Goal: Task Accomplishment & Management: Manage account settings

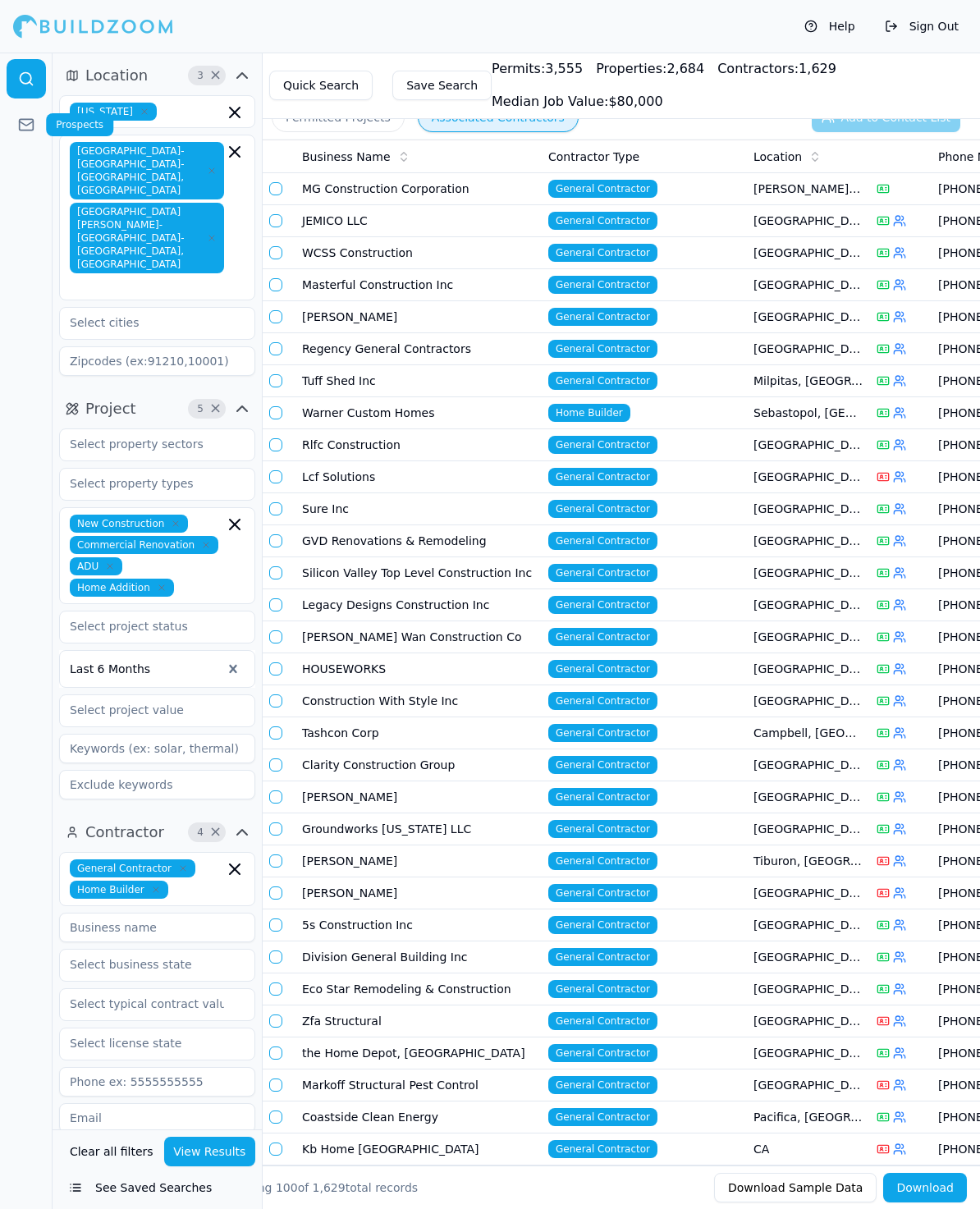
click at [18, 126] on icon at bounding box center [27, 125] width 17 height 17
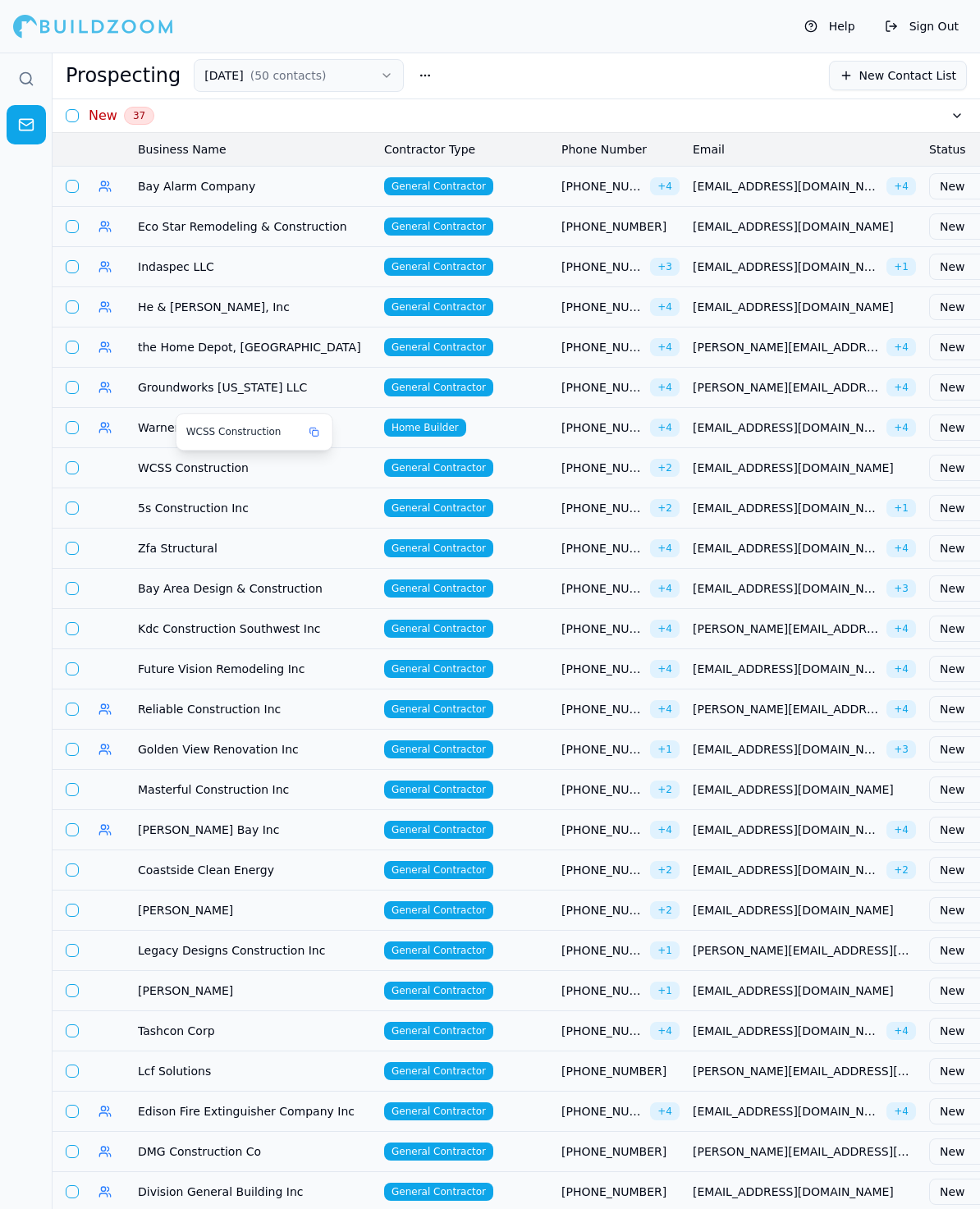
click at [163, 461] on span "WCSS Construction" at bounding box center [254, 468] width 233 height 17
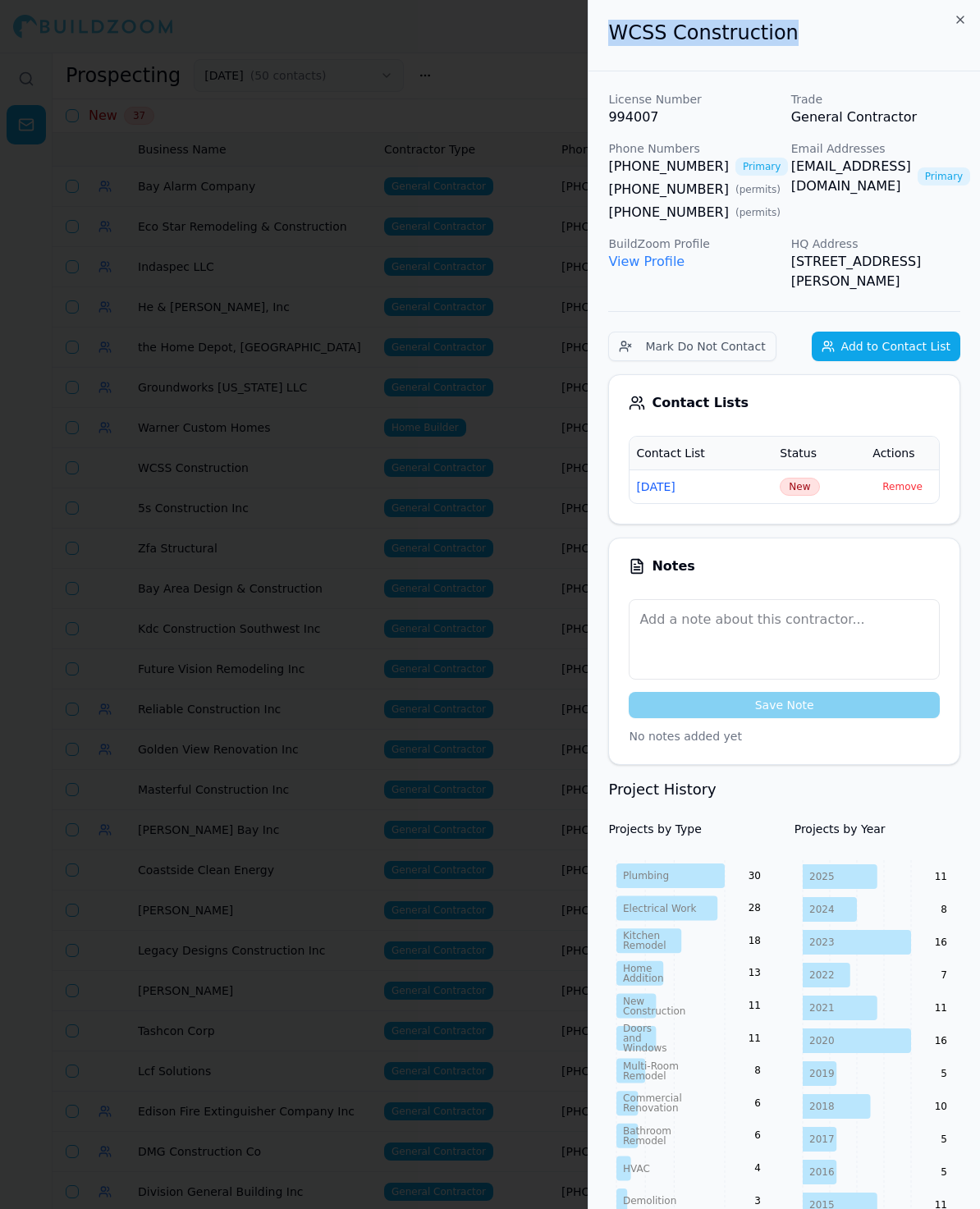
drag, startPoint x: 814, startPoint y: 28, endPoint x: 614, endPoint y: 25, distance: 200.0
click at [614, 25] on h2 "WCSS Construction" at bounding box center [784, 32] width 352 height 26
copy h2 "WCSS Construction"
click at [810, 486] on span "New" at bounding box center [799, 487] width 39 height 18
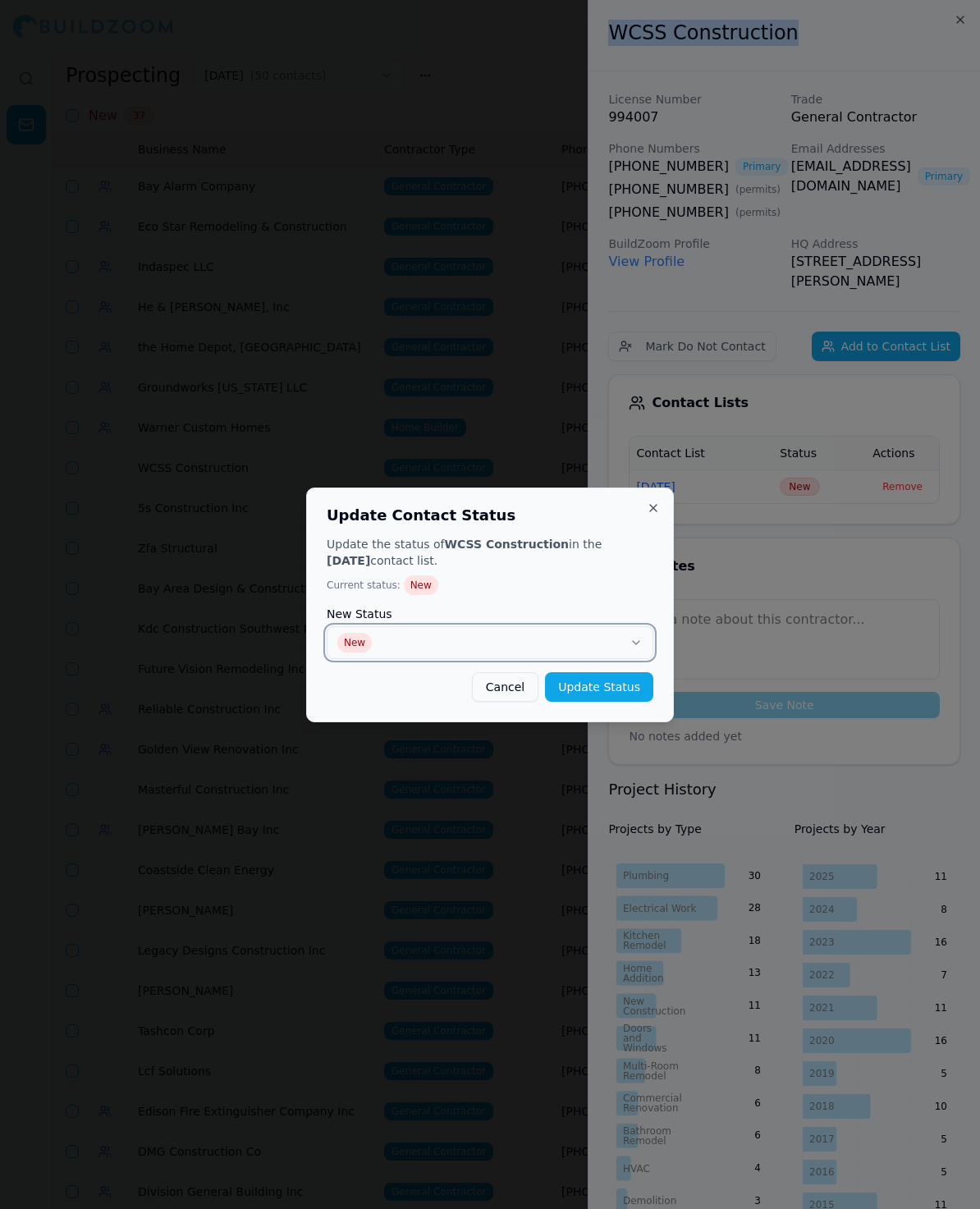
click at [356, 644] on button "New" at bounding box center [490, 642] width 327 height 33
click at [610, 680] on button "Update Status" at bounding box center [599, 687] width 108 height 29
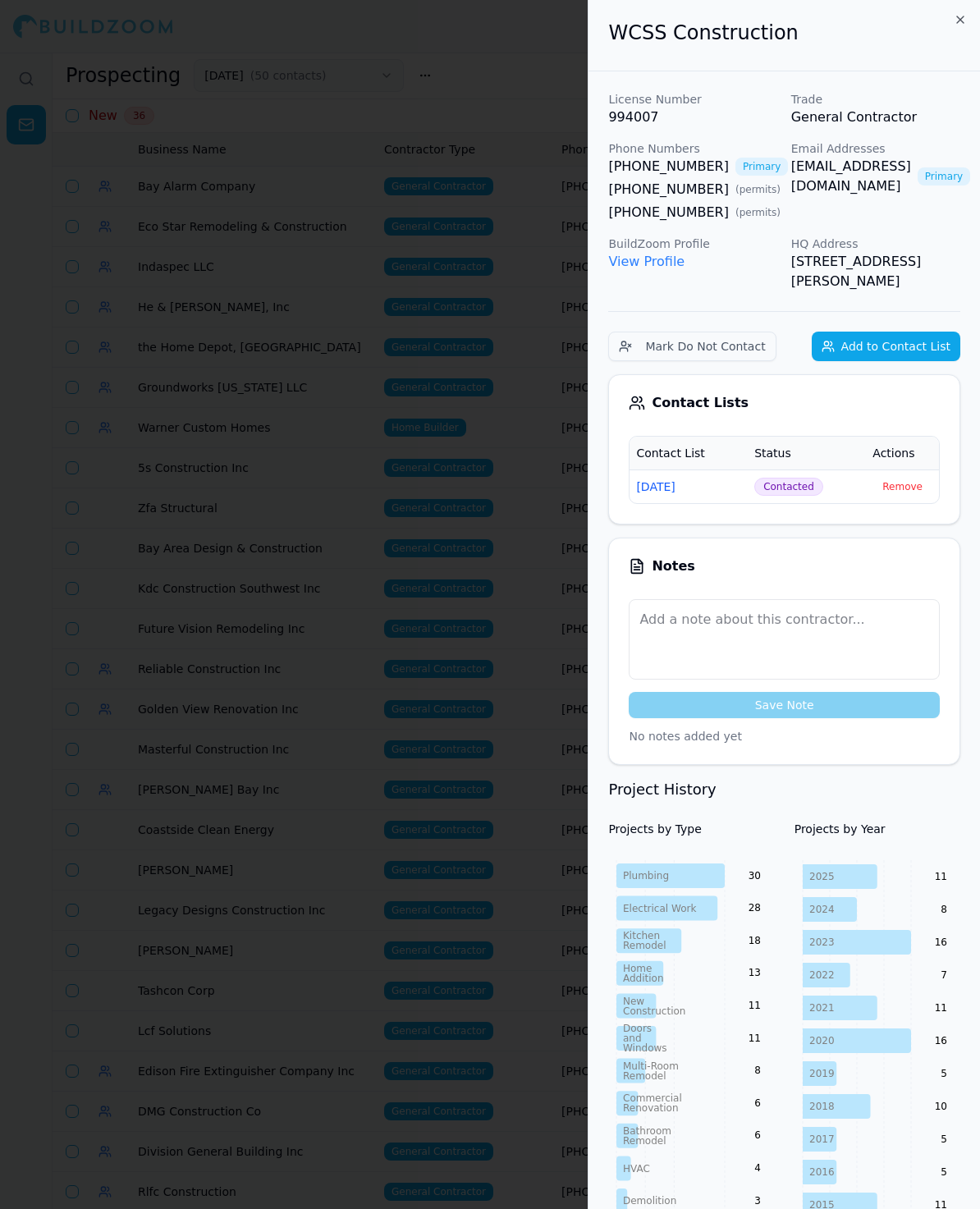
click at [504, 437] on div at bounding box center [490, 604] width 980 height 1209
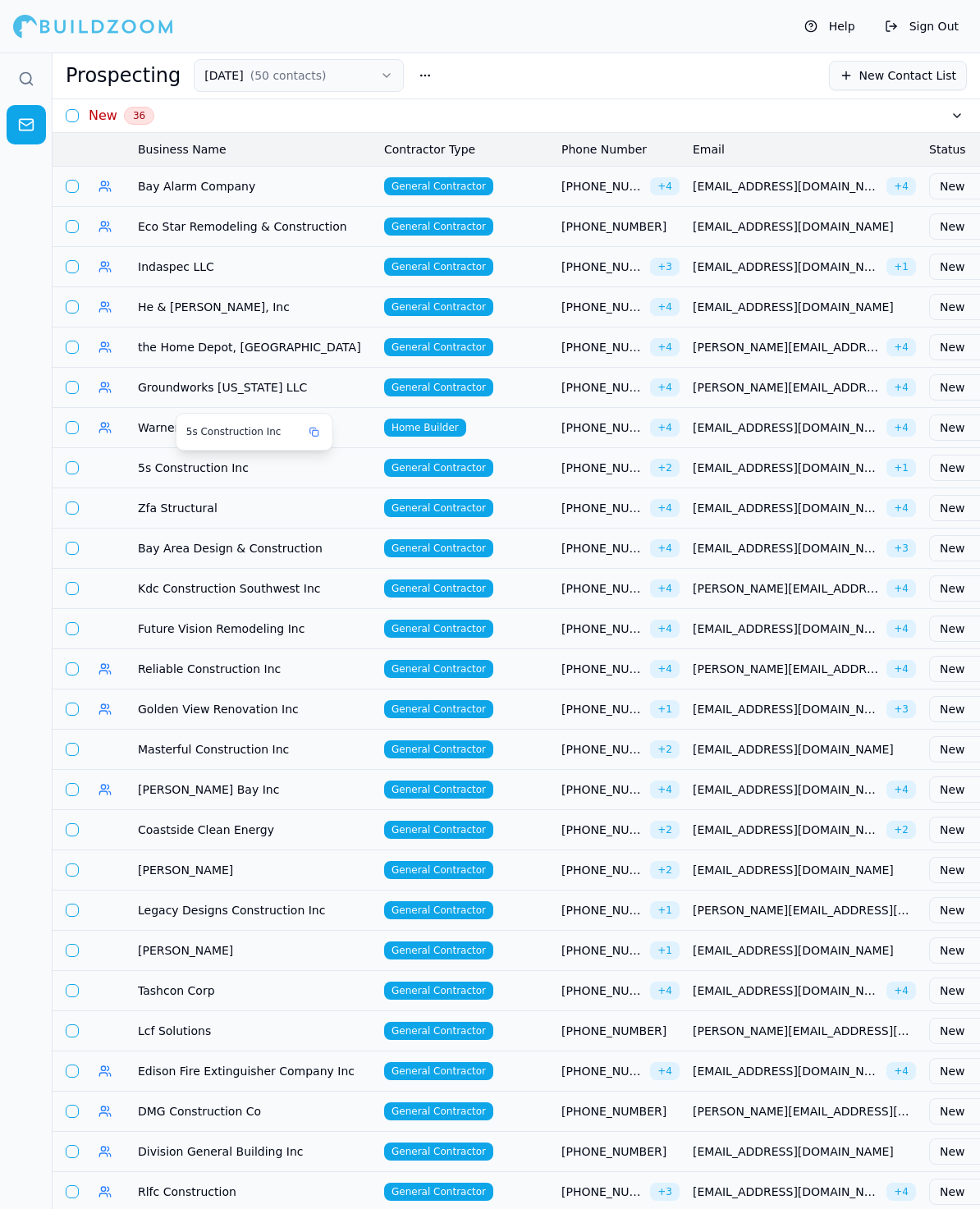
click at [168, 466] on span "5s Construction Inc" at bounding box center [254, 468] width 233 height 17
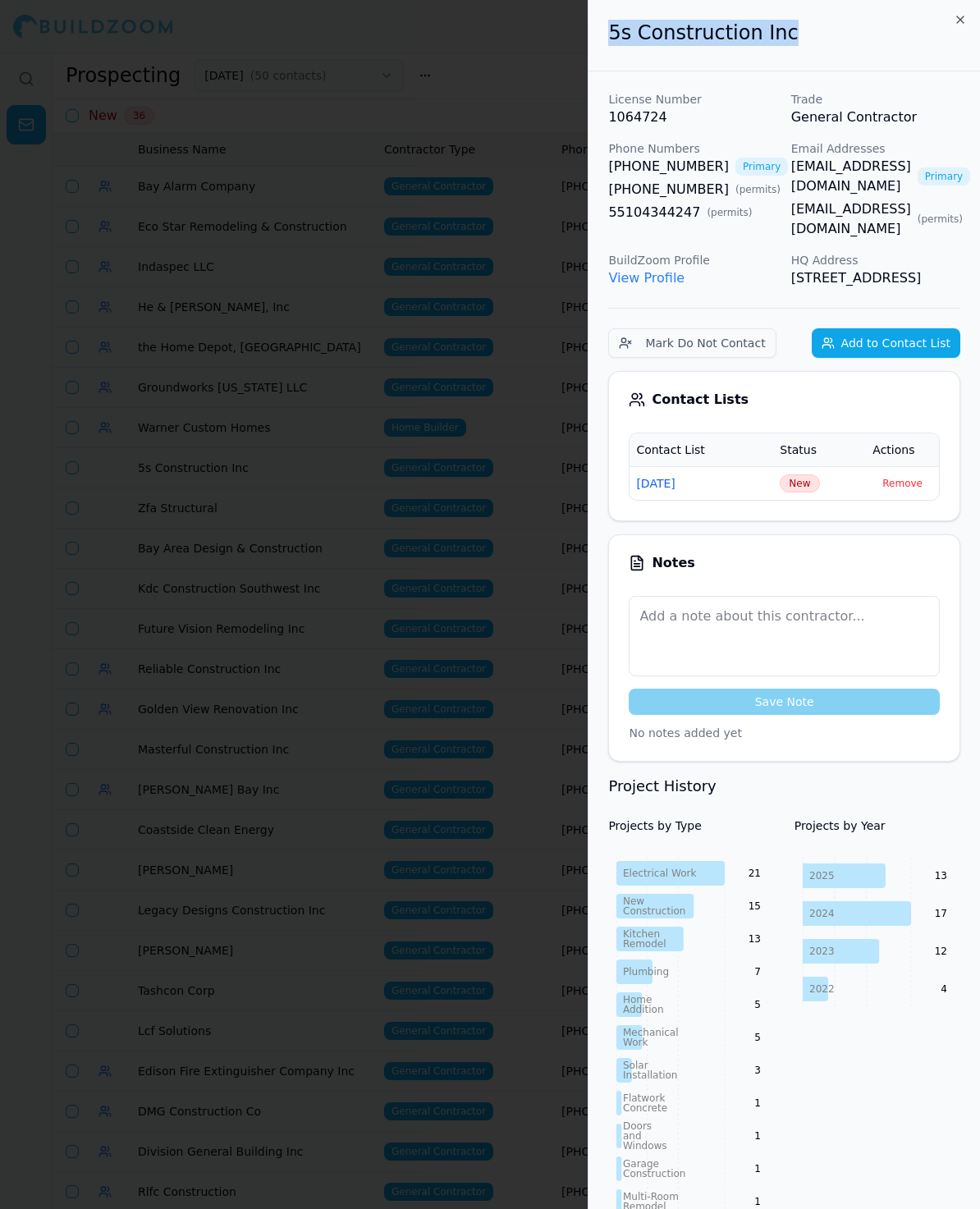
copy h2 "5s Construction Inc"
drag, startPoint x: 798, startPoint y: 27, endPoint x: 602, endPoint y: 24, distance: 196.0
click at [602, 24] on div "5s Construction Inc" at bounding box center [784, 35] width 391 height 71
click at [793, 488] on span "New" at bounding box center [799, 484] width 39 height 18
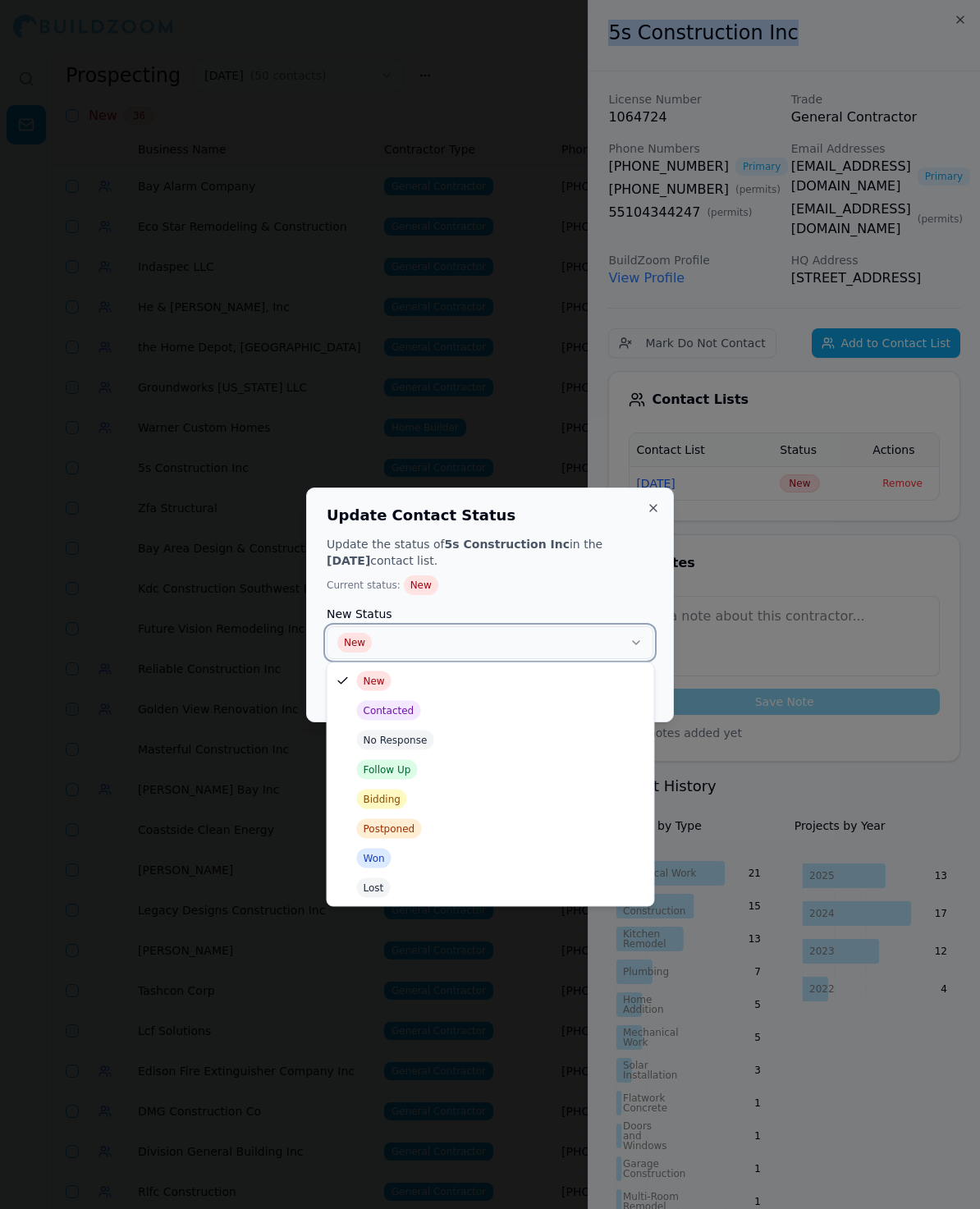
click at [434, 641] on button "New" at bounding box center [490, 642] width 327 height 33
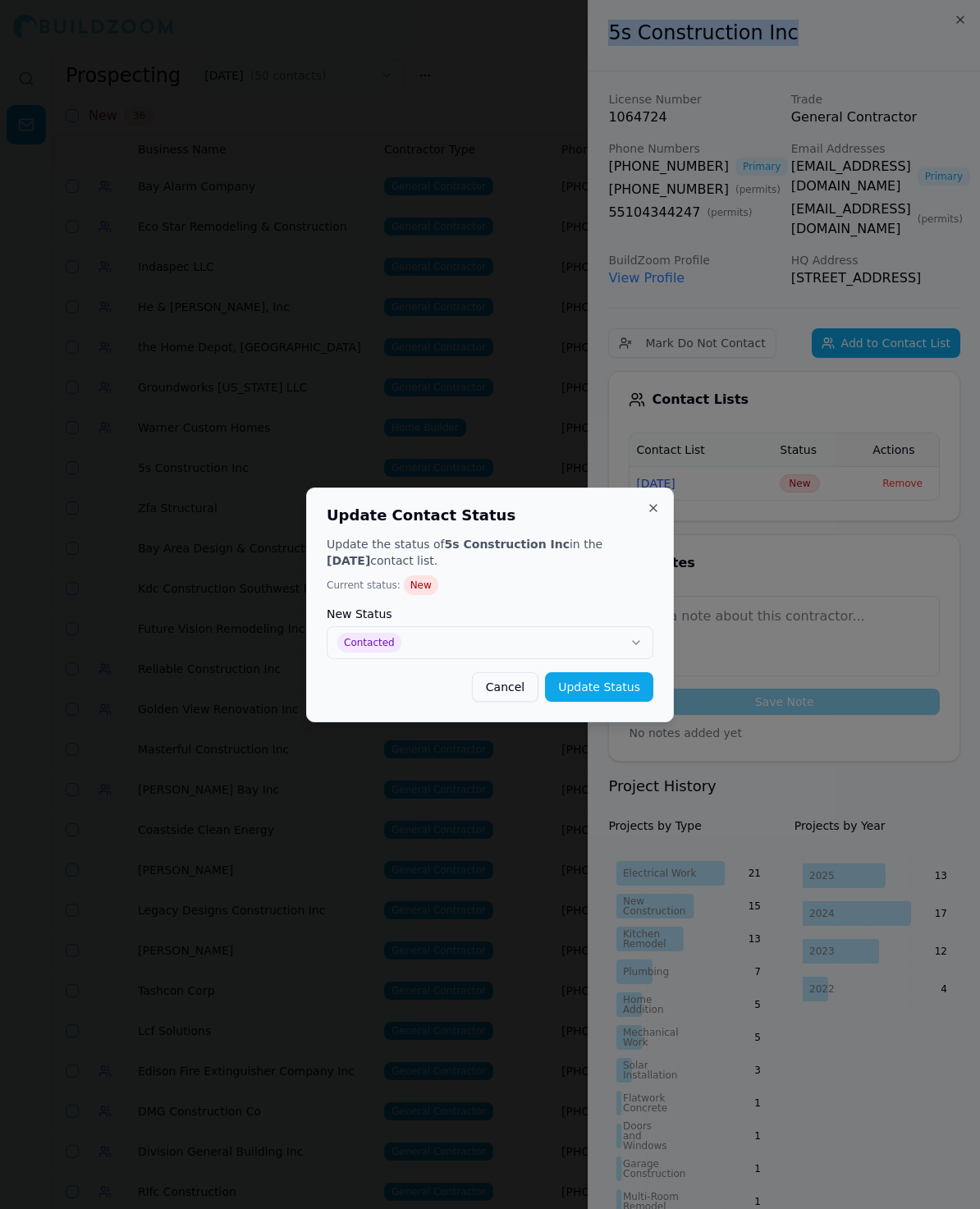
click at [578, 684] on button "Update Status" at bounding box center [599, 687] width 108 height 29
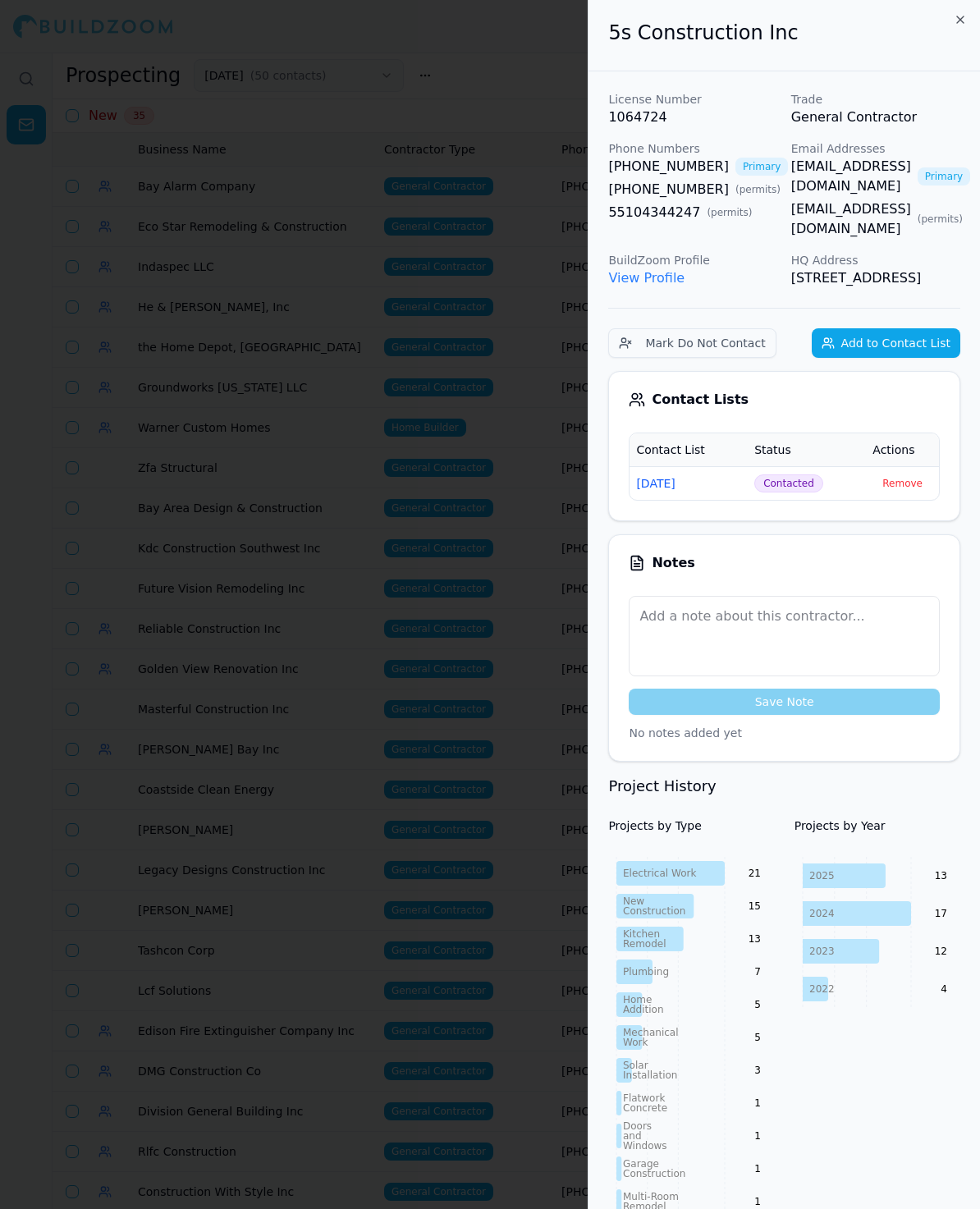
click at [338, 489] on div at bounding box center [490, 604] width 980 height 1209
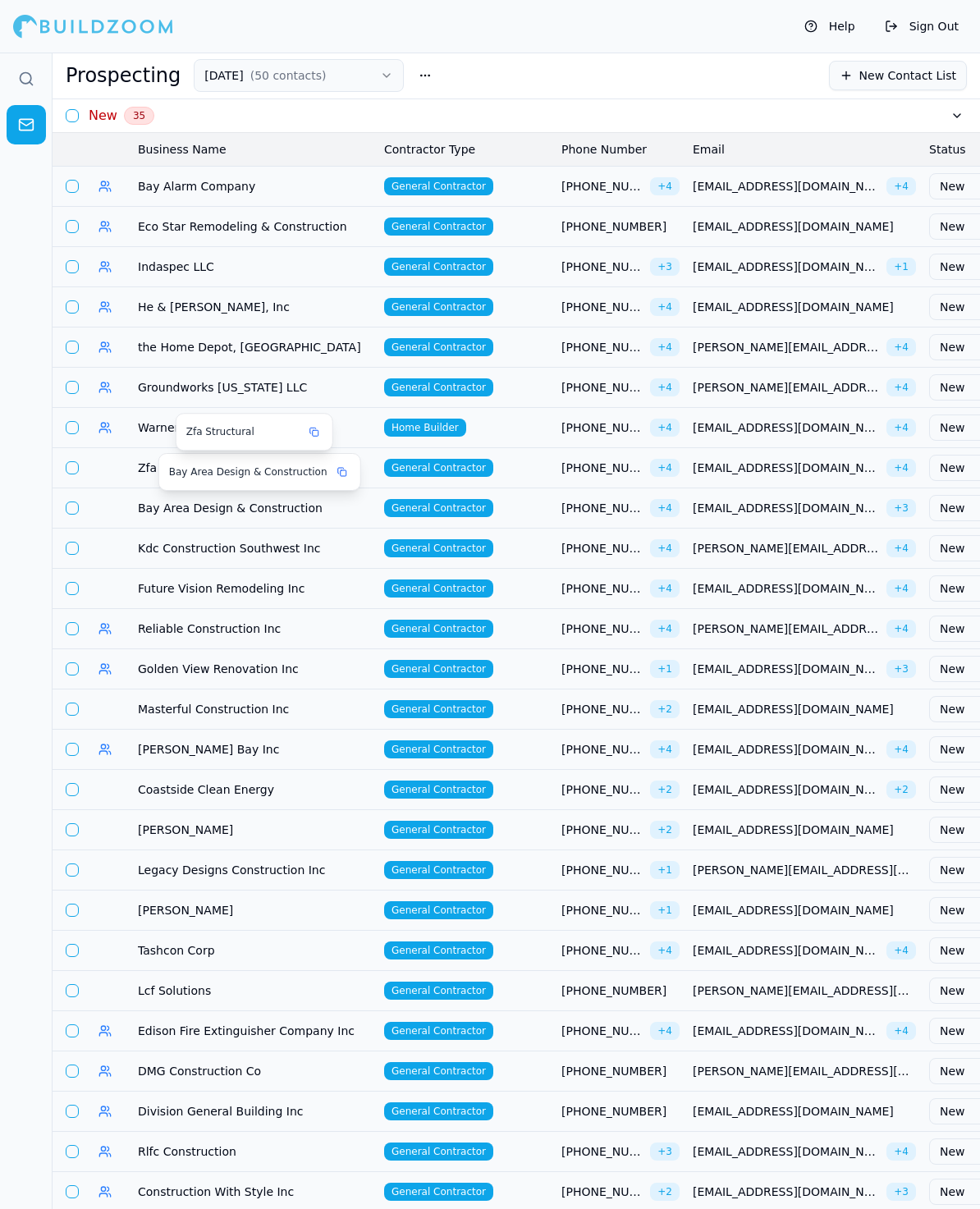
click at [139, 464] on span "Zfa Structural" at bounding box center [254, 468] width 233 height 17
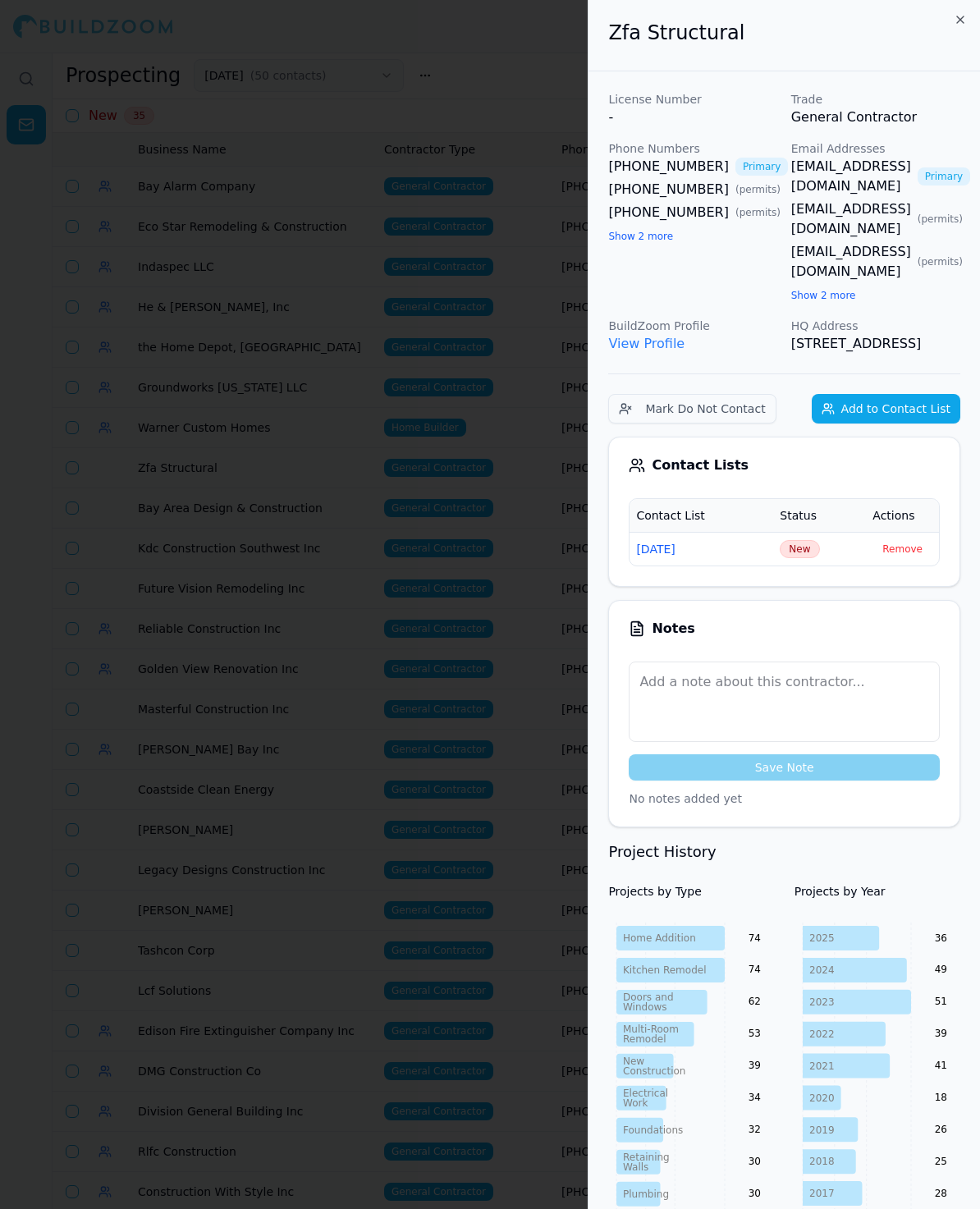
click at [169, 463] on div at bounding box center [490, 604] width 980 height 1209
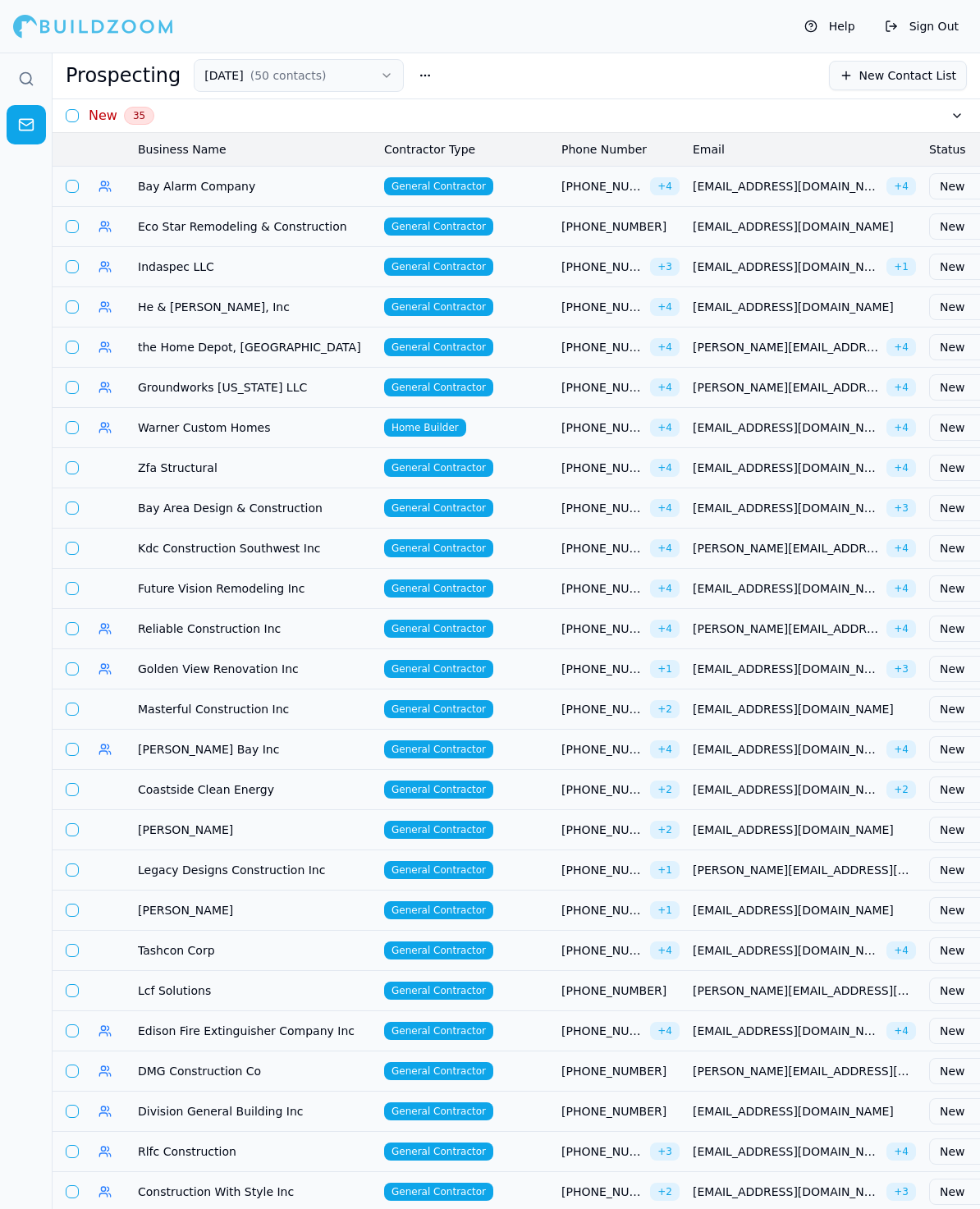
click at [169, 463] on span "Zfa Structural" at bounding box center [254, 468] width 233 height 17
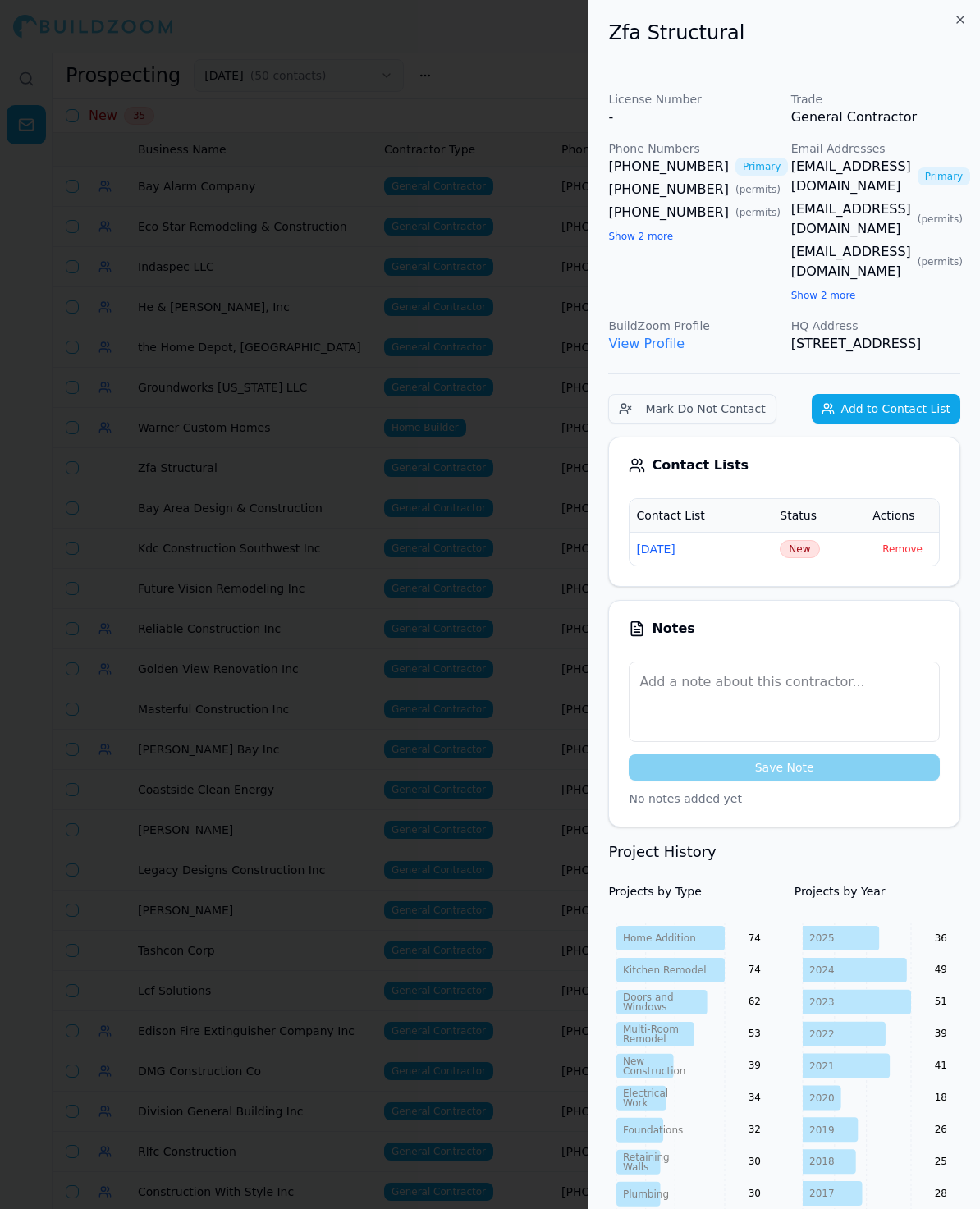
click at [730, 252] on div "License Number - Trade General Contractor Phone Numbers [PHONE_NUMBER] Primary …" at bounding box center [784, 222] width 352 height 262
click at [749, 246] on div "License Number - Trade General Contractor Phone Numbers [PHONE_NUMBER] Primary …" at bounding box center [784, 222] width 352 height 262
drag, startPoint x: 732, startPoint y: 38, endPoint x: 600, endPoint y: 37, distance: 132.0
click at [600, 37] on div "Zfa Structural" at bounding box center [784, 35] width 391 height 71
copy h2 "Zfa Structural"
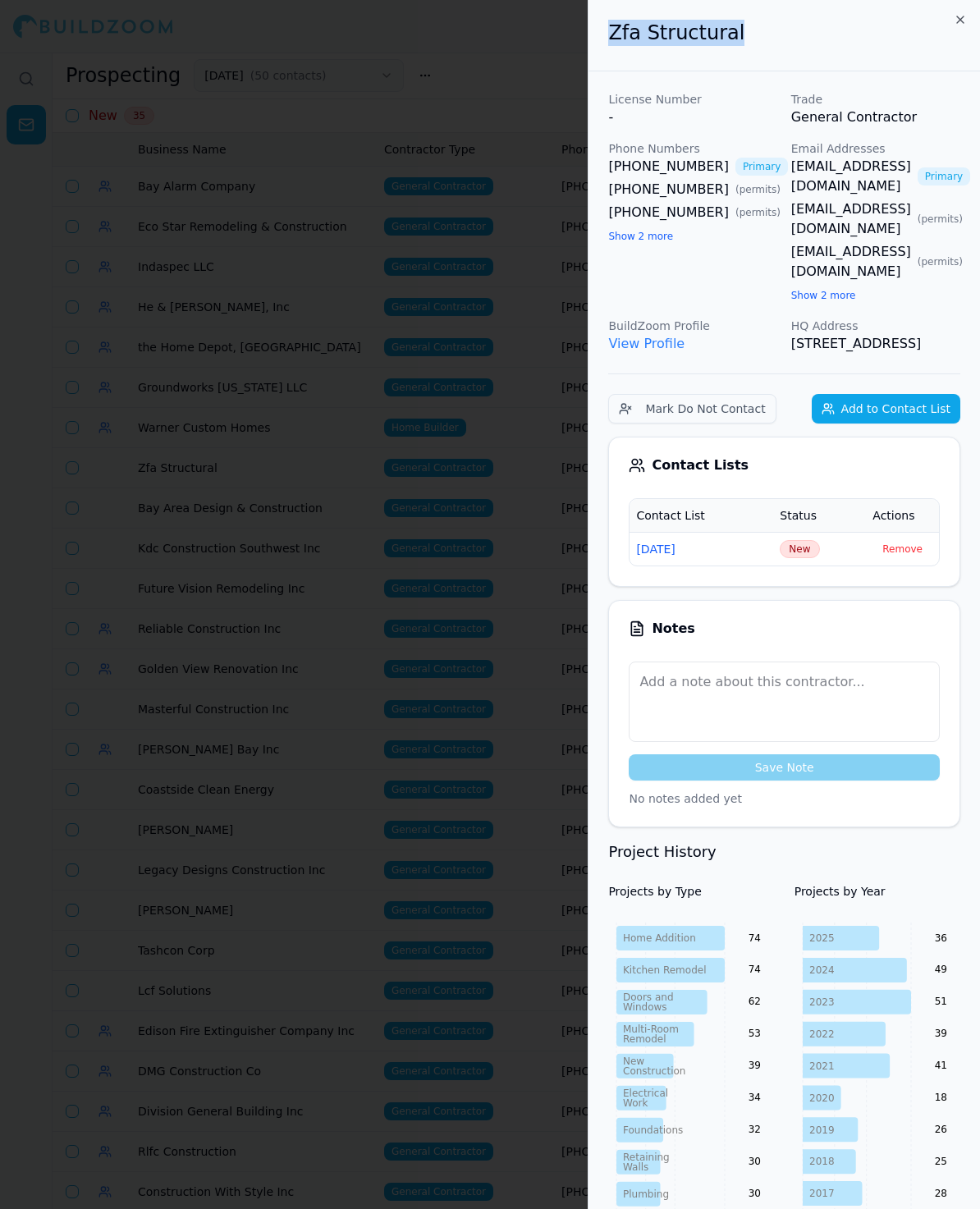
click at [806, 540] on span "New" at bounding box center [799, 549] width 39 height 18
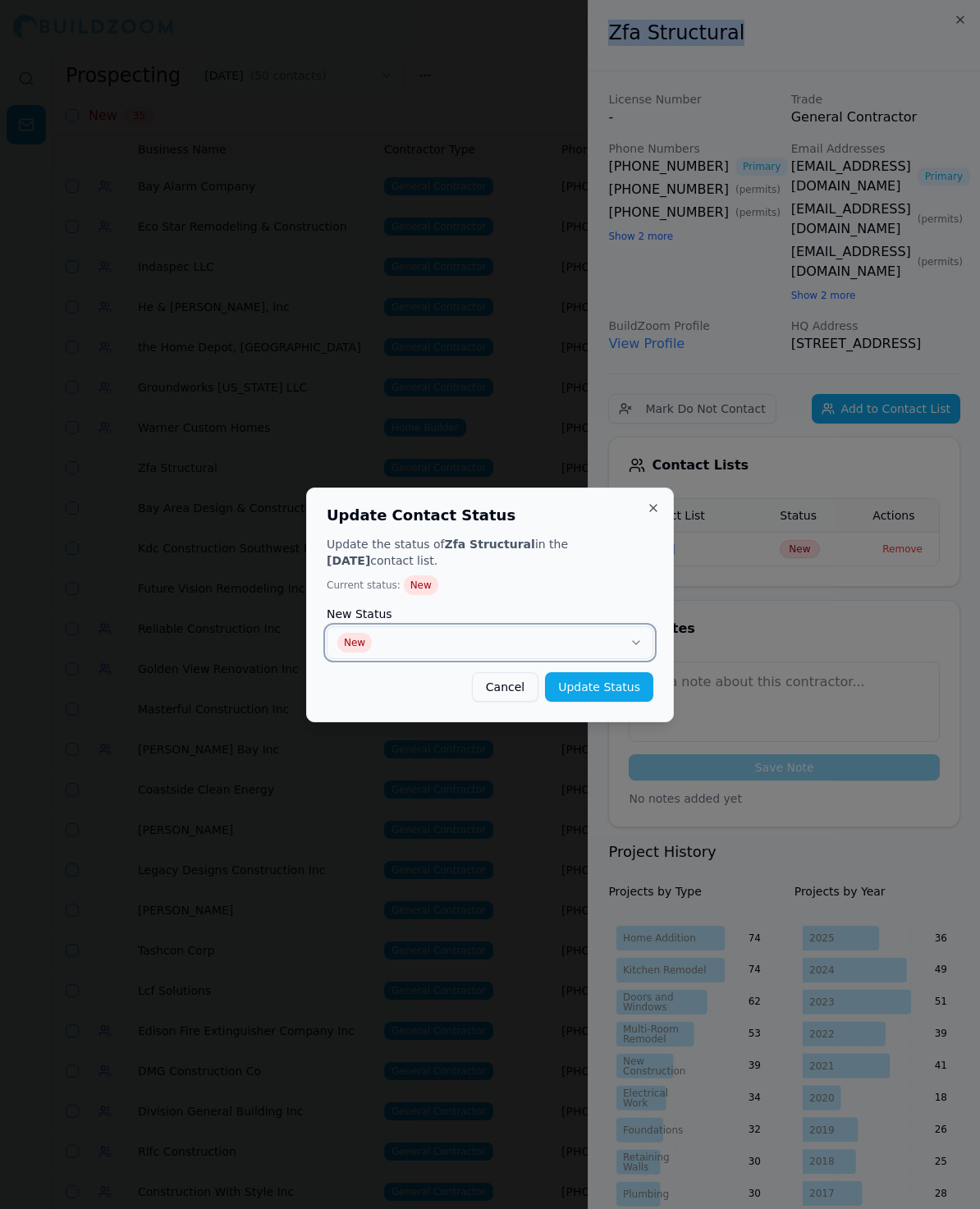
click at [391, 638] on button "New" at bounding box center [490, 642] width 327 height 33
click at [617, 680] on button "Update Status" at bounding box center [599, 687] width 108 height 29
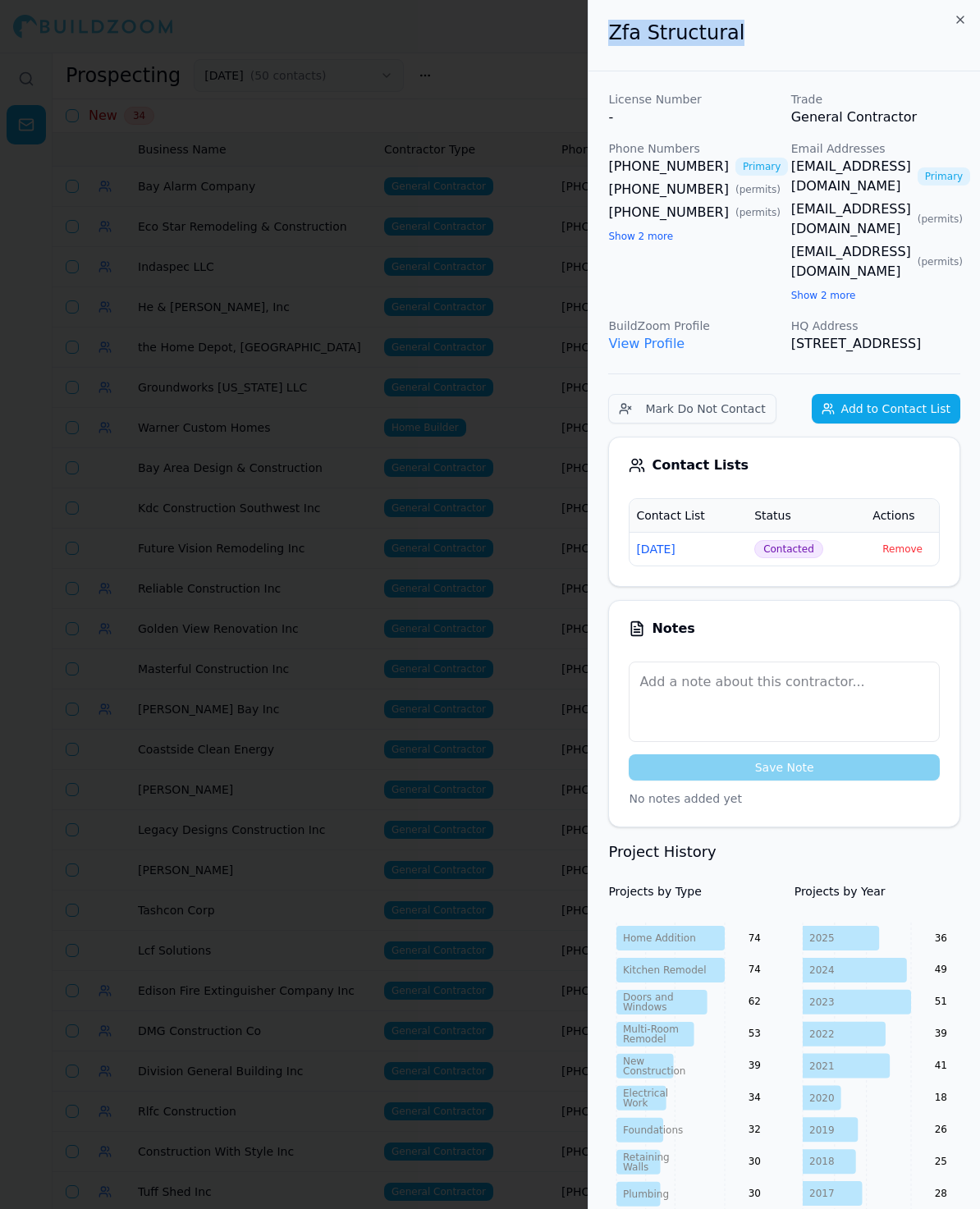
click at [237, 418] on div at bounding box center [490, 604] width 980 height 1209
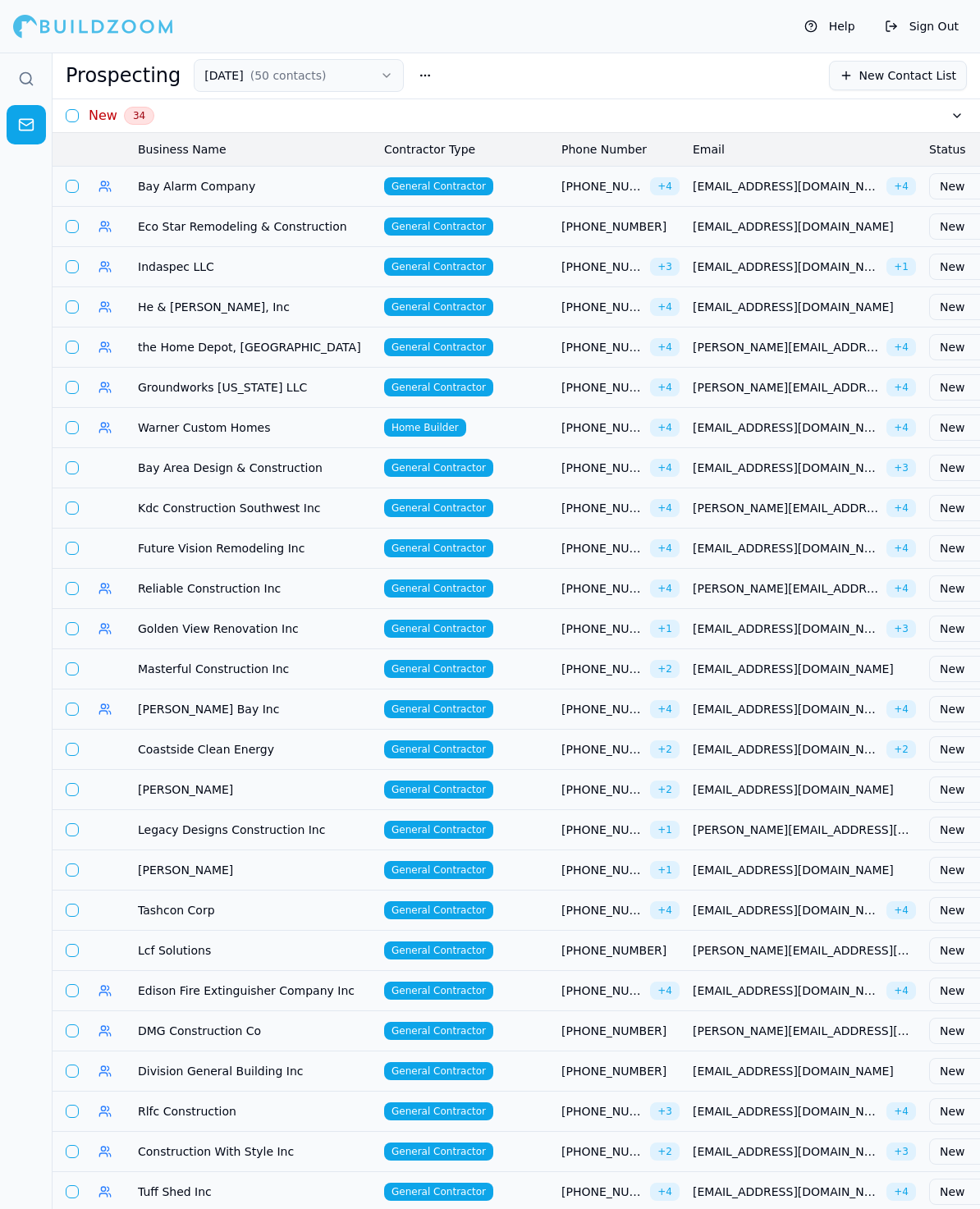
click at [163, 460] on span "Bay Area Design & Construction" at bounding box center [254, 468] width 233 height 17
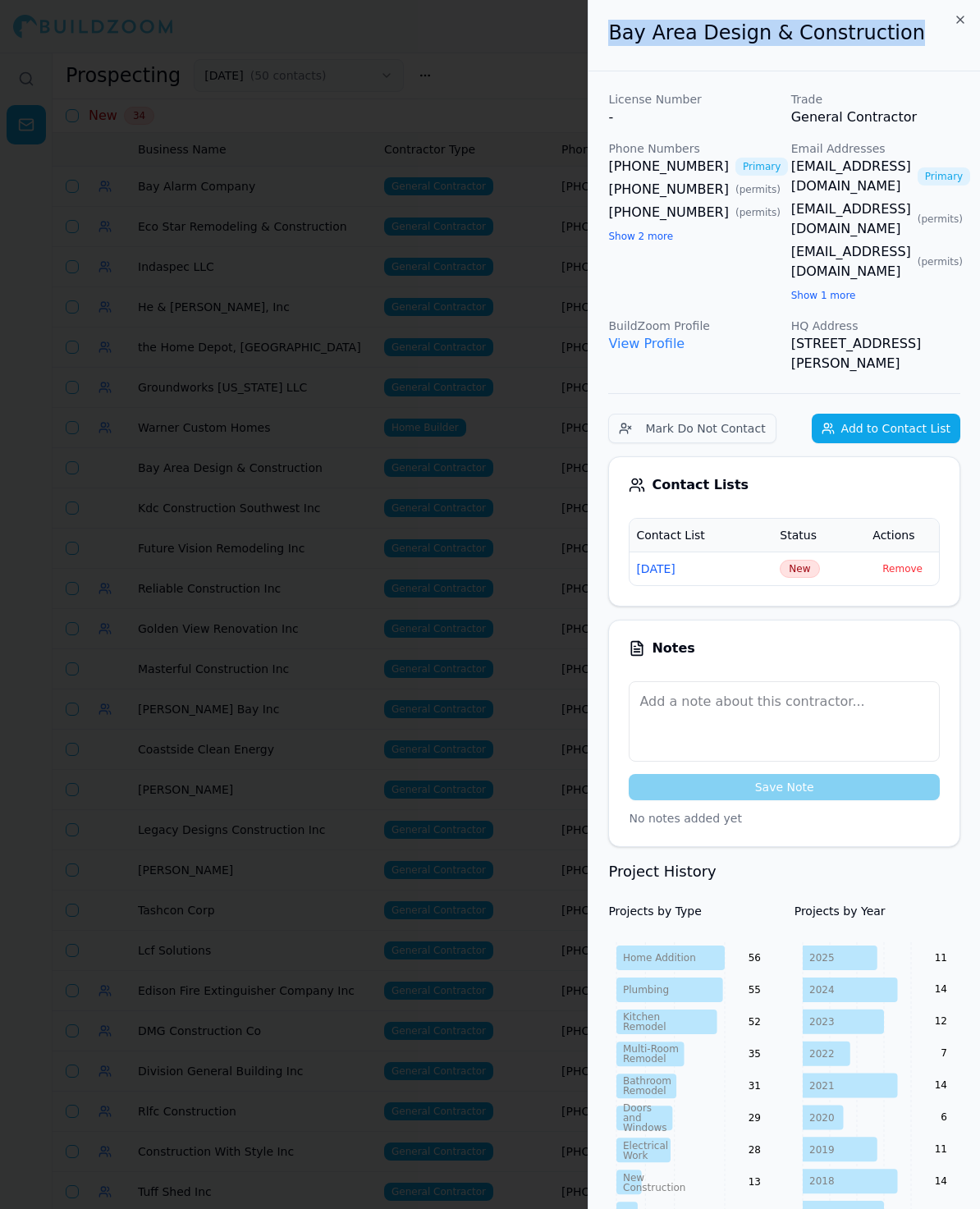
drag, startPoint x: 898, startPoint y: 29, endPoint x: 574, endPoint y: 25, distance: 324.0
click at [574, 53] on body "Help Sign Out Prospecting [DATE] ( 50 contacts ) New Contact List New 34 Busine…" at bounding box center [490, 630] width 980 height 1156
copy body "Bay Area Design & Construction"
click at [811, 552] on td "New" at bounding box center [819, 568] width 93 height 34
click at [800, 560] on span "New" at bounding box center [799, 569] width 39 height 18
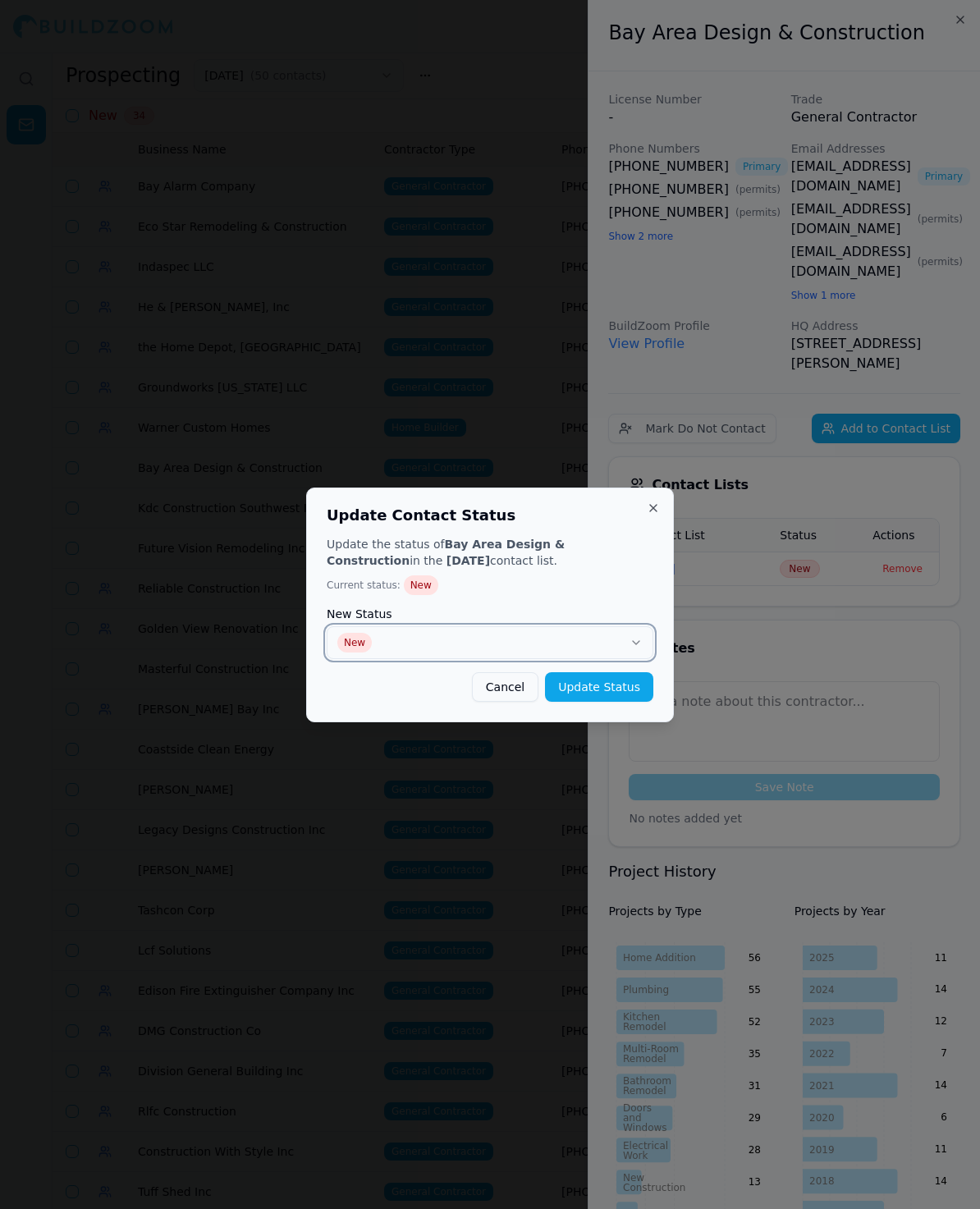
click at [493, 631] on button "New" at bounding box center [490, 642] width 327 height 33
click at [638, 677] on button "Update Status" at bounding box center [599, 687] width 108 height 29
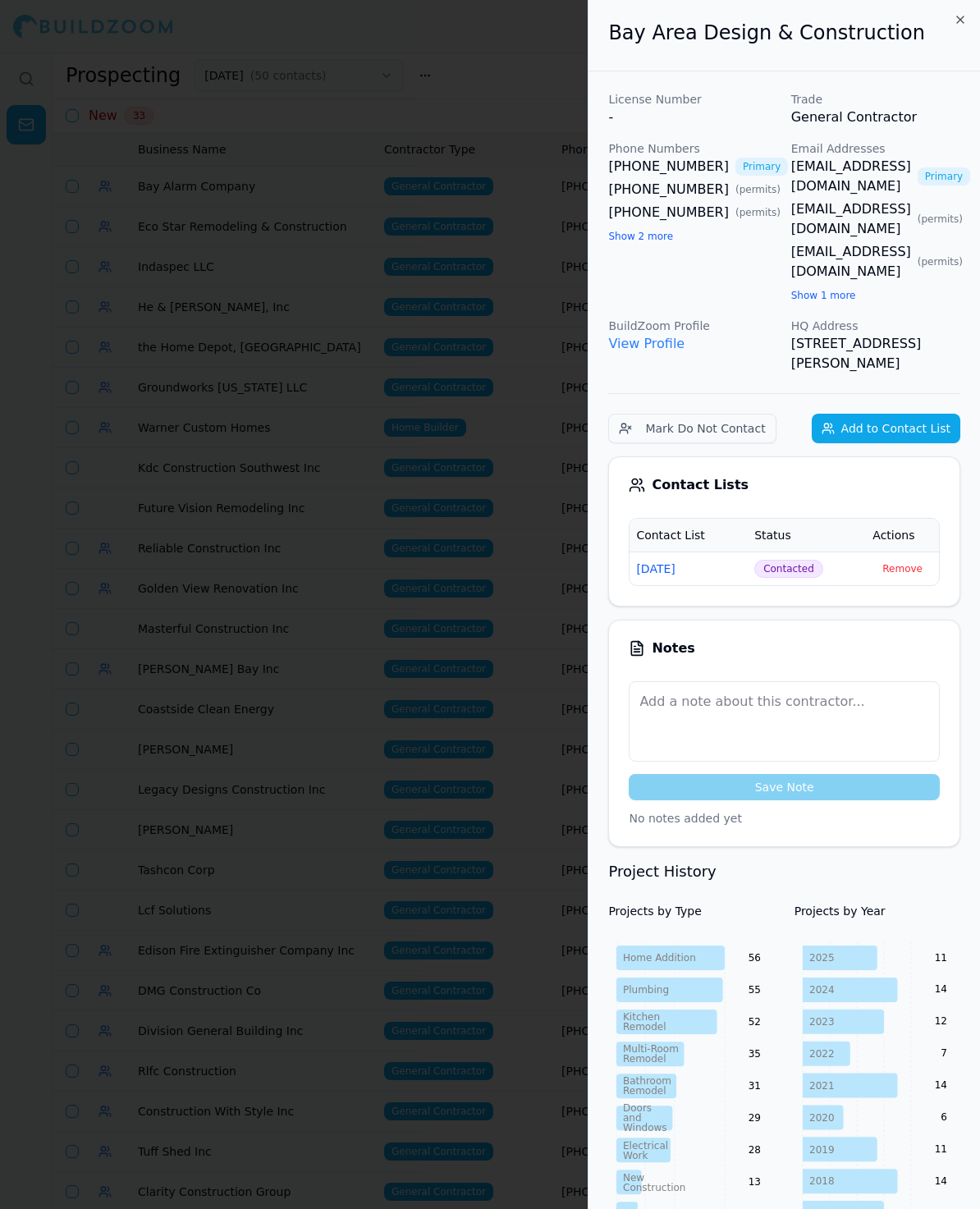
click at [510, 391] on div at bounding box center [490, 604] width 980 height 1209
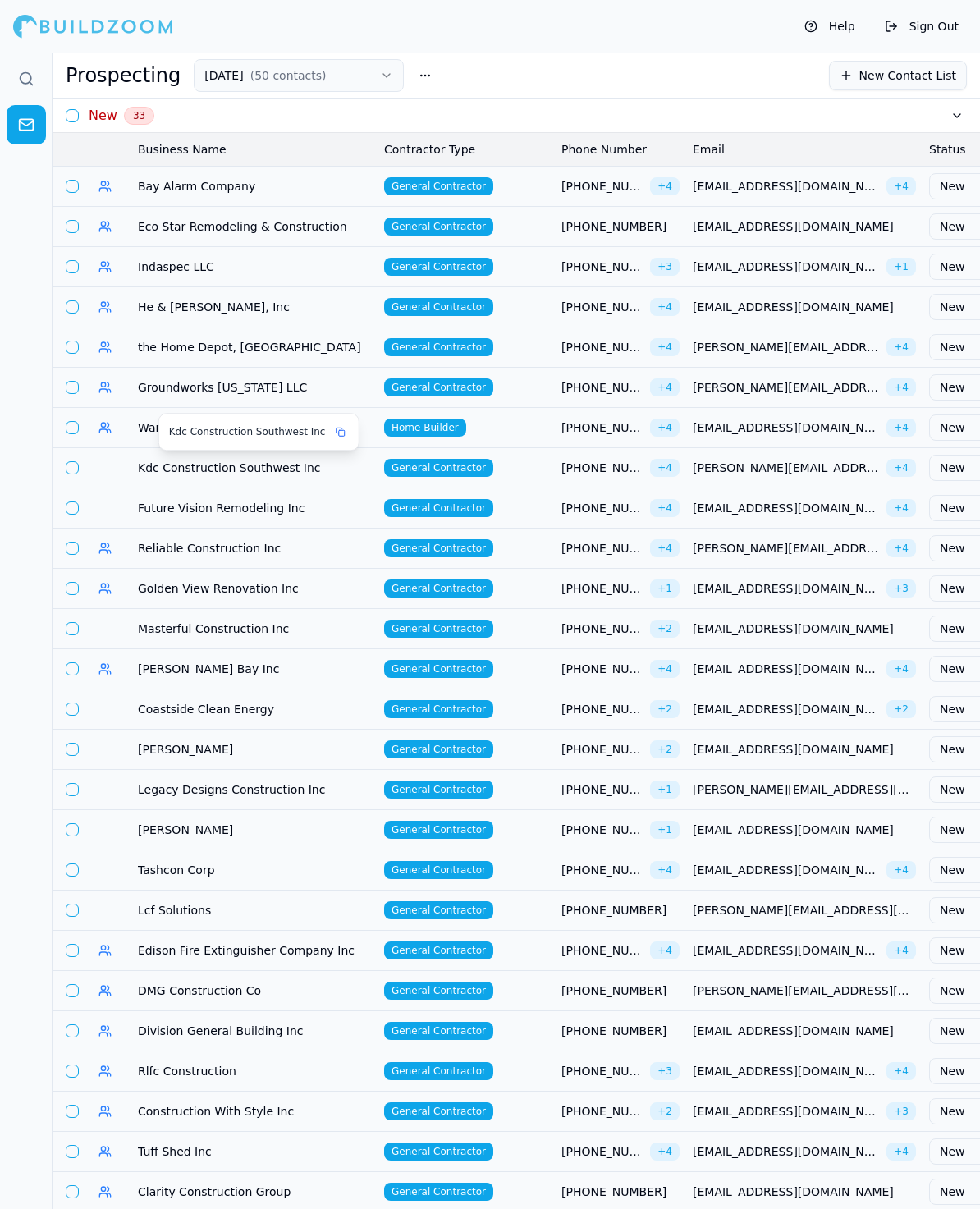
click at [174, 463] on span "Kdc Construction Southwest Inc" at bounding box center [254, 468] width 233 height 17
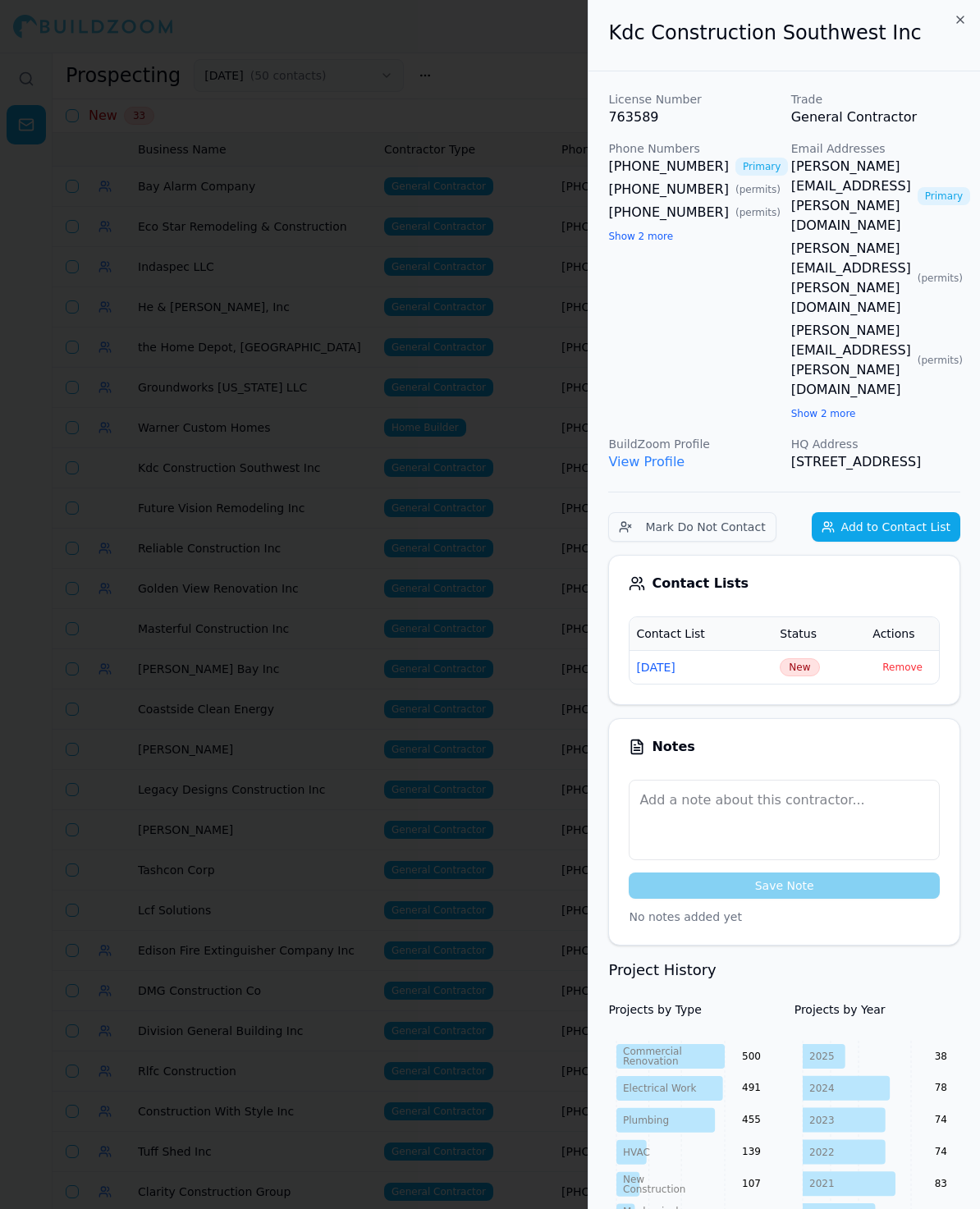
click at [759, 452] on p "View Profile" at bounding box center [692, 461] width 169 height 19
drag, startPoint x: 892, startPoint y: 43, endPoint x: 598, endPoint y: 37, distance: 294.1
click at [598, 38] on div "Kdc Construction Southwest Inc" at bounding box center [784, 35] width 391 height 71
copy h2 "Kdc Construction Southwest Inc"
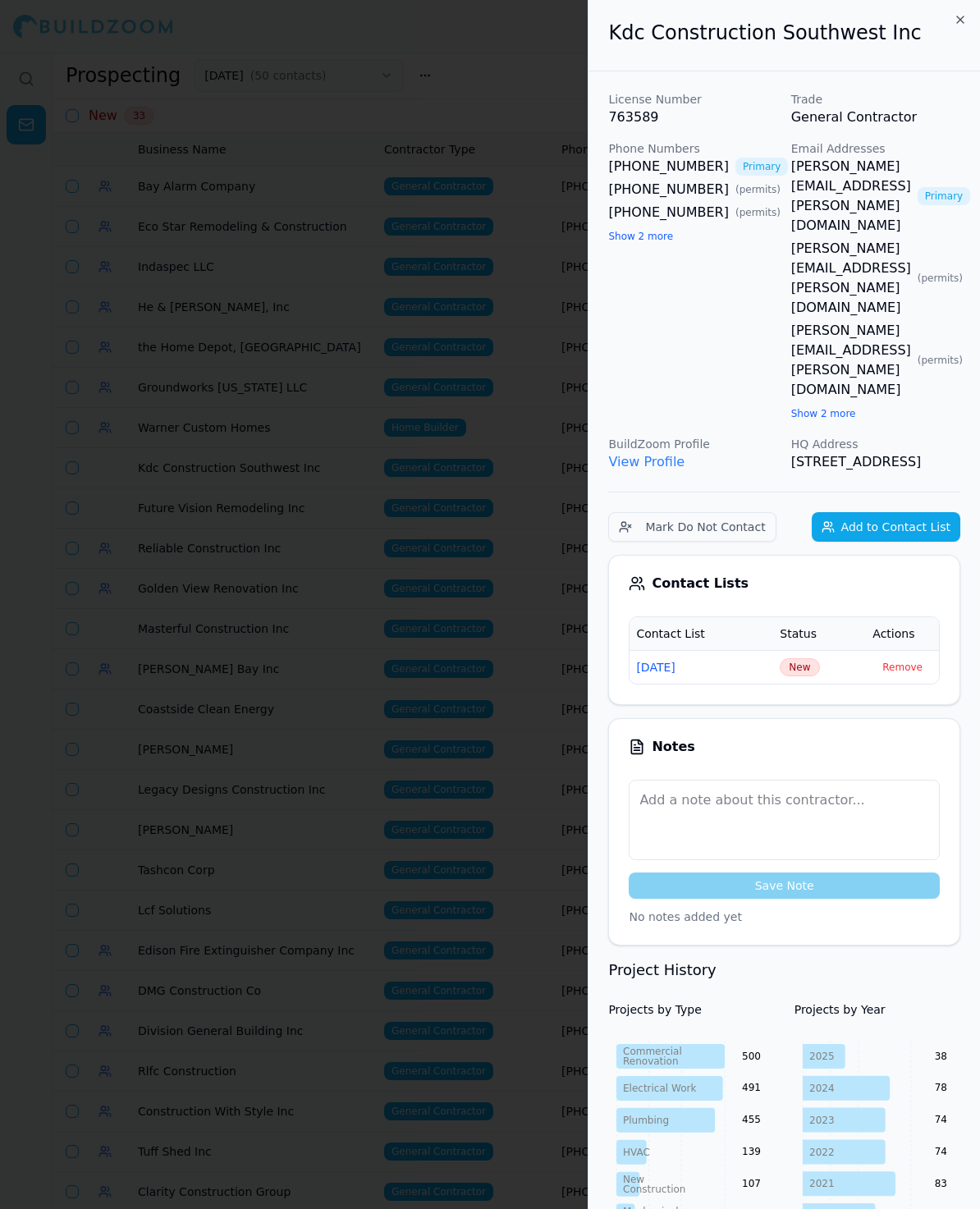
click at [796, 658] on span "New" at bounding box center [799, 667] width 39 height 18
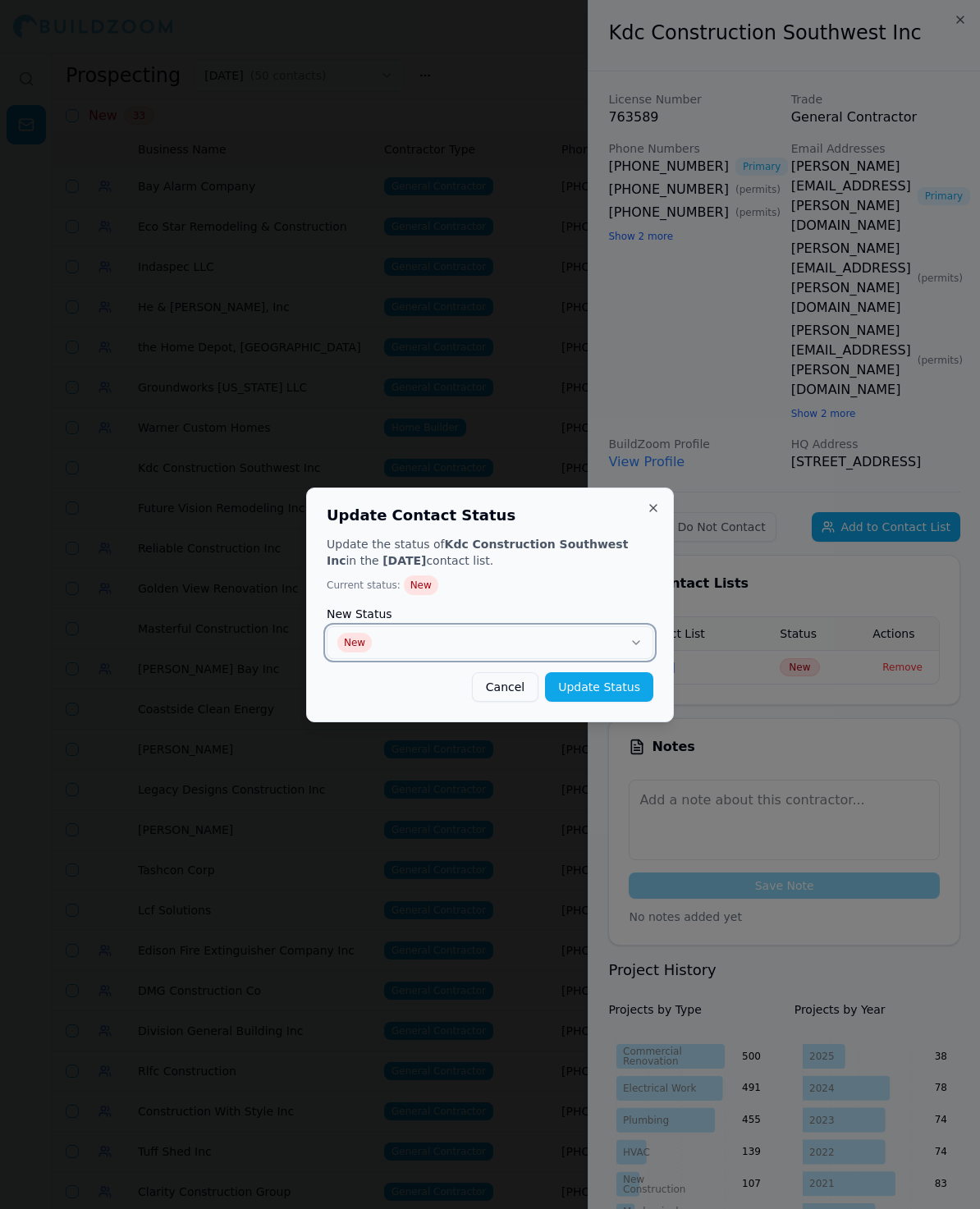
click at [546, 650] on button "New" at bounding box center [490, 642] width 327 height 33
click at [604, 691] on button "Update Status" at bounding box center [599, 687] width 108 height 29
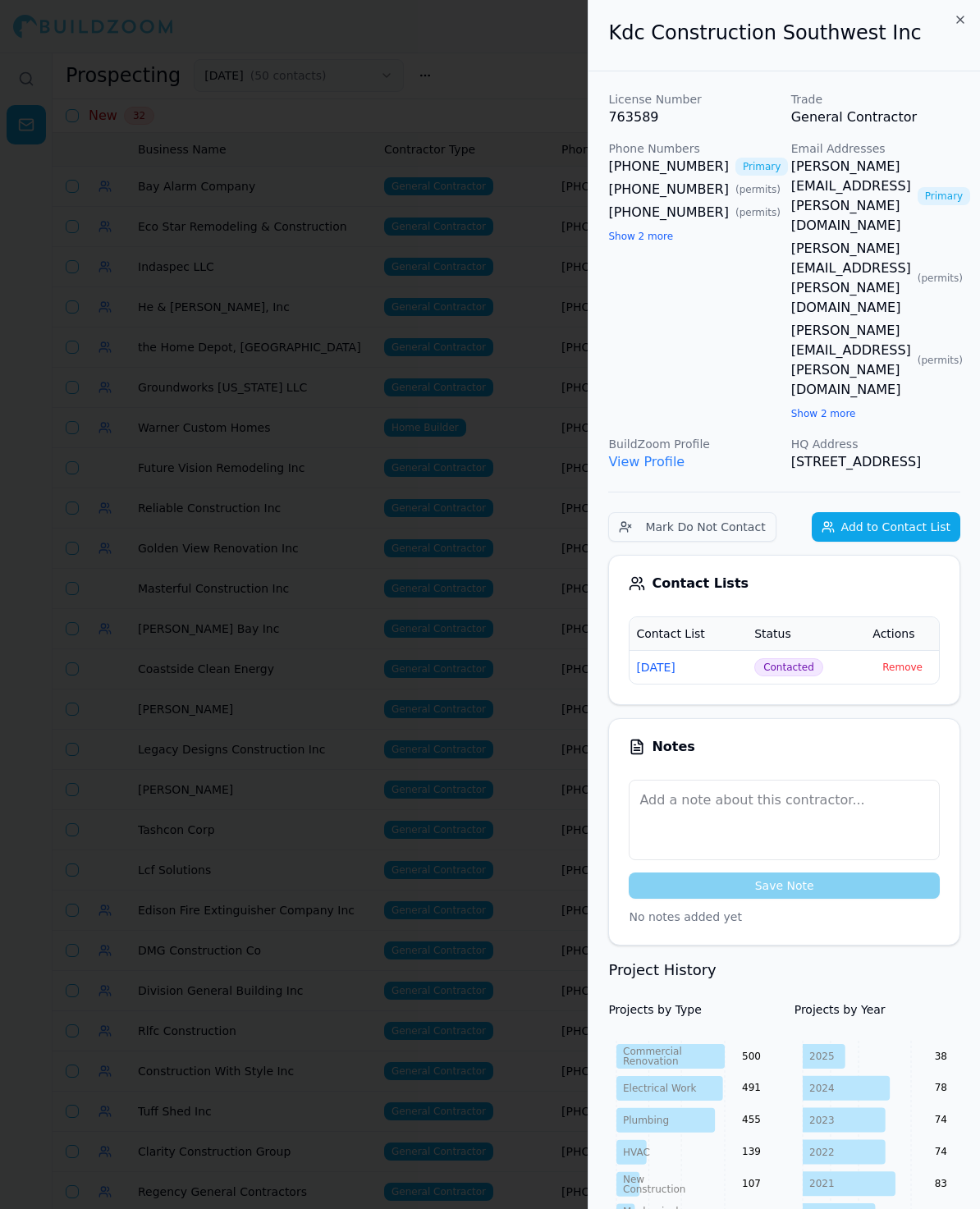
click at [435, 671] on div at bounding box center [490, 604] width 980 height 1209
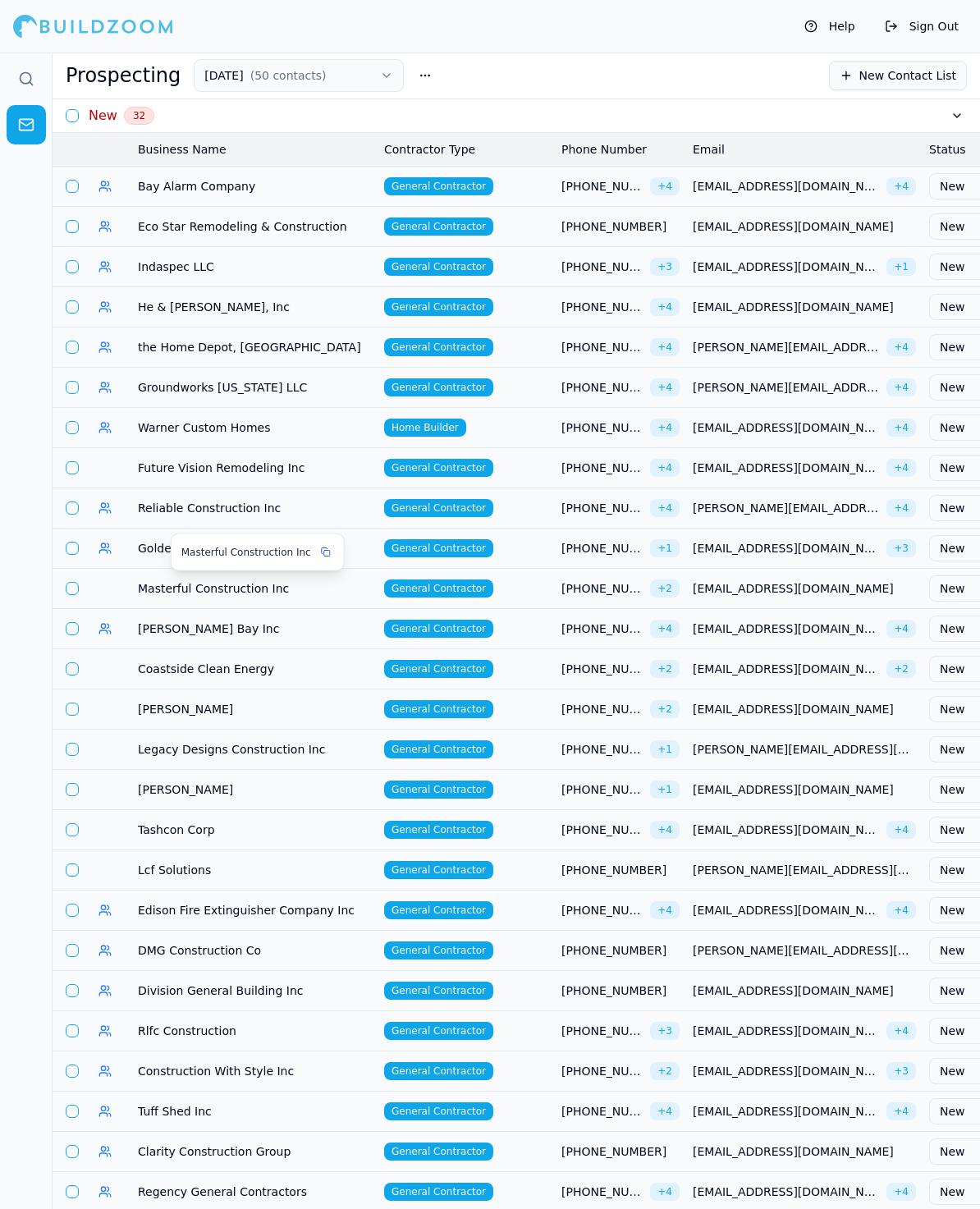
click at [153, 583] on span "Masterful Construction Inc" at bounding box center [254, 589] width 233 height 17
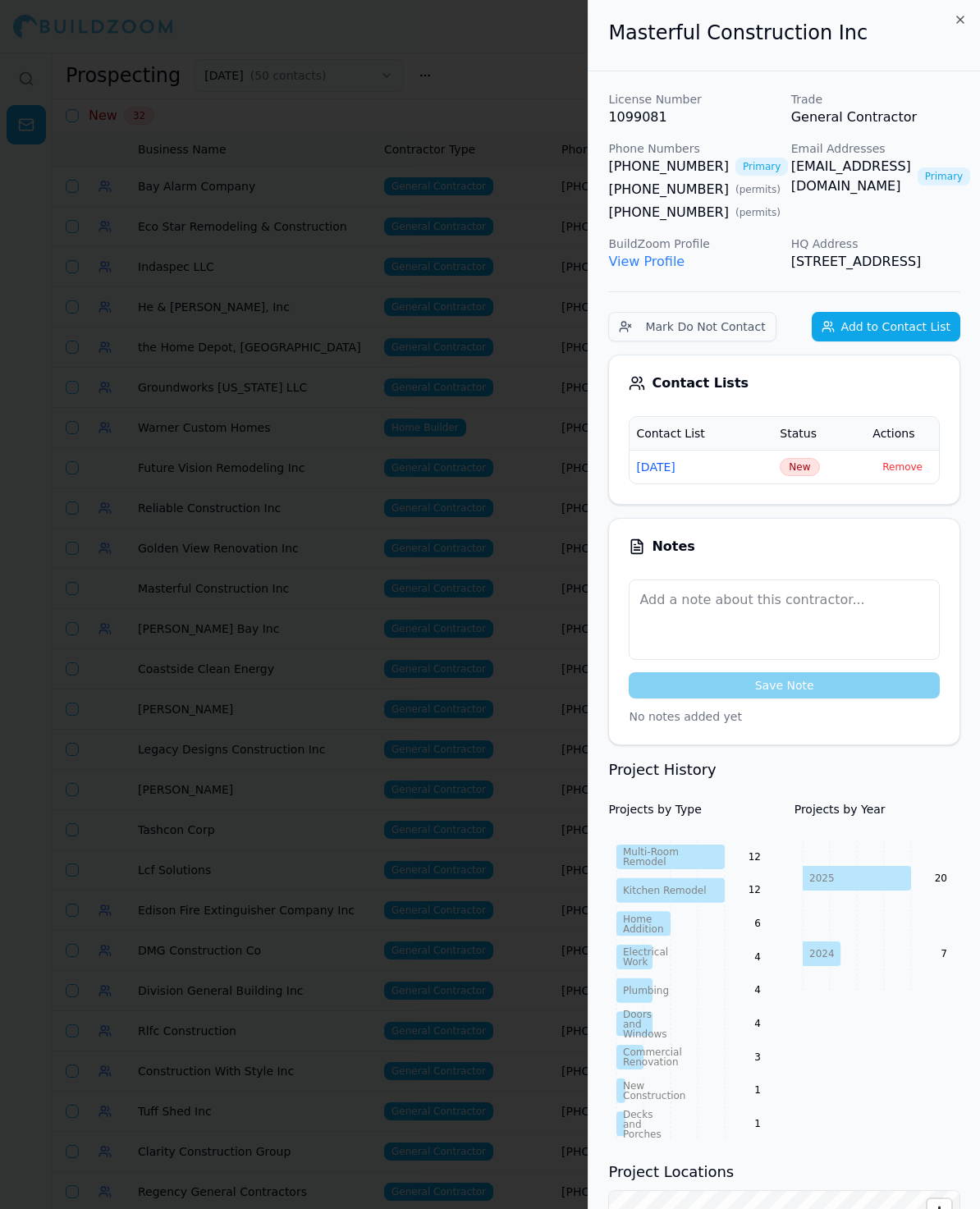
drag, startPoint x: 849, startPoint y: 168, endPoint x: 818, endPoint y: 168, distance: 31.0
copy h2 "Masterful Construction Inc"
drag, startPoint x: 862, startPoint y: 17, endPoint x: 860, endPoint y: 47, distance: 30.1
click at [860, 47] on div "Masterful Construction Inc" at bounding box center [784, 35] width 391 height 71
click at [801, 476] on span "New" at bounding box center [799, 467] width 39 height 18
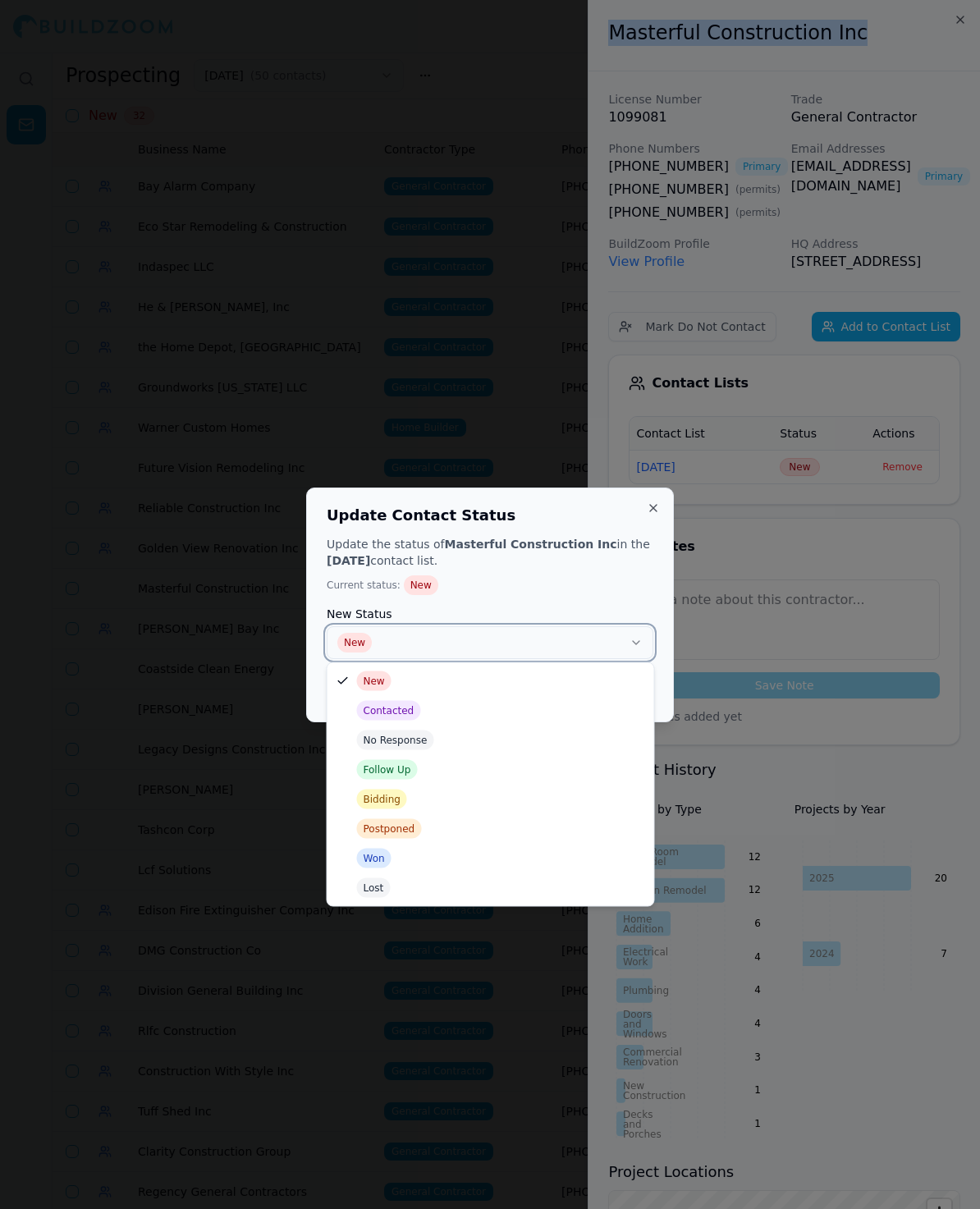
click at [452, 636] on button "New" at bounding box center [490, 642] width 327 height 33
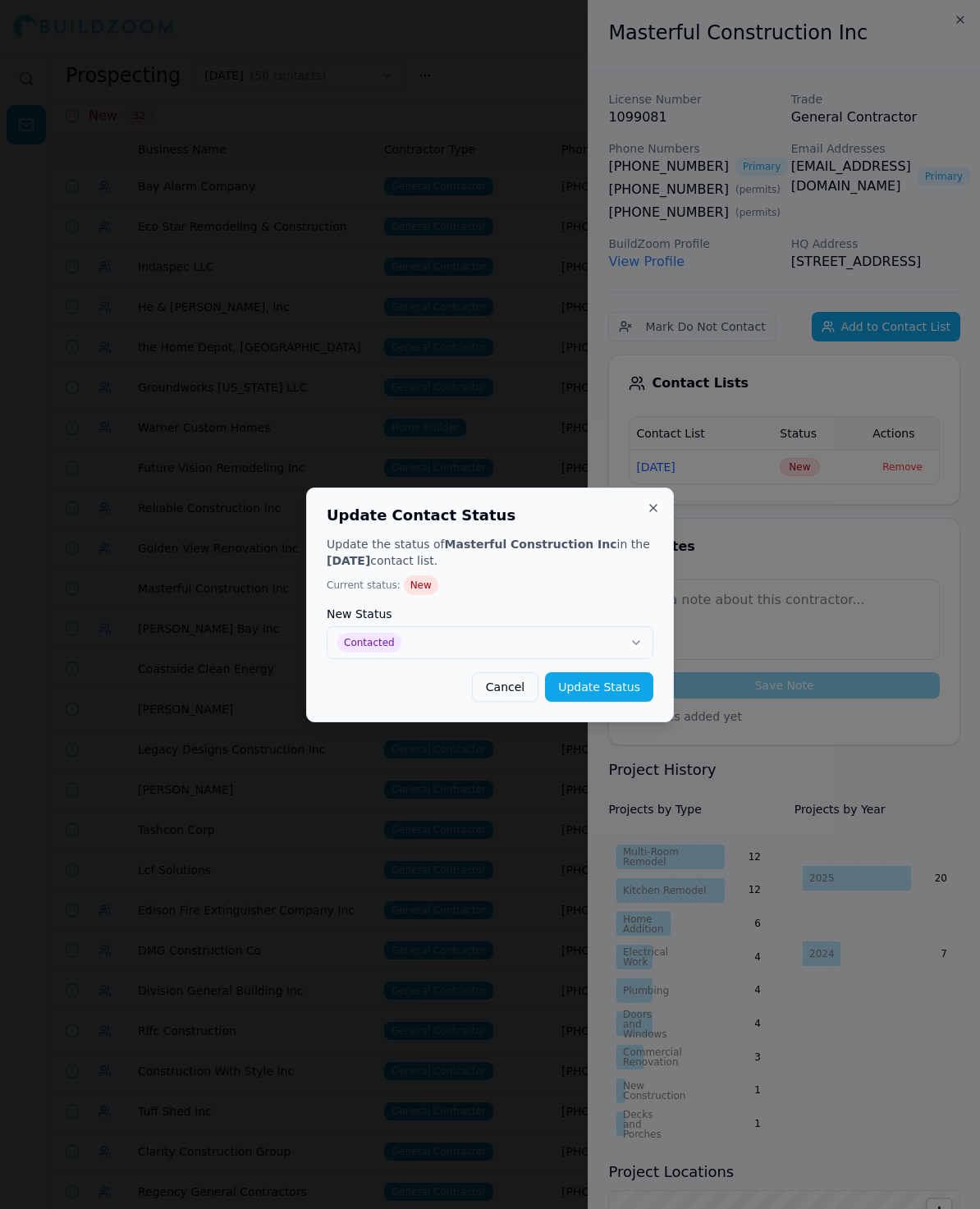
click at [658, 696] on div "Update Contact Status Update the status of Masterful Construction Inc in the [D…" at bounding box center [490, 604] width 368 height 235
click at [645, 696] on button "Update Status" at bounding box center [599, 687] width 108 height 29
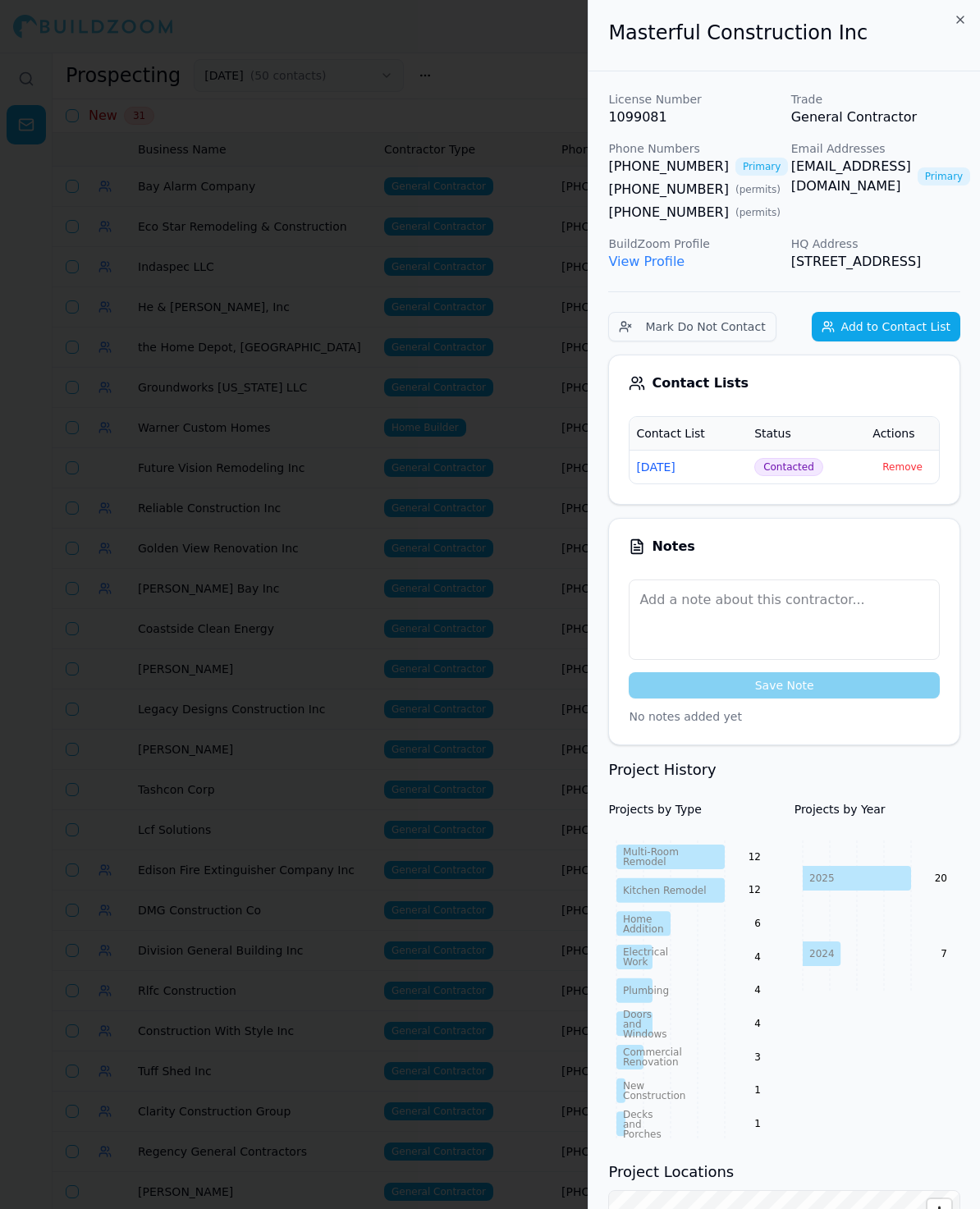
click at [485, 484] on div at bounding box center [490, 604] width 980 height 1209
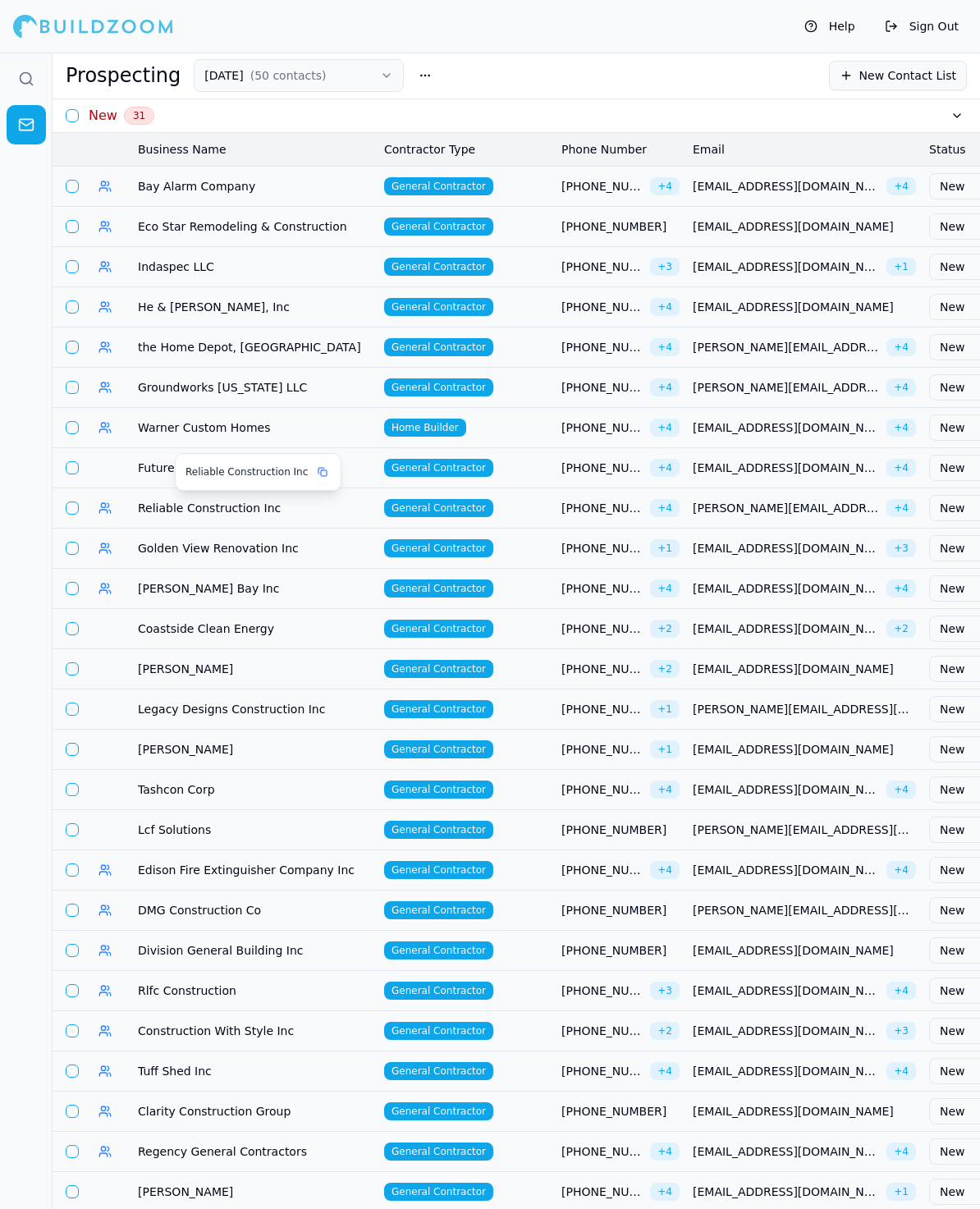
click at [170, 464] on span "Future Vision Remodeling Inc" at bounding box center [254, 468] width 233 height 17
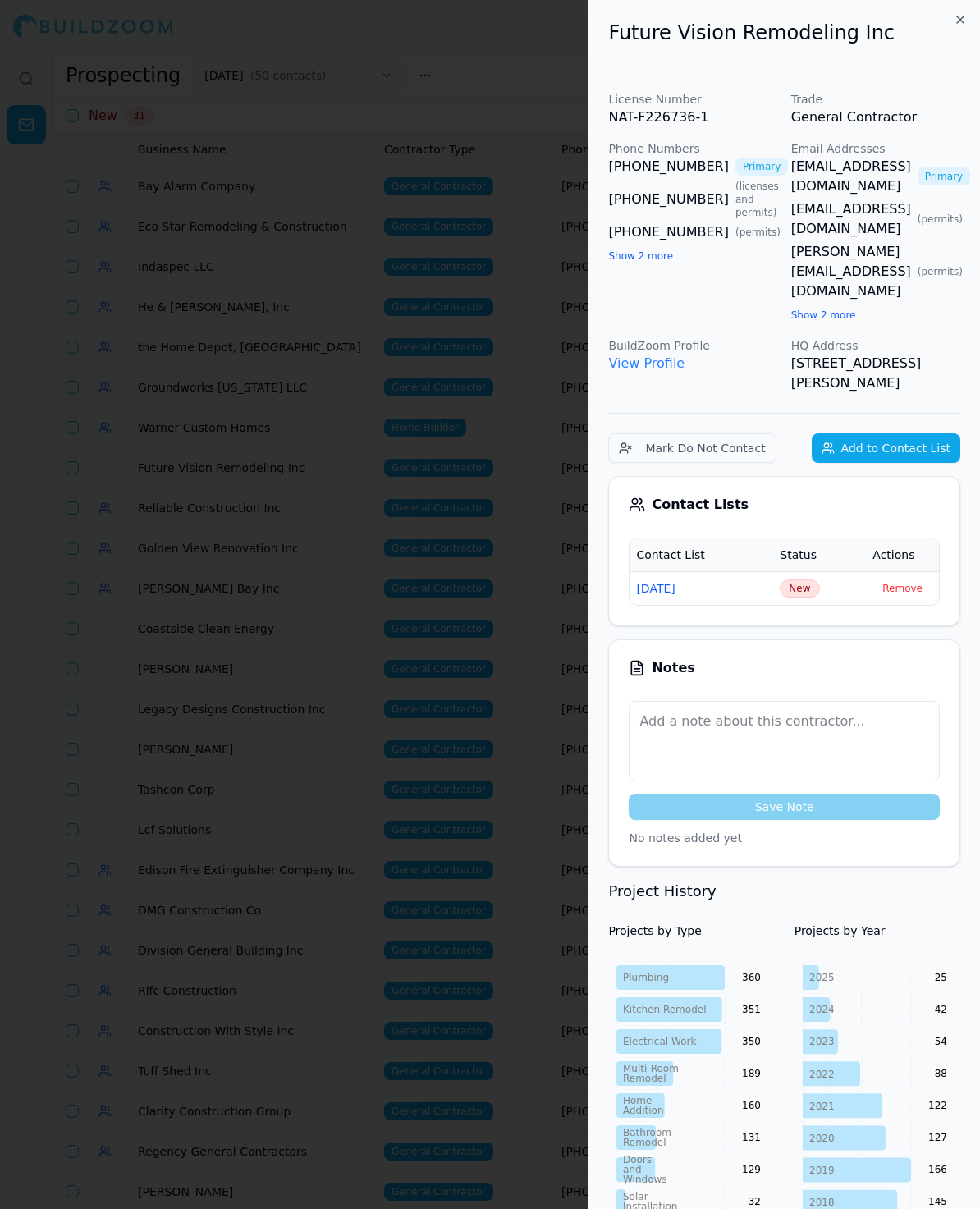
click at [825, 309] on button "Show 2 more" at bounding box center [823, 315] width 65 height 13
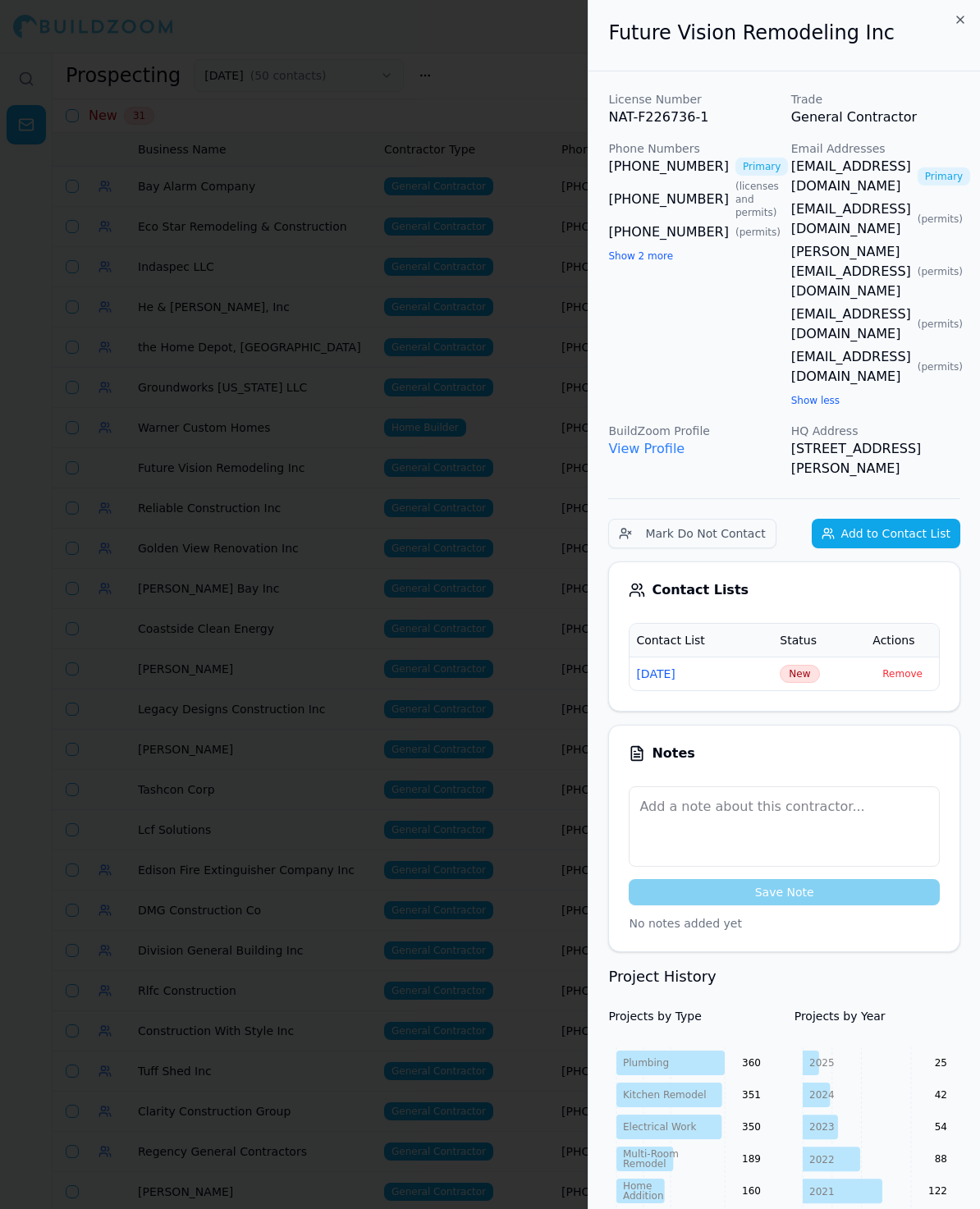
click at [655, 254] on button "Show 2 more" at bounding box center [640, 257] width 65 height 13
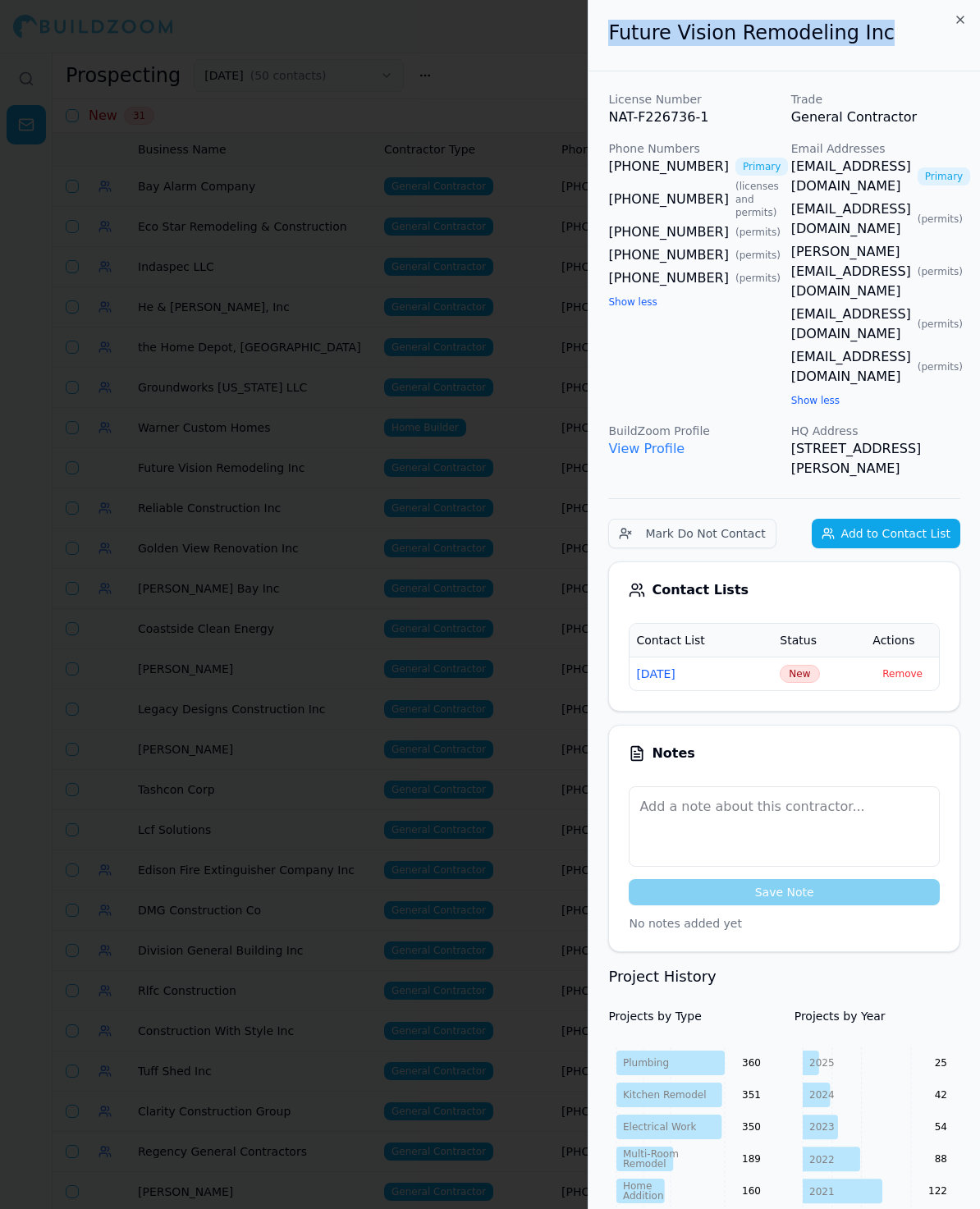
drag, startPoint x: 879, startPoint y: 34, endPoint x: 564, endPoint y: 34, distance: 315.0
click at [564, 53] on body "Help Sign Out Prospecting [DATE] ( 50 contacts ) New Contact List New 31 Busine…" at bounding box center [490, 630] width 980 height 1156
copy body "Future Vision Remodeling Inc"
click at [812, 665] on span "New" at bounding box center [799, 674] width 39 height 18
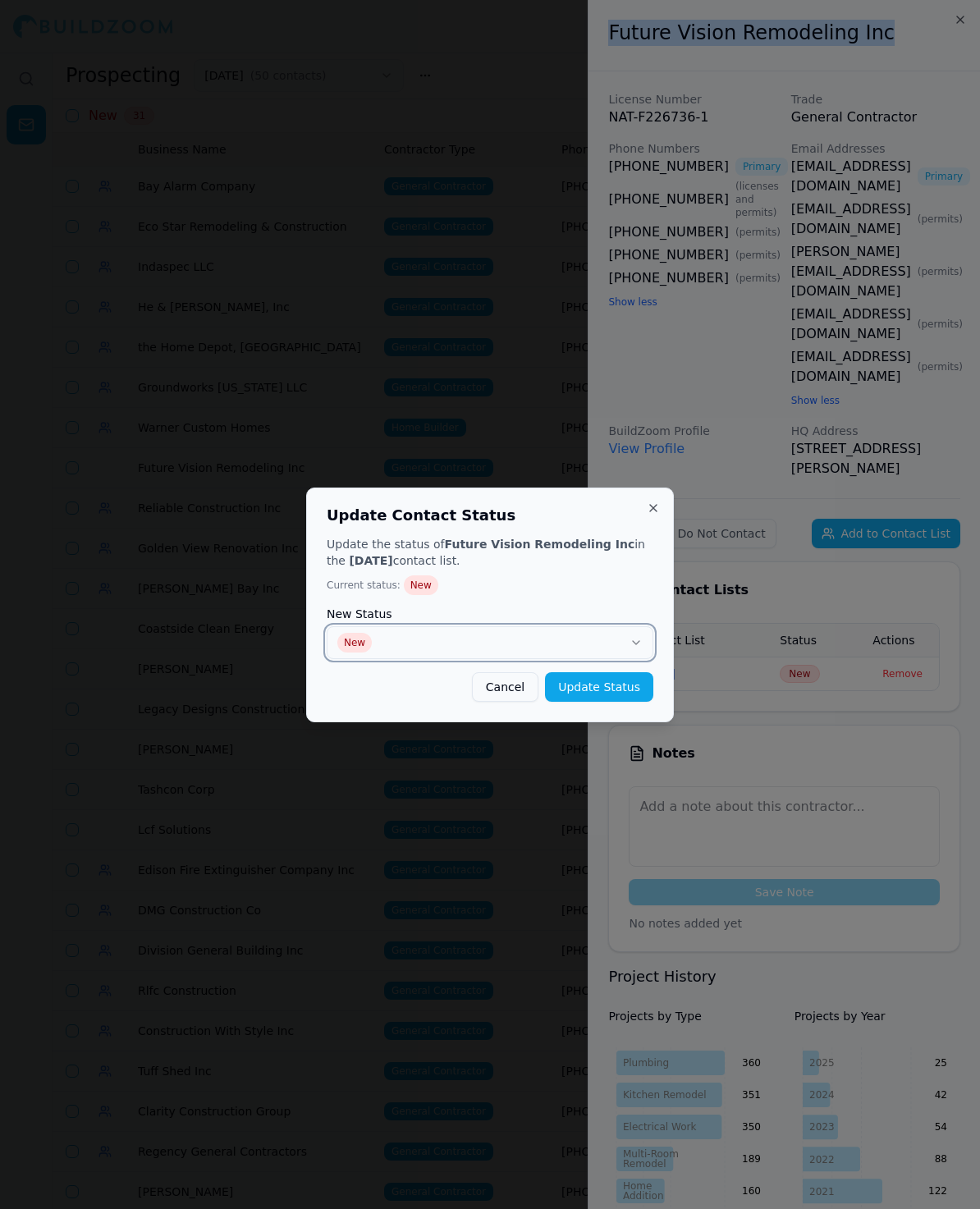
click at [520, 636] on button "New" at bounding box center [490, 642] width 327 height 33
click at [621, 681] on button "Update Status" at bounding box center [599, 687] width 108 height 29
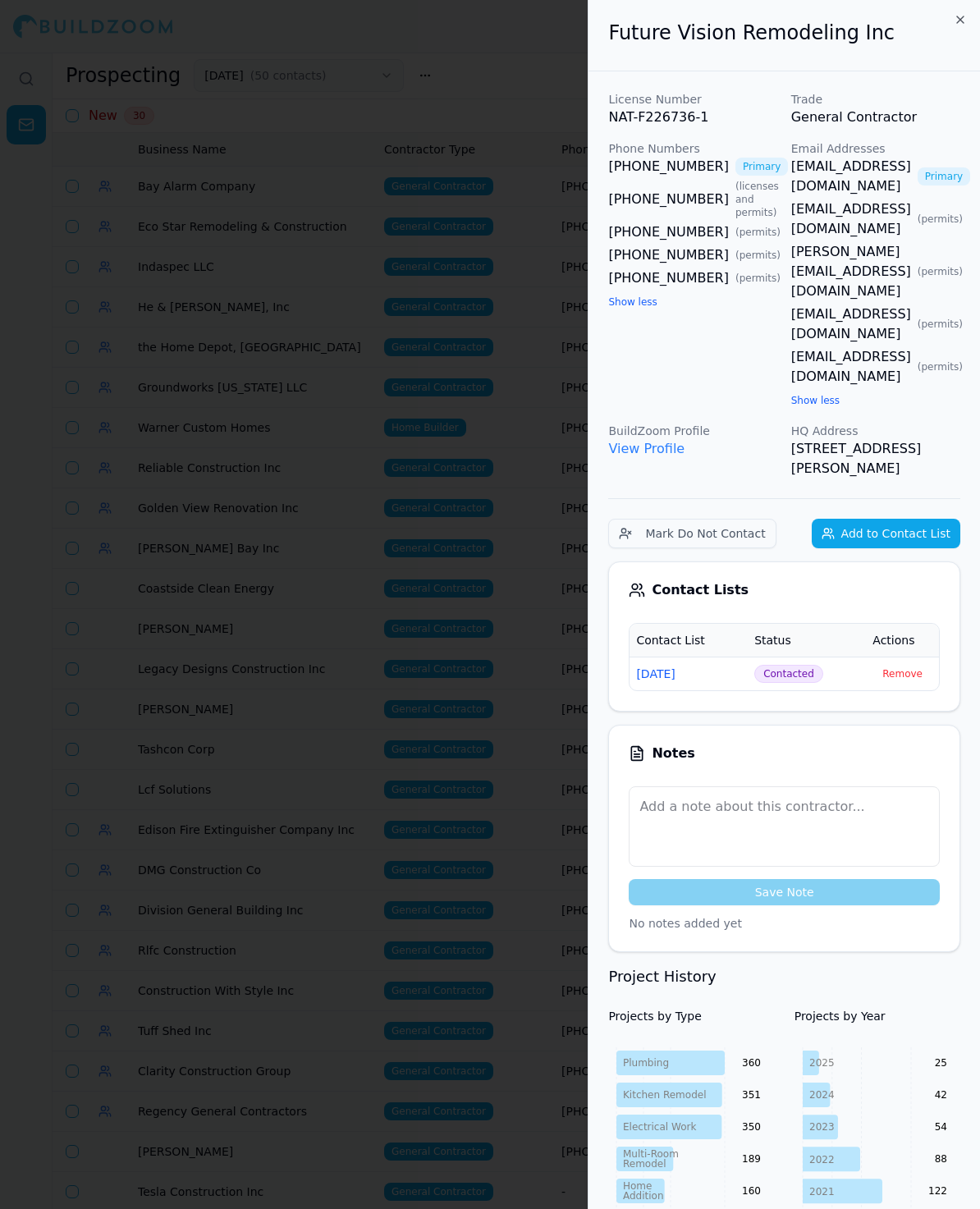
click at [314, 535] on div at bounding box center [490, 604] width 980 height 1209
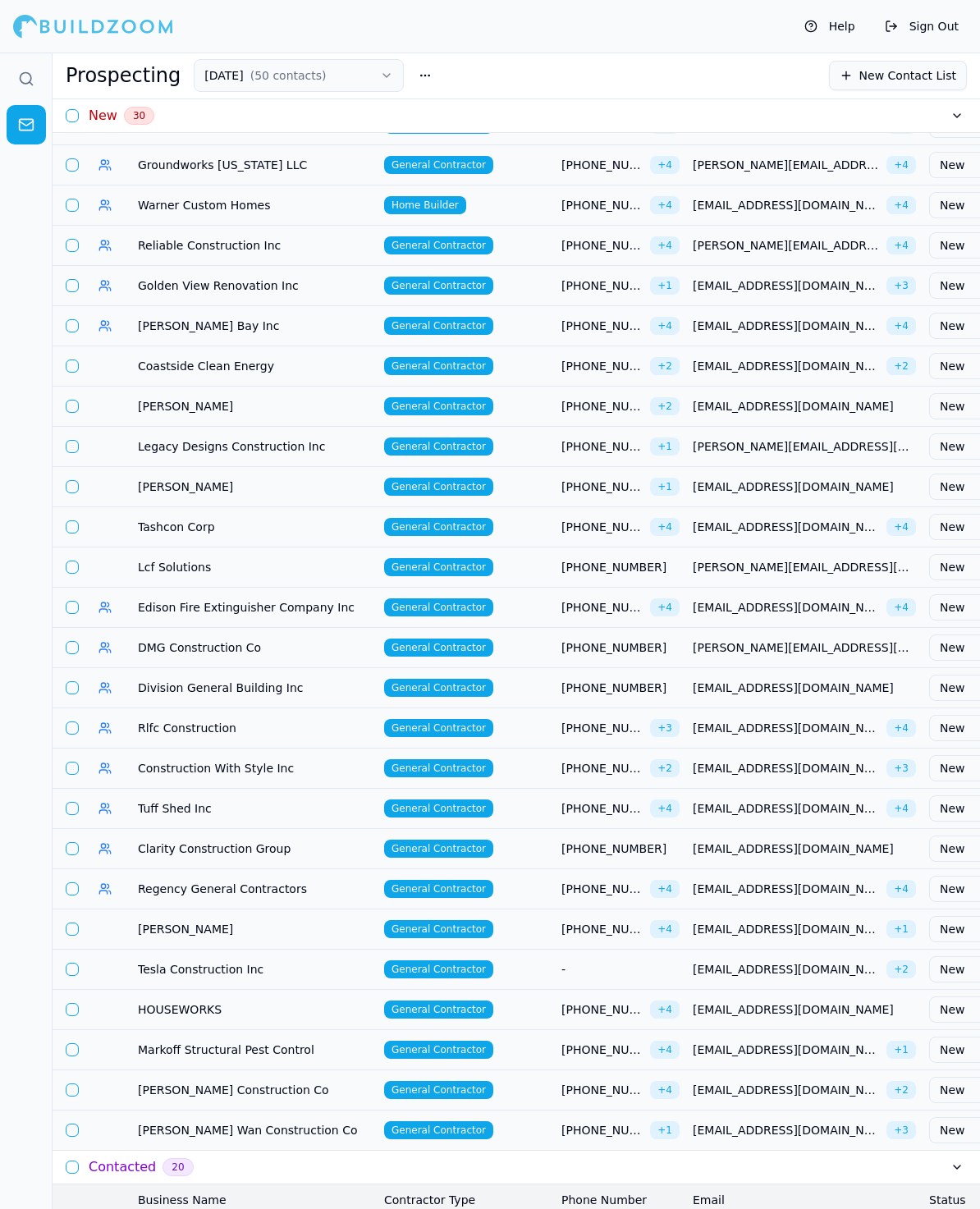
scroll to position [273, 0]
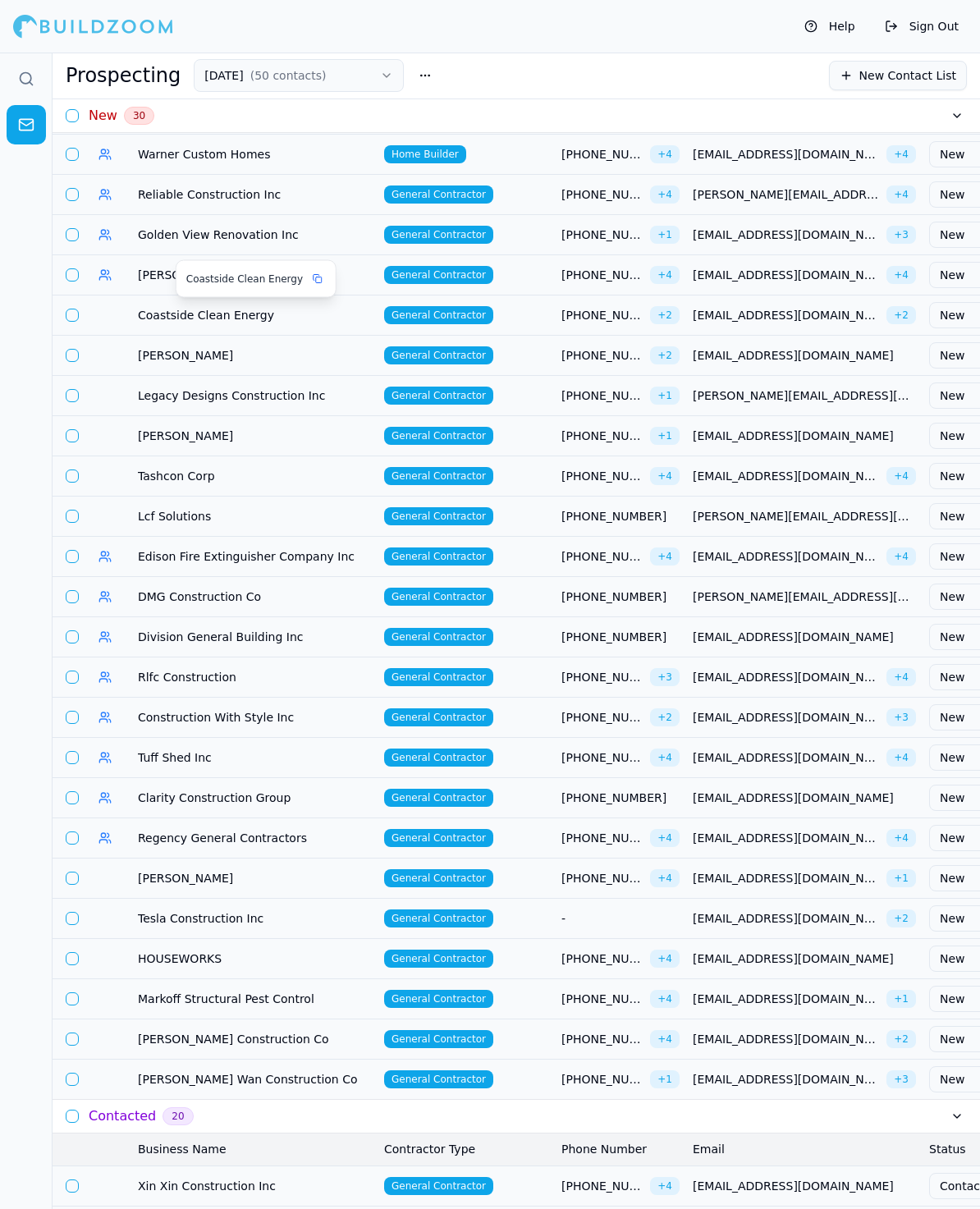
click at [152, 318] on span "Coastside Clean Energy" at bounding box center [254, 315] width 233 height 17
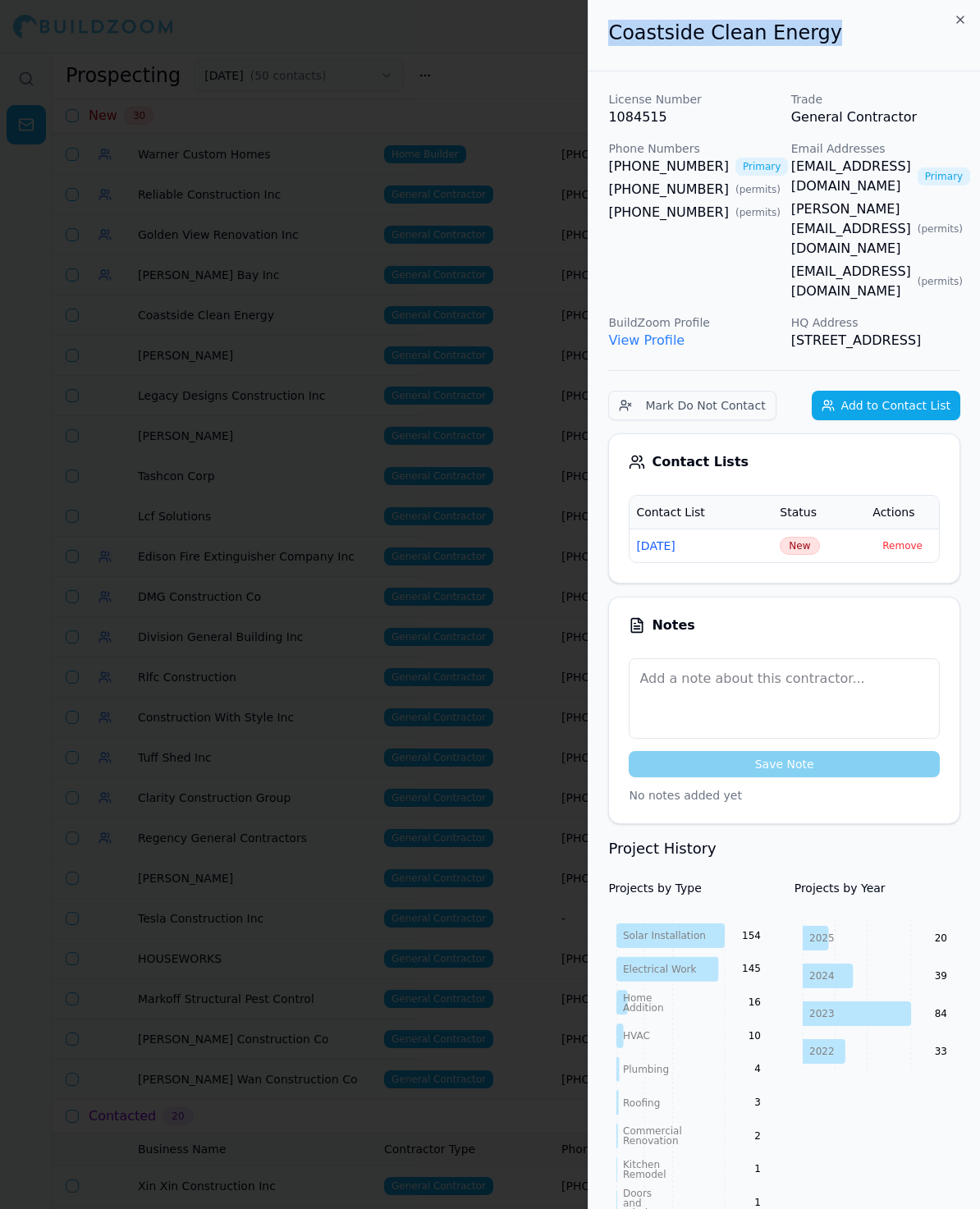
drag, startPoint x: 832, startPoint y: 44, endPoint x: 531, endPoint y: 41, distance: 301.0
click at [531, 53] on body "Help Sign Out Prospecting [DATE] ( 50 contacts ) New Contact List New 30 Busine…" at bounding box center [490, 630] width 980 height 1156
copy body "Coastside Clean Energy"
click at [806, 537] on span "New" at bounding box center [799, 546] width 39 height 18
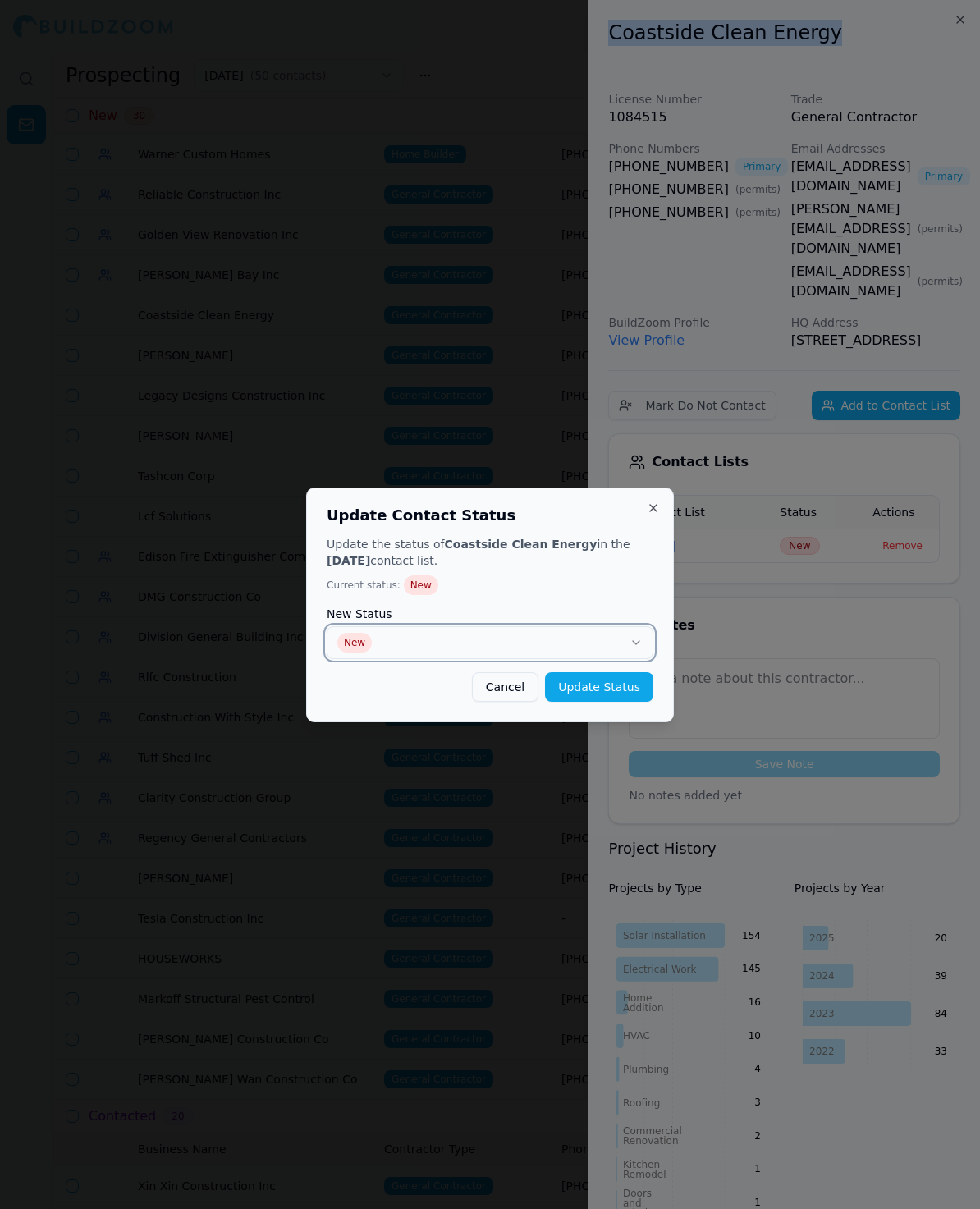
click at [458, 642] on button "New" at bounding box center [490, 642] width 327 height 33
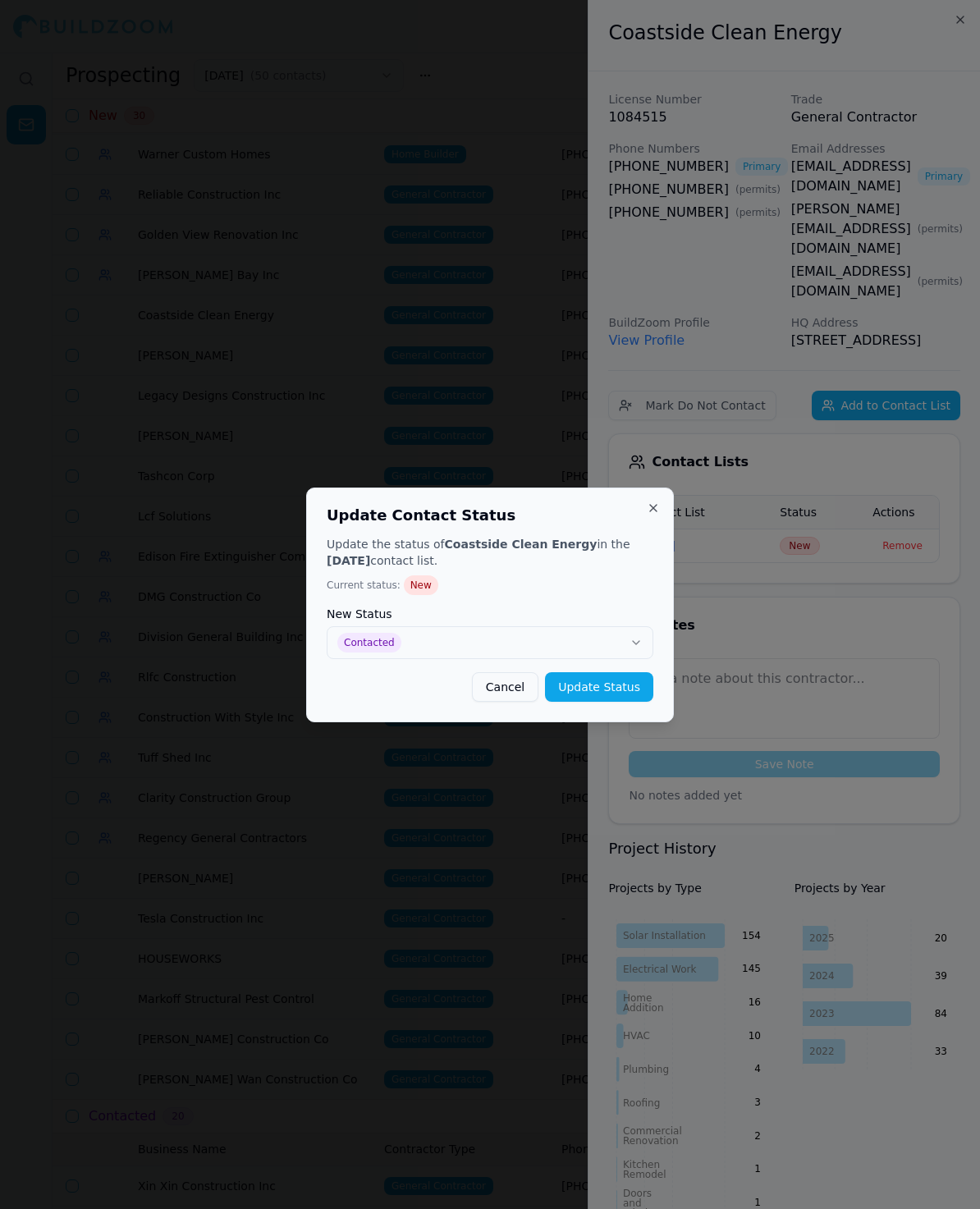
click at [644, 663] on div "Update the status of Coastside Clean Energy in the [DATE] contact list. Current…" at bounding box center [490, 619] width 327 height 166
click at [626, 674] on button "Update Status" at bounding box center [599, 687] width 108 height 29
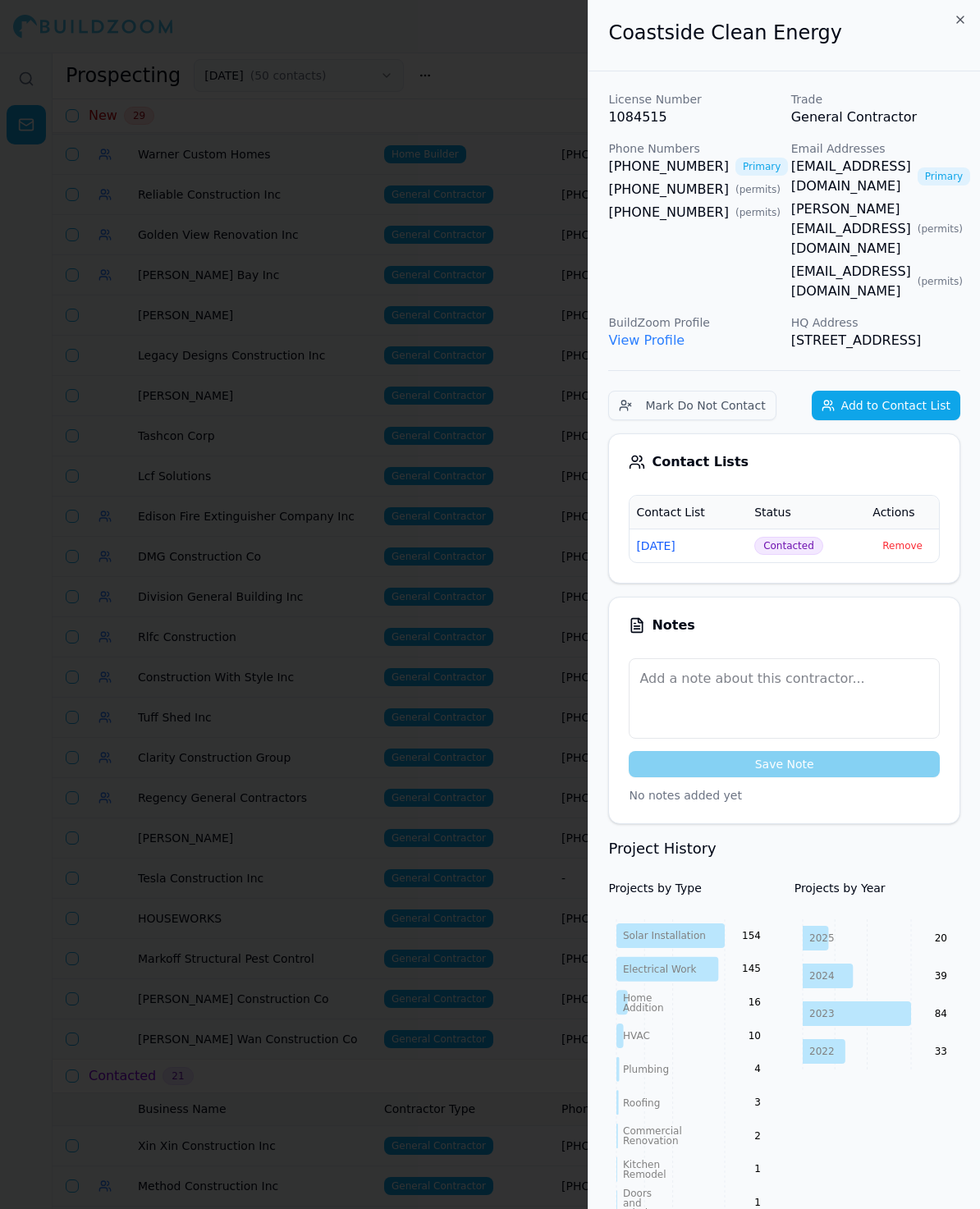
click at [571, 309] on div at bounding box center [490, 604] width 980 height 1209
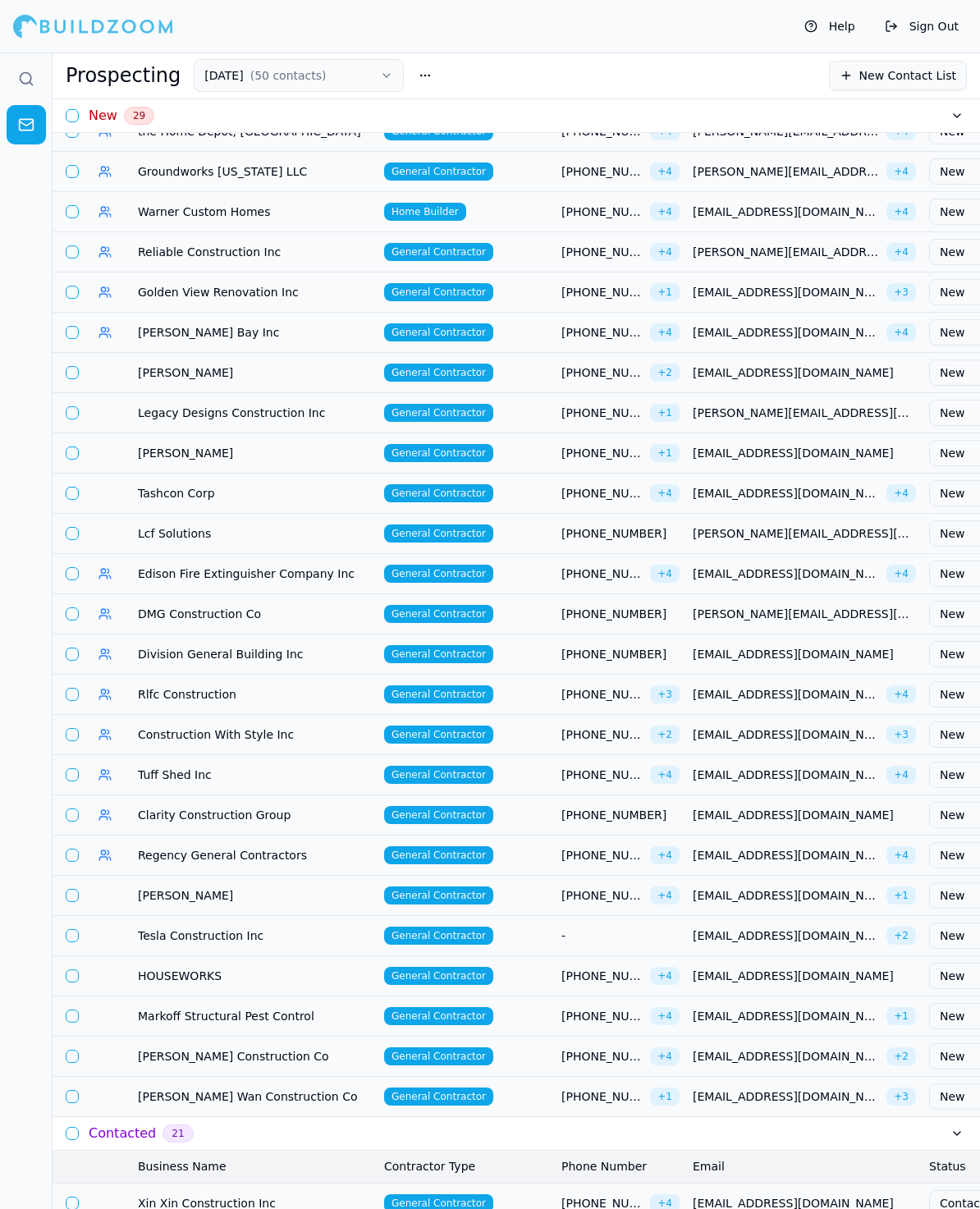
scroll to position [0, 0]
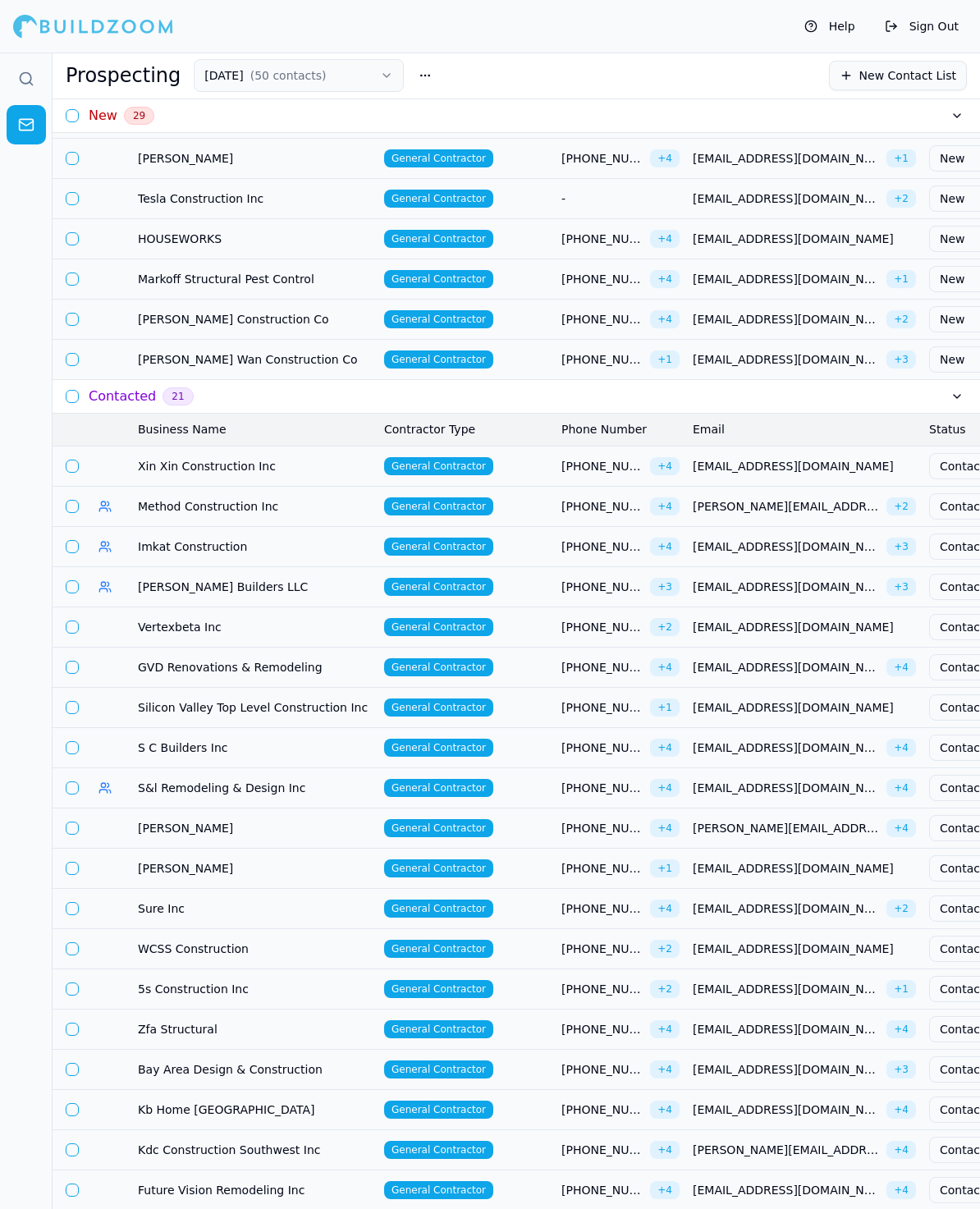
click at [114, 401] on h3 "Contacted" at bounding box center [122, 396] width 67 height 19
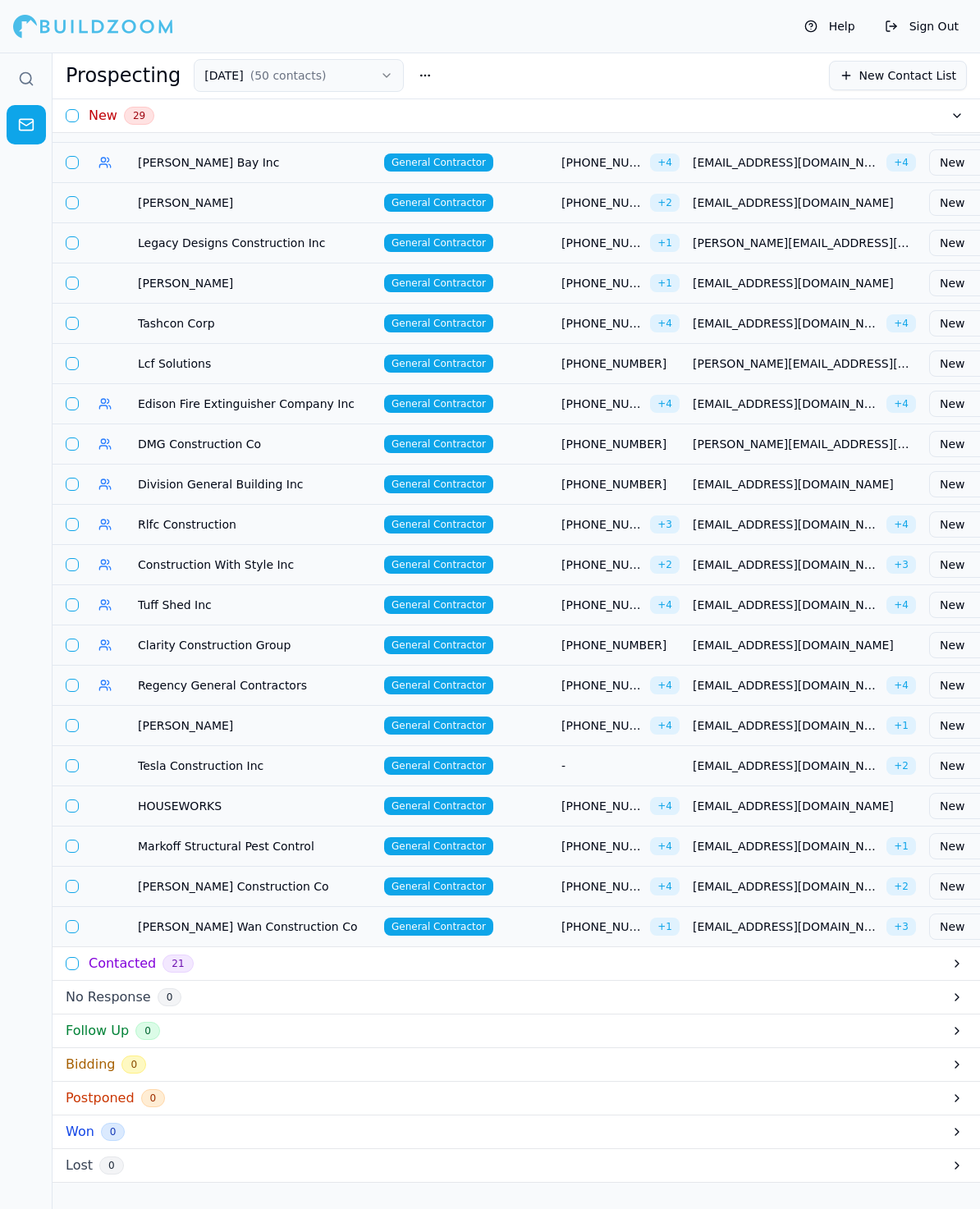
scroll to position [397, 0]
click at [153, 182] on td "[PERSON_NAME]" at bounding box center [255, 202] width 246 height 40
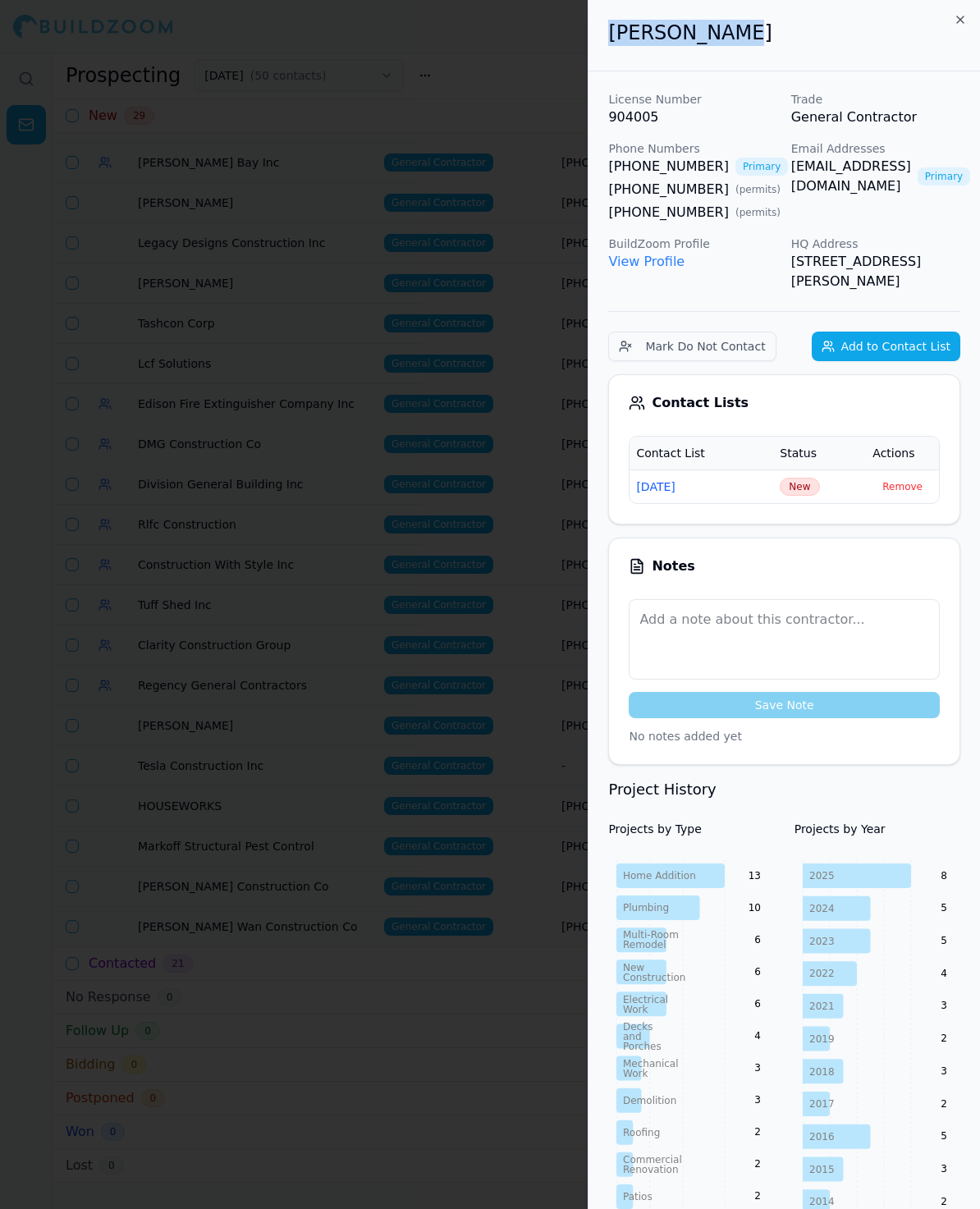
drag, startPoint x: 756, startPoint y: 26, endPoint x: 606, endPoint y: 21, distance: 150.1
click at [606, 23] on div "[PERSON_NAME]" at bounding box center [784, 35] width 391 height 71
copy h2 "[PERSON_NAME]"
click at [797, 496] on td "New" at bounding box center [819, 486] width 93 height 34
click at [798, 488] on span "New" at bounding box center [799, 487] width 39 height 18
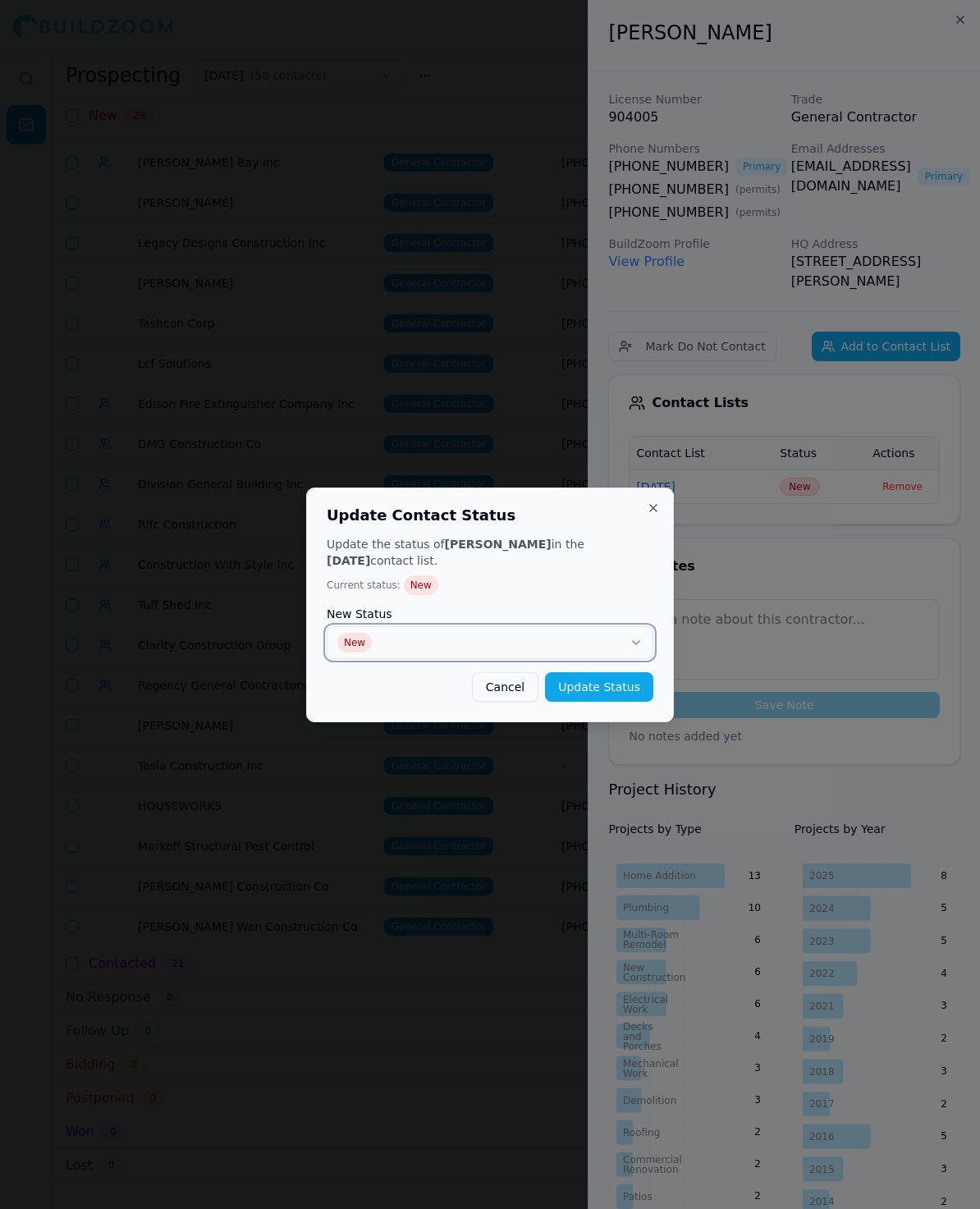
click at [404, 642] on button "New" at bounding box center [490, 642] width 327 height 33
click at [635, 690] on button "Update Status" at bounding box center [599, 687] width 108 height 29
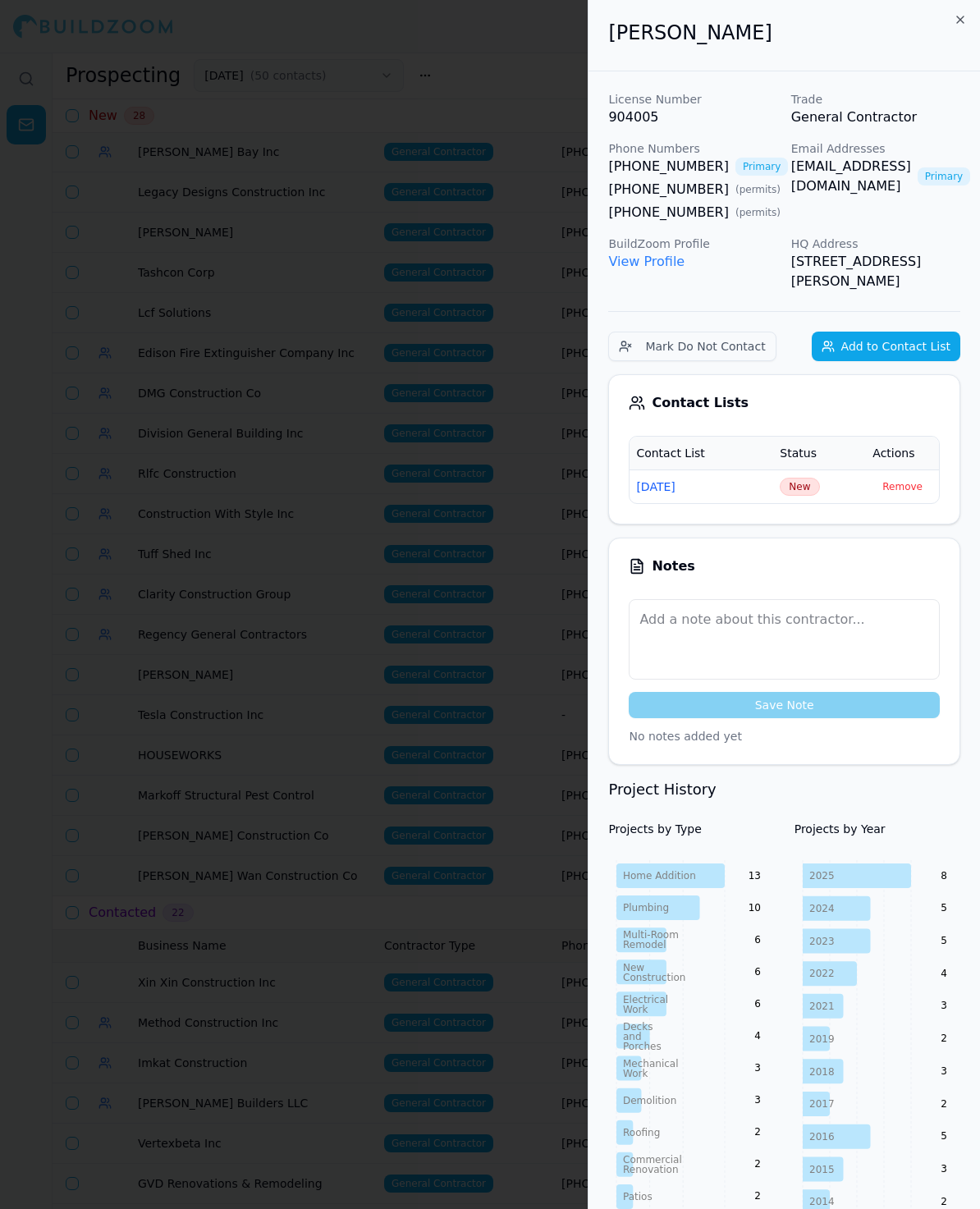
scroll to position [913, 0]
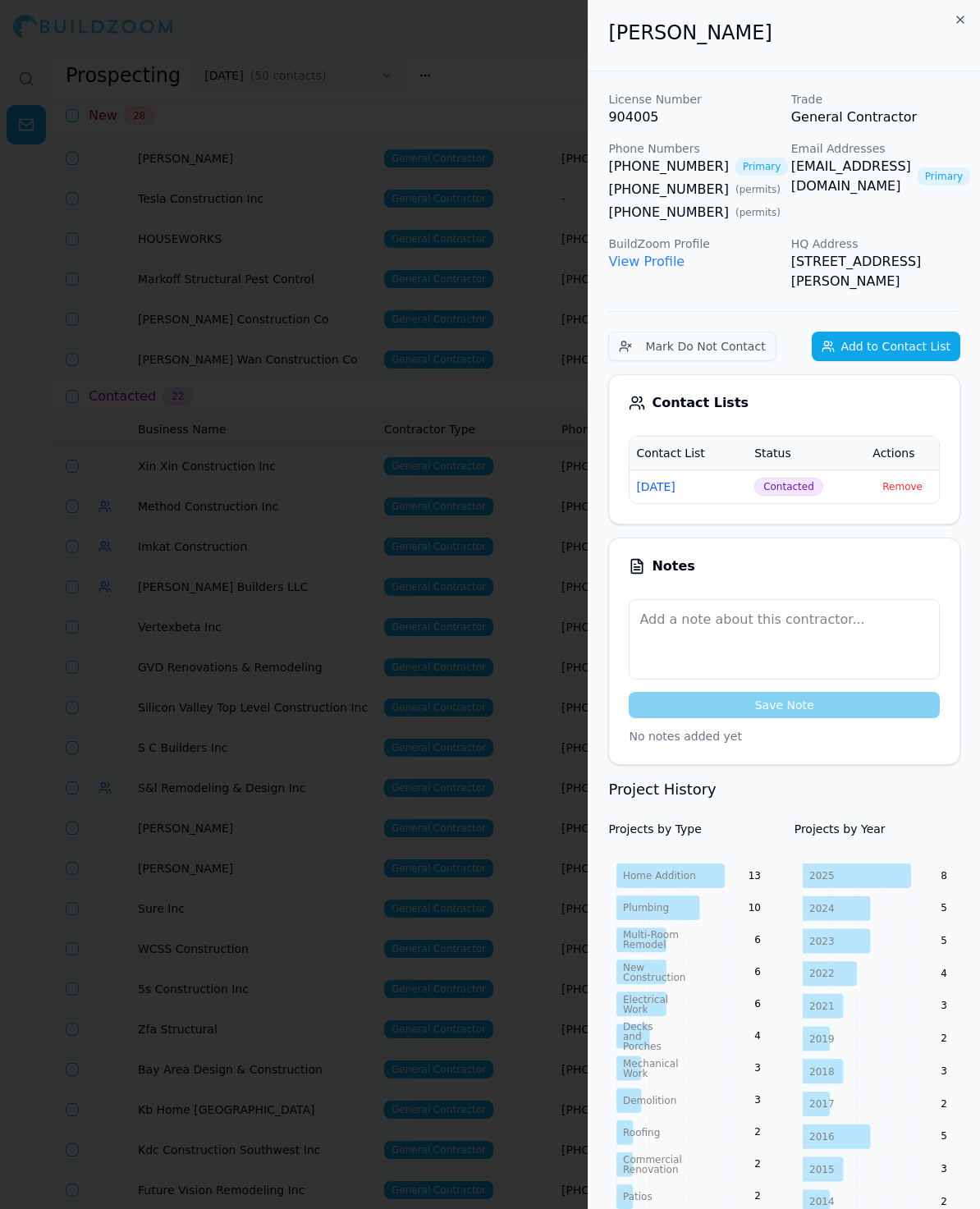
click at [298, 603] on div at bounding box center [490, 604] width 980 height 1209
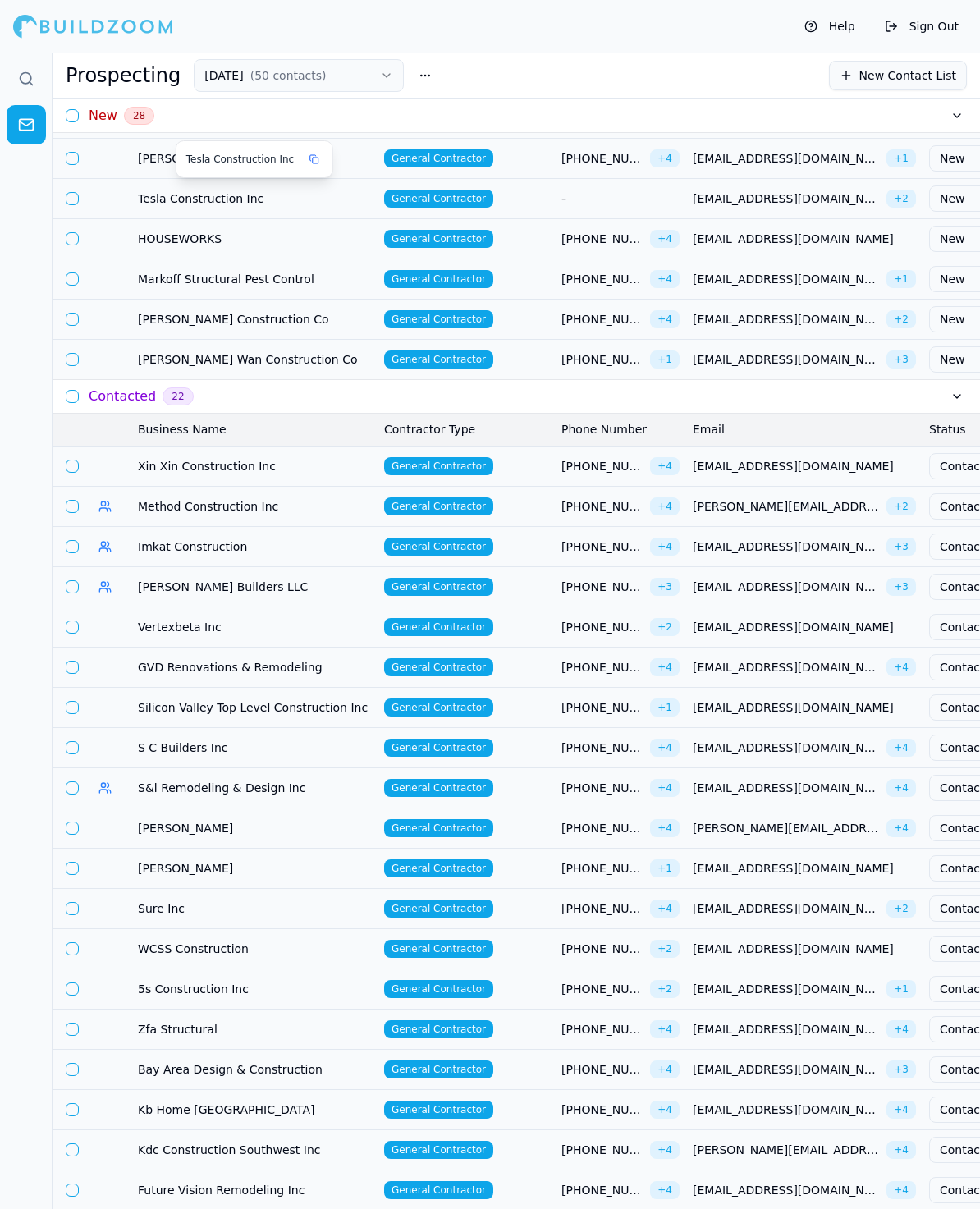
click at [150, 190] on span "Tesla Construction Inc" at bounding box center [254, 199] width 233 height 17
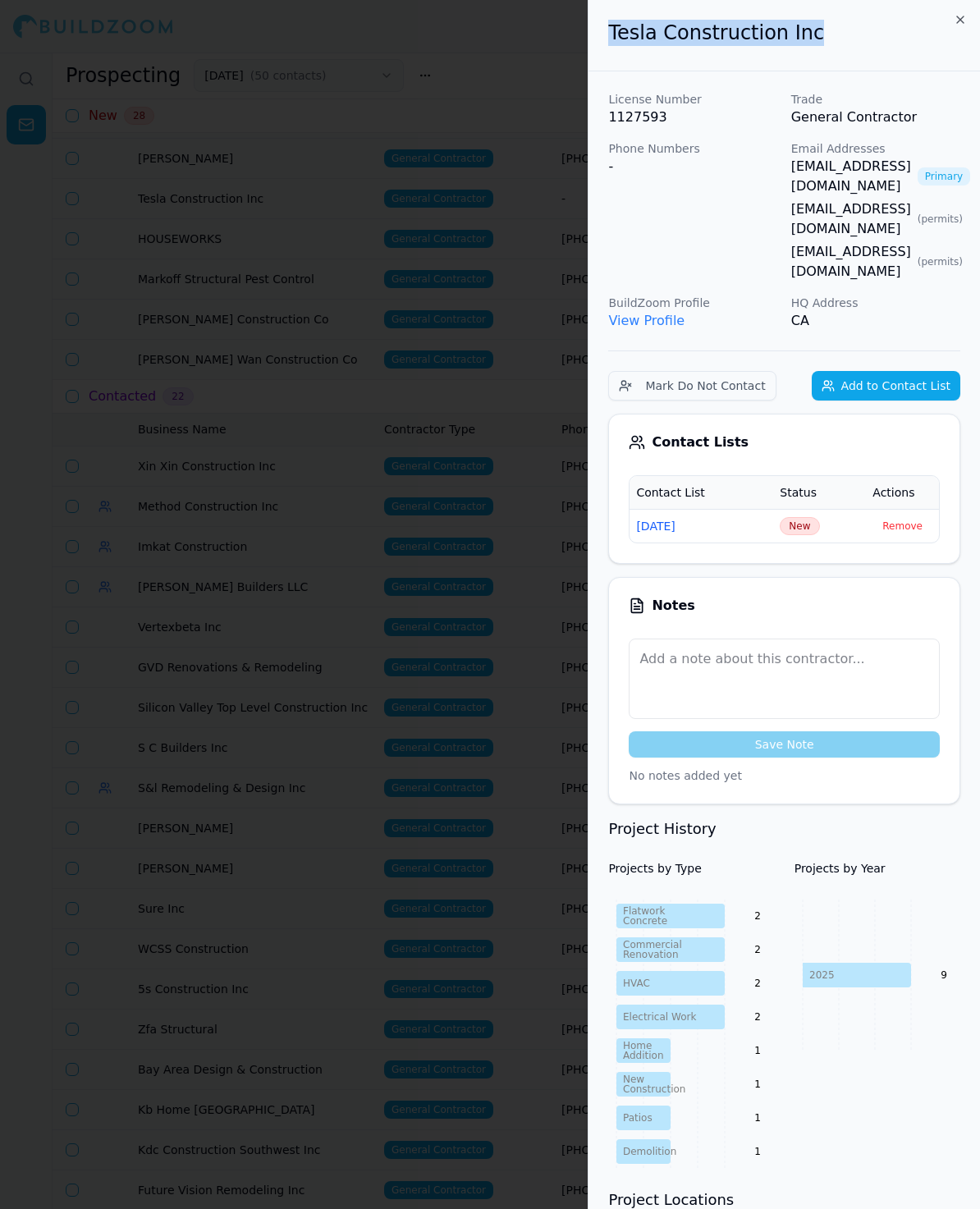
drag, startPoint x: 834, startPoint y: 31, endPoint x: 553, endPoint y: 31, distance: 281.0
click at [553, 53] on body "Help Sign Out Prospecting [DATE] ( 50 contacts ) New Contact List New 28 Busine…" at bounding box center [490, 630] width 980 height 1156
copy body "Tesla Construction Inc"
click at [795, 509] on td "New" at bounding box center [819, 526] width 93 height 34
click at [795, 517] on span "New" at bounding box center [799, 527] width 39 height 18
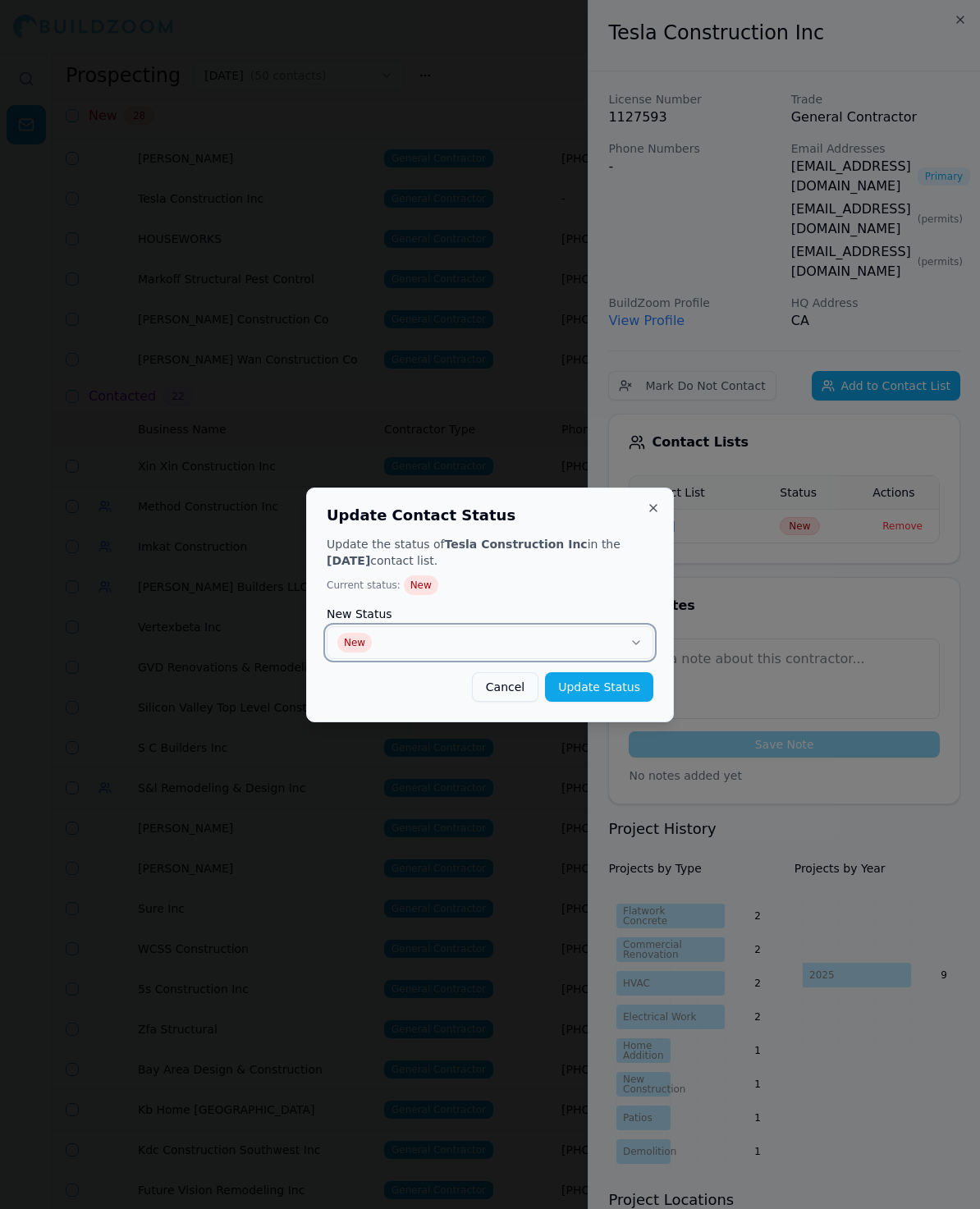
click at [358, 652] on button "New" at bounding box center [490, 642] width 327 height 33
click at [602, 675] on button "Update Status" at bounding box center [599, 687] width 108 height 29
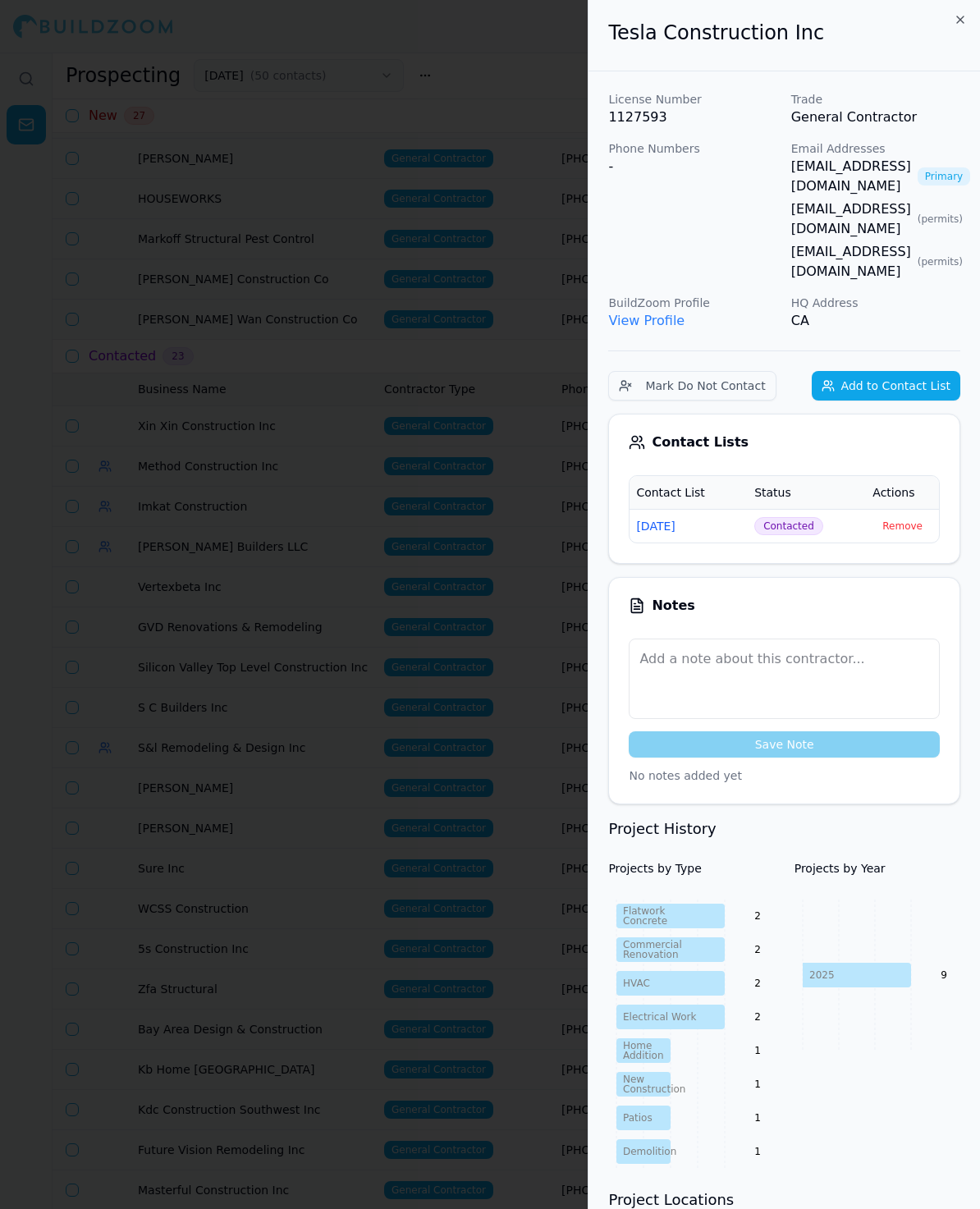
click at [683, 509] on td "[DATE]" at bounding box center [688, 526] width 118 height 34
click at [347, 446] on div at bounding box center [490, 604] width 980 height 1209
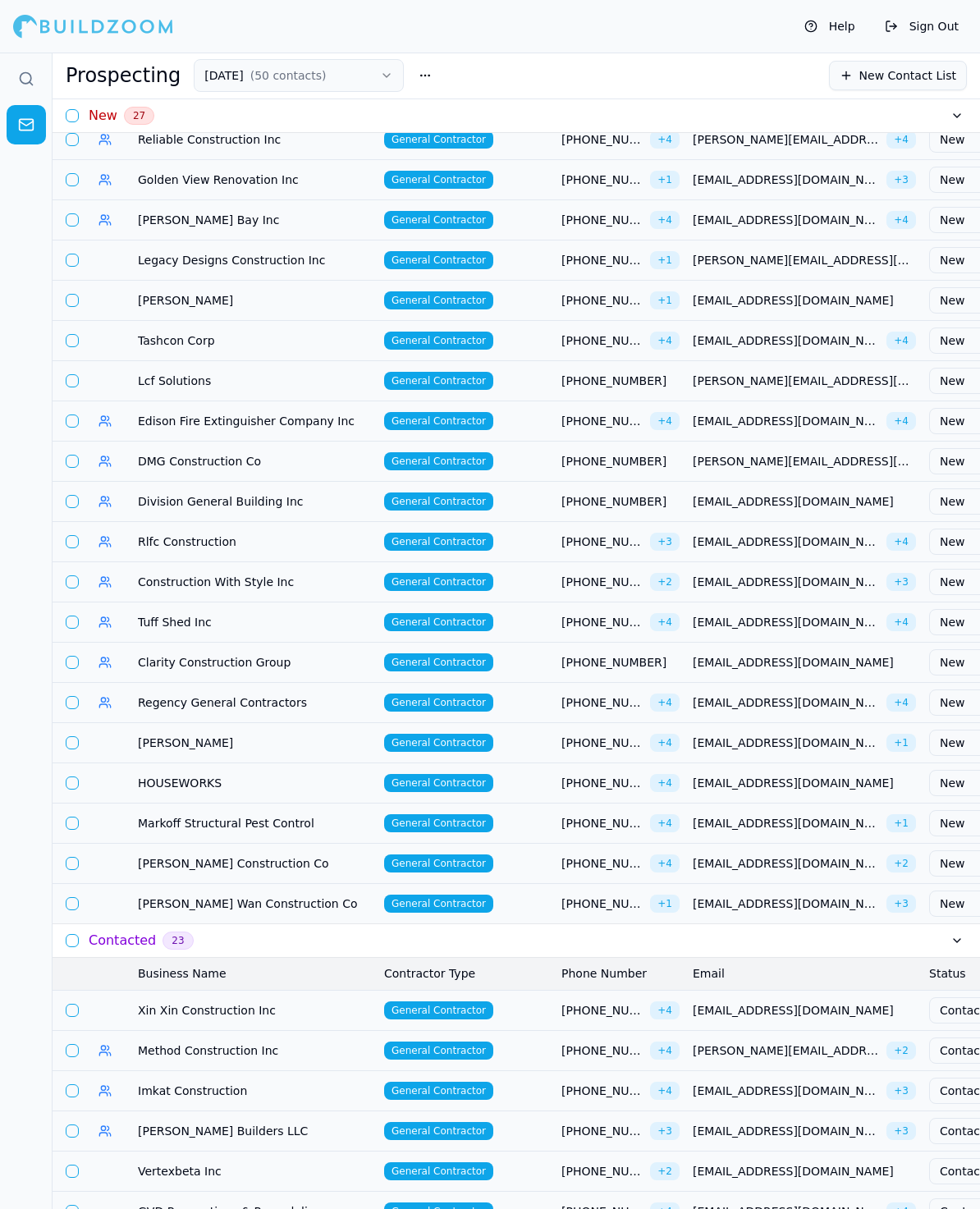
scroll to position [340, 0]
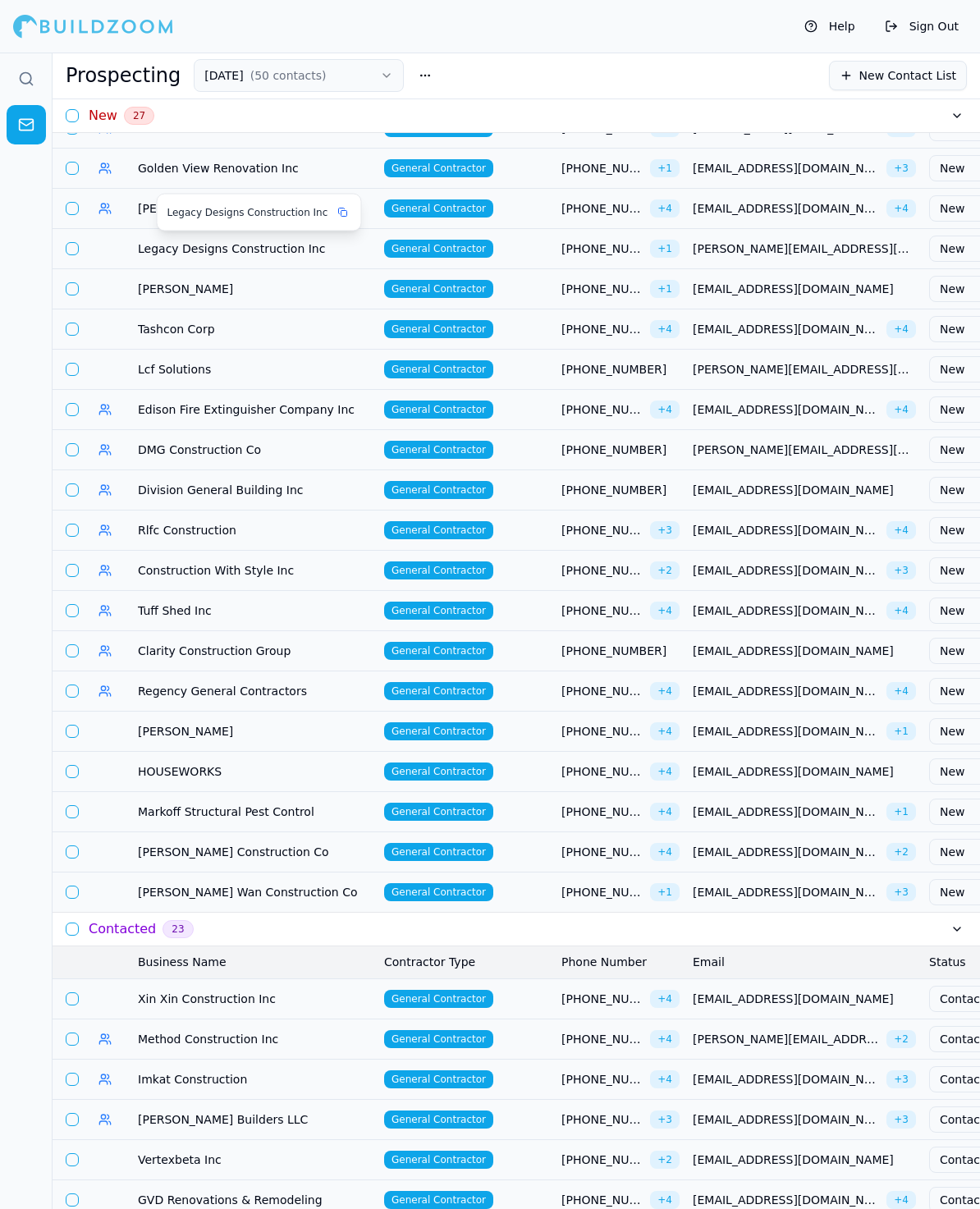
click at [189, 253] on span "Legacy Designs Construction Inc" at bounding box center [254, 249] width 233 height 17
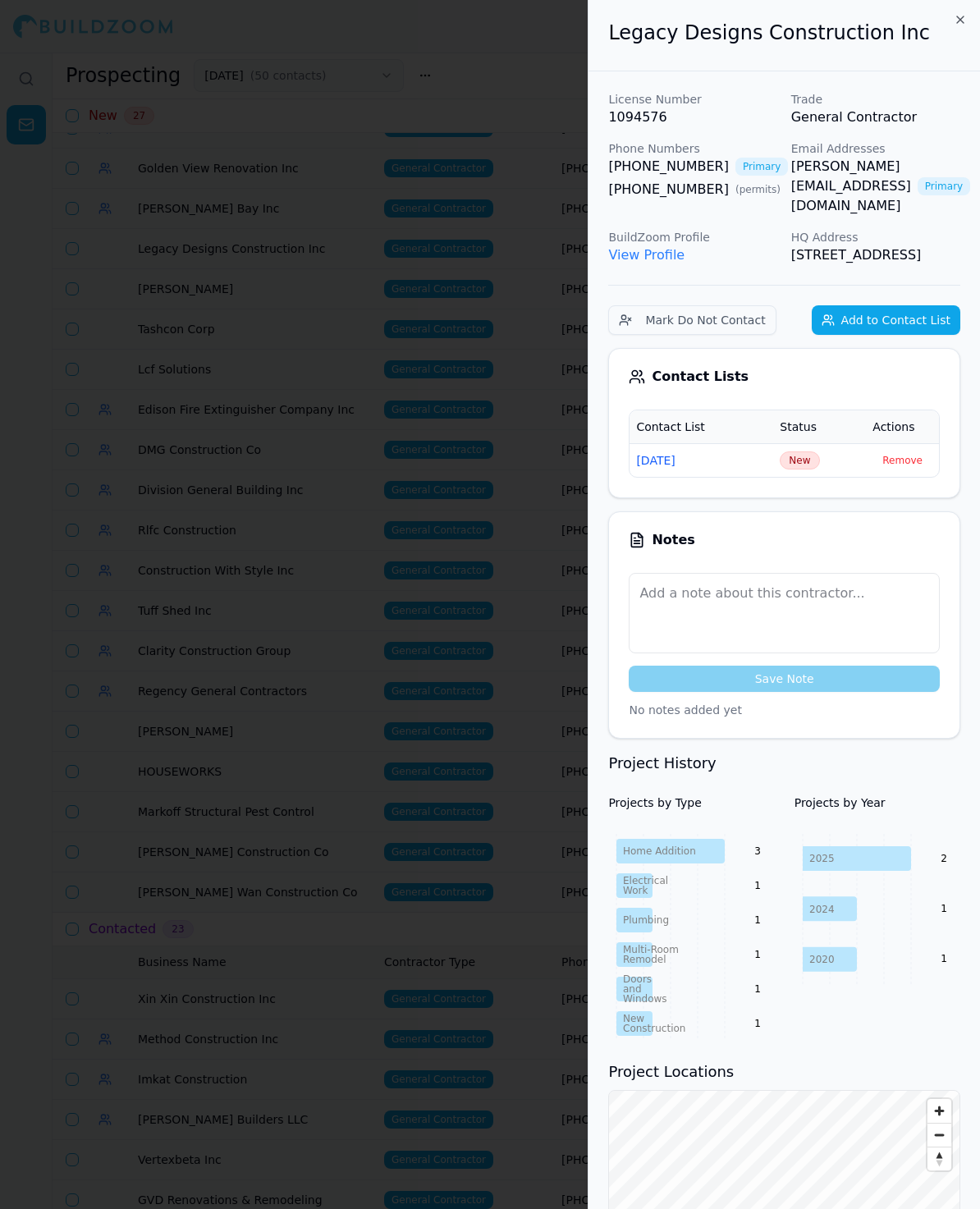
drag, startPoint x: 808, startPoint y: 163, endPoint x: 796, endPoint y: 166, distance: 12.4
drag, startPoint x: 917, startPoint y: 35, endPoint x: 573, endPoint y: 20, distance: 344.3
click at [573, 53] on body "Help Sign Out Prospecting [DATE] ( 50 contacts ) New Contact List New 27 Busine…" at bounding box center [490, 630] width 980 height 1156
click at [797, 459] on span "New" at bounding box center [799, 460] width 39 height 18
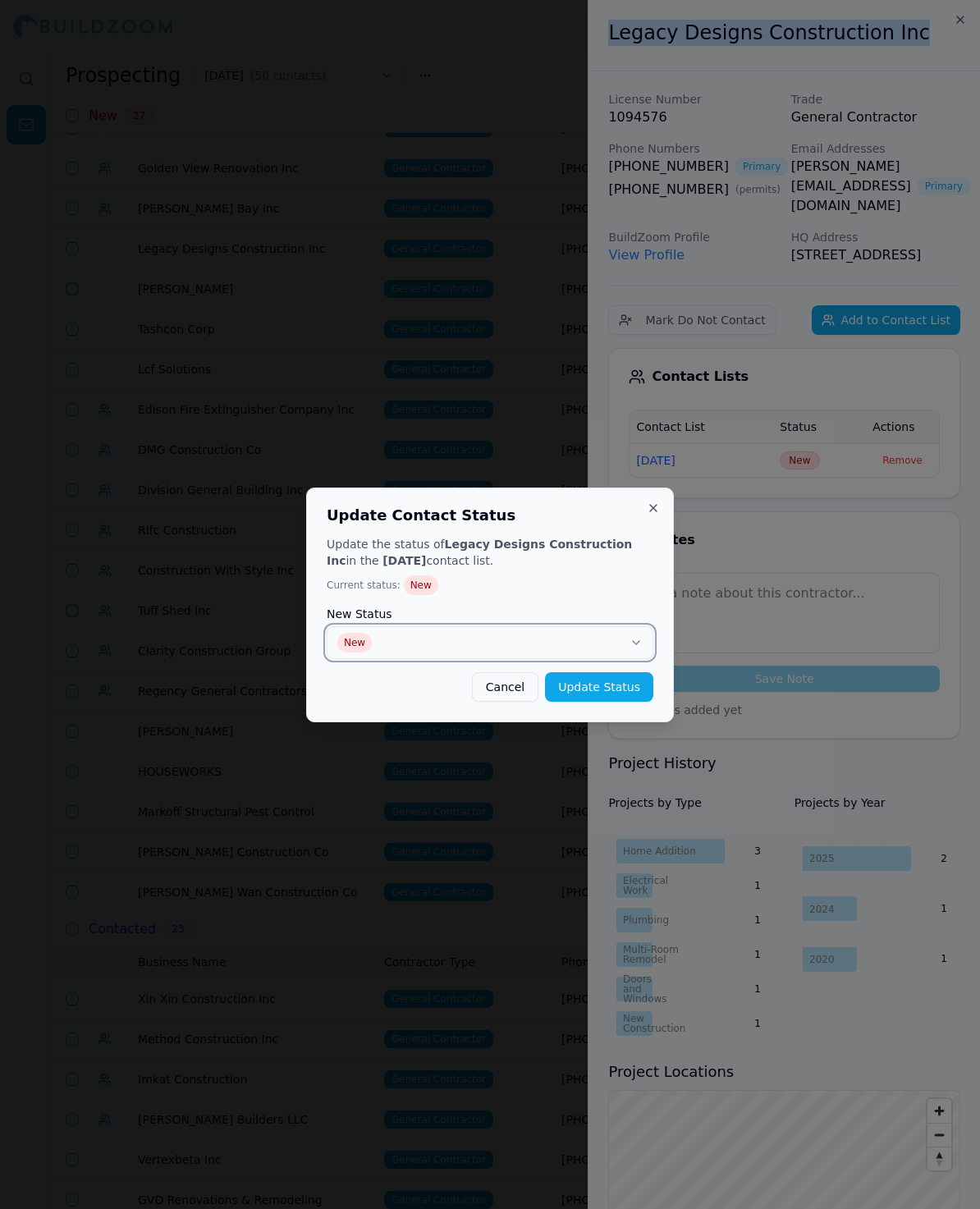
click at [465, 626] on button "New" at bounding box center [490, 642] width 327 height 33
click at [637, 684] on button "Update Status" at bounding box center [599, 687] width 108 height 29
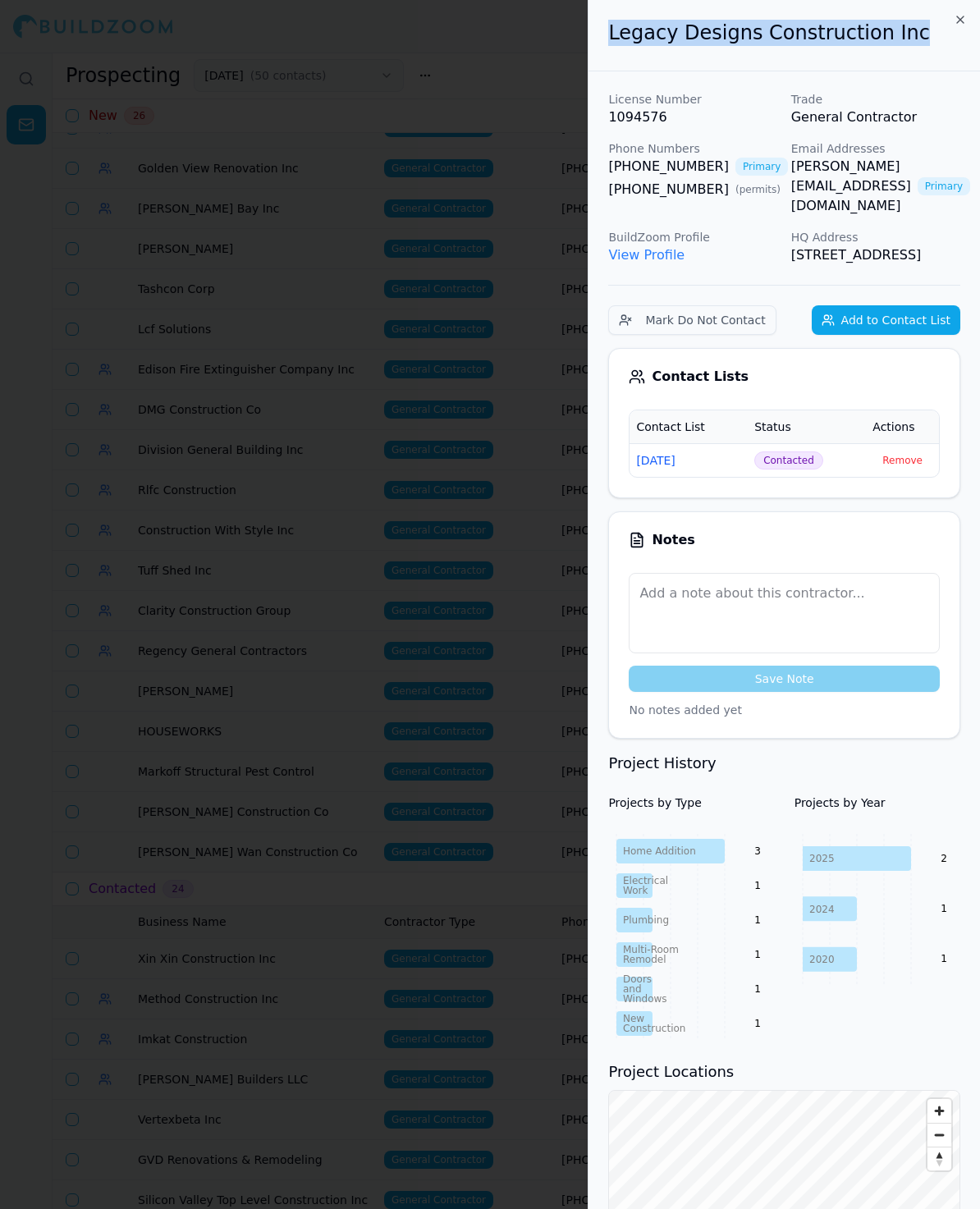
click at [232, 258] on div at bounding box center [490, 604] width 980 height 1209
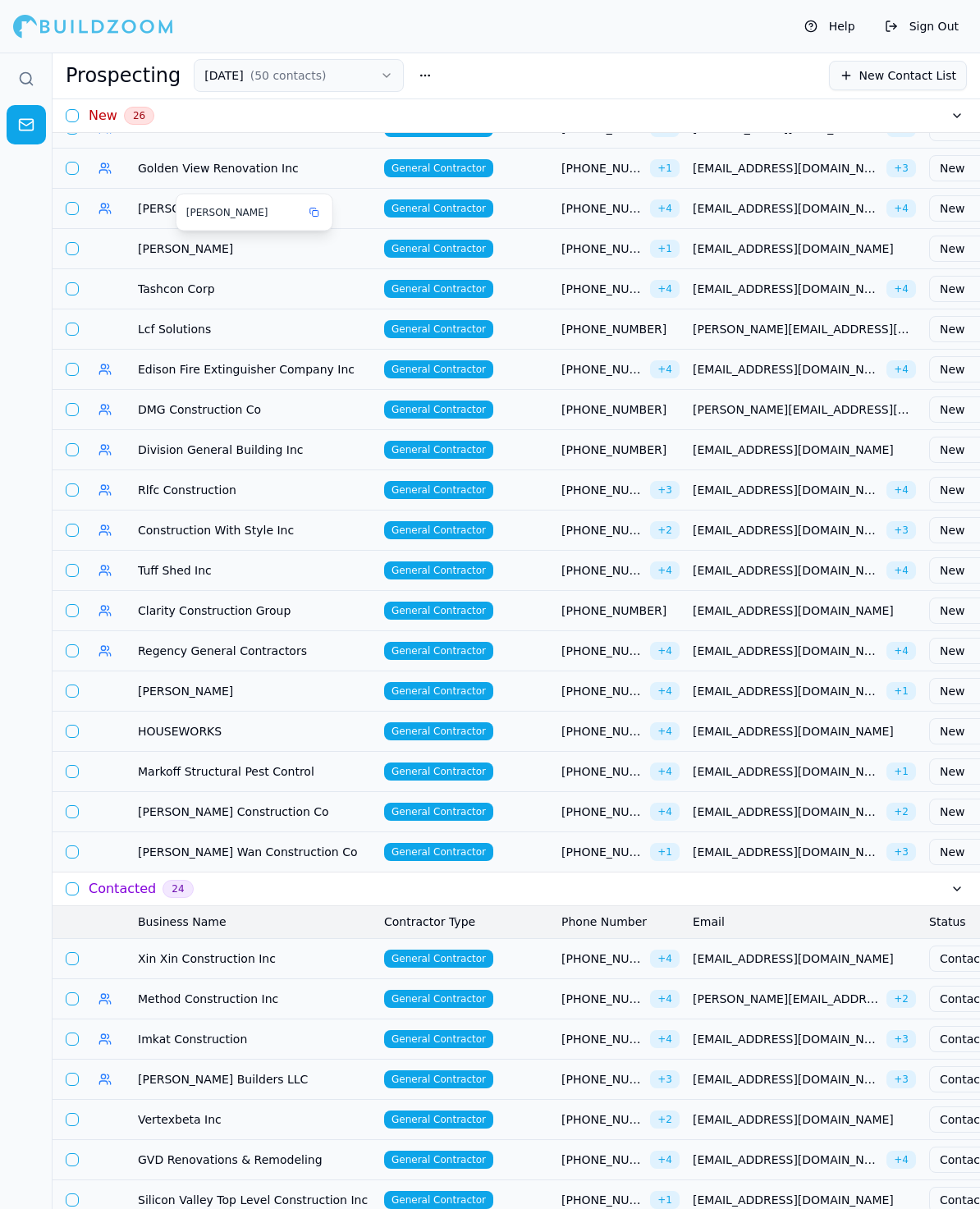
click at [169, 241] on span "[PERSON_NAME]" at bounding box center [254, 249] width 233 height 17
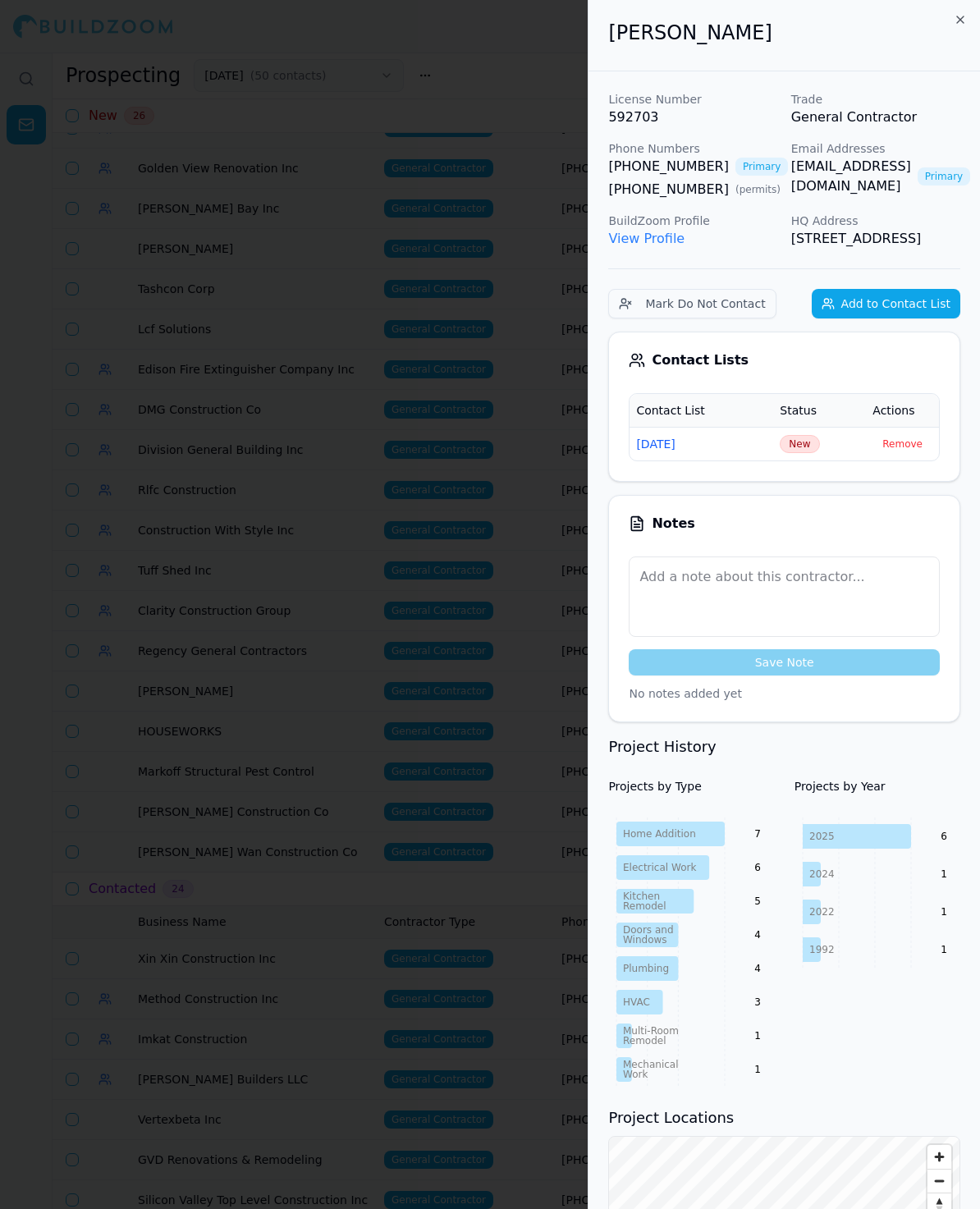
drag, startPoint x: 861, startPoint y: 161, endPoint x: 850, endPoint y: 161, distance: 11.0
drag, startPoint x: 788, startPoint y: 28, endPoint x: 555, endPoint y: 19, distance: 233.2
click at [555, 53] on body "Help Sign Out Prospecting [DATE] ( 50 contacts ) New Contact List New 26 Busine…" at bounding box center [490, 630] width 980 height 1156
click at [801, 453] on span "New" at bounding box center [799, 444] width 39 height 18
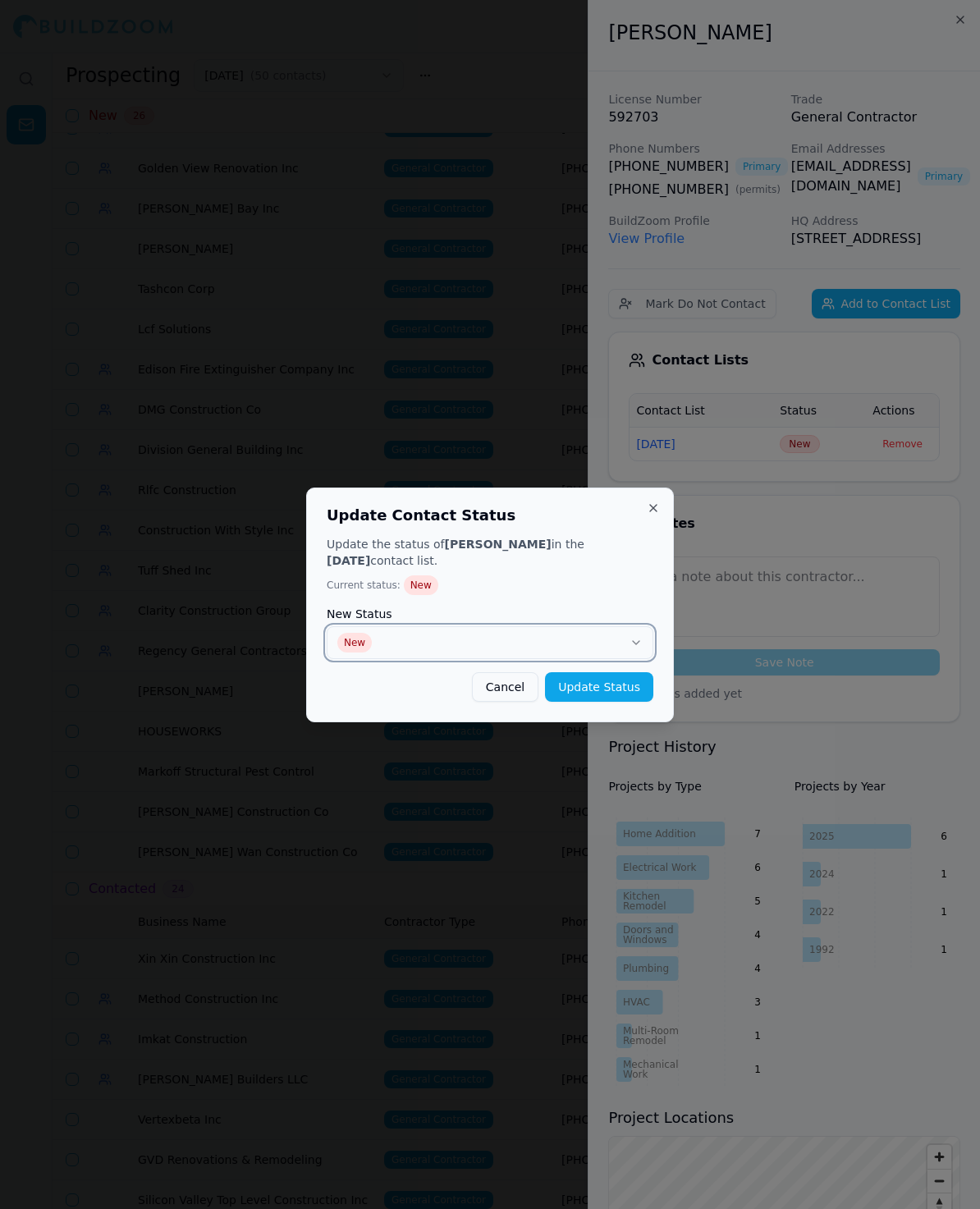
click at [419, 631] on button "New" at bounding box center [490, 642] width 327 height 33
click at [575, 701] on button "Update Status" at bounding box center [599, 687] width 108 height 29
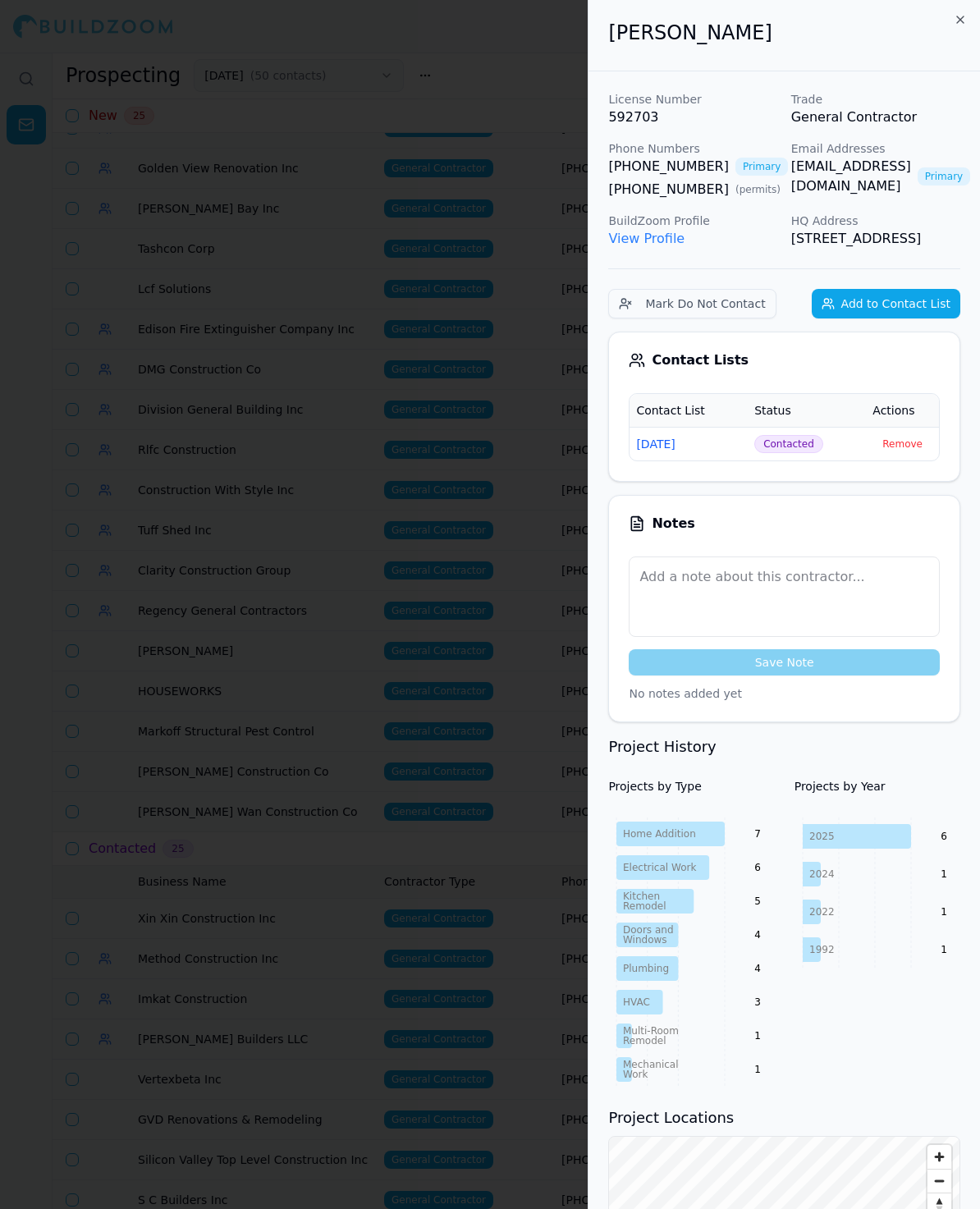
click at [351, 485] on div at bounding box center [490, 604] width 980 height 1209
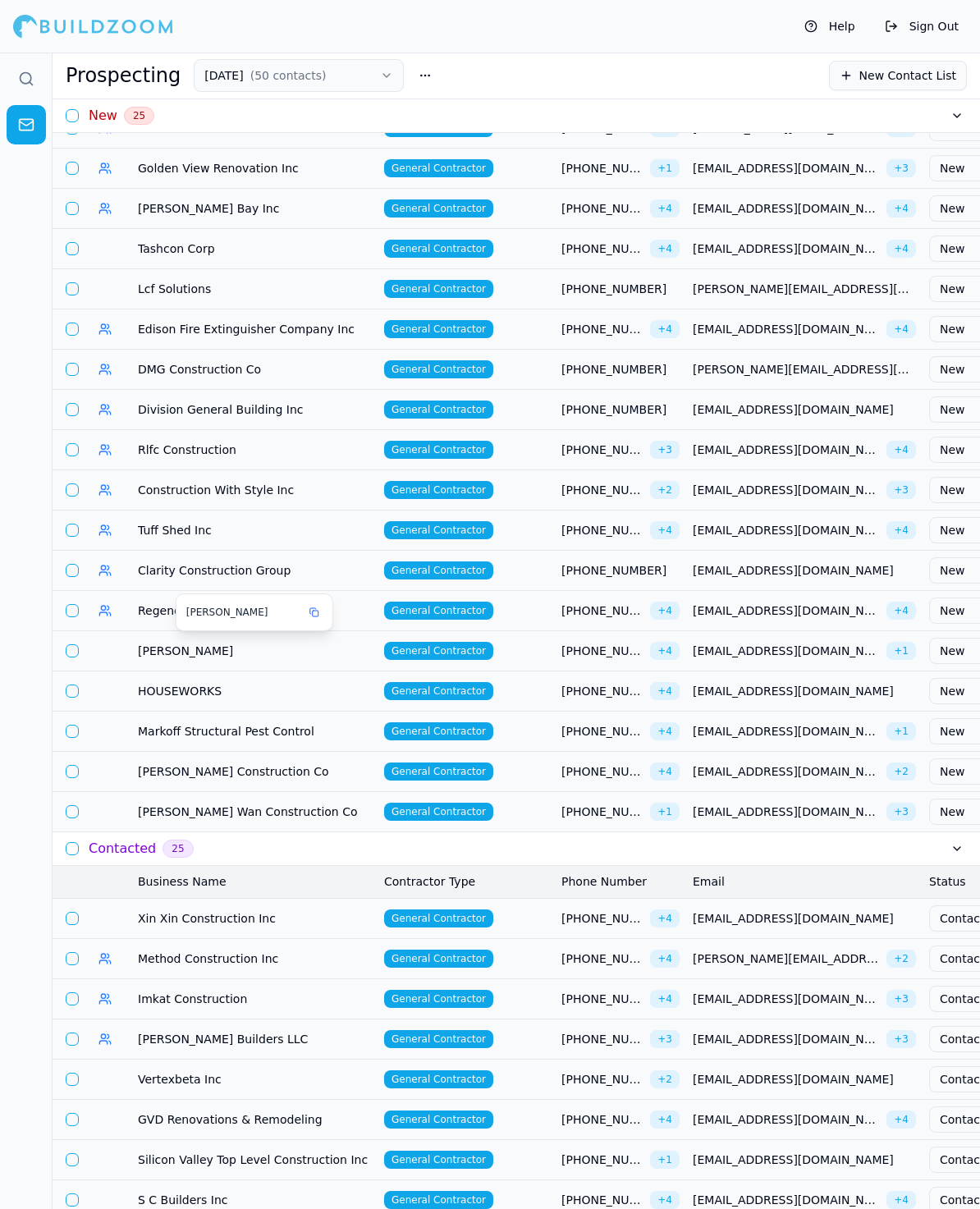
click at [205, 650] on span "[PERSON_NAME]" at bounding box center [254, 651] width 233 height 17
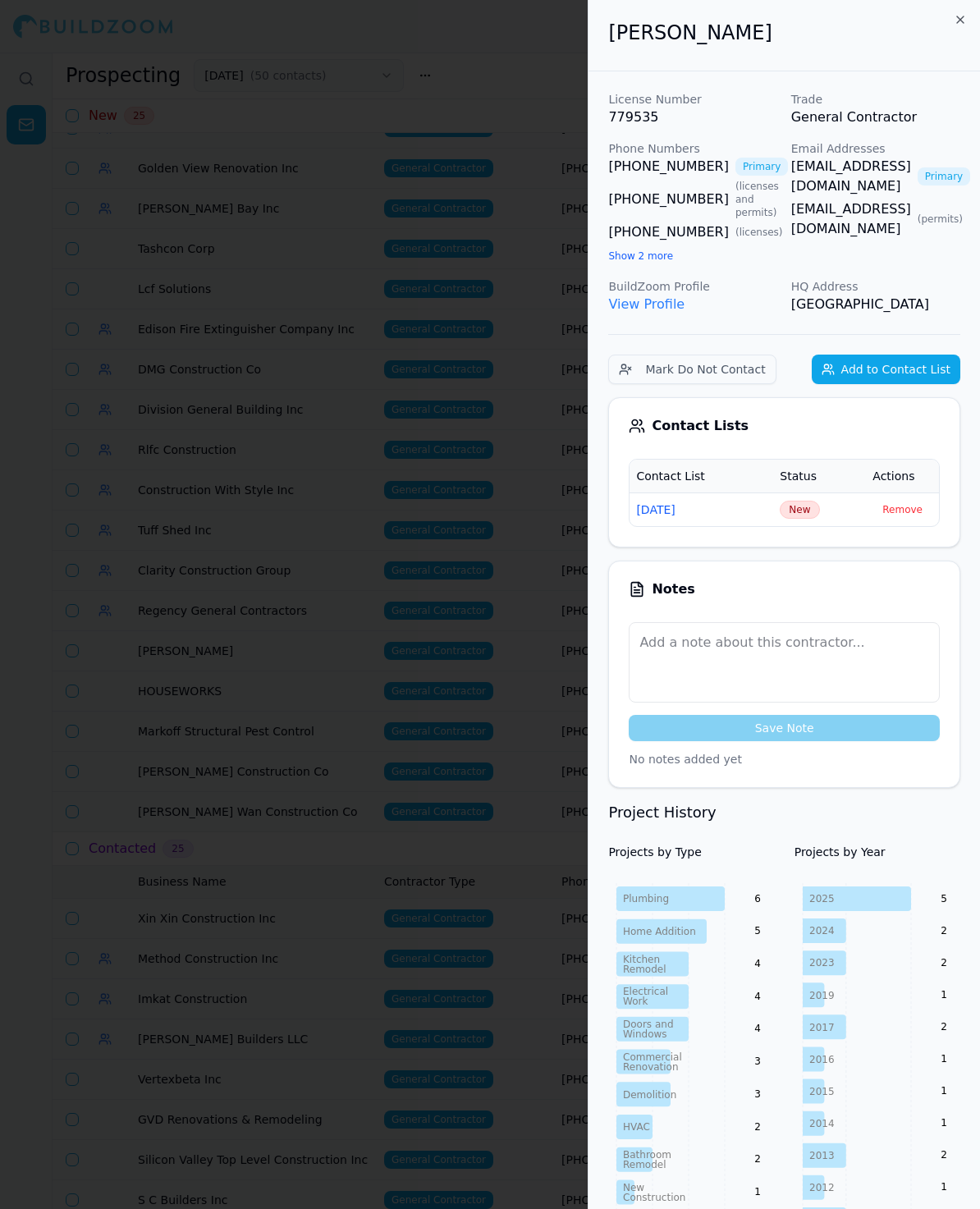
drag, startPoint x: 848, startPoint y: 163, endPoint x: 693, endPoint y: 175, distance: 155.5
drag, startPoint x: 720, startPoint y: 33, endPoint x: 590, endPoint y: 33, distance: 130.0
click at [590, 33] on div "[PERSON_NAME]" at bounding box center [784, 35] width 391 height 71
click at [781, 519] on span "New" at bounding box center [799, 510] width 39 height 18
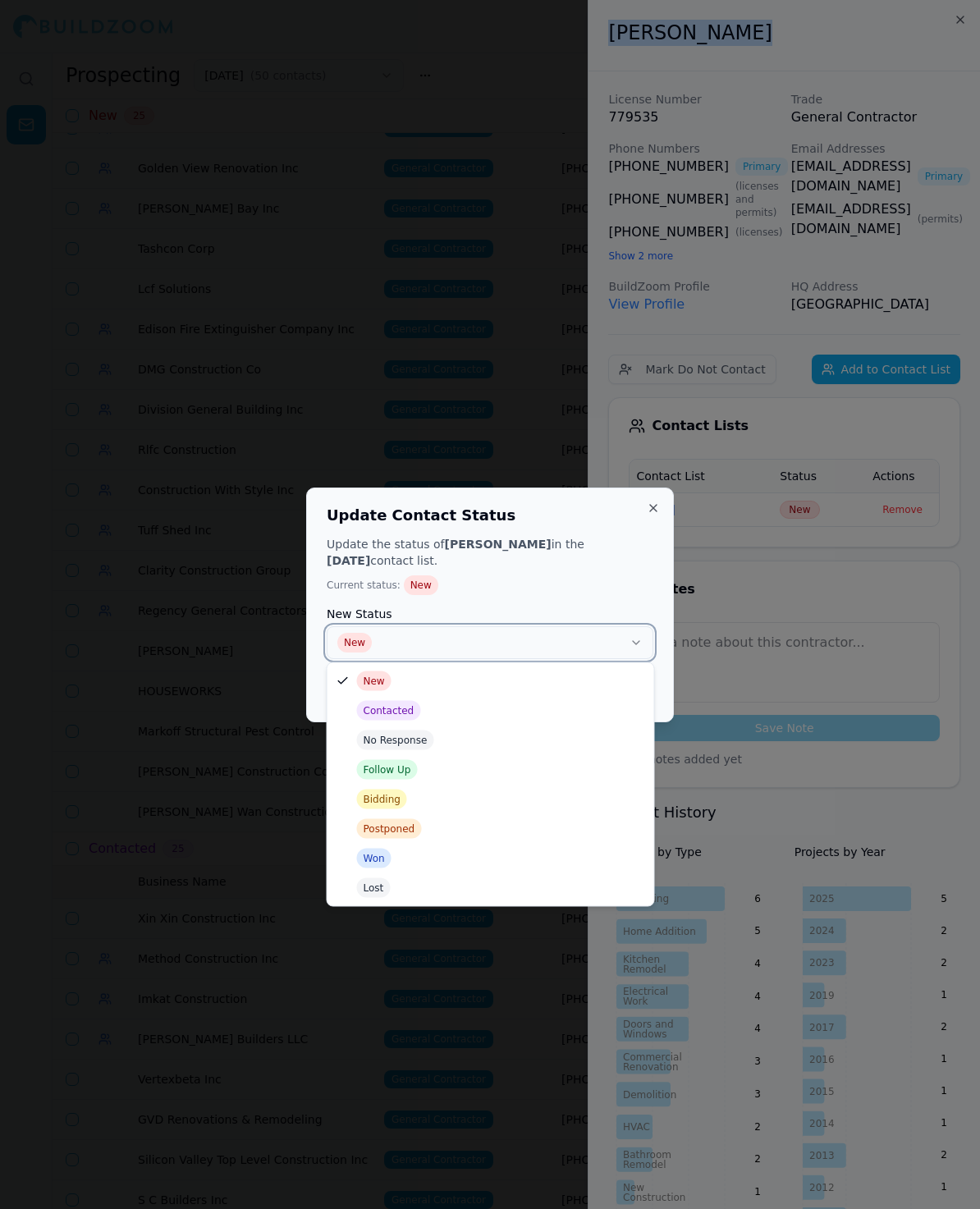
click at [579, 646] on button "New" at bounding box center [490, 642] width 327 height 33
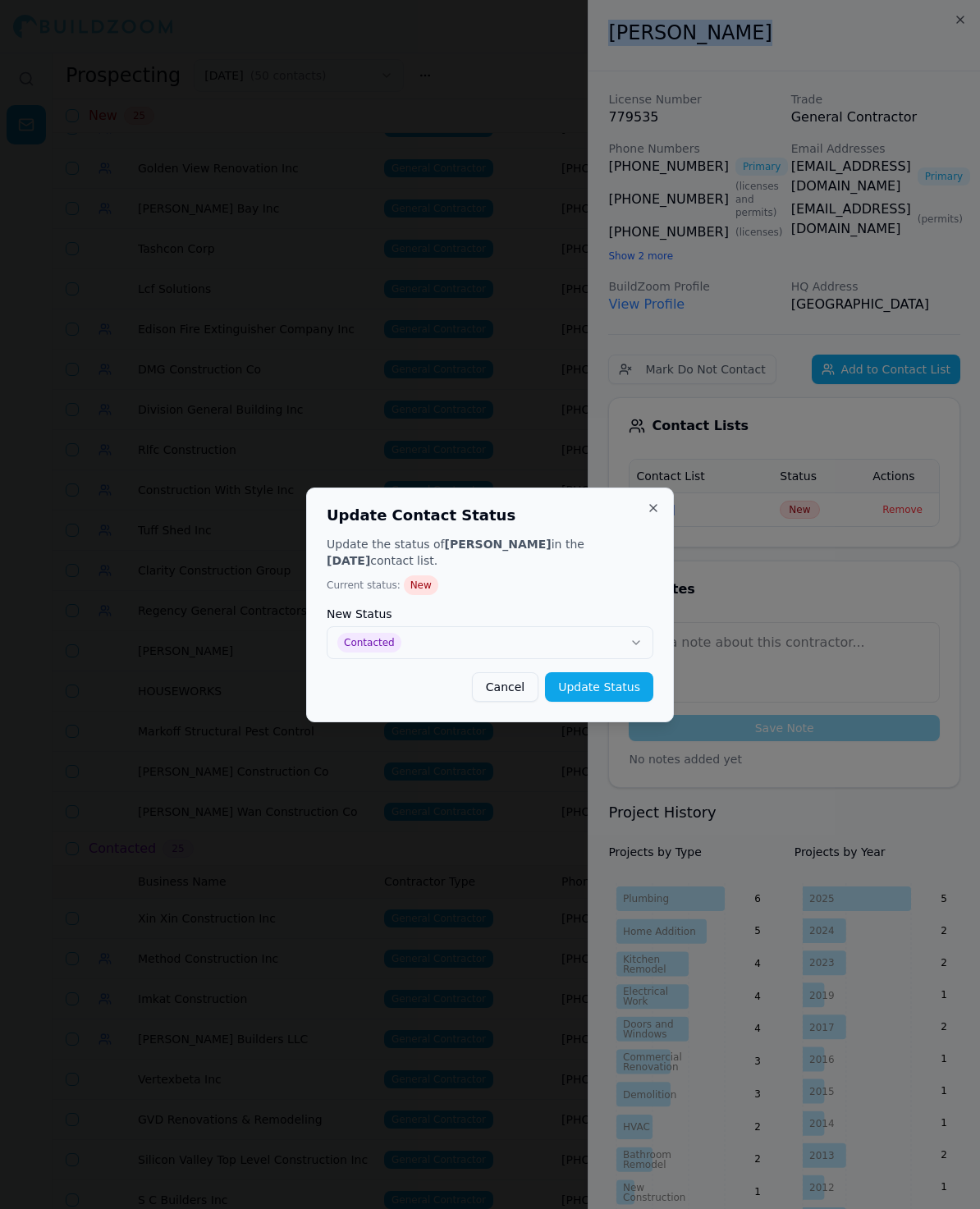
click at [602, 695] on button "Update Status" at bounding box center [599, 687] width 108 height 29
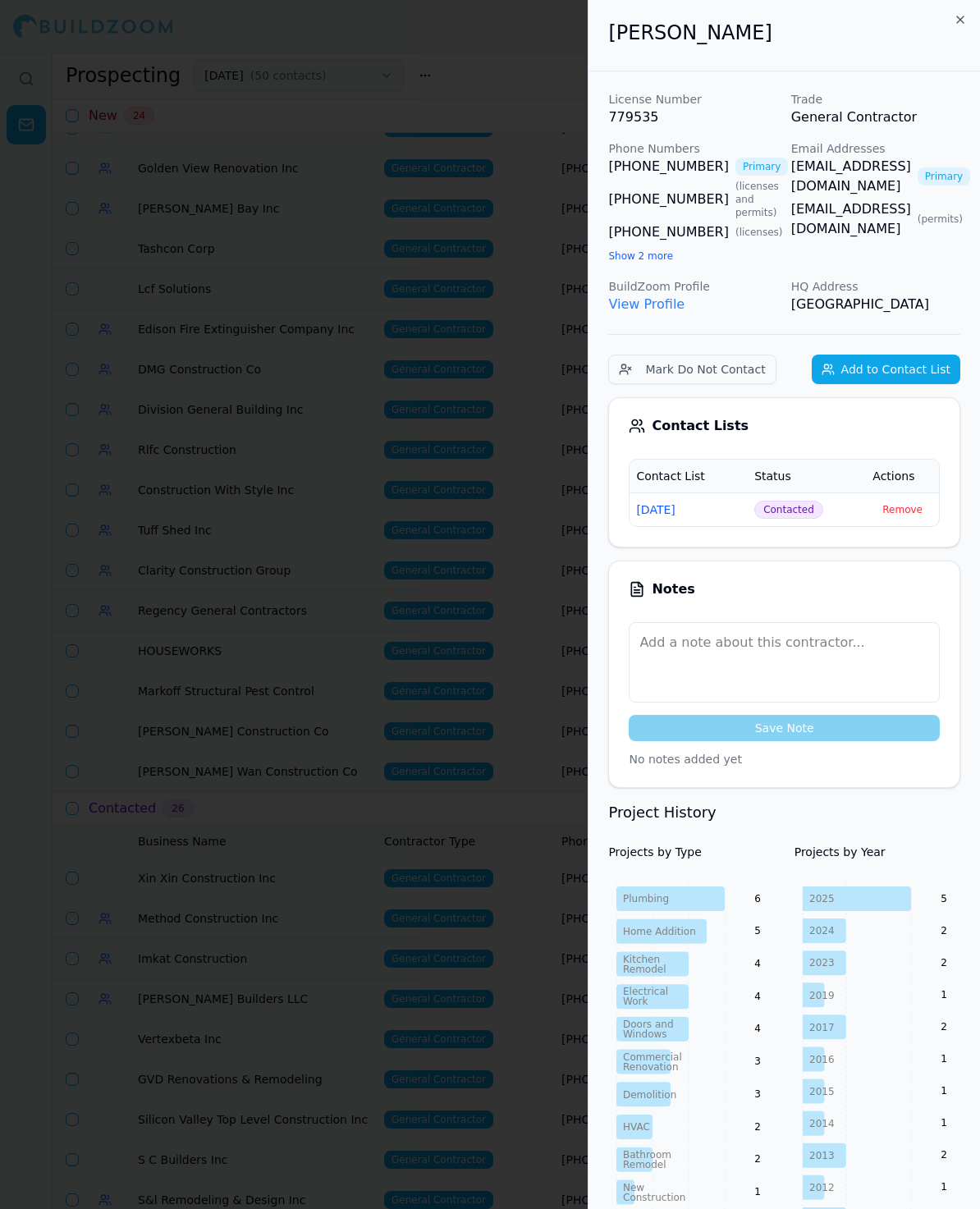
click at [421, 404] on div at bounding box center [490, 604] width 980 height 1209
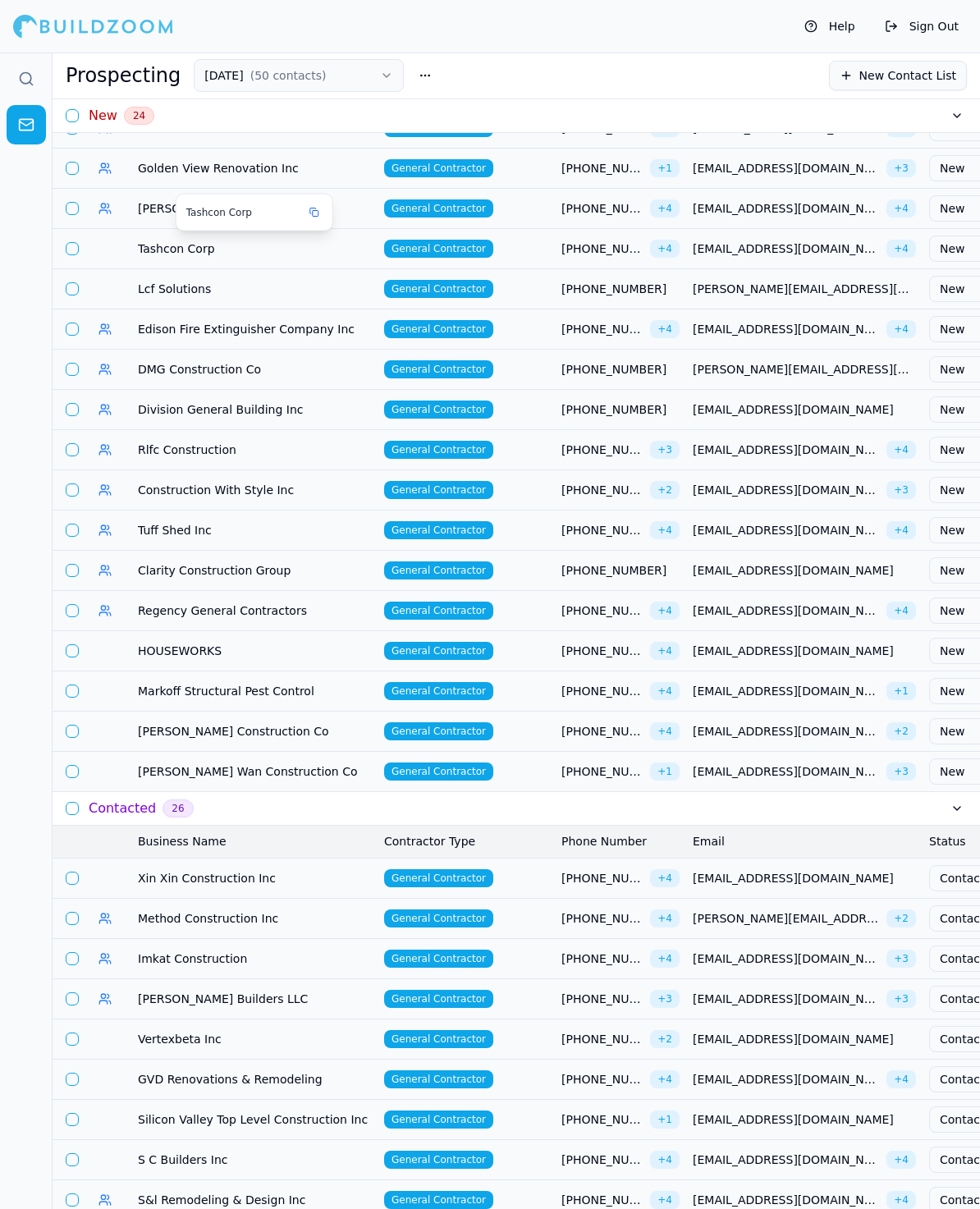
click at [162, 245] on span "Tashcon Corp" at bounding box center [254, 249] width 233 height 17
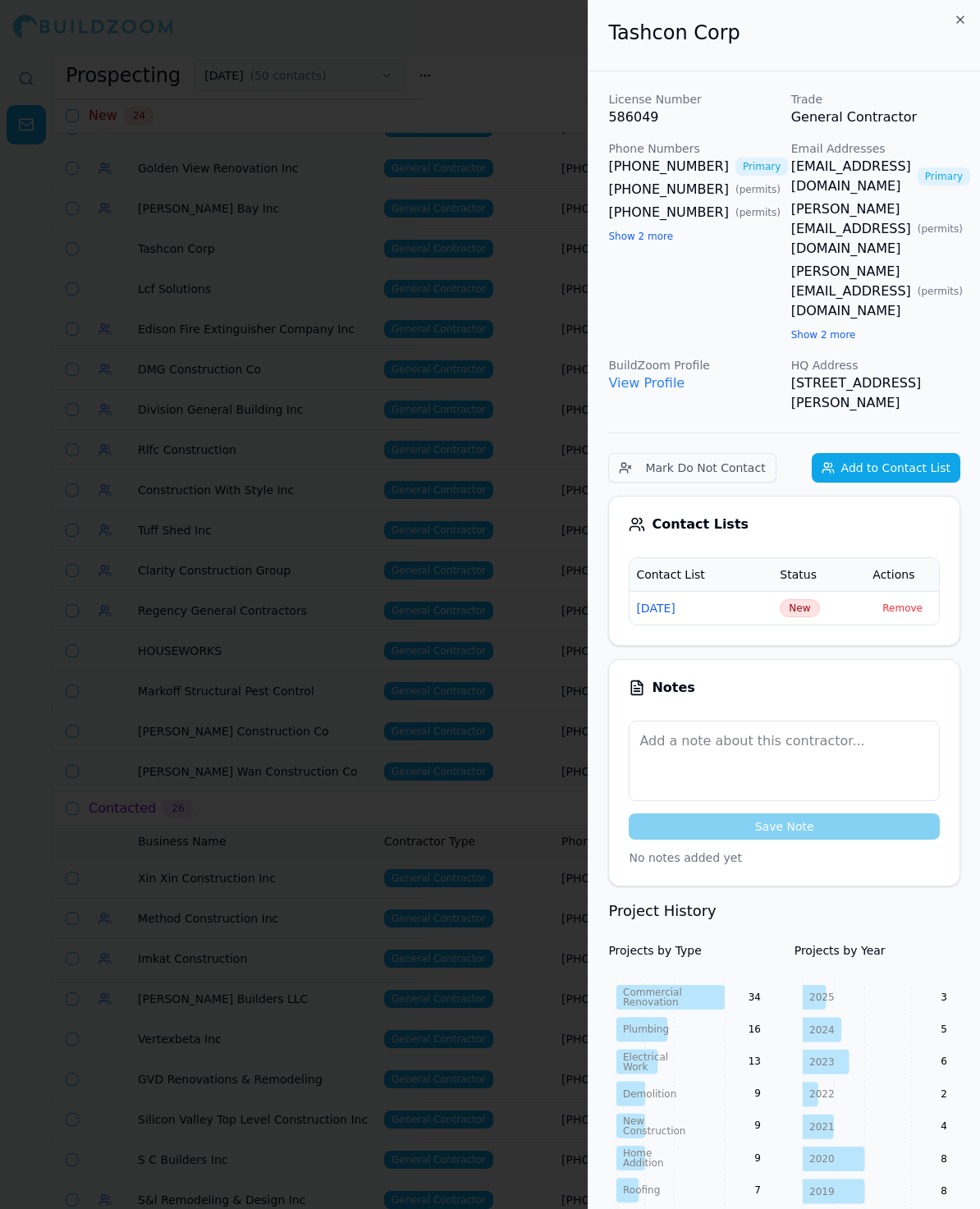
click at [801, 329] on button "Show 2 more" at bounding box center [823, 335] width 65 height 13
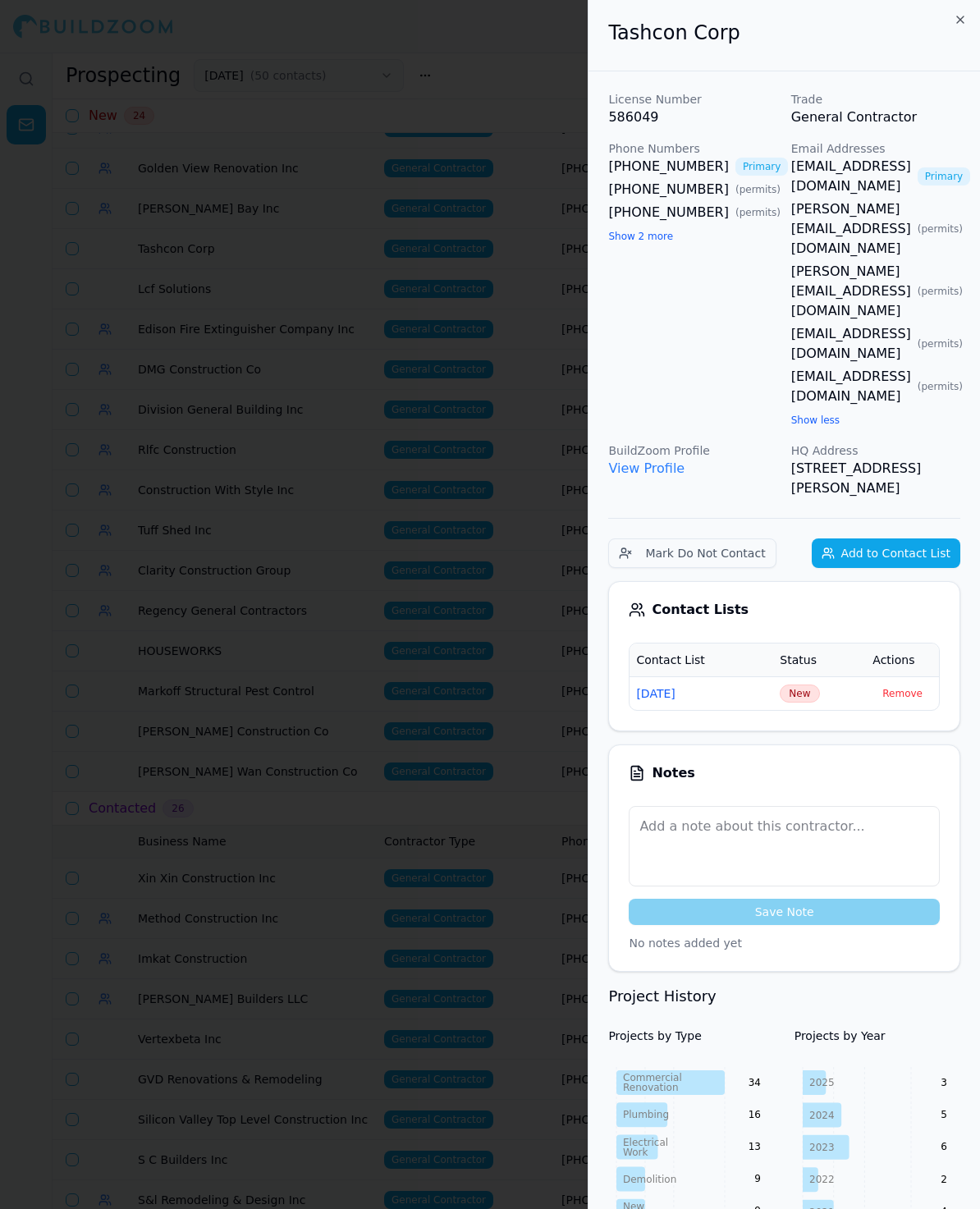
click at [634, 234] on button "Show 2 more" at bounding box center [640, 236] width 65 height 13
click at [761, 459] on p "View Profile" at bounding box center [692, 468] width 169 height 19
drag, startPoint x: 834, startPoint y: 247, endPoint x: 794, endPoint y: 248, distance: 40.0
click at [794, 248] on div "[EMAIL_ADDRESS][DOMAIN_NAME] Primary [PERSON_NAME][EMAIL_ADDRESS][DOMAIN_NAME] …" at bounding box center [876, 293] width 169 height 272
drag, startPoint x: 675, startPoint y: 237, endPoint x: 698, endPoint y: 237, distance: 23.0
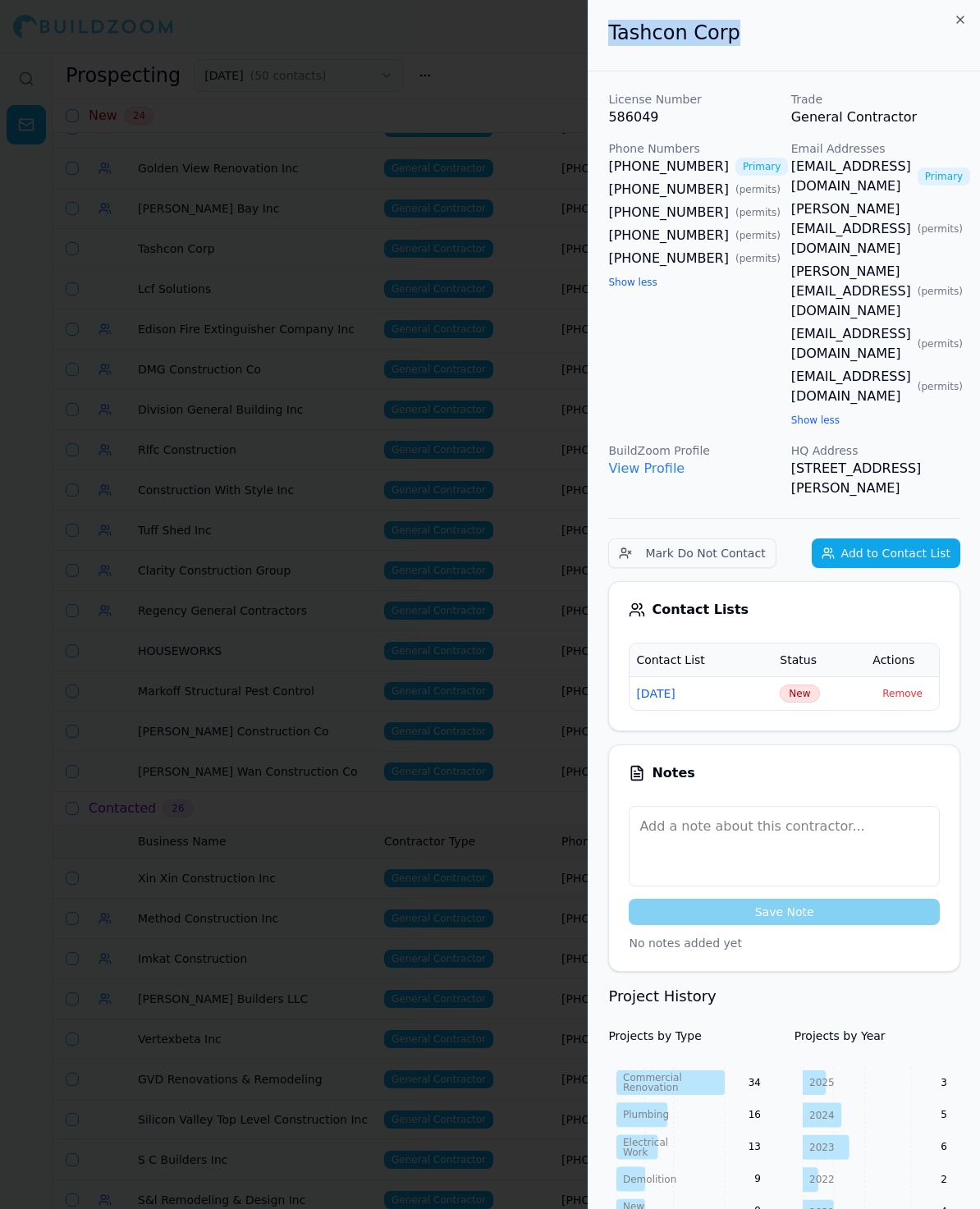
drag, startPoint x: 753, startPoint y: 26, endPoint x: 595, endPoint y: 29, distance: 158.0
click at [595, 29] on div "Tashcon Corp" at bounding box center [784, 35] width 391 height 71
click at [803, 684] on span "New" at bounding box center [799, 693] width 39 height 18
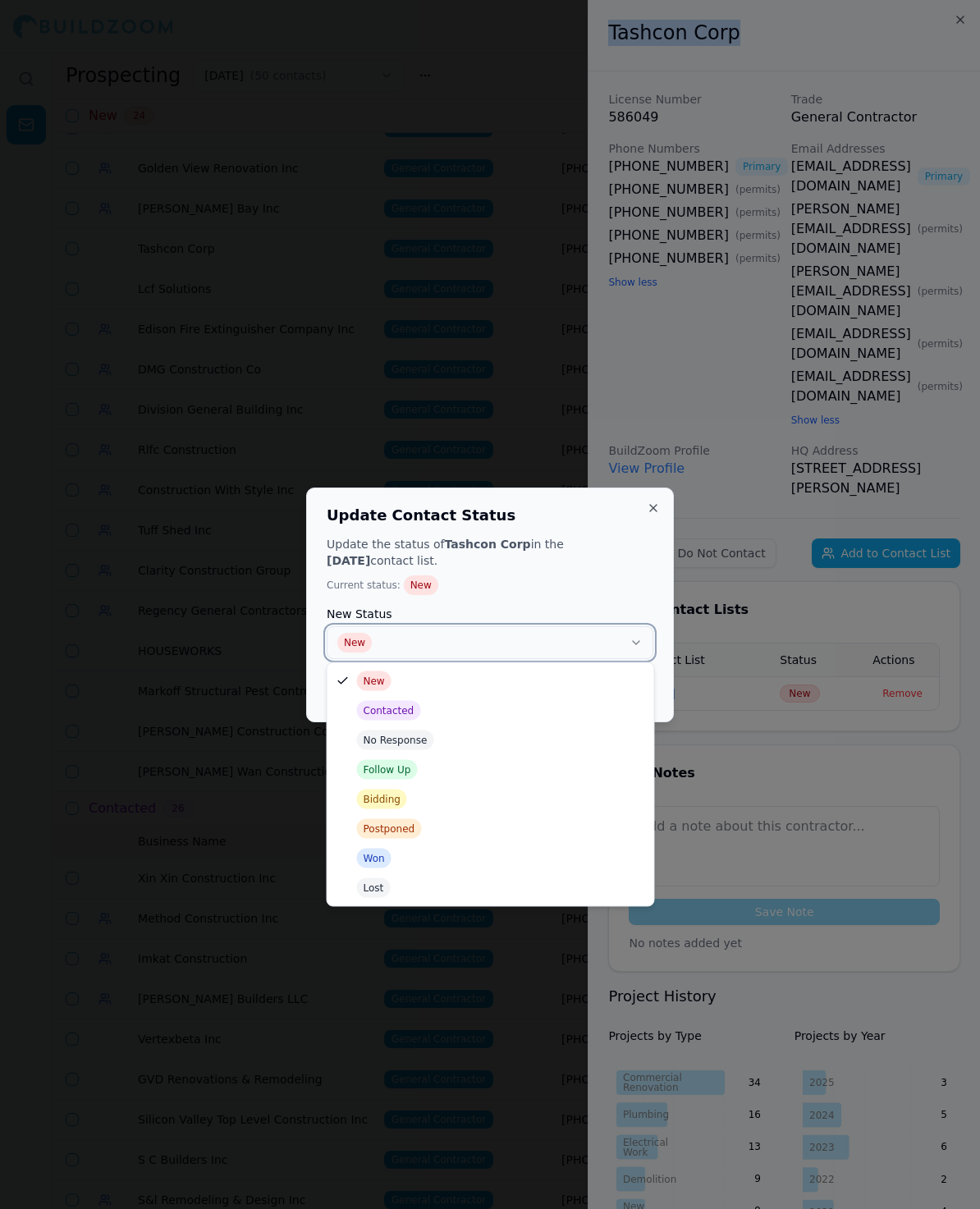
click at [564, 636] on button "New" at bounding box center [490, 642] width 327 height 33
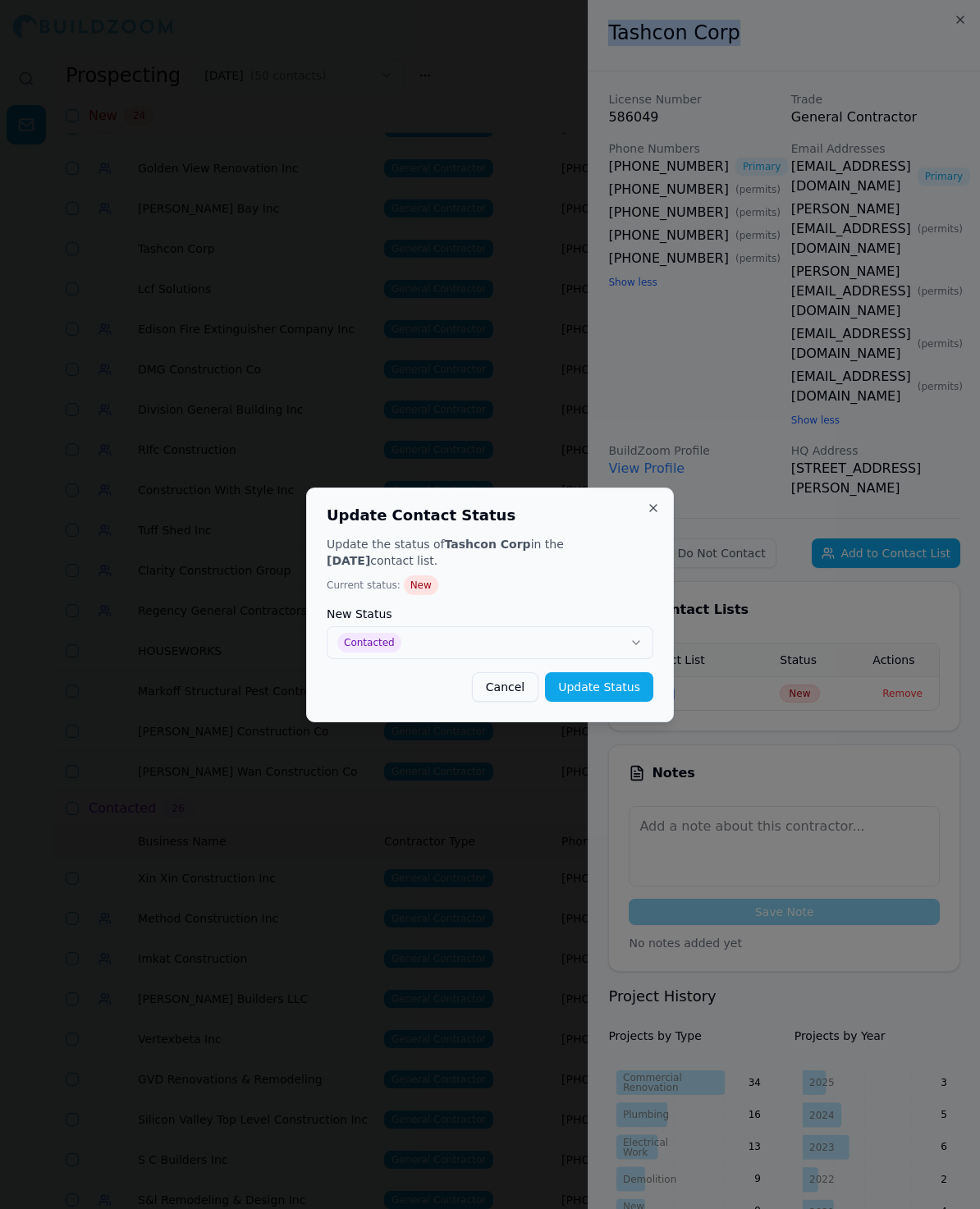
click at [575, 692] on button "Update Status" at bounding box center [599, 687] width 108 height 29
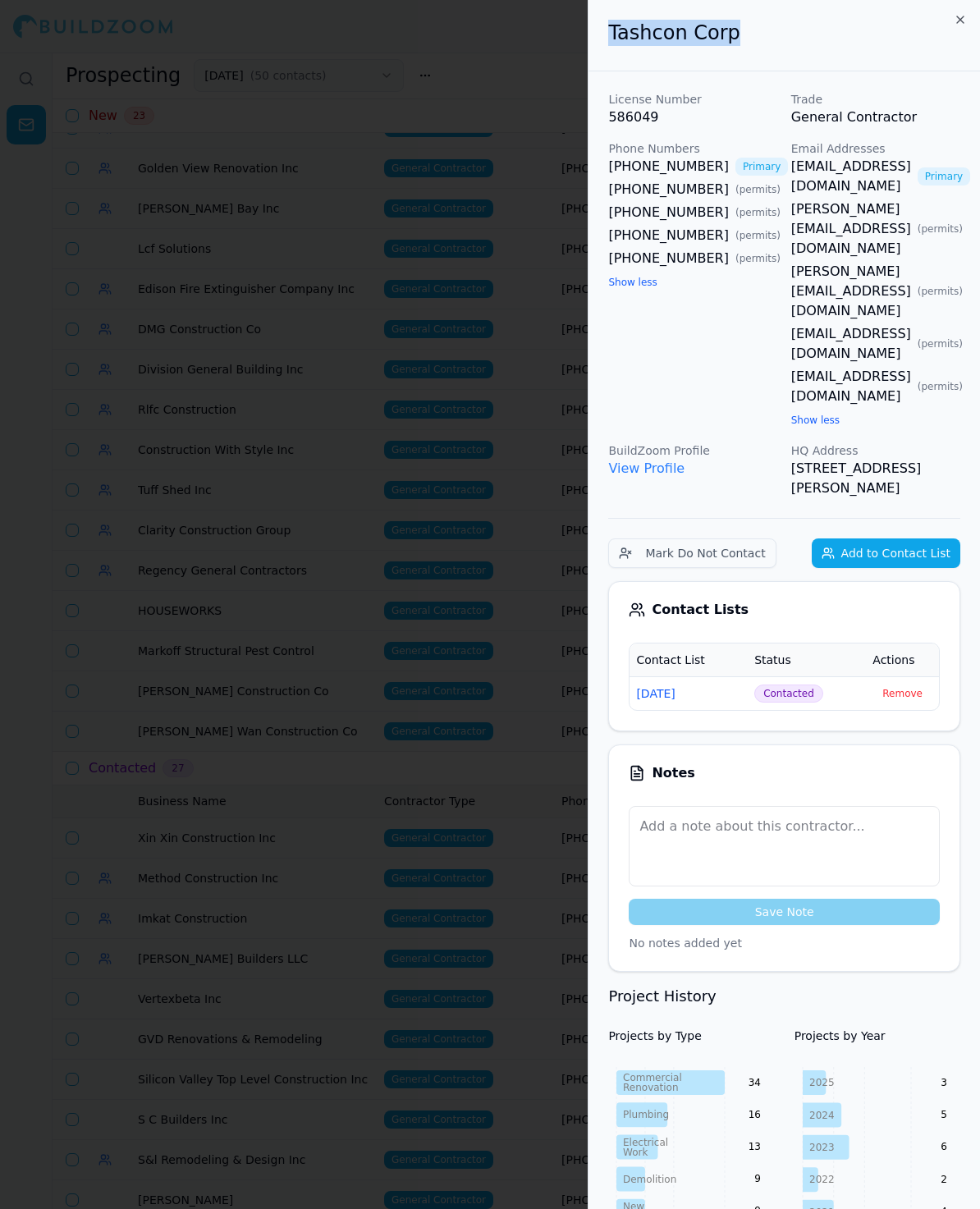
click at [337, 355] on div at bounding box center [490, 604] width 980 height 1209
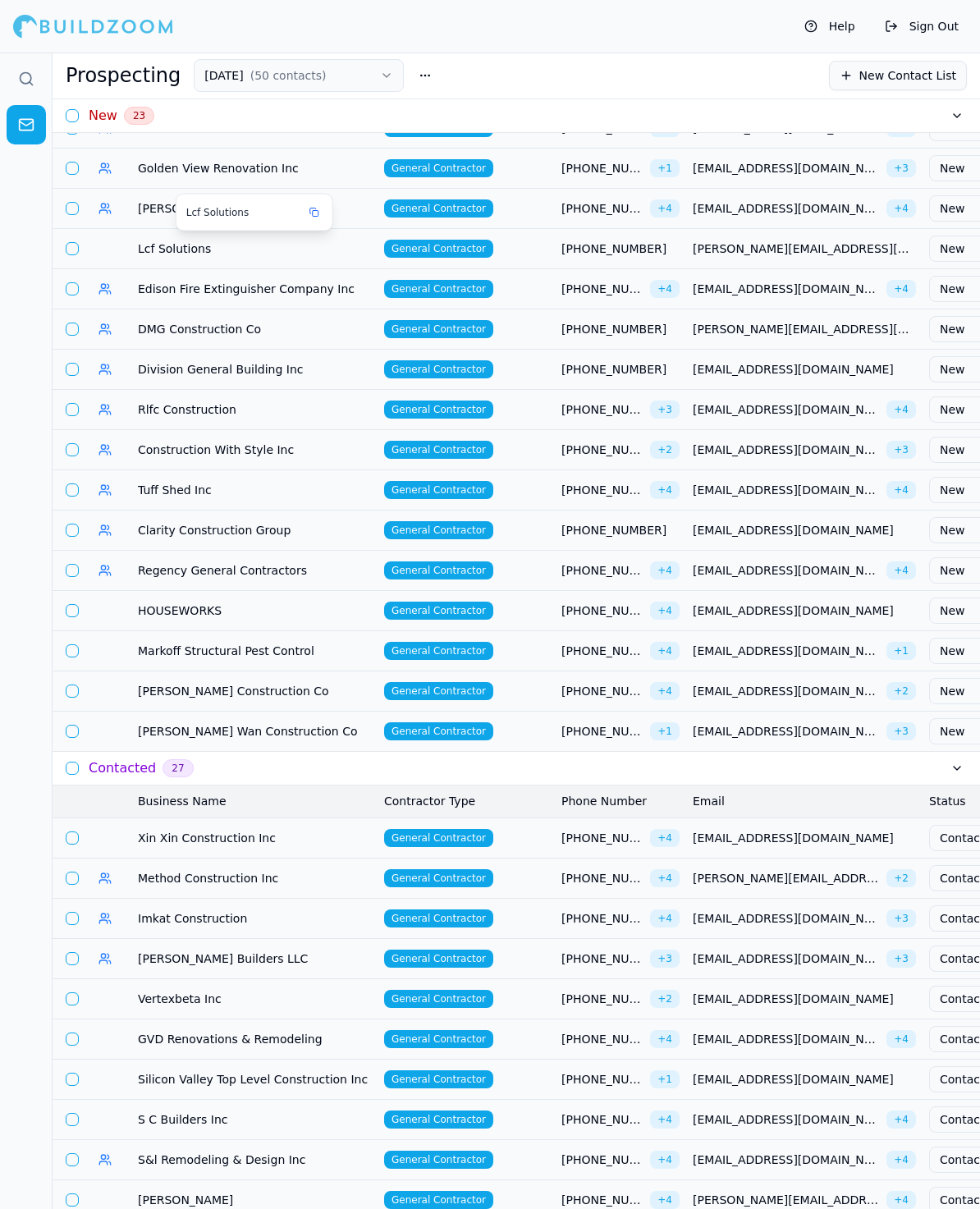
click at [173, 246] on span "Lcf Solutions" at bounding box center [254, 249] width 233 height 17
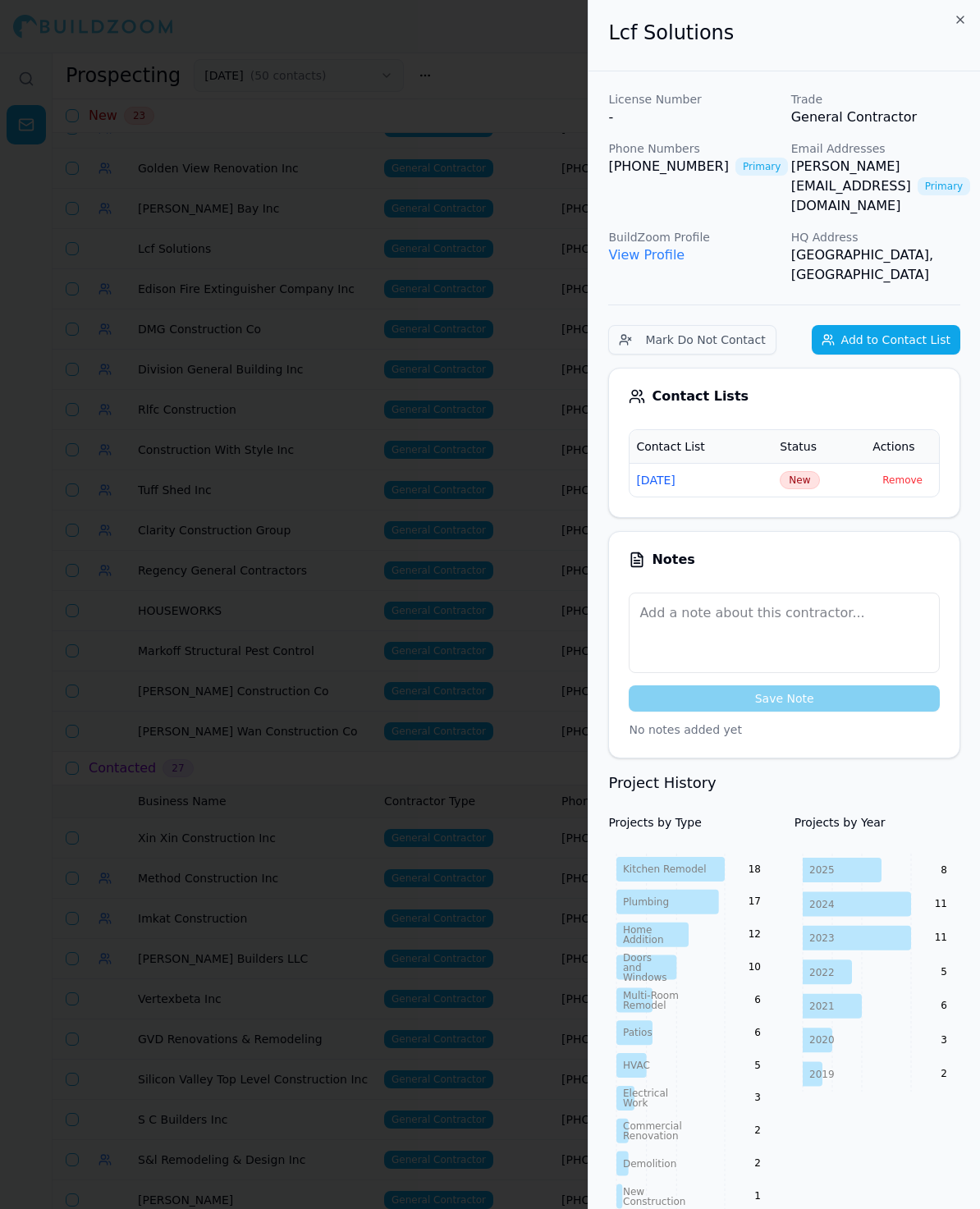
drag, startPoint x: 806, startPoint y: 166, endPoint x: 782, endPoint y: 166, distance: 24.0
drag, startPoint x: 744, startPoint y: 38, endPoint x: 455, endPoint y: 33, distance: 289.0
click at [455, 53] on body "Help Sign Out Prospecting [DATE] ( 50 contacts ) New Contact List New 23 Busine…" at bounding box center [490, 630] width 980 height 1156
click at [801, 471] on span "New" at bounding box center [799, 480] width 39 height 18
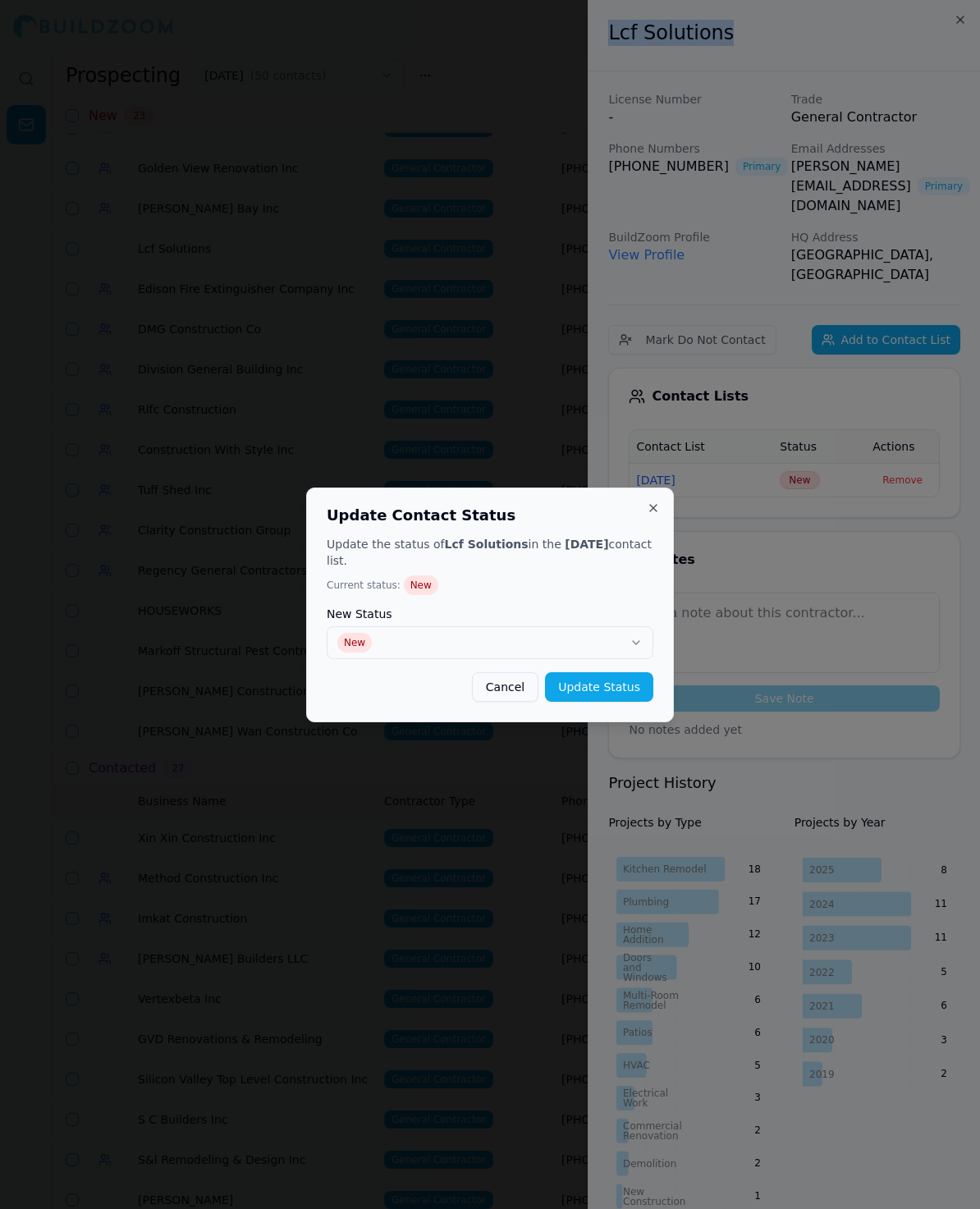
click at [472, 651] on button "New" at bounding box center [490, 642] width 327 height 33
click at [575, 688] on button "Update Status" at bounding box center [599, 687] width 108 height 29
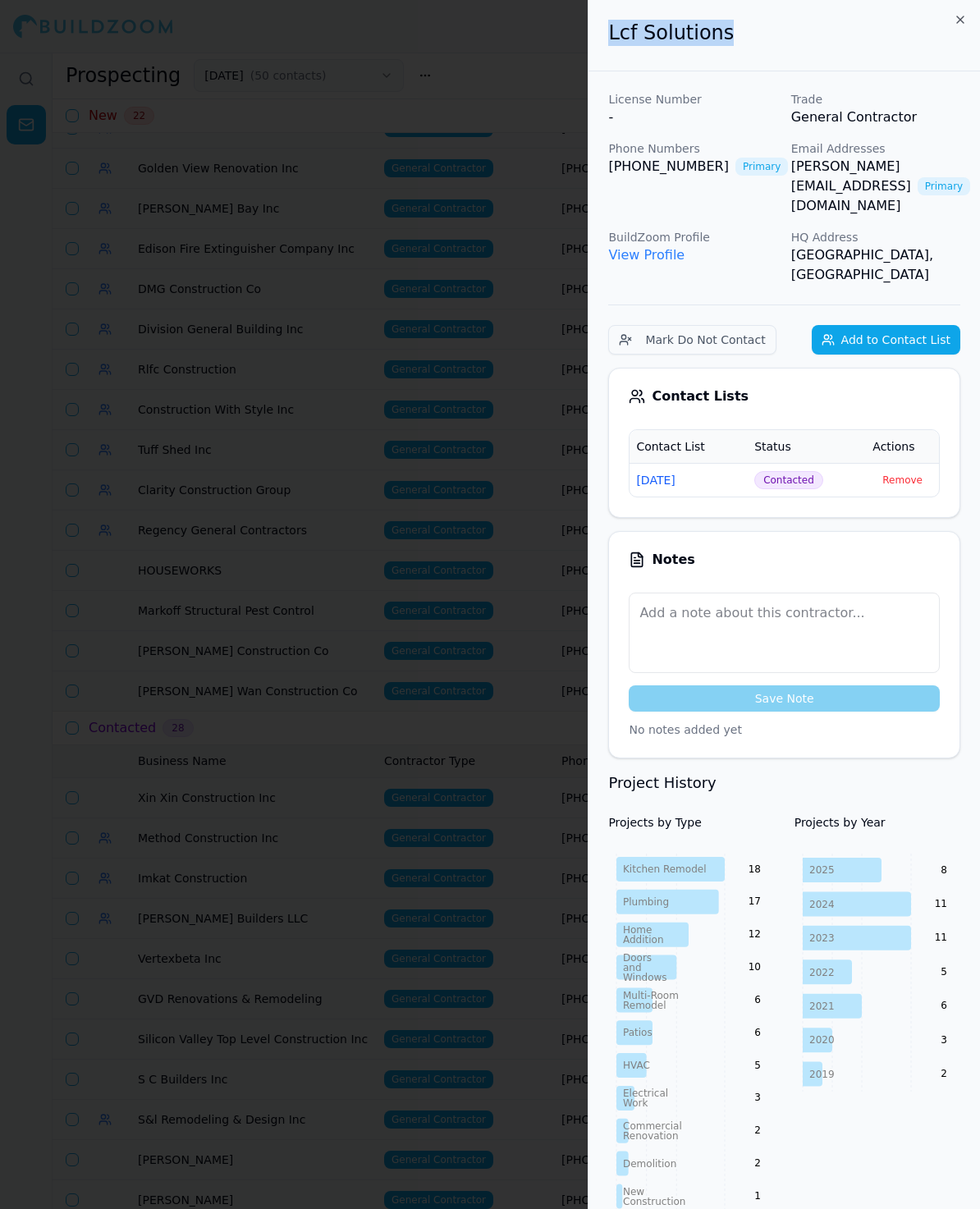
click at [217, 430] on div at bounding box center [490, 604] width 980 height 1209
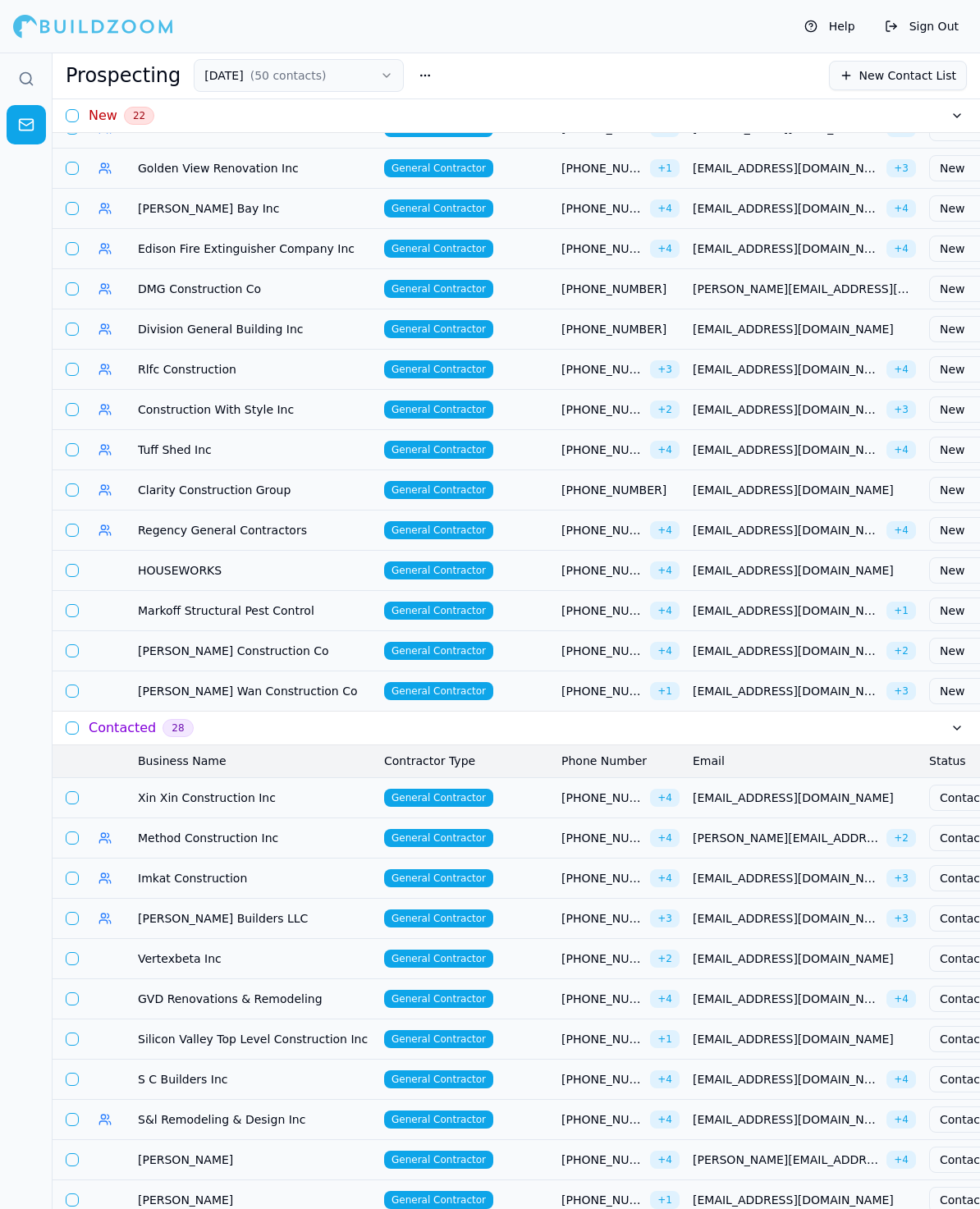
click at [182, 553] on td "HOUSEWORKS" at bounding box center [255, 570] width 246 height 40
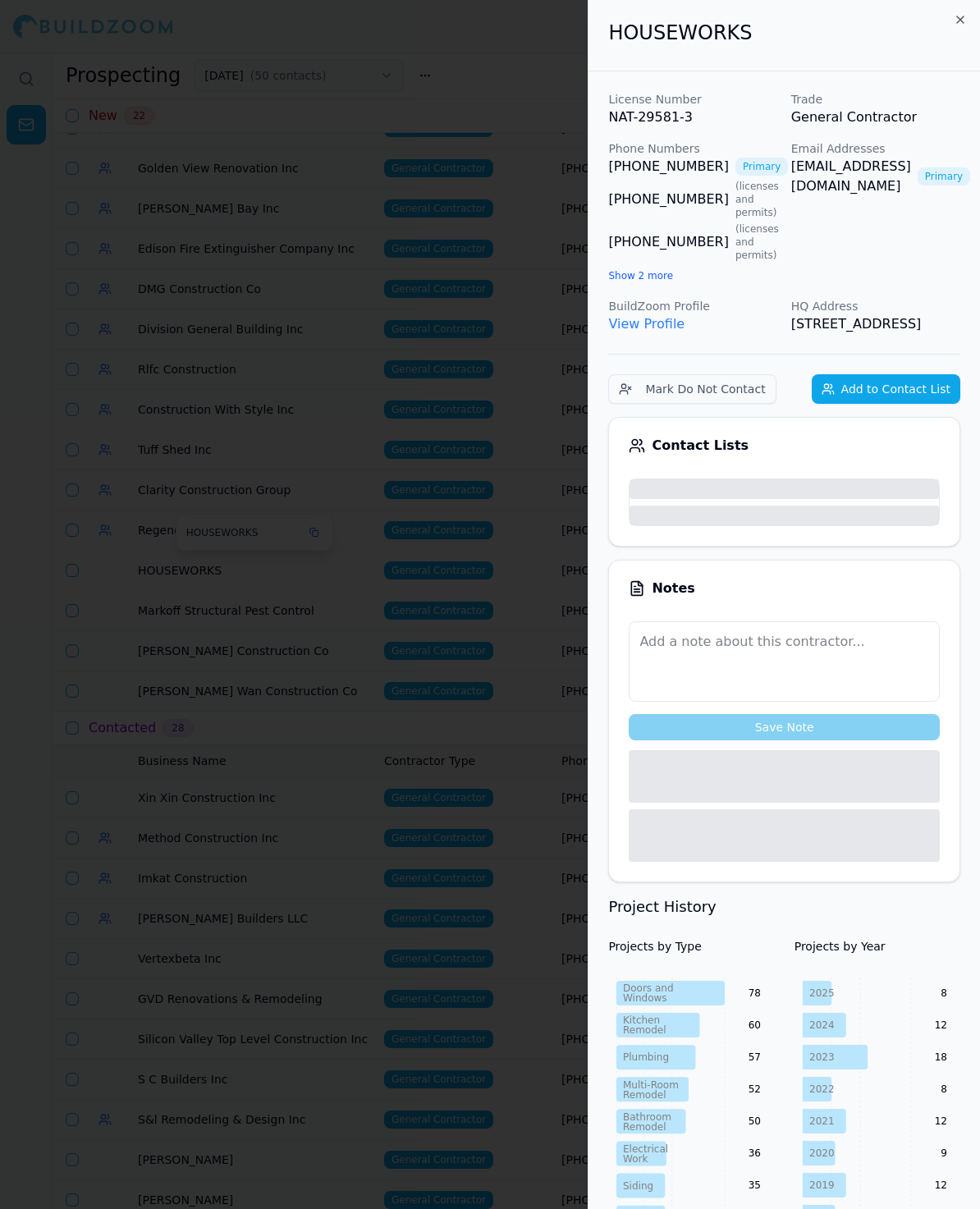
click at [164, 563] on div at bounding box center [490, 604] width 980 height 1209
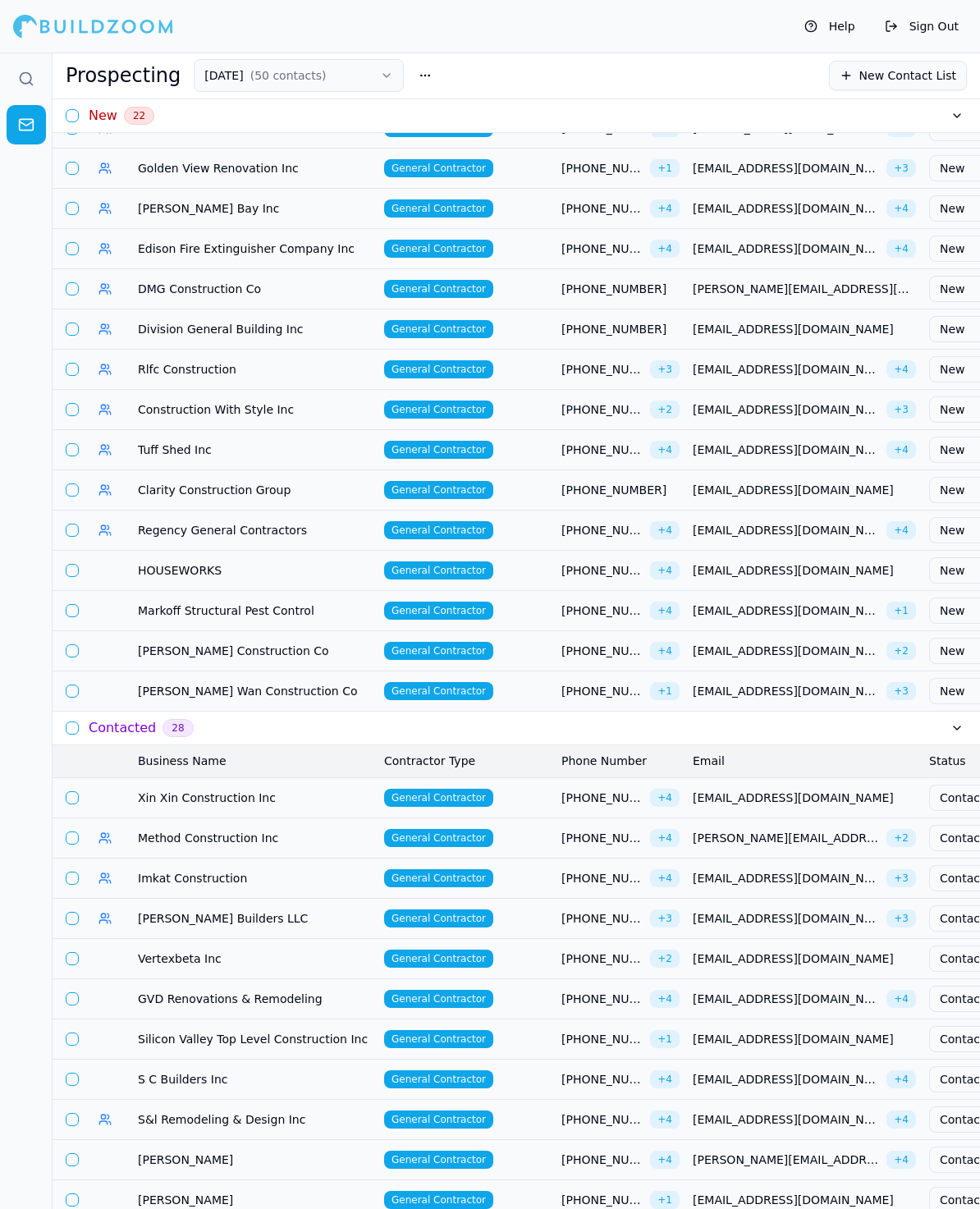
click at [164, 563] on span "HOUSEWORKS" at bounding box center [254, 571] width 233 height 17
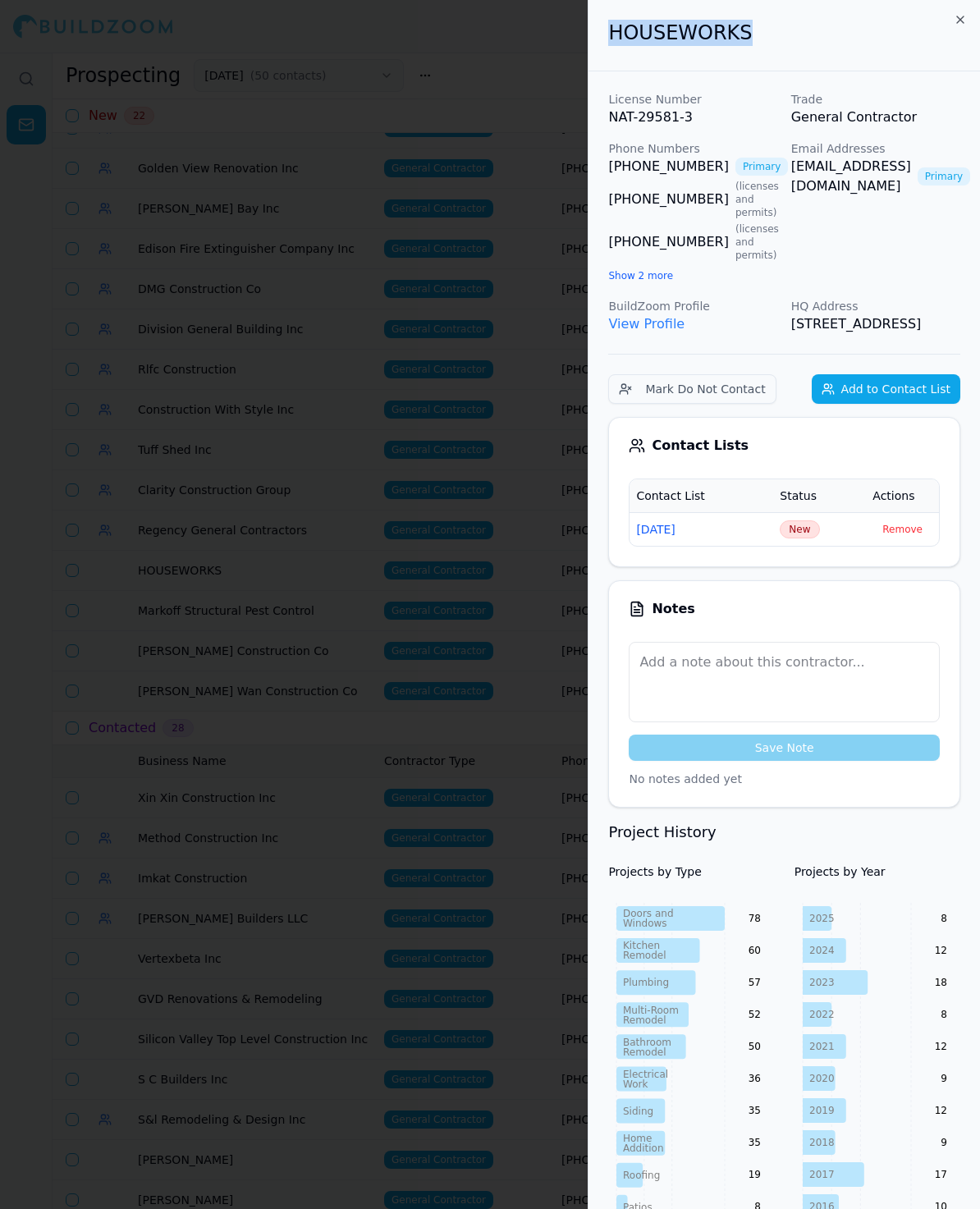
drag, startPoint x: 757, startPoint y: 44, endPoint x: 600, endPoint y: 27, distance: 157.9
click at [600, 27] on div "HOUSEWORKS" at bounding box center [784, 35] width 391 height 71
click at [790, 538] on span "New" at bounding box center [799, 530] width 39 height 18
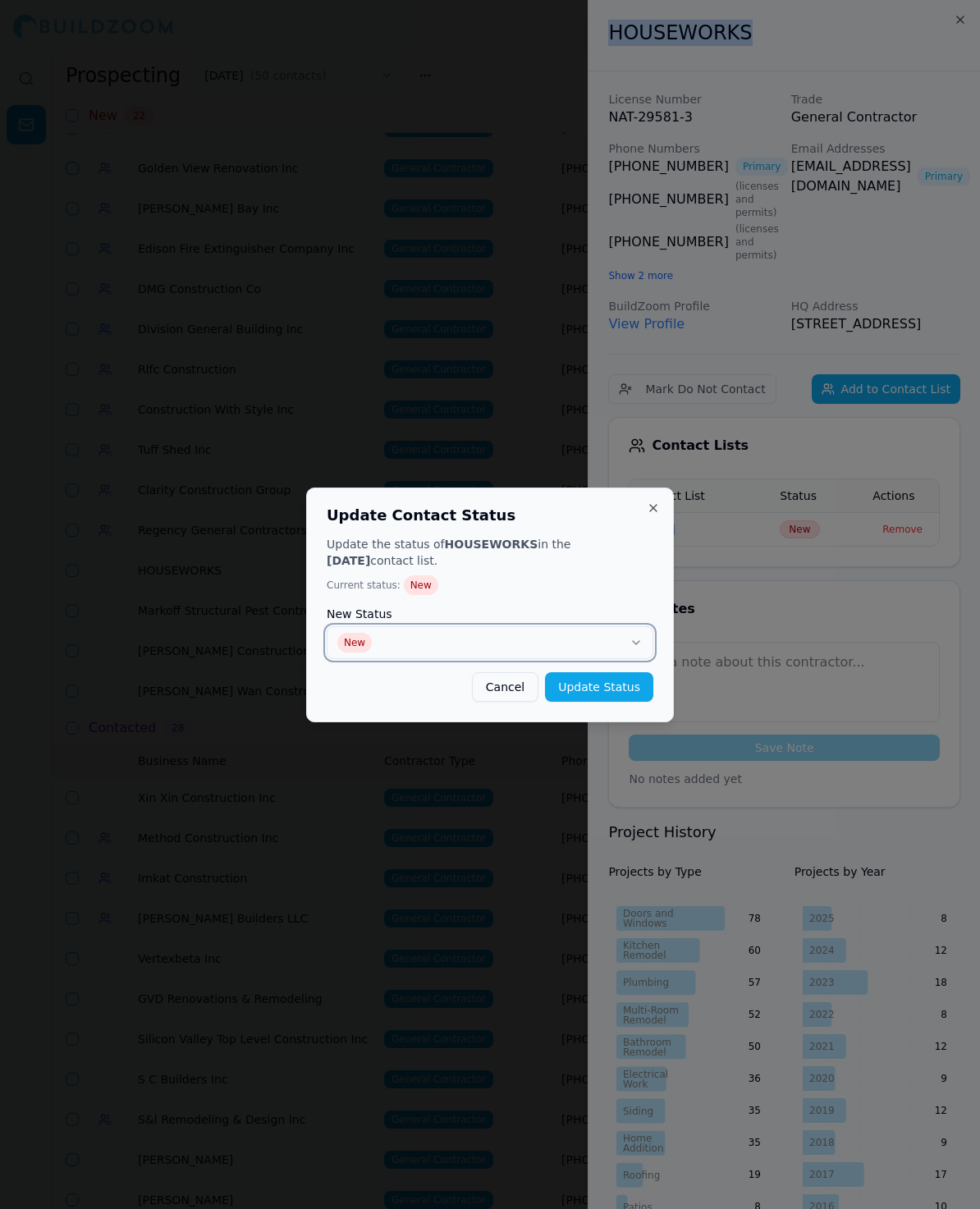
click at [495, 652] on button "New" at bounding box center [490, 642] width 327 height 33
click at [557, 708] on div "Update Contact Status Update the status of HOUSEWORKS in the [DATE] contact lis…" at bounding box center [490, 604] width 368 height 235
click at [565, 690] on button "Update Status" at bounding box center [599, 687] width 108 height 29
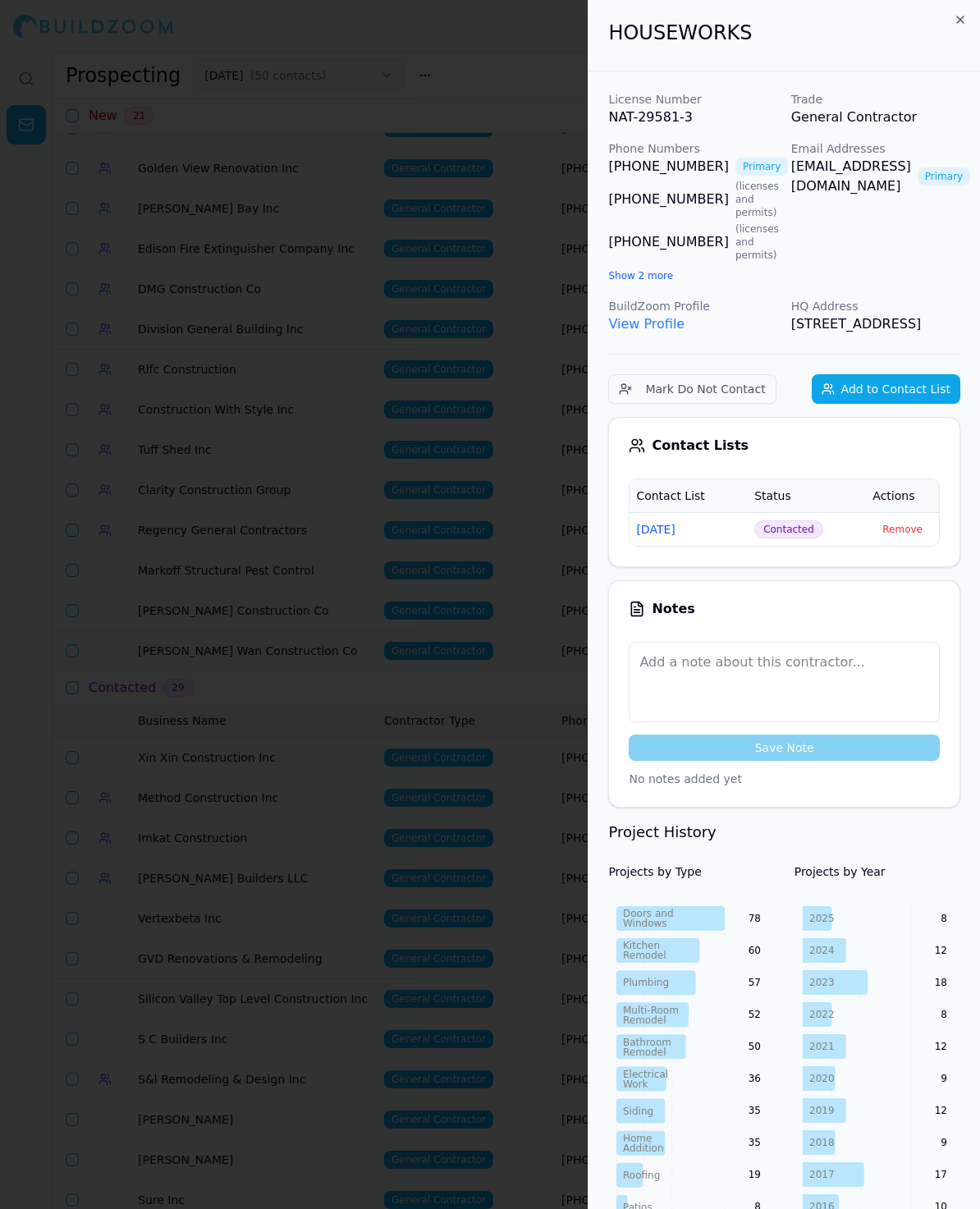
click at [293, 491] on div at bounding box center [490, 604] width 980 height 1209
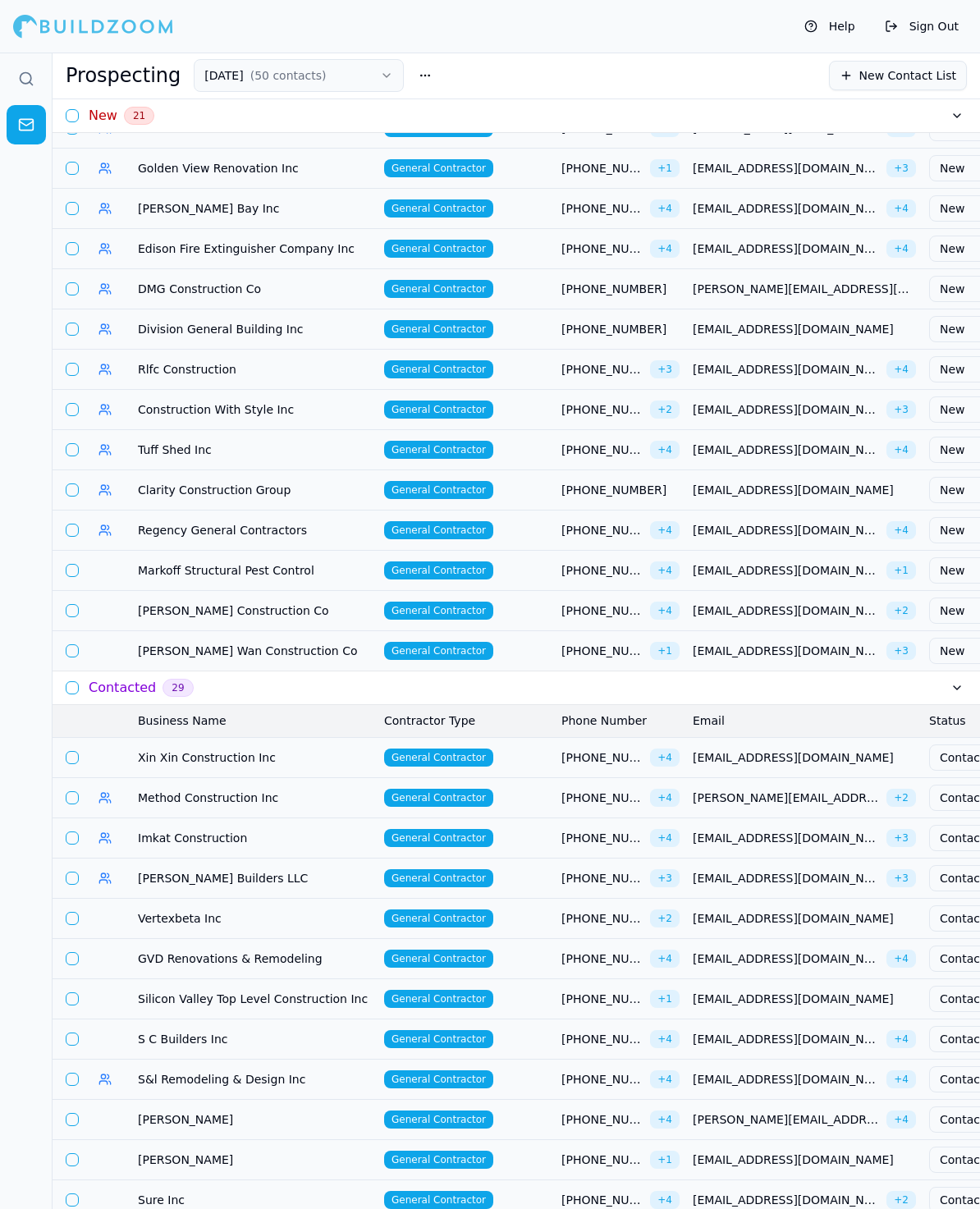
click at [171, 563] on span "Markoff Structural Pest Control" at bounding box center [254, 571] width 233 height 17
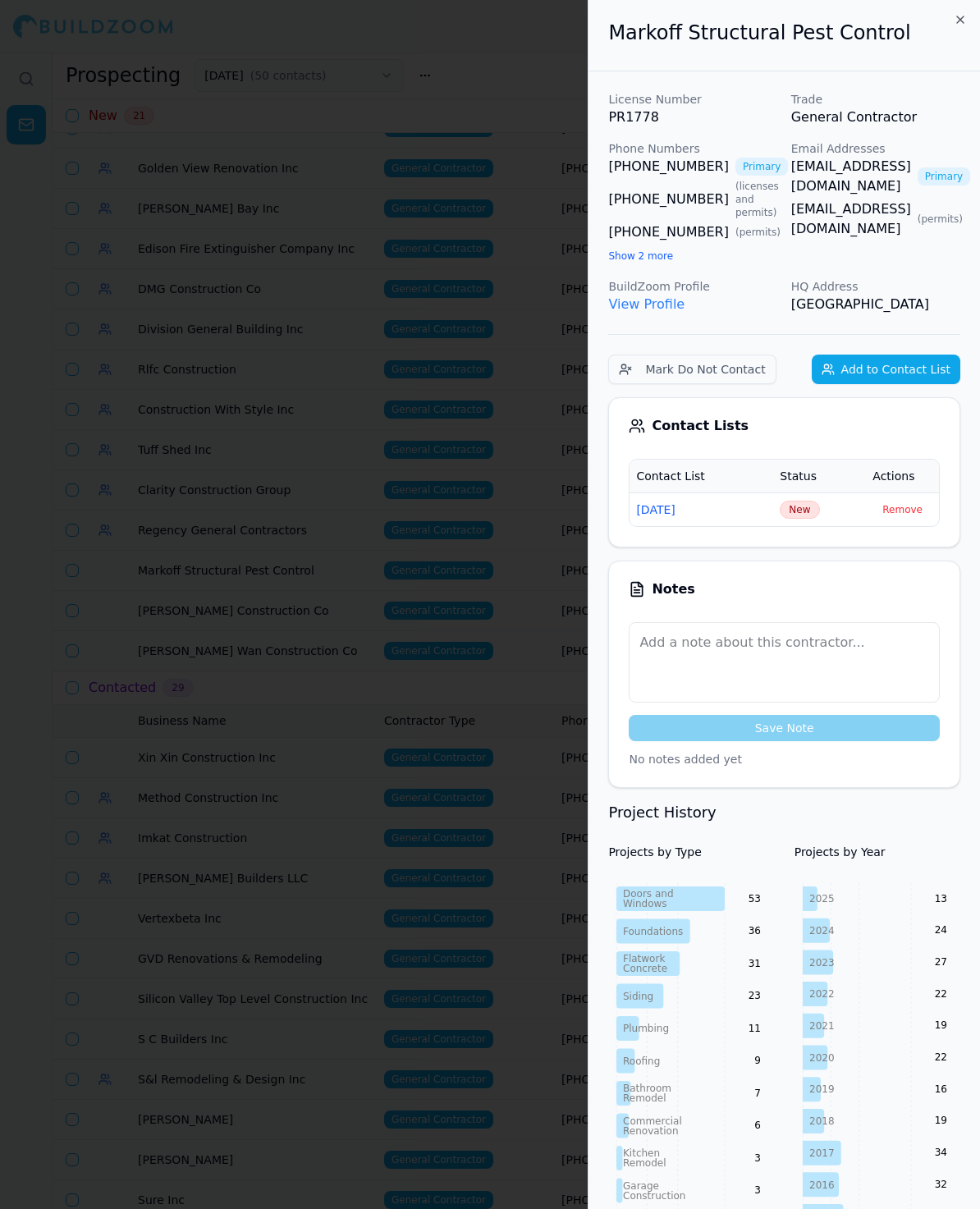
click at [647, 259] on button "Show 2 more" at bounding box center [640, 257] width 65 height 13
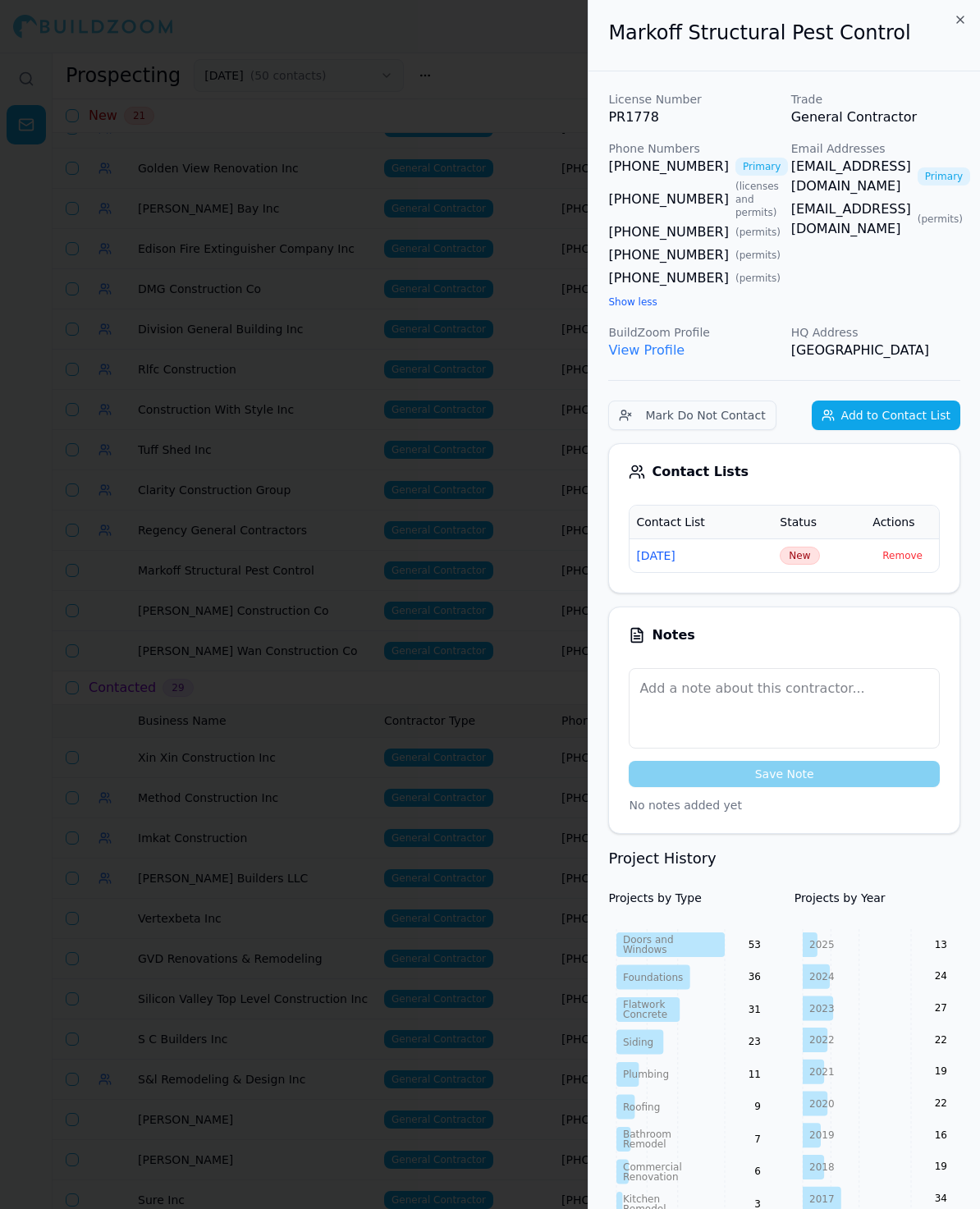
drag, startPoint x: 686, startPoint y: 283, endPoint x: 676, endPoint y: 283, distance: 10.0
drag, startPoint x: 907, startPoint y: 34, endPoint x: 436, endPoint y: 39, distance: 471.0
click at [436, 53] on body "Help Sign Out Prospecting [DATE] ( 50 contacts ) New Contact List New 21 Busine…" at bounding box center [490, 630] width 980 height 1156
click at [793, 565] on span "New" at bounding box center [799, 556] width 39 height 18
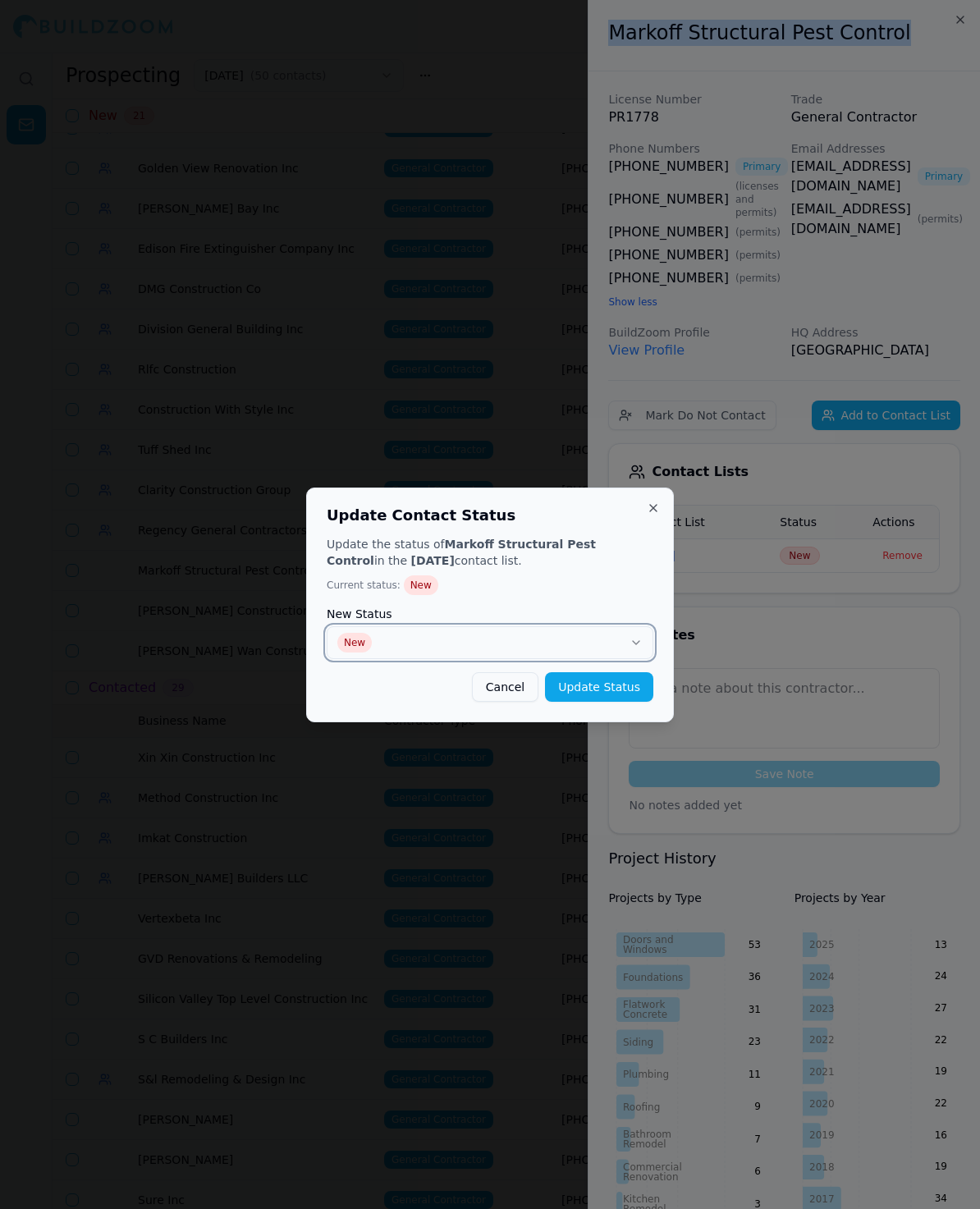
click at [399, 646] on button "New" at bounding box center [490, 642] width 327 height 33
click at [636, 676] on button "Update Status" at bounding box center [599, 687] width 108 height 29
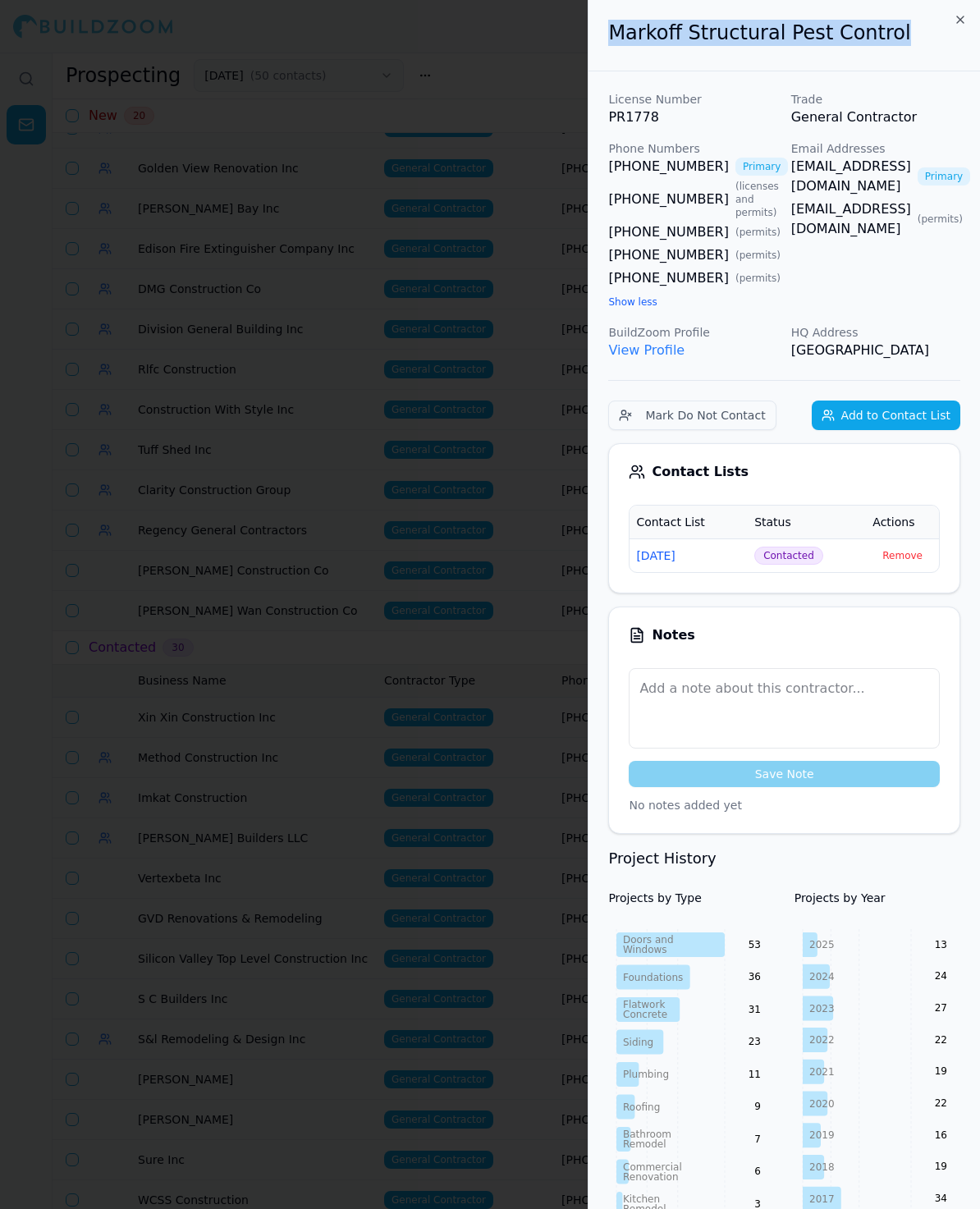
click at [280, 448] on div at bounding box center [490, 604] width 980 height 1209
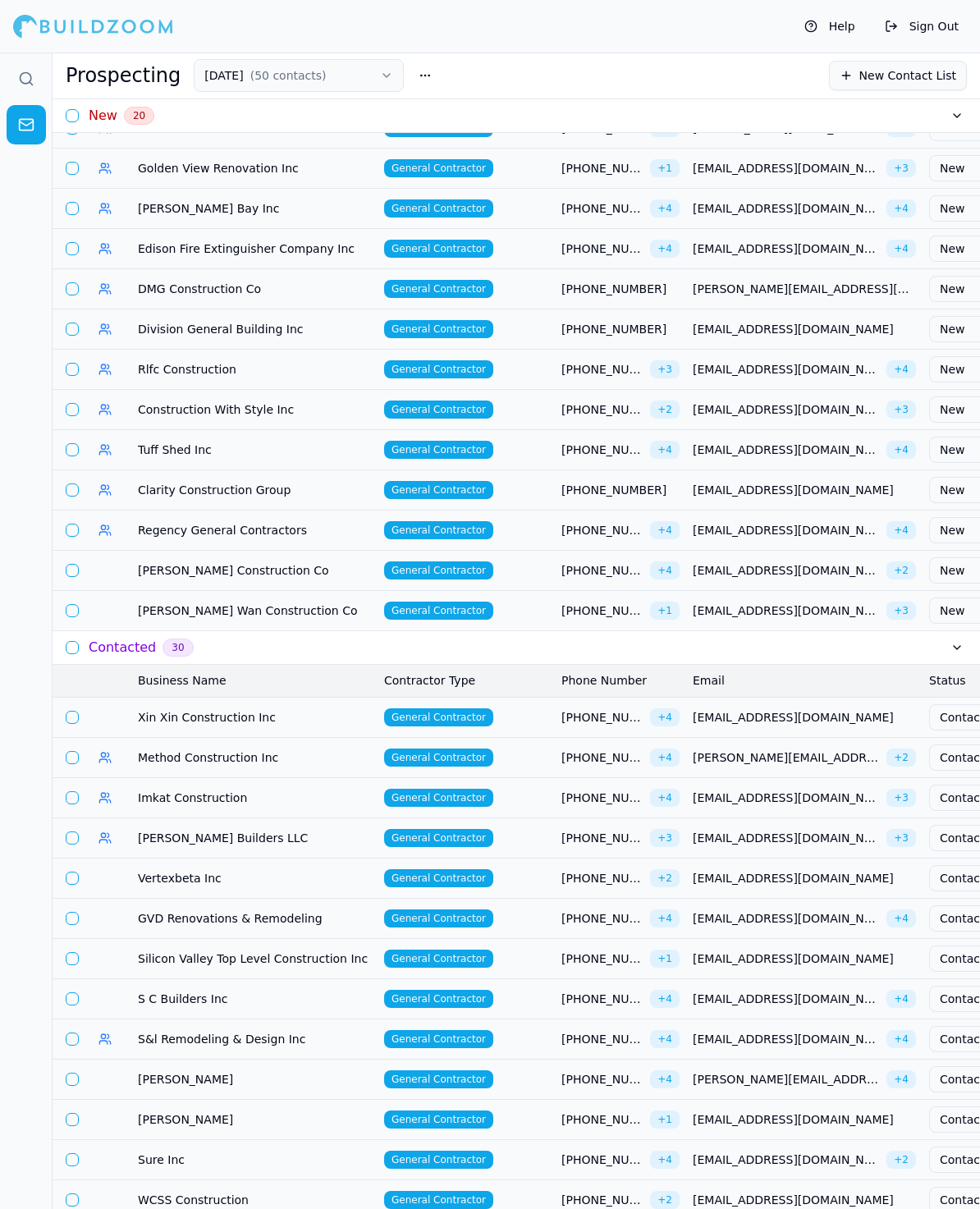
click at [198, 554] on td "[PERSON_NAME] Construction Co" at bounding box center [255, 570] width 246 height 40
click at [184, 564] on span "[PERSON_NAME] Construction Co" at bounding box center [254, 571] width 233 height 17
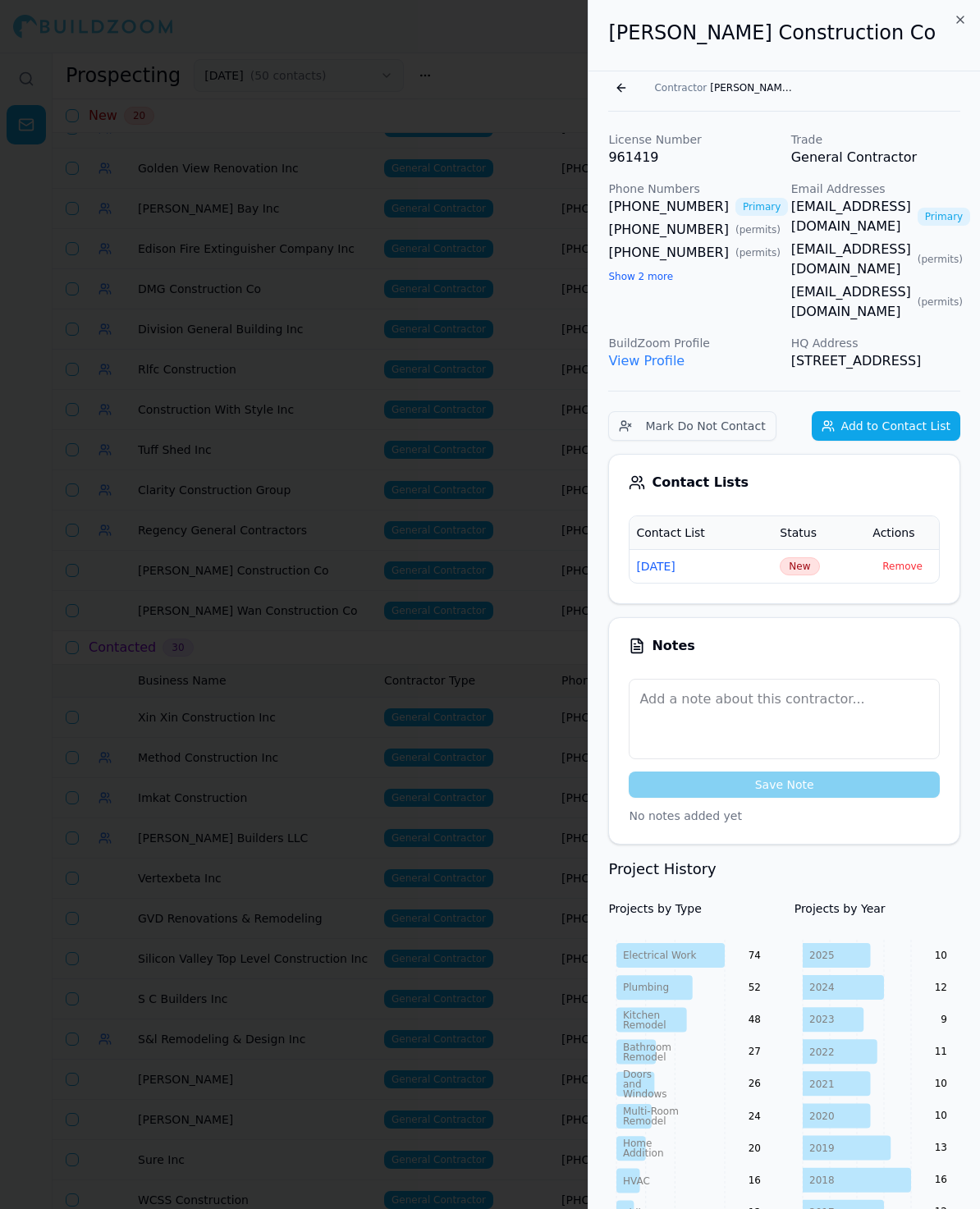
click at [636, 278] on button "Show 2 more" at bounding box center [640, 277] width 65 height 13
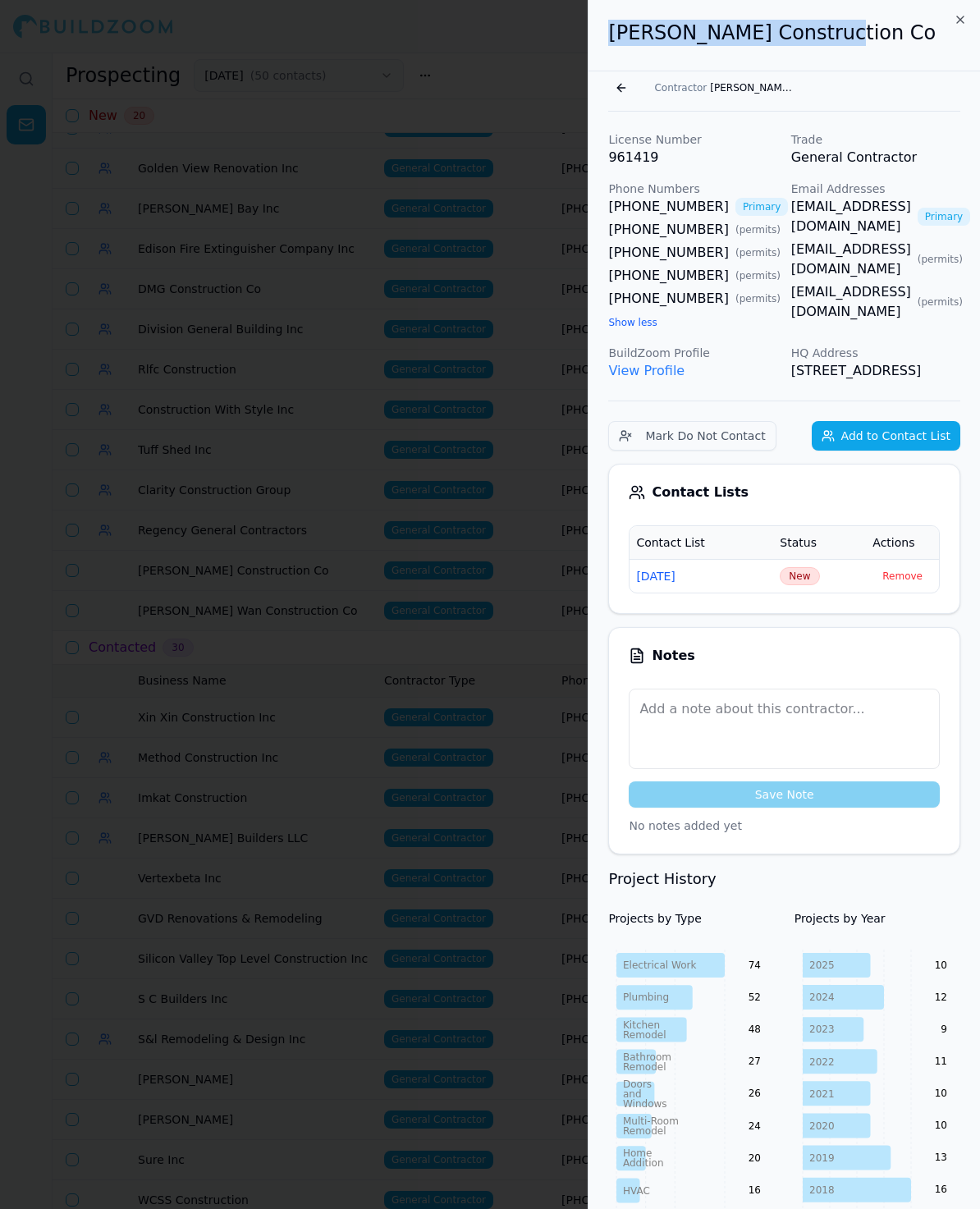
drag, startPoint x: 845, startPoint y: 48, endPoint x: 587, endPoint y: 40, distance: 258.1
click at [586, 53] on body "Help Sign Out Prospecting [DATE] ( 50 contacts ) New Contact List New 20 Busine…" at bounding box center [490, 630] width 980 height 1156
click at [797, 593] on td "New" at bounding box center [819, 576] width 93 height 34
click at [797, 585] on span "New" at bounding box center [799, 576] width 39 height 18
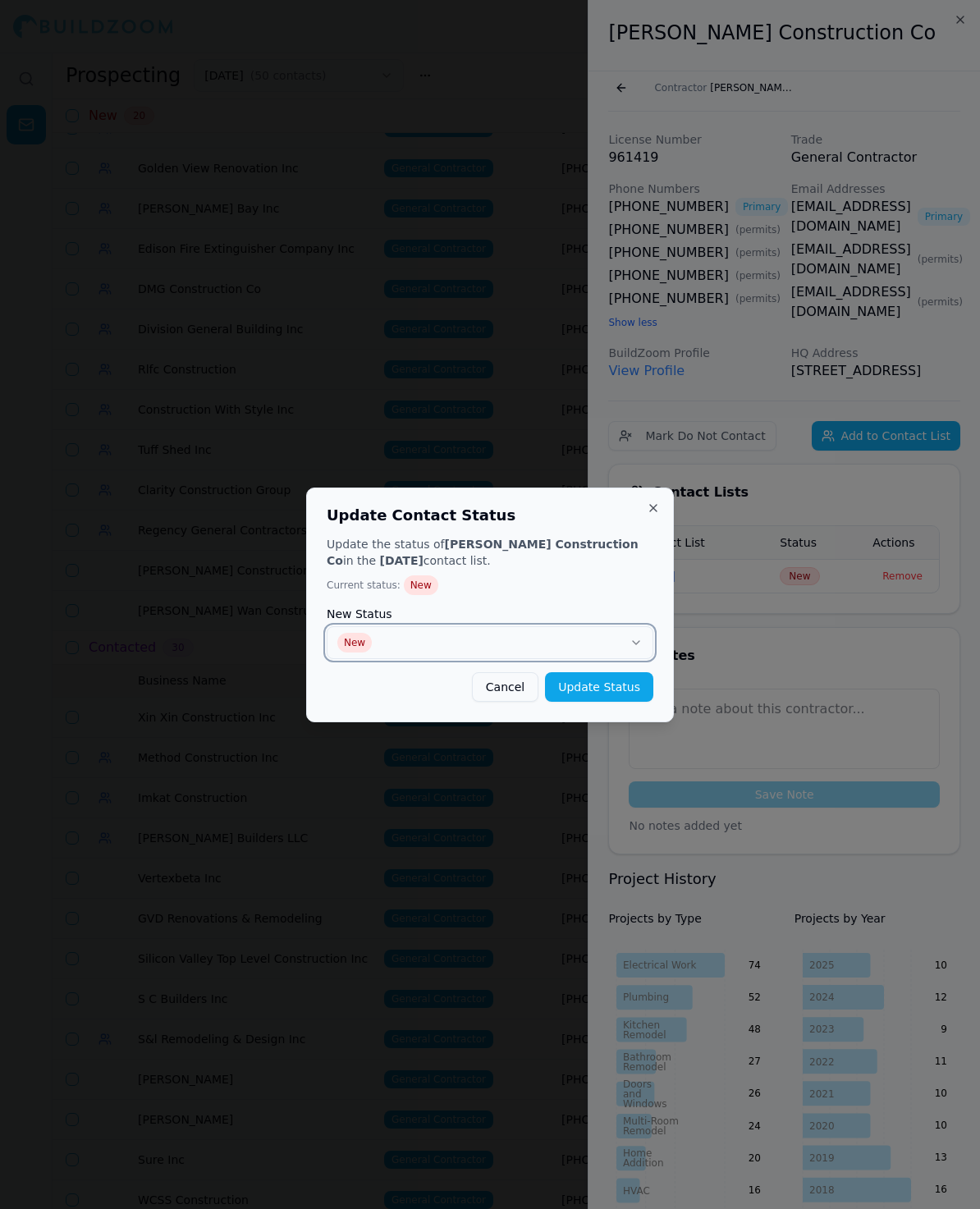
click at [504, 637] on button "New" at bounding box center [490, 642] width 327 height 33
click at [580, 696] on button "Update Status" at bounding box center [599, 687] width 108 height 29
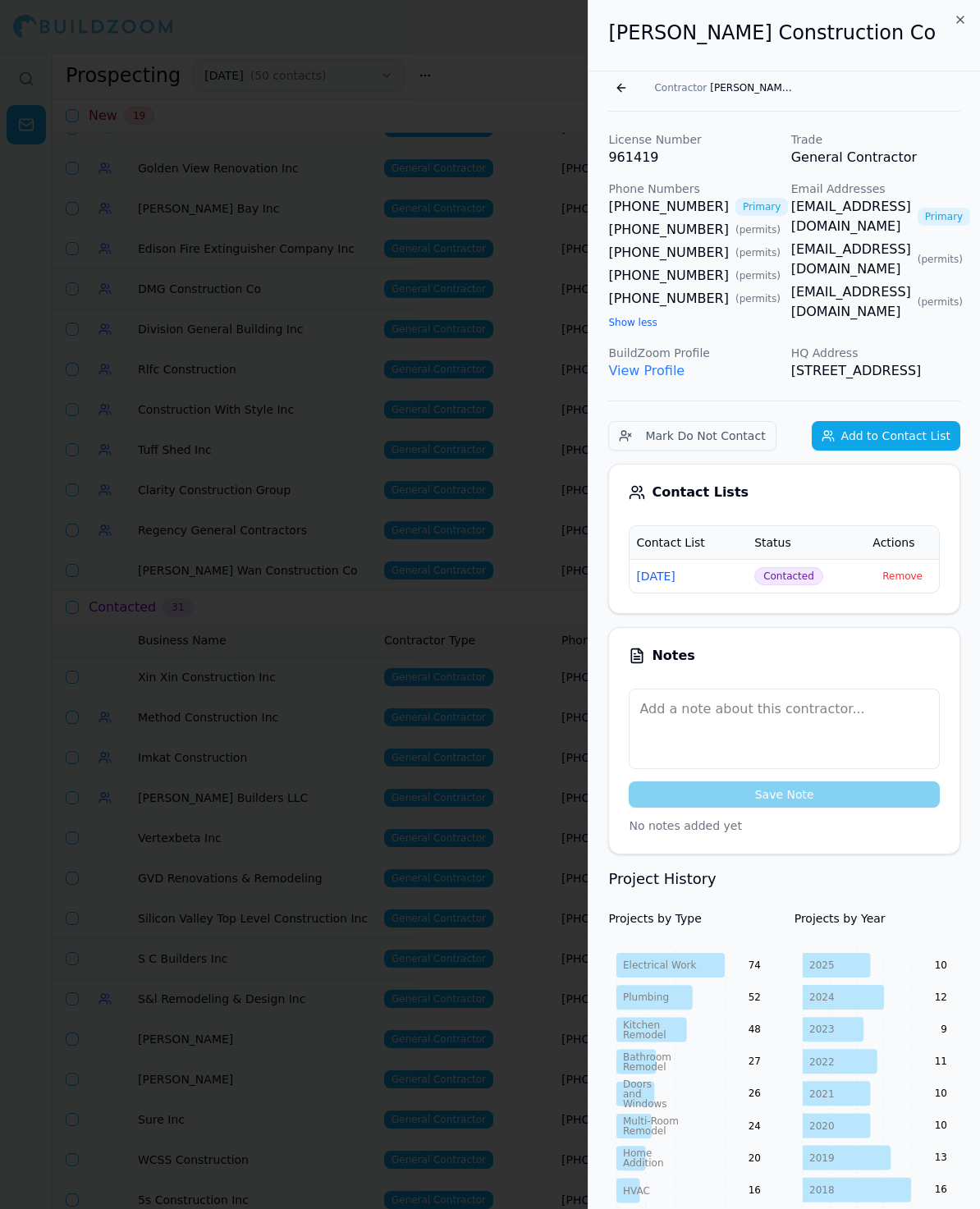
click at [369, 477] on div at bounding box center [490, 604] width 980 height 1209
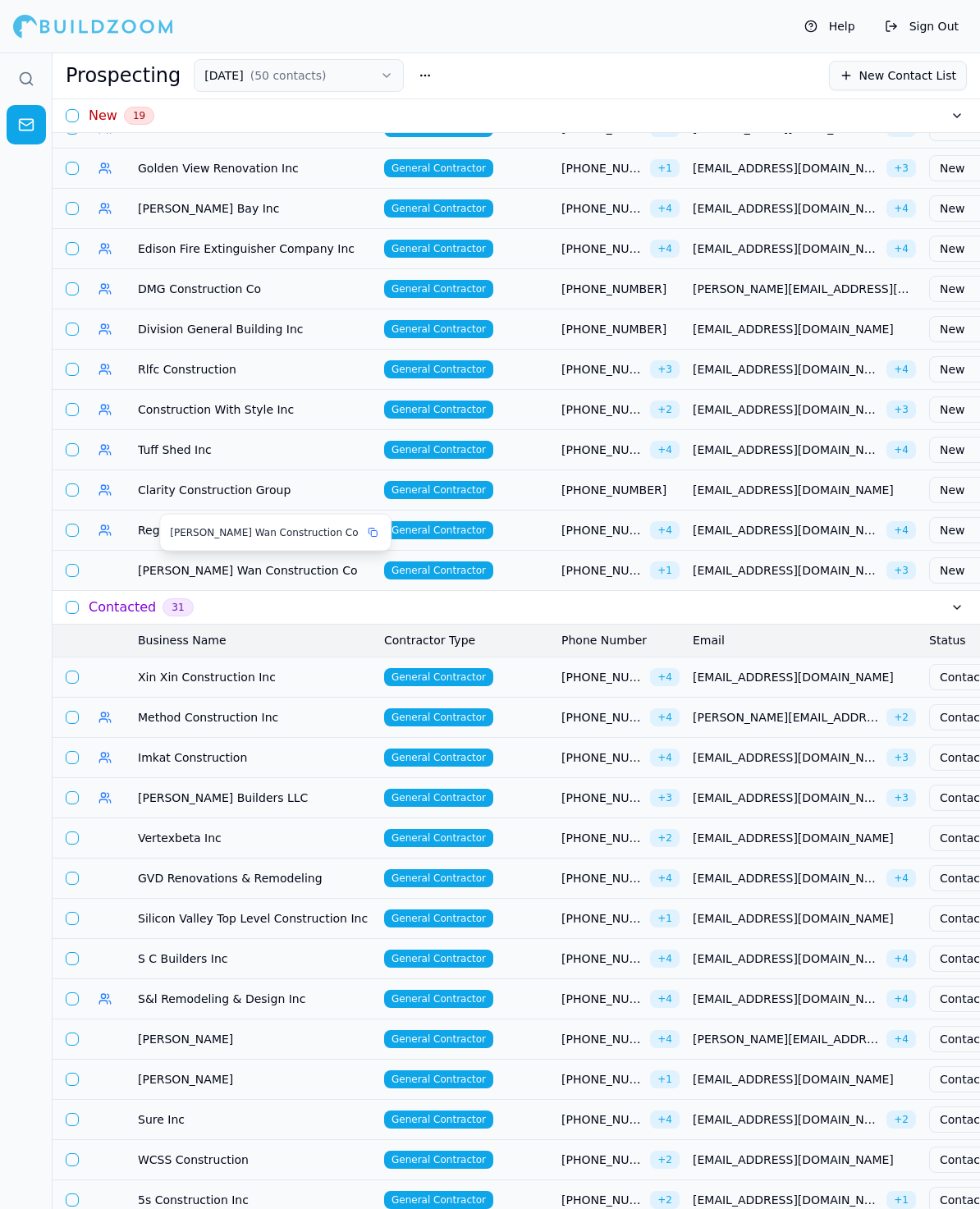
click at [169, 563] on span "[PERSON_NAME] Wan Construction Co" at bounding box center [254, 571] width 233 height 17
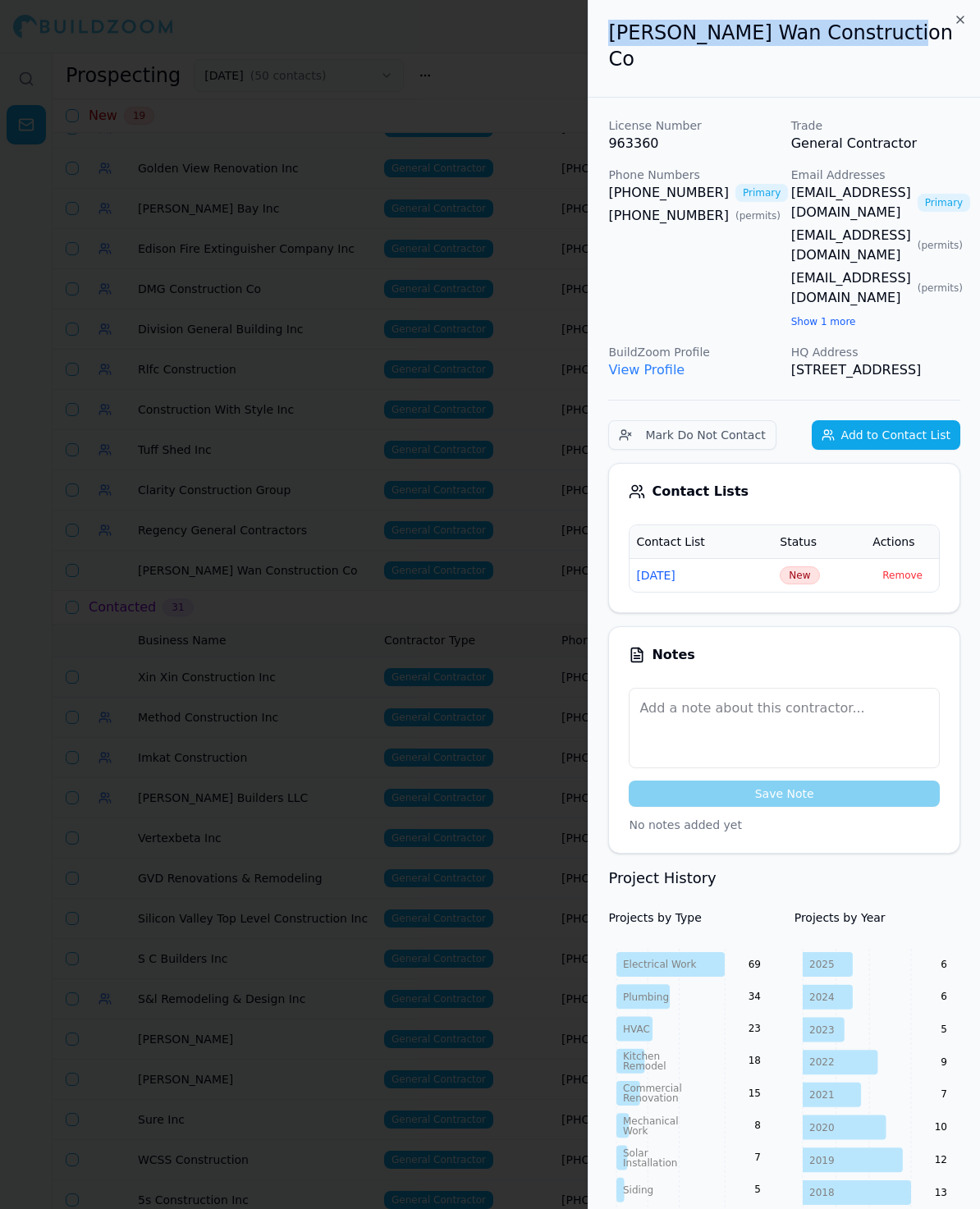
drag, startPoint x: 895, startPoint y: 29, endPoint x: 572, endPoint y: 29, distance: 323.0
click at [572, 53] on body "Help Sign Out Prospecting [DATE] ( 50 contacts ) New Contact List New 19 Busine…" at bounding box center [490, 630] width 980 height 1156
click at [788, 566] on span "New" at bounding box center [799, 575] width 39 height 18
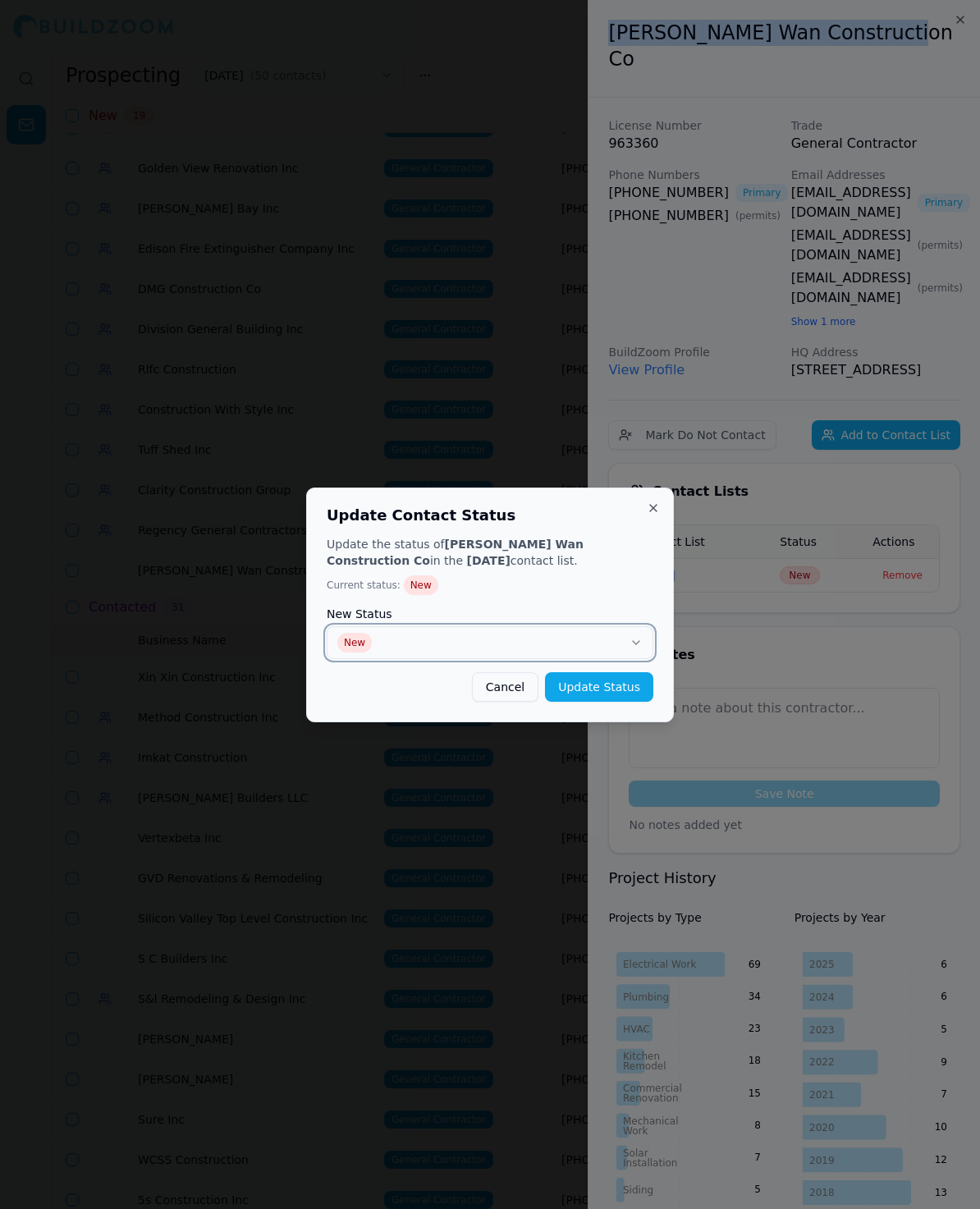
click at [489, 632] on button "New" at bounding box center [490, 642] width 327 height 33
click at [586, 688] on button "Update Status" at bounding box center [599, 687] width 108 height 29
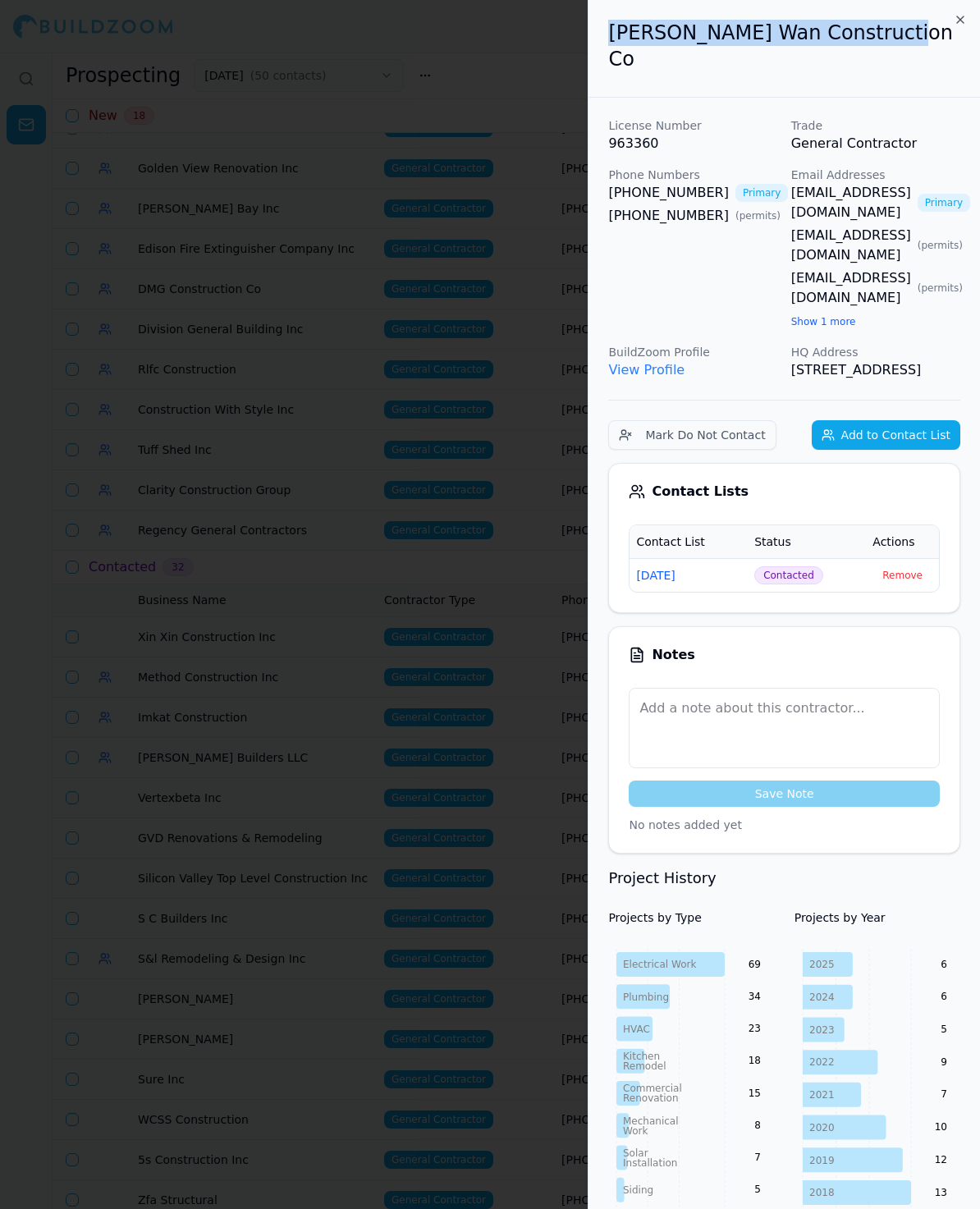
click at [302, 301] on div at bounding box center [490, 604] width 980 height 1209
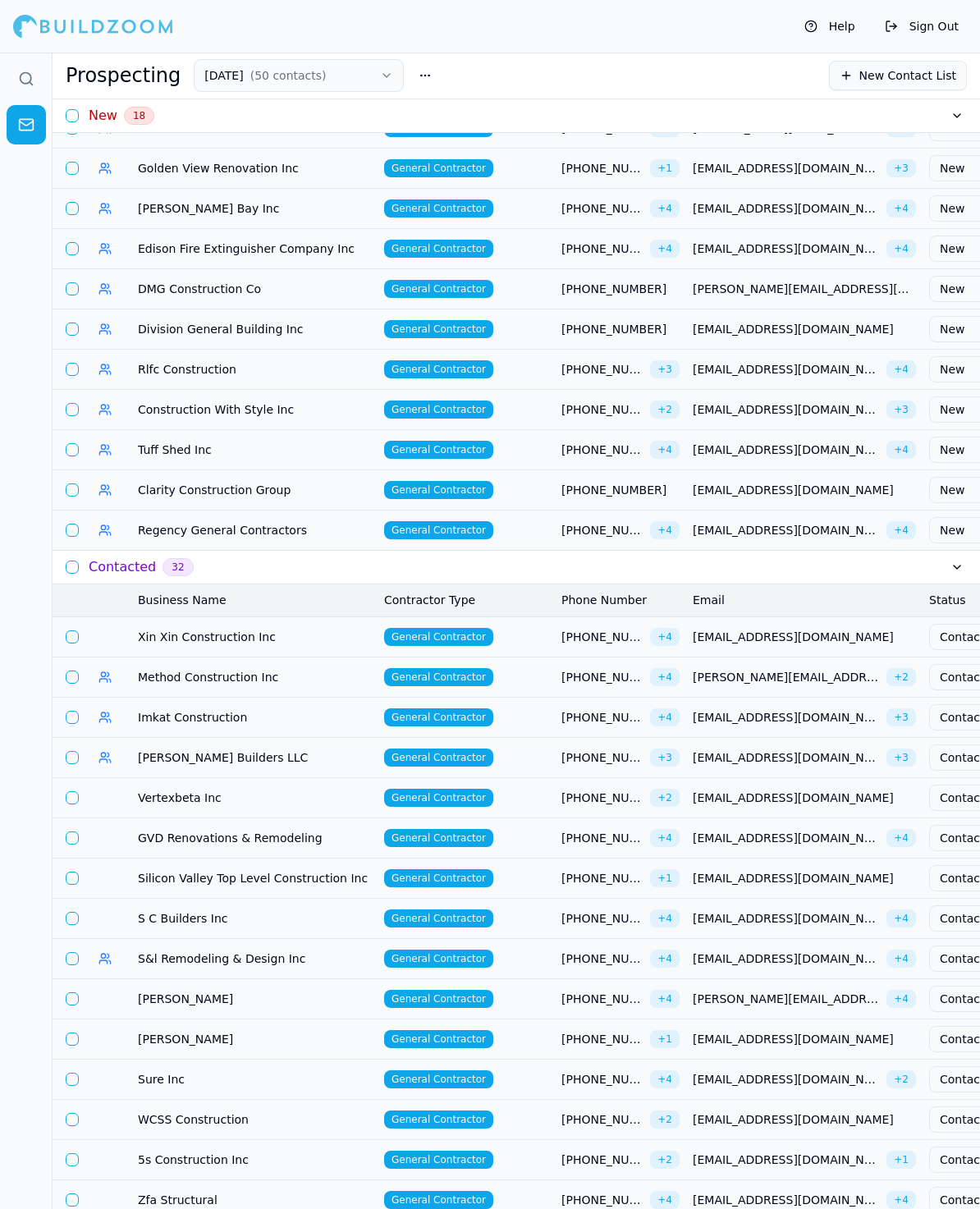
click at [200, 283] on span "DMG Construction Co" at bounding box center [254, 289] width 233 height 17
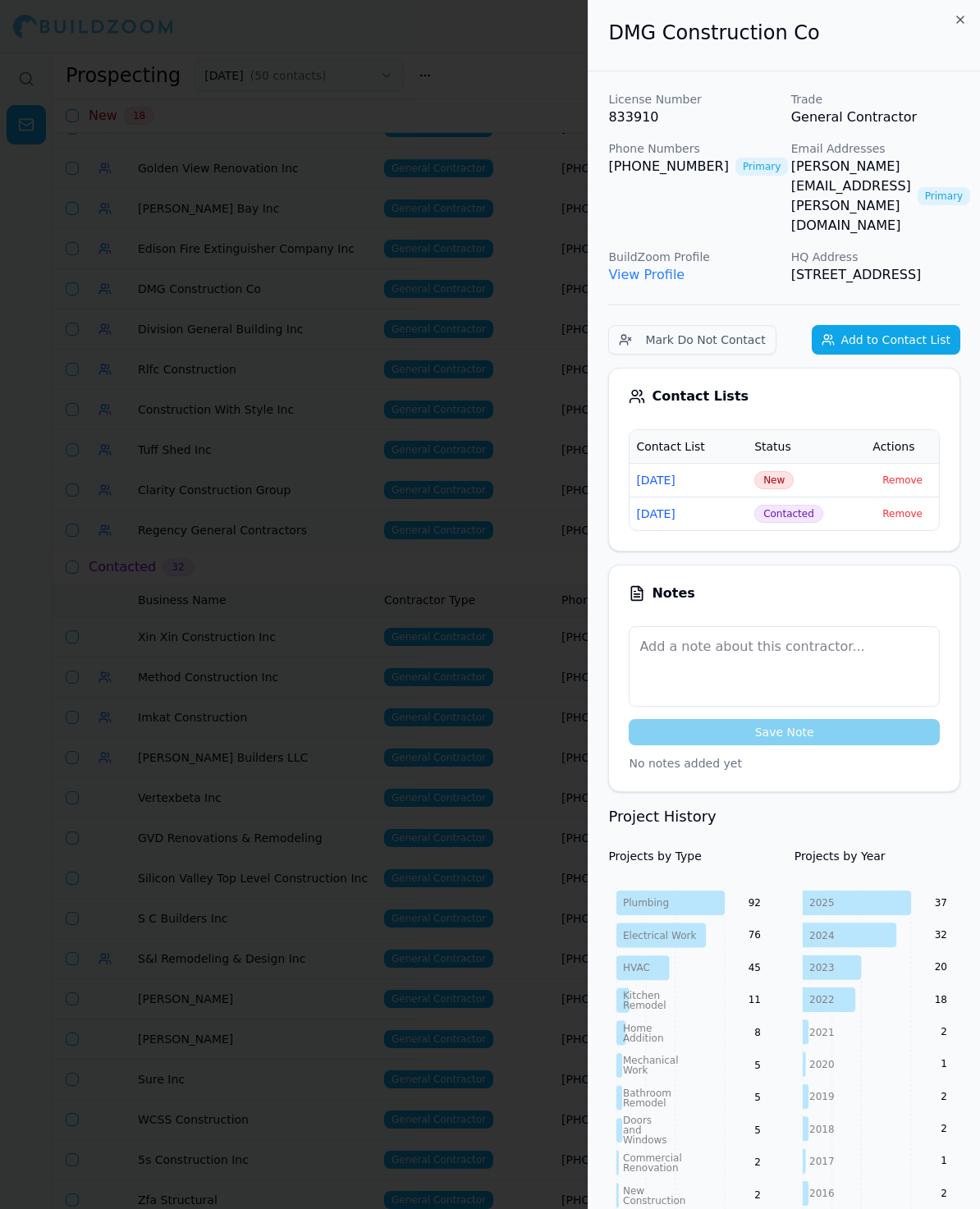
click at [781, 482] on span "New" at bounding box center [774, 480] width 39 height 18
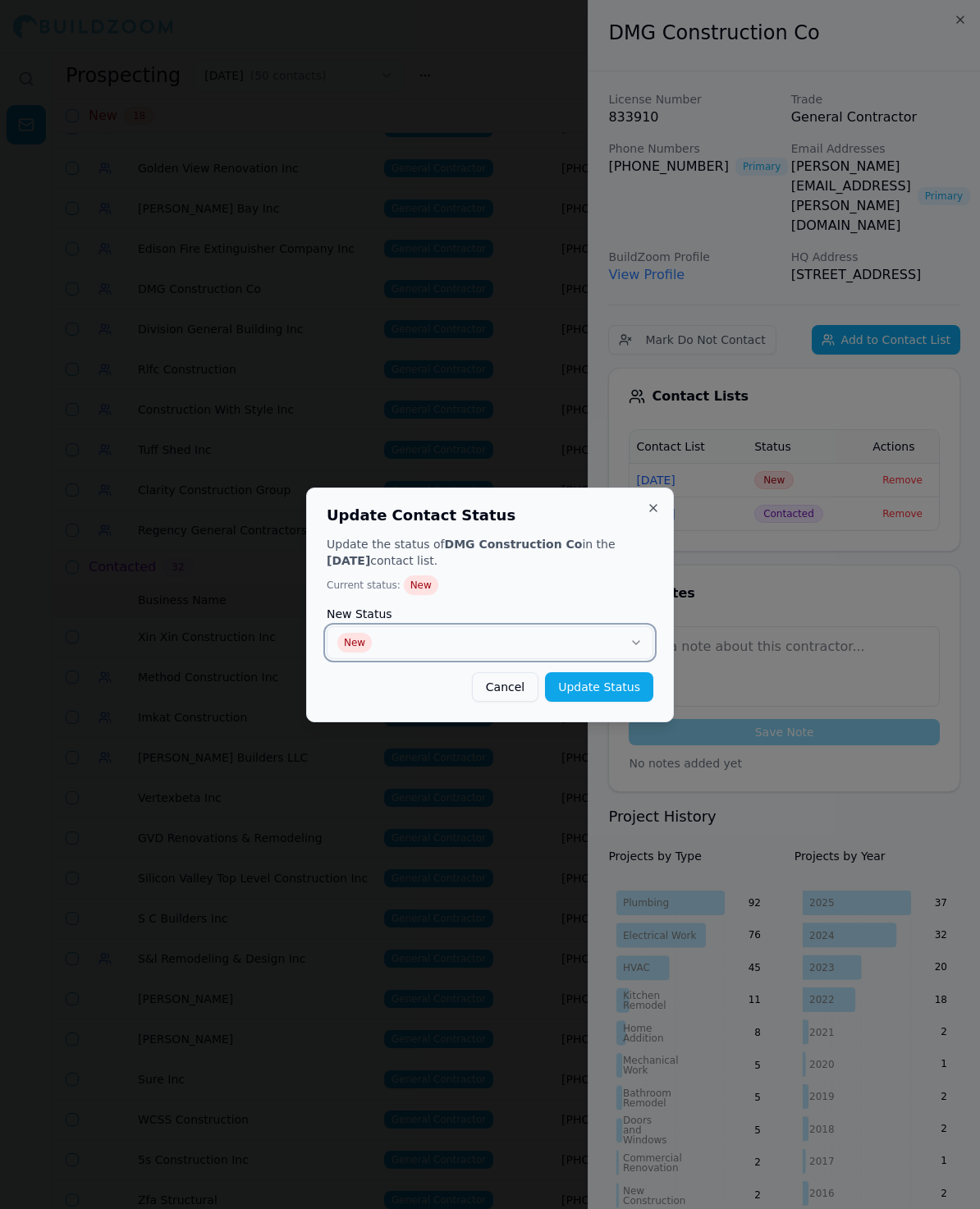
click at [584, 635] on button "New" at bounding box center [490, 642] width 327 height 33
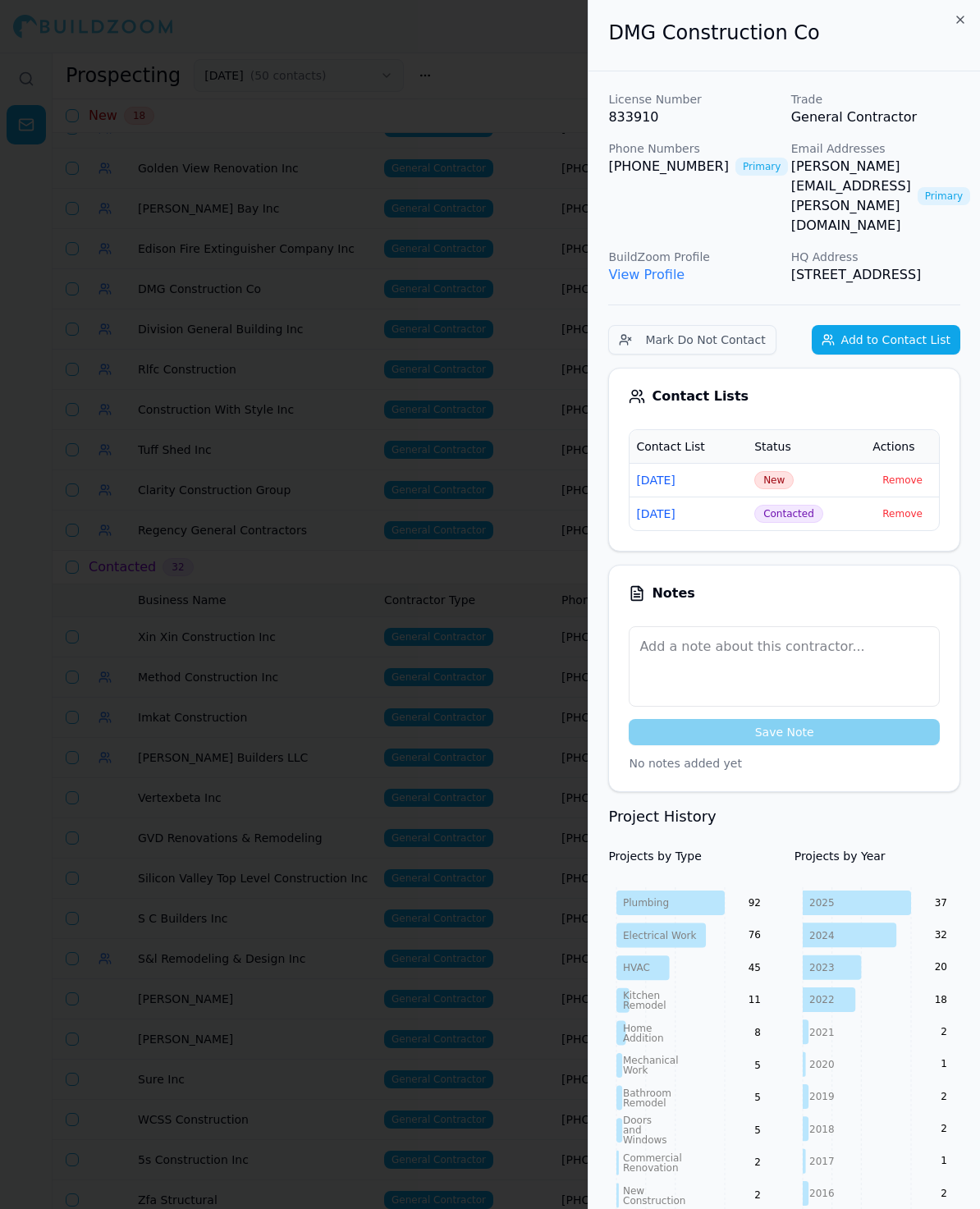
click at [290, 366] on div at bounding box center [490, 604] width 980 height 1209
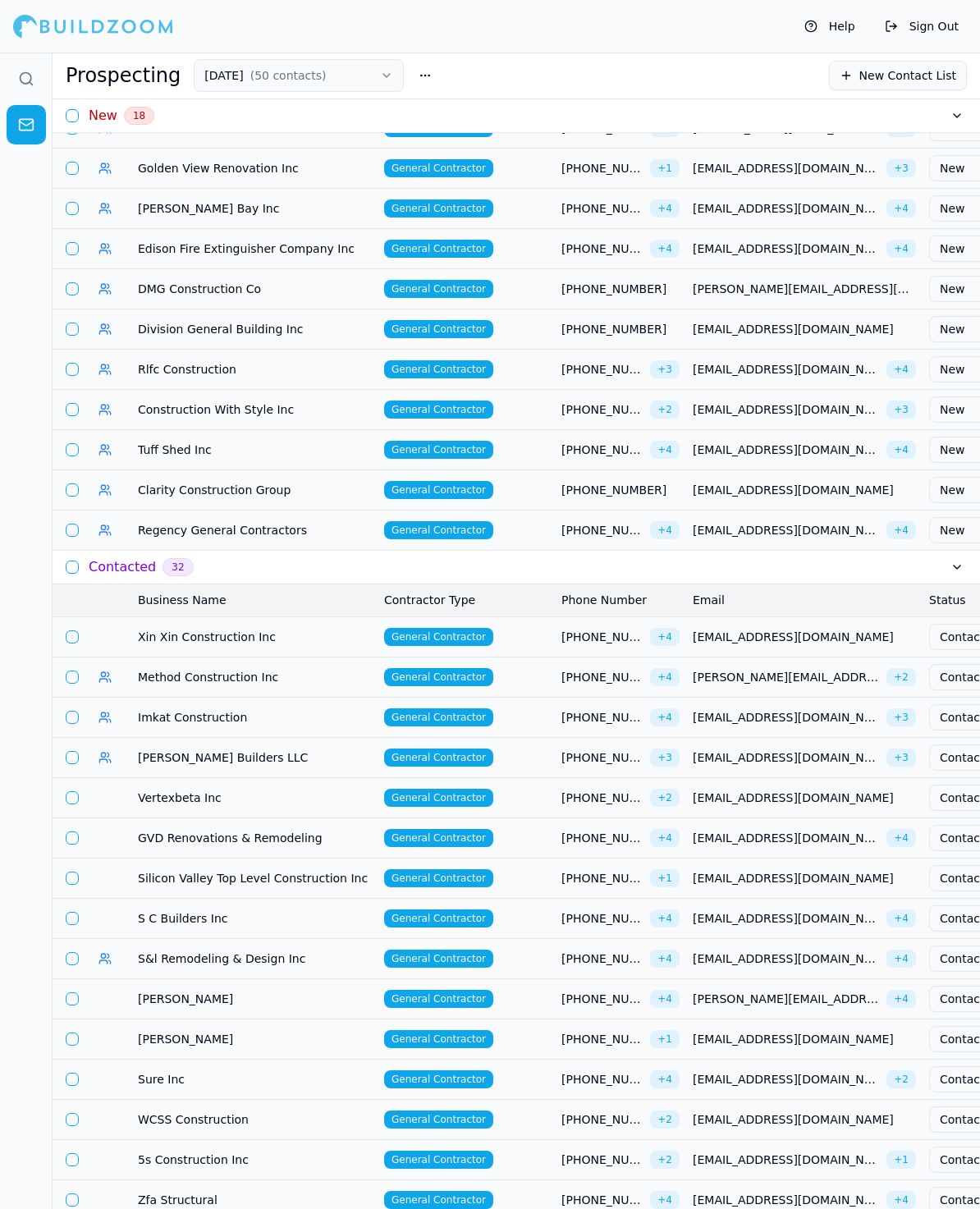
click at [68, 517] on td at bounding box center [72, 530] width 39 height 40
click at [68, 478] on td at bounding box center [72, 490] width 39 height 40
click at [75, 444] on button "button" at bounding box center [72, 450] width 13 height 13
click at [74, 410] on button "button" at bounding box center [72, 410] width 13 height 13
click at [69, 371] on button "button" at bounding box center [72, 370] width 13 height 13
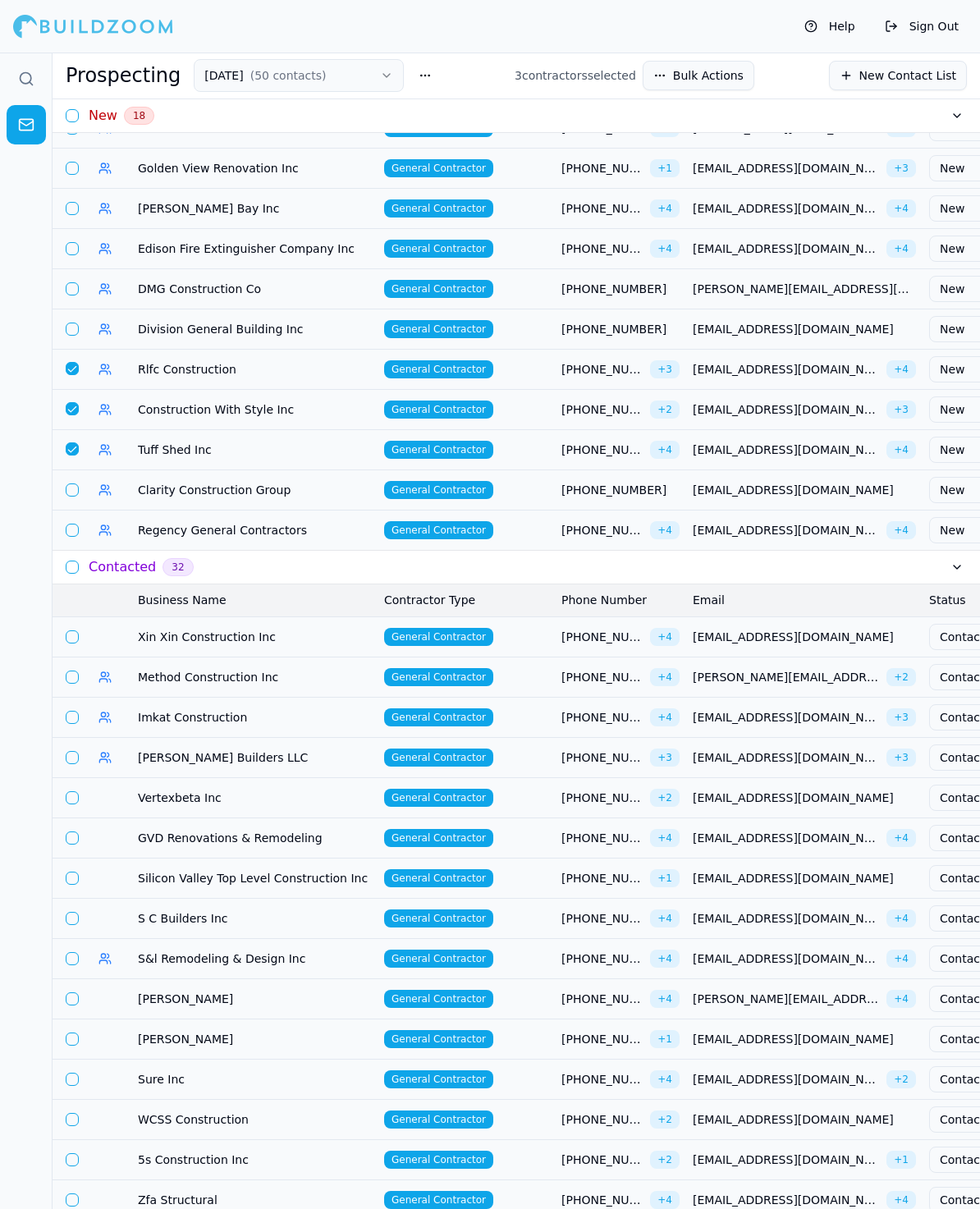
click at [72, 327] on button "button" at bounding box center [72, 329] width 13 height 13
click at [72, 284] on button "button" at bounding box center [72, 289] width 13 height 13
click at [73, 251] on button "button" at bounding box center [72, 249] width 13 height 13
click at [76, 204] on button "button" at bounding box center [72, 209] width 13 height 13
click at [73, 165] on button "button" at bounding box center [72, 169] width 13 height 13
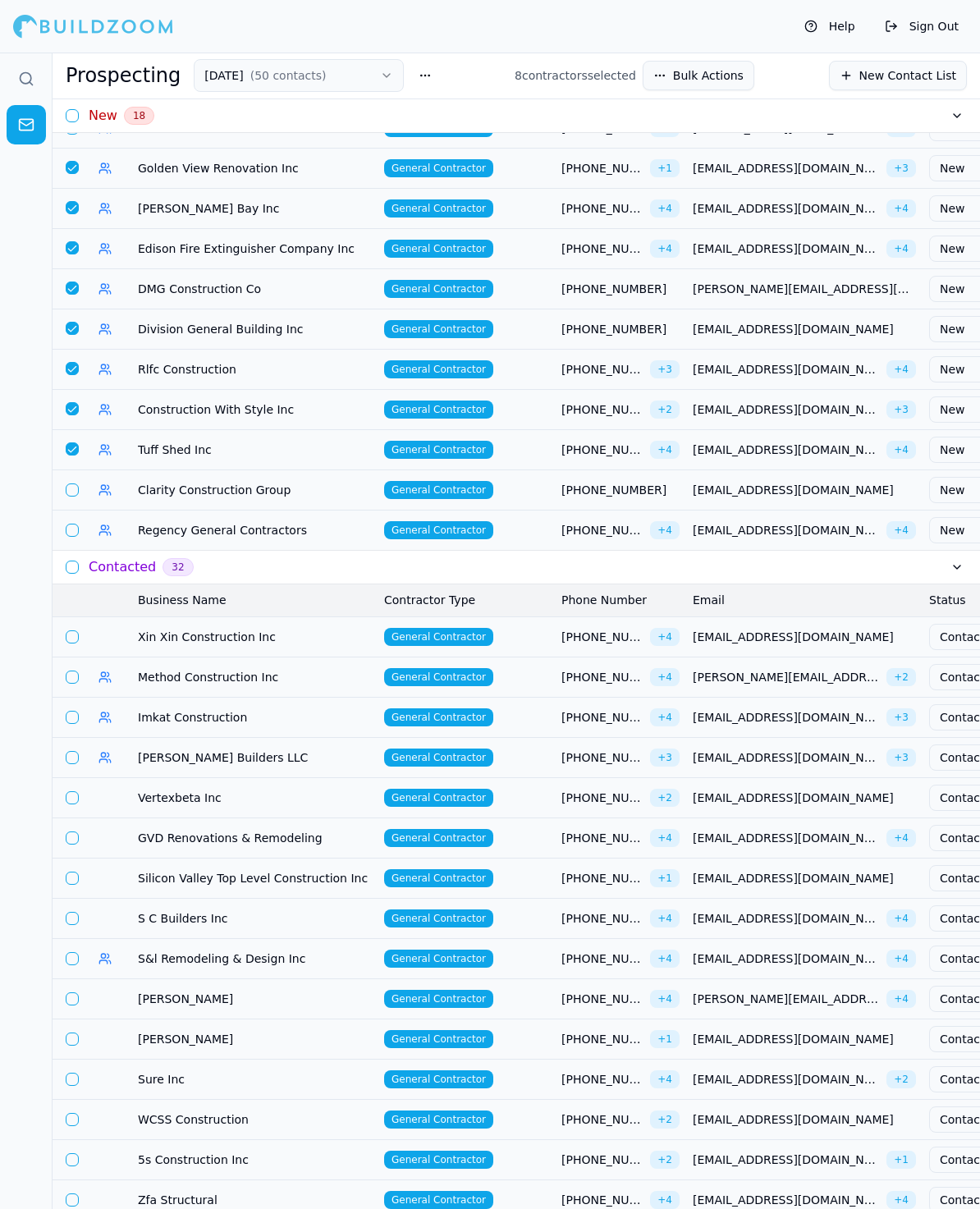
click at [70, 484] on button "button" at bounding box center [72, 490] width 13 height 13
click at [74, 526] on button "button" at bounding box center [72, 531] width 13 height 13
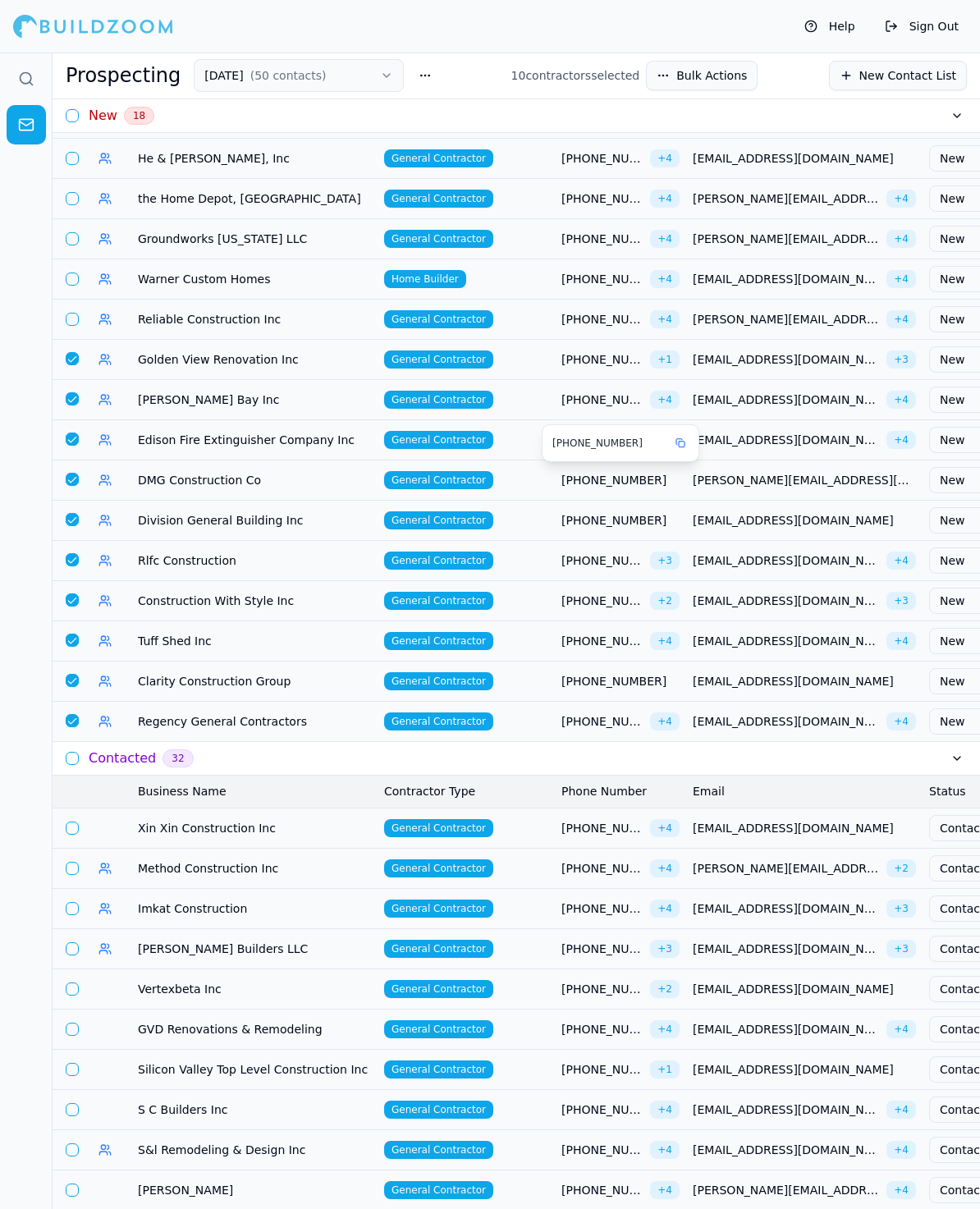
scroll to position [0, 0]
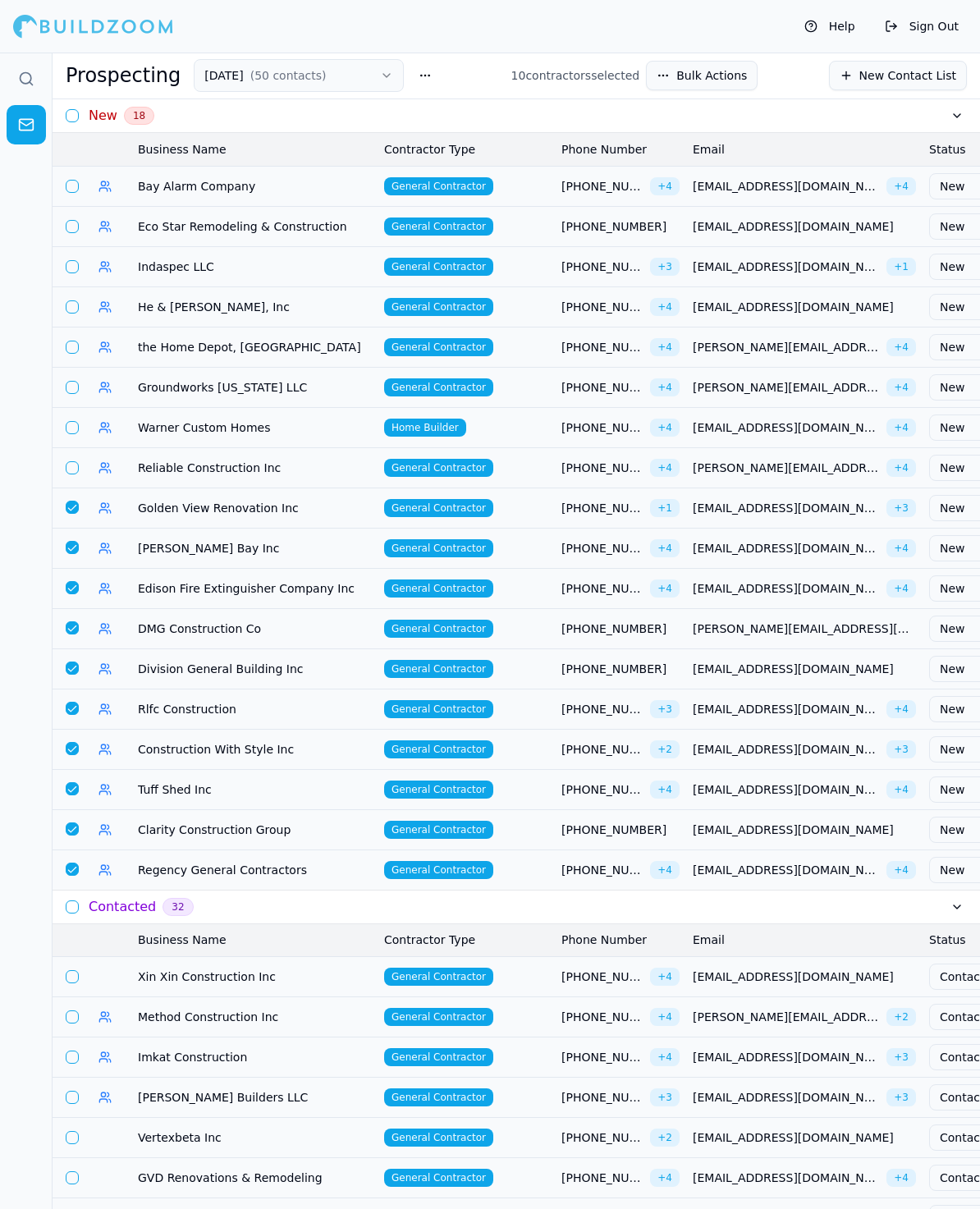
click at [69, 461] on button "button" at bounding box center [72, 468] width 13 height 13
click at [70, 422] on button "button" at bounding box center [72, 428] width 13 height 13
click at [70, 390] on button "button" at bounding box center [72, 387] width 13 height 13
click at [75, 345] on button "button" at bounding box center [72, 347] width 13 height 13
click at [70, 304] on button "button" at bounding box center [72, 307] width 13 height 13
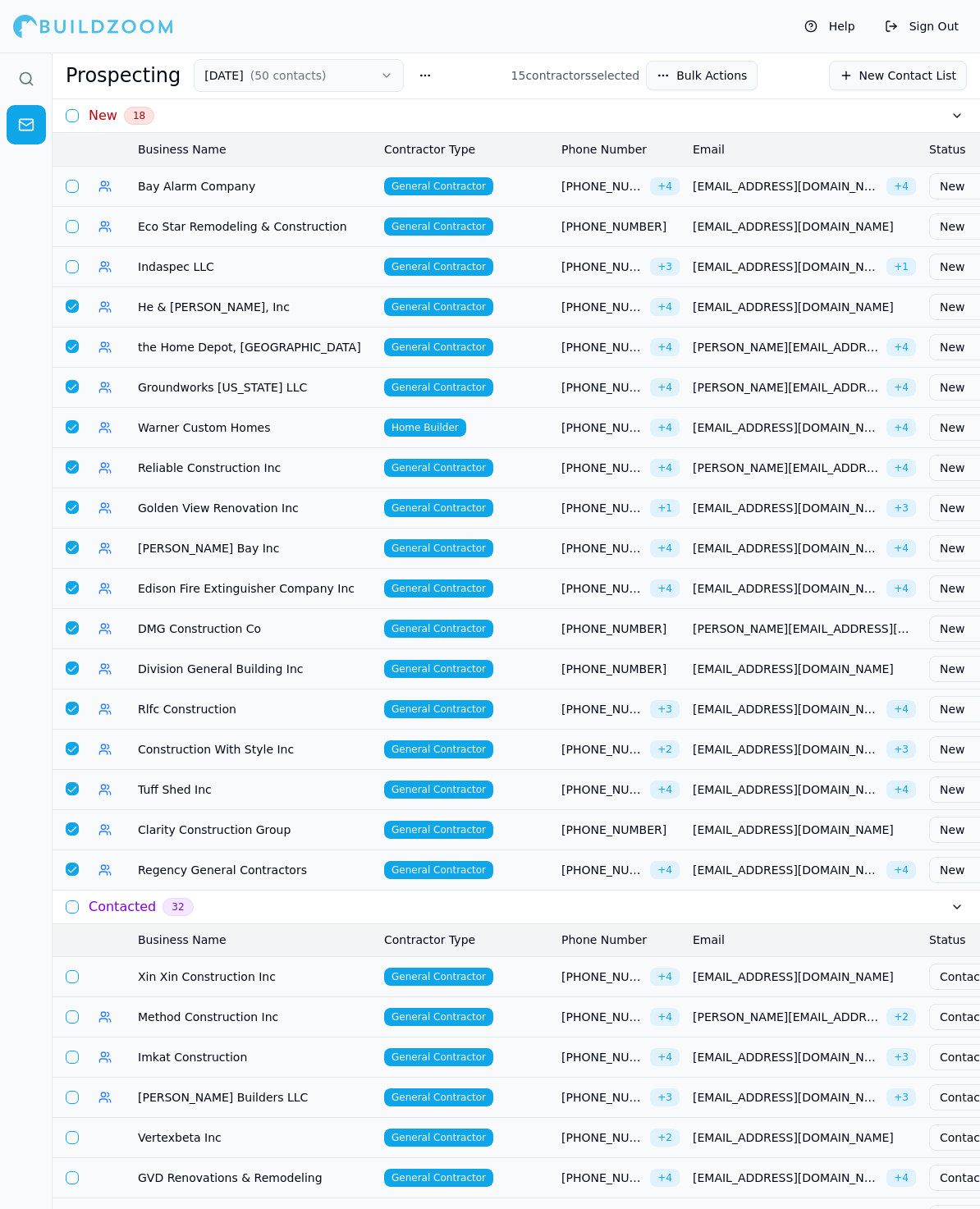
click at [71, 260] on button "button" at bounding box center [72, 267] width 13 height 13
click at [74, 227] on button "button" at bounding box center [72, 226] width 13 height 13
click at [73, 184] on button "button" at bounding box center [72, 186] width 13 height 13
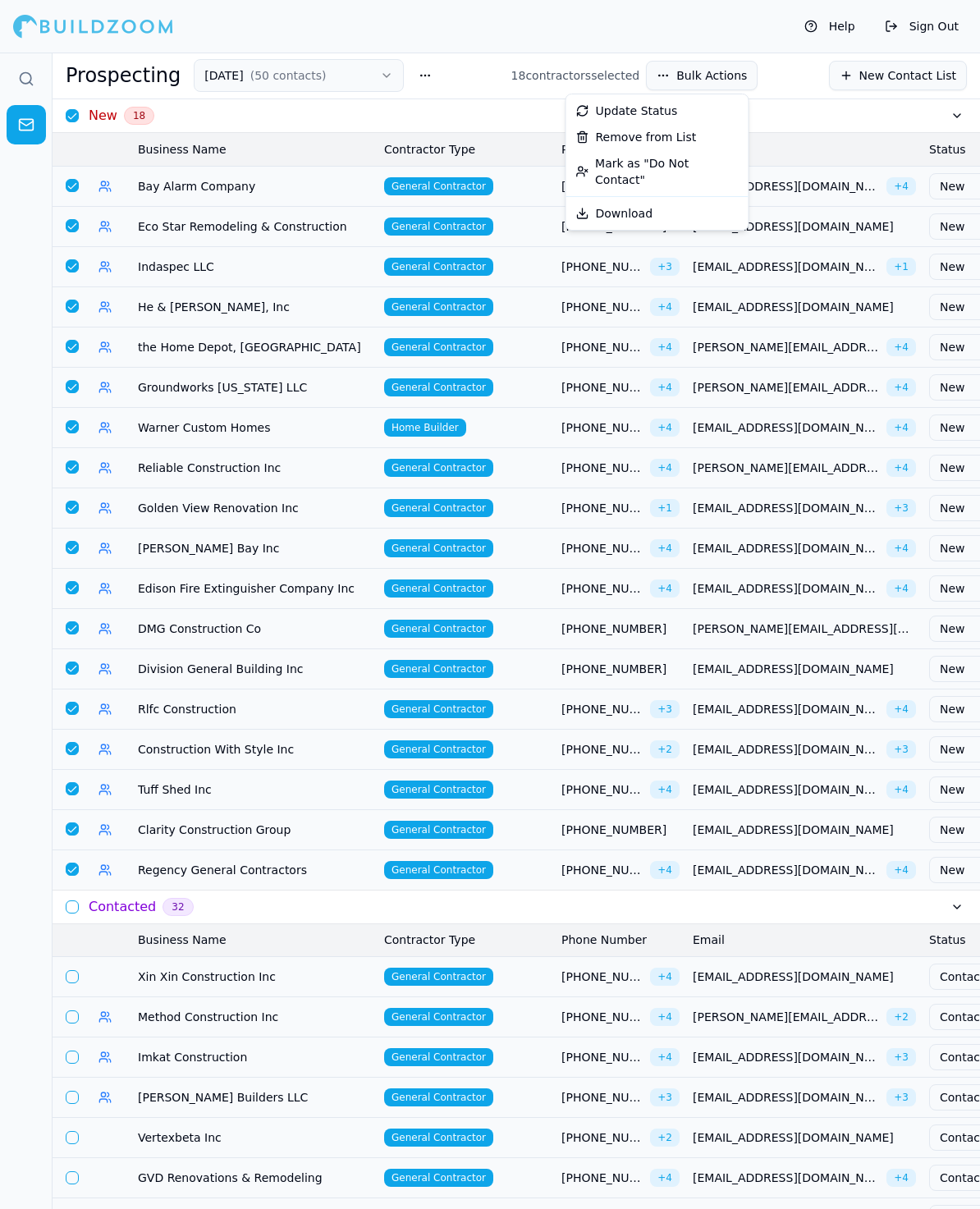
click at [737, 74] on button "Bulk Actions" at bounding box center [701, 75] width 111 height 29
click at [657, 111] on div "Update Status" at bounding box center [656, 110] width 175 height 26
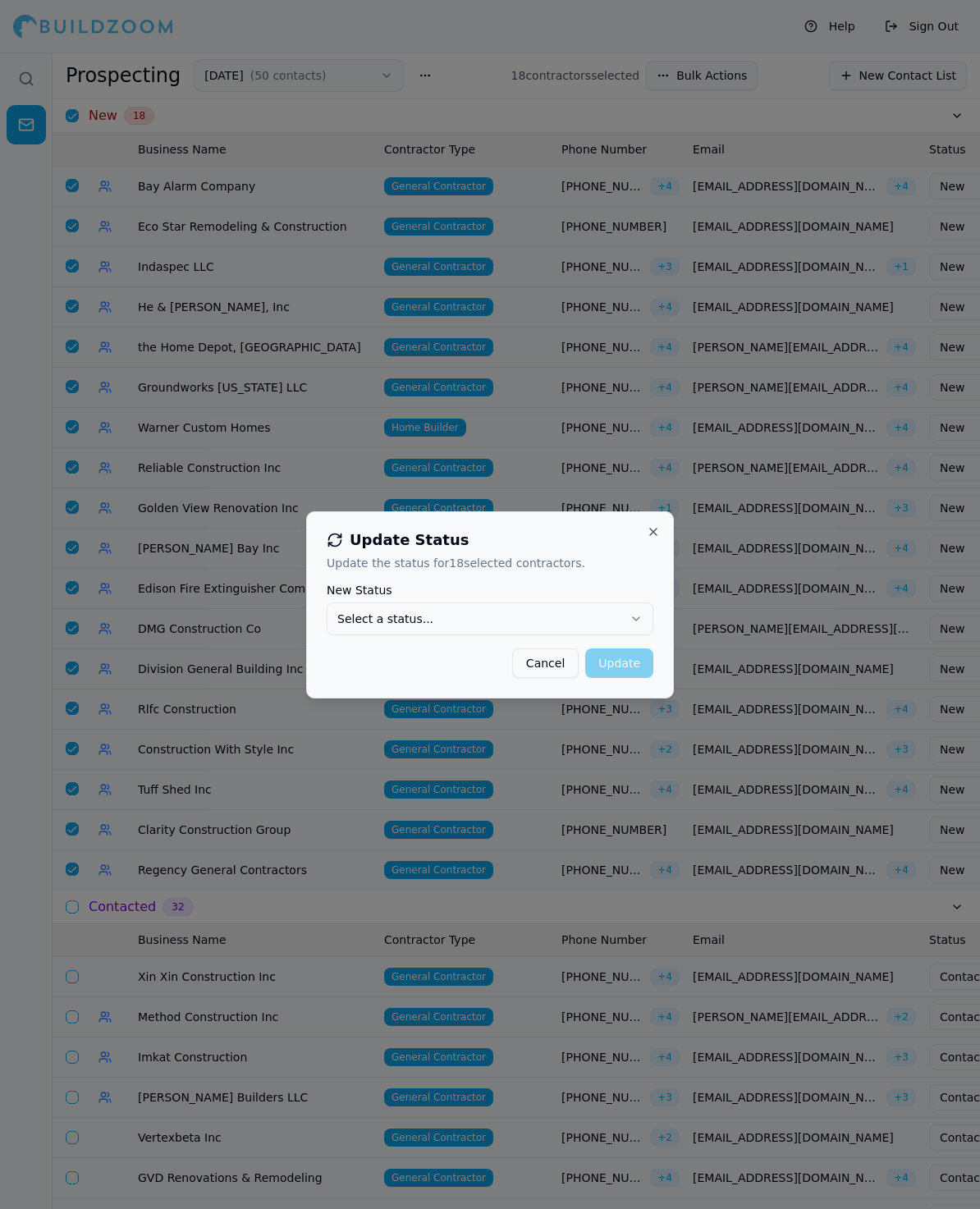
click at [433, 610] on button "Select a status..." at bounding box center [490, 619] width 327 height 33
click at [614, 673] on button "Update" at bounding box center [619, 662] width 68 height 29
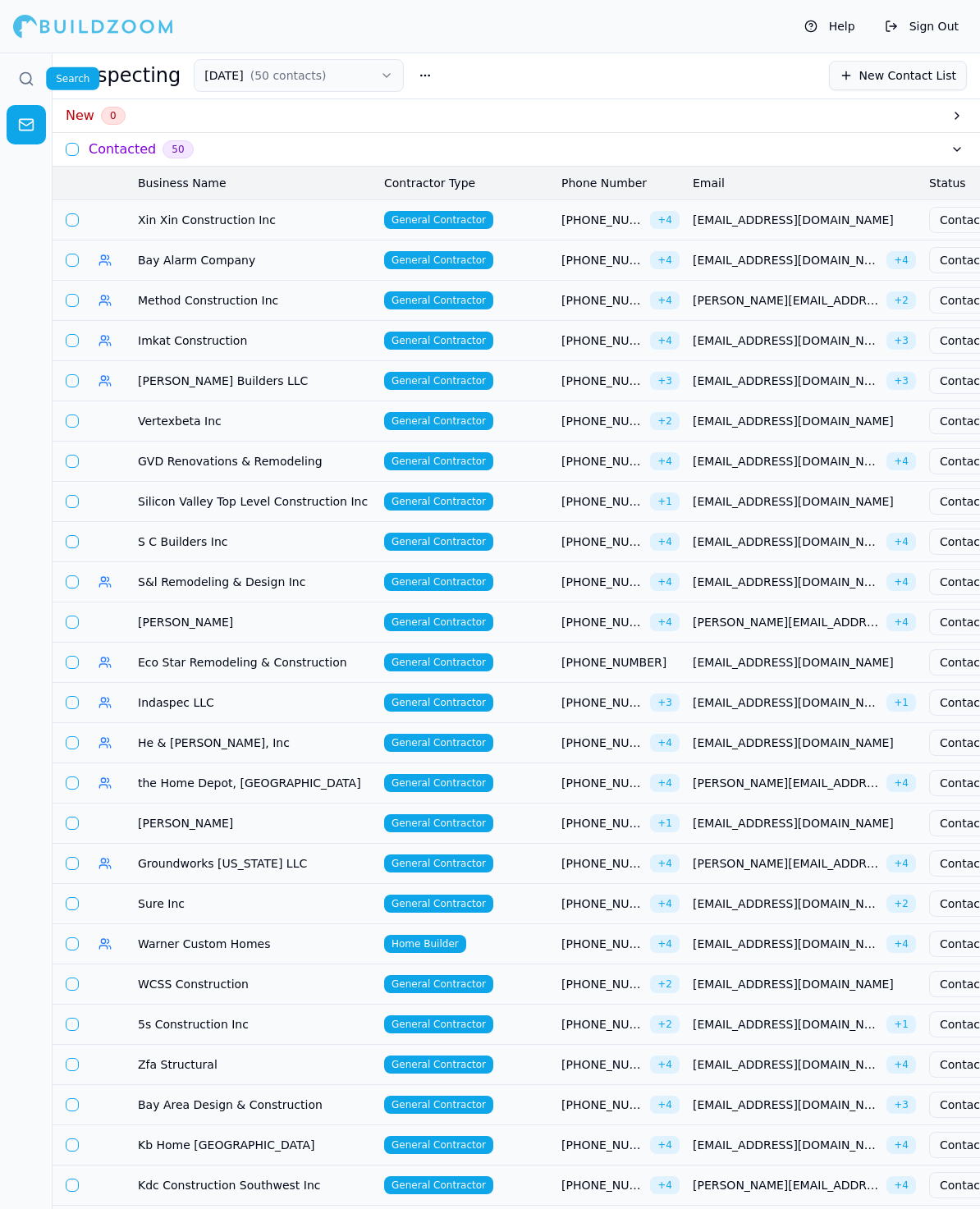
click at [33, 83] on icon at bounding box center [27, 79] width 17 height 17
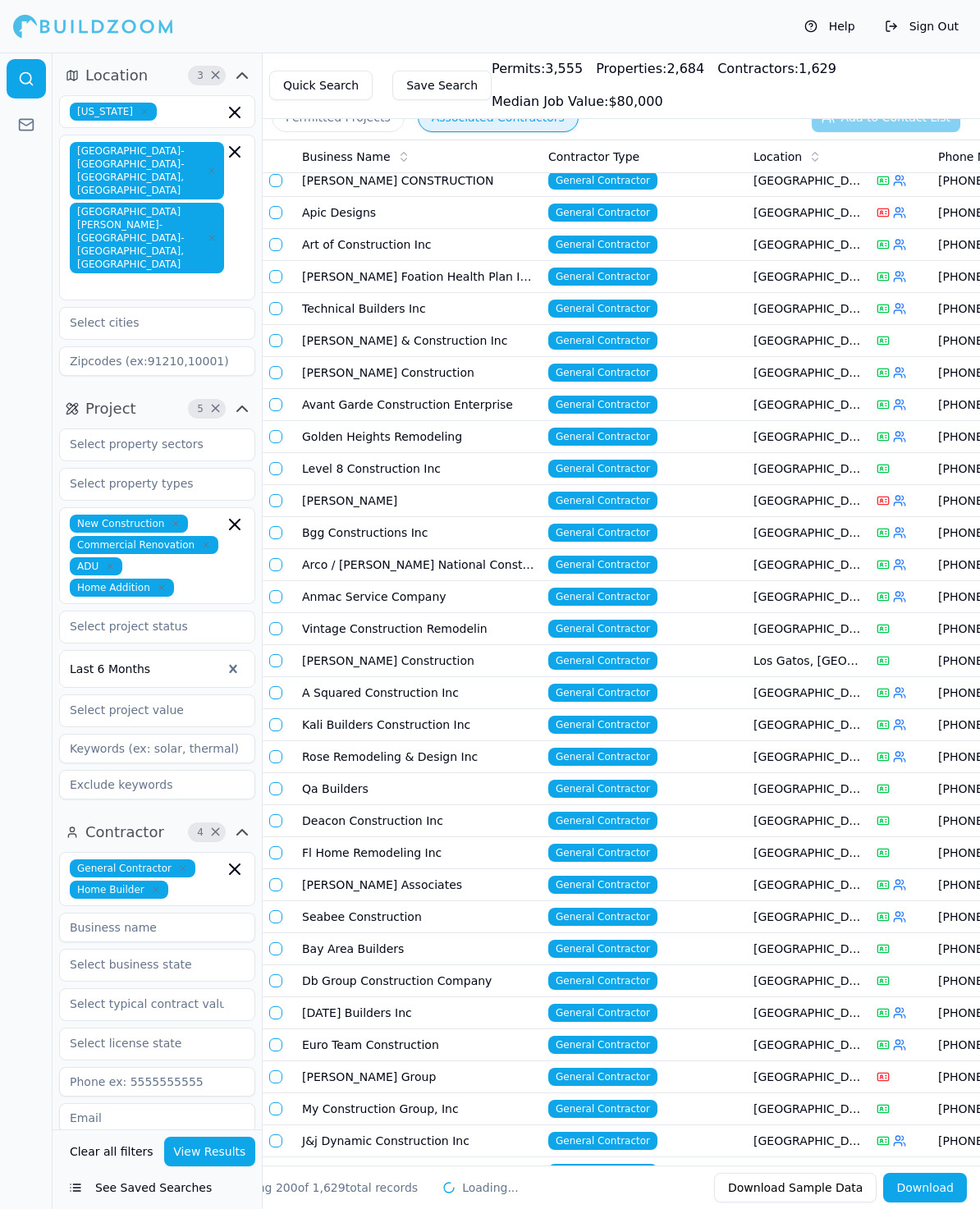
scroll to position [5436, 0]
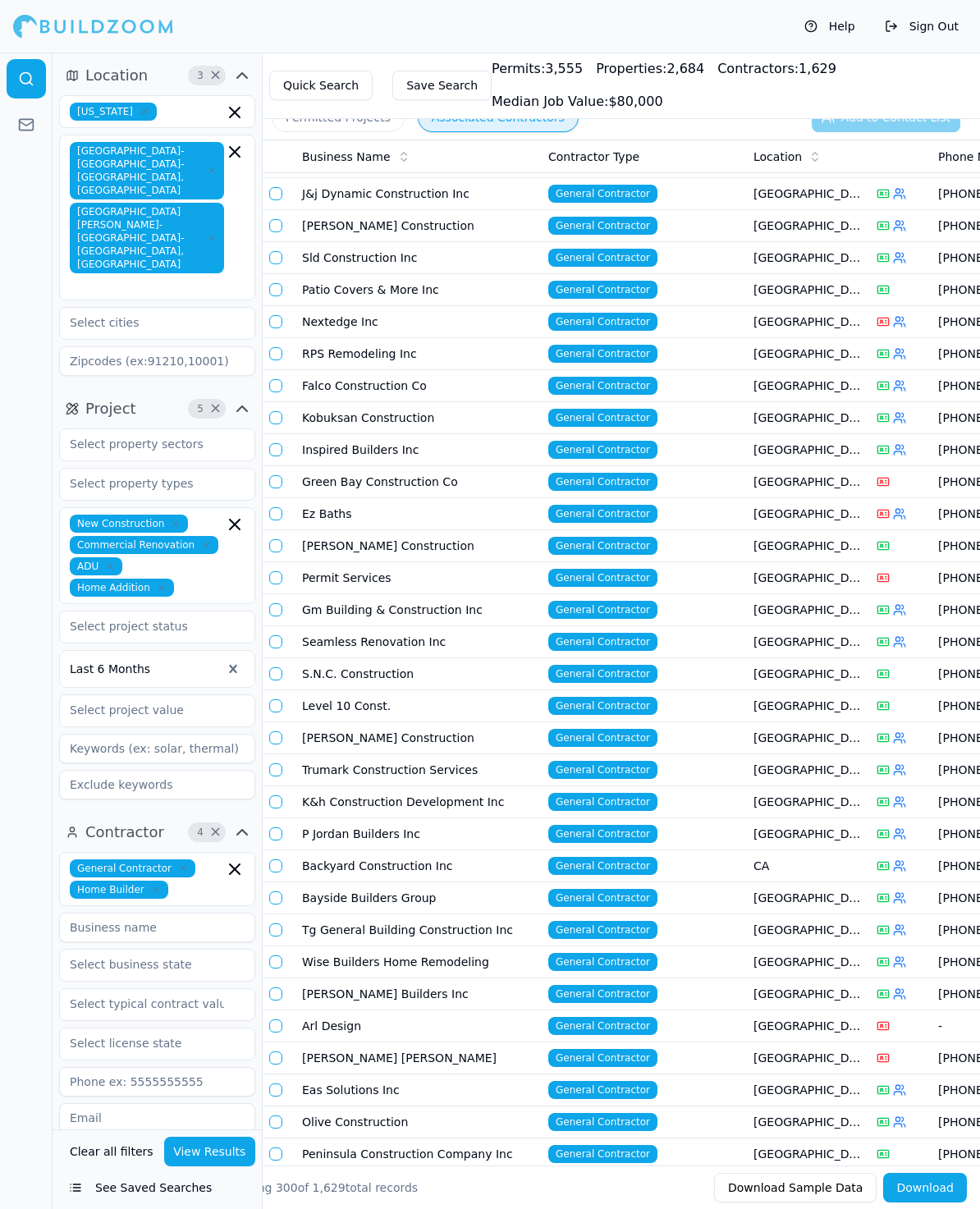
click at [275, 475] on button "button" at bounding box center [276, 482] width 13 height 13
click at [278, 539] on button "button" at bounding box center [276, 546] width 13 height 13
click at [278, 571] on button "button" at bounding box center [276, 578] width 13 height 13
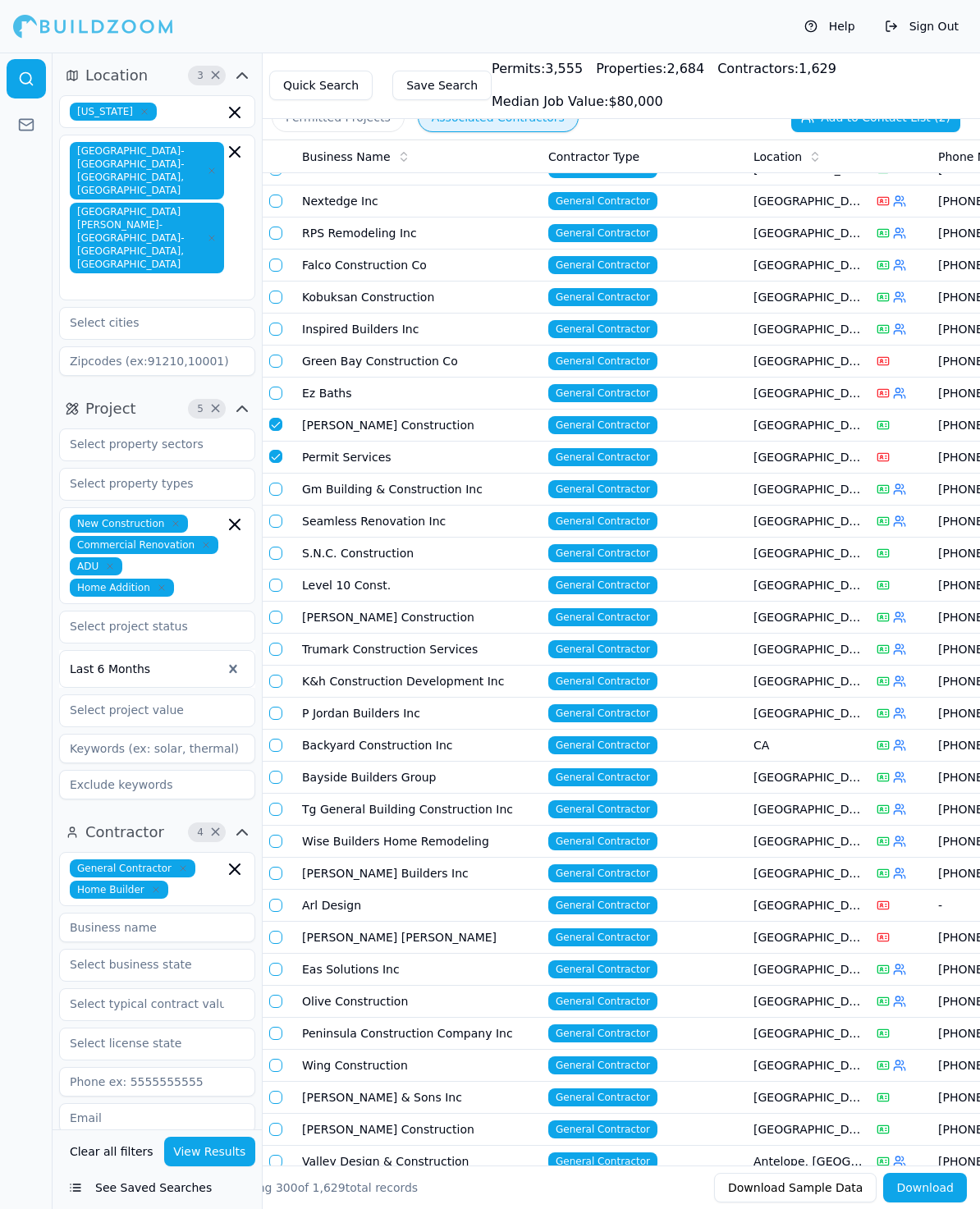
scroll to position [5560, 0]
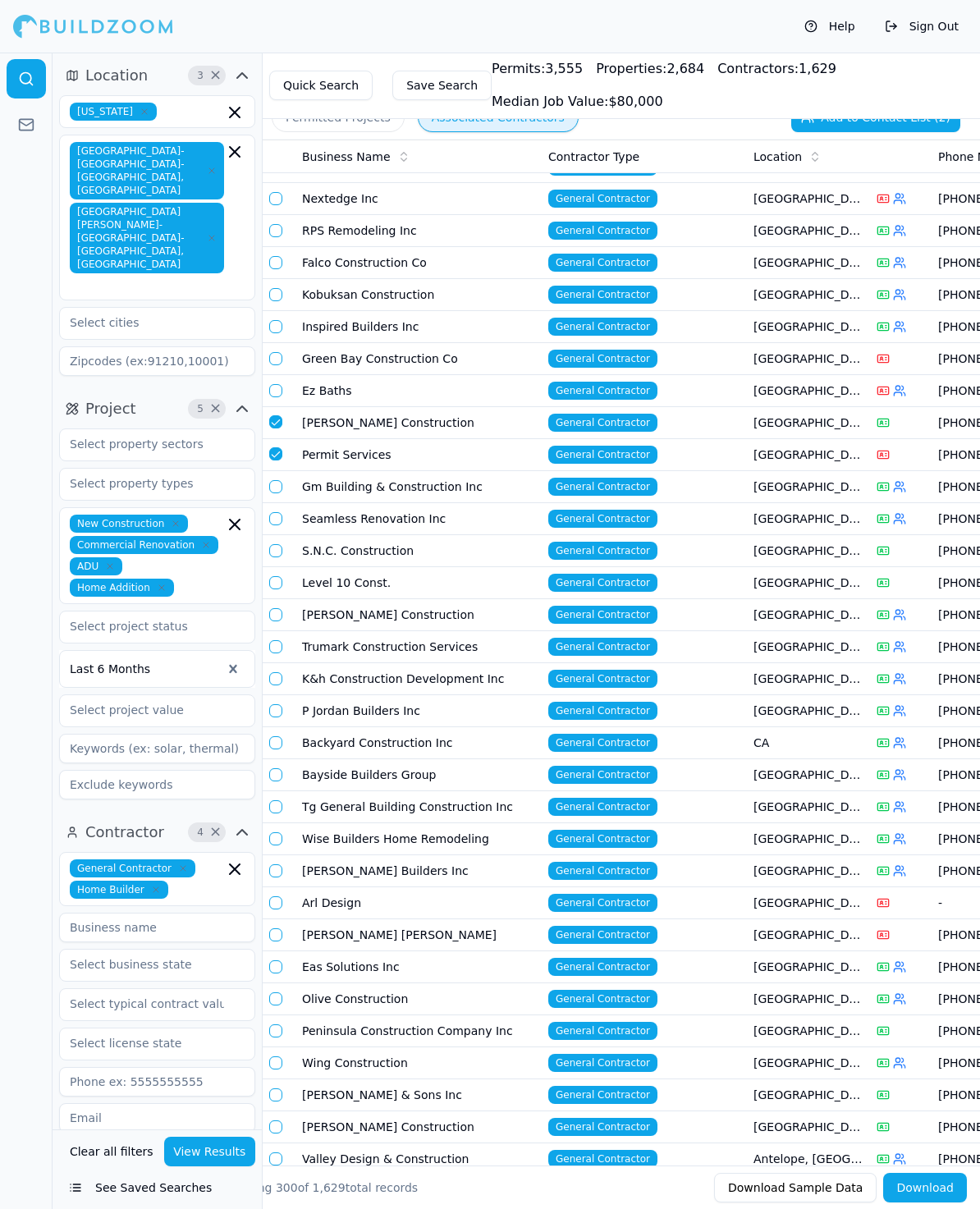
click at [278, 544] on button "button" at bounding box center [276, 551] width 13 height 13
click at [274, 576] on button "button" at bounding box center [276, 583] width 13 height 13
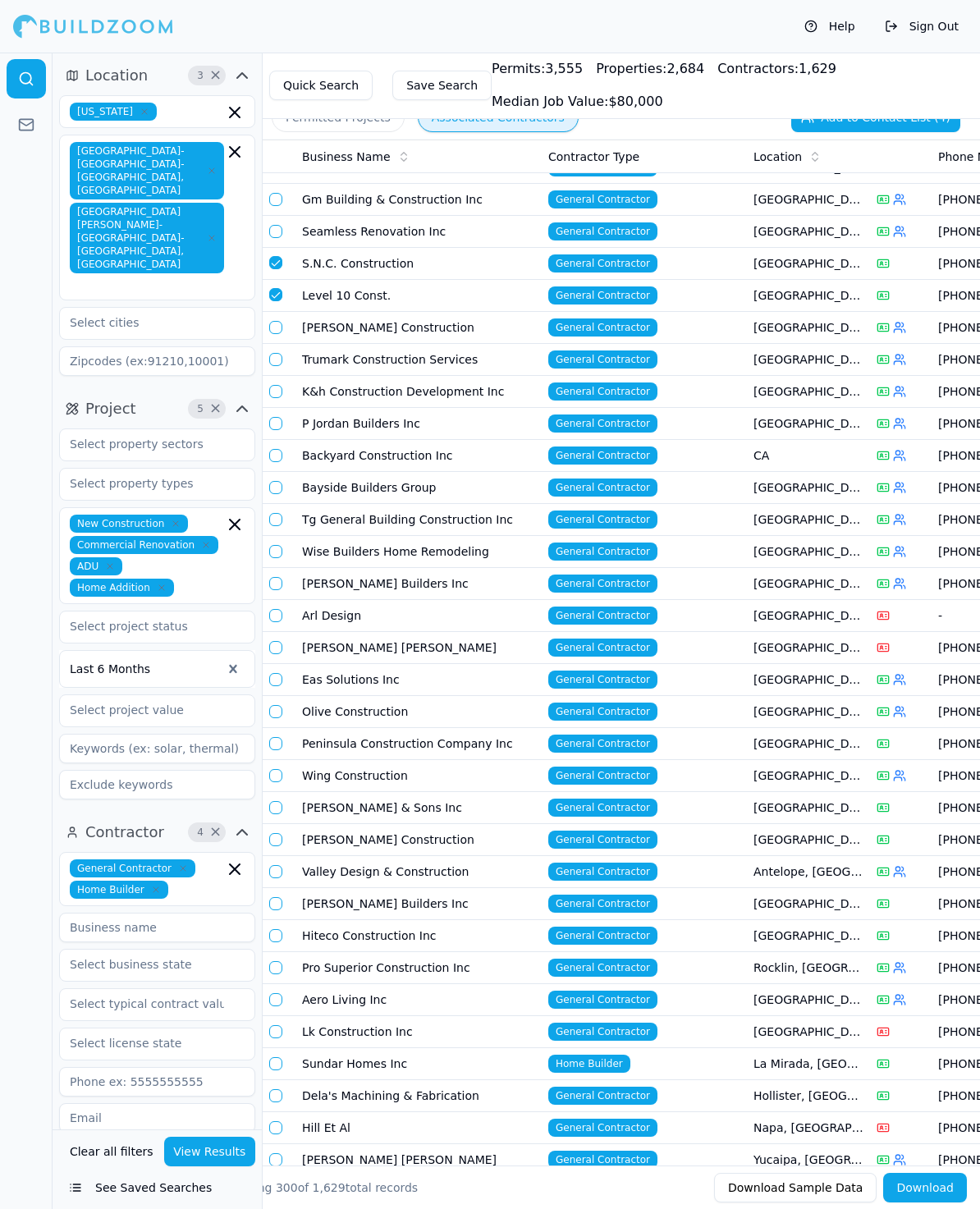
scroll to position [5852, 0]
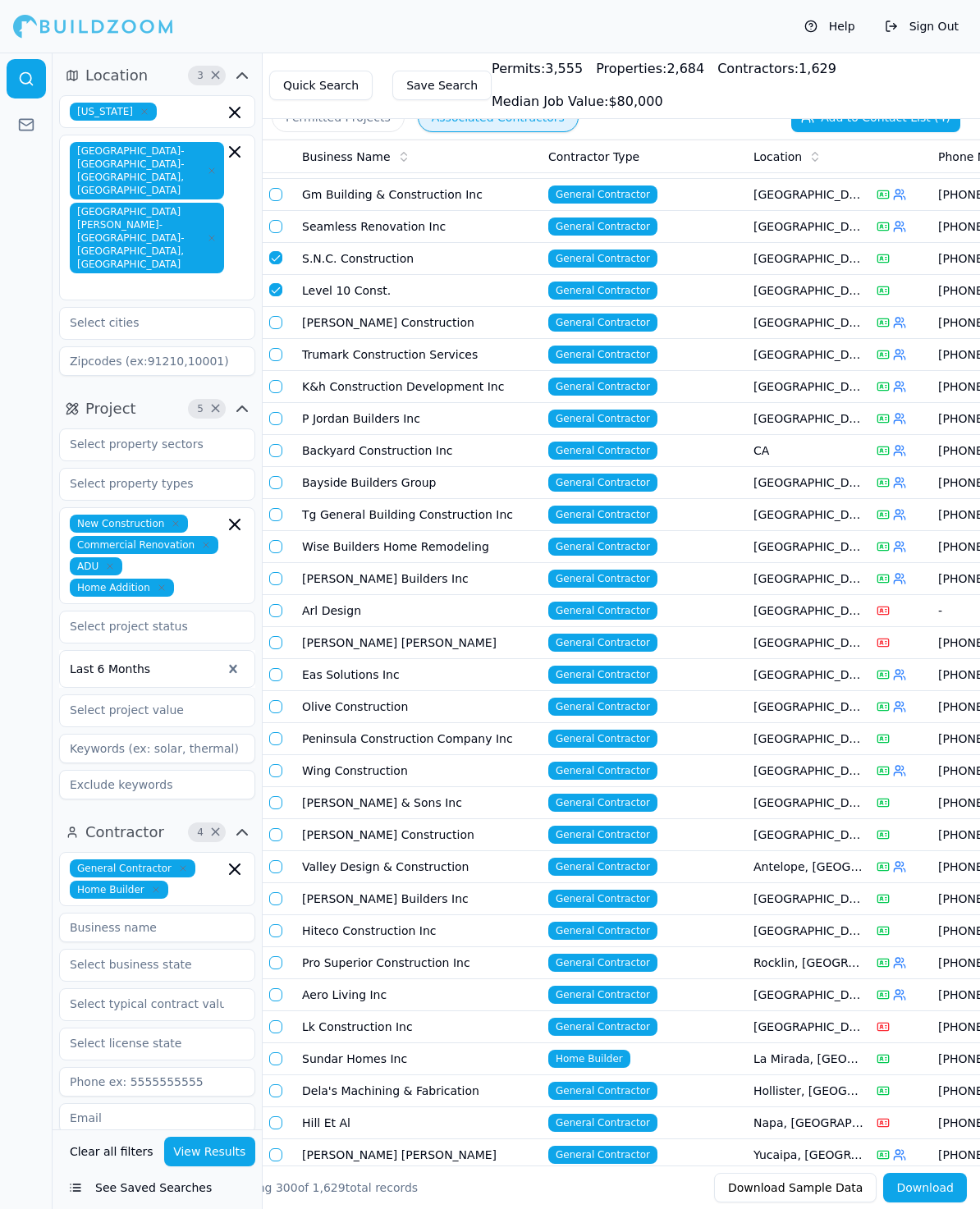
click at [275, 604] on button "button" at bounding box center [276, 610] width 13 height 13
click at [276, 636] on button "button" at bounding box center [276, 643] width 13 height 13
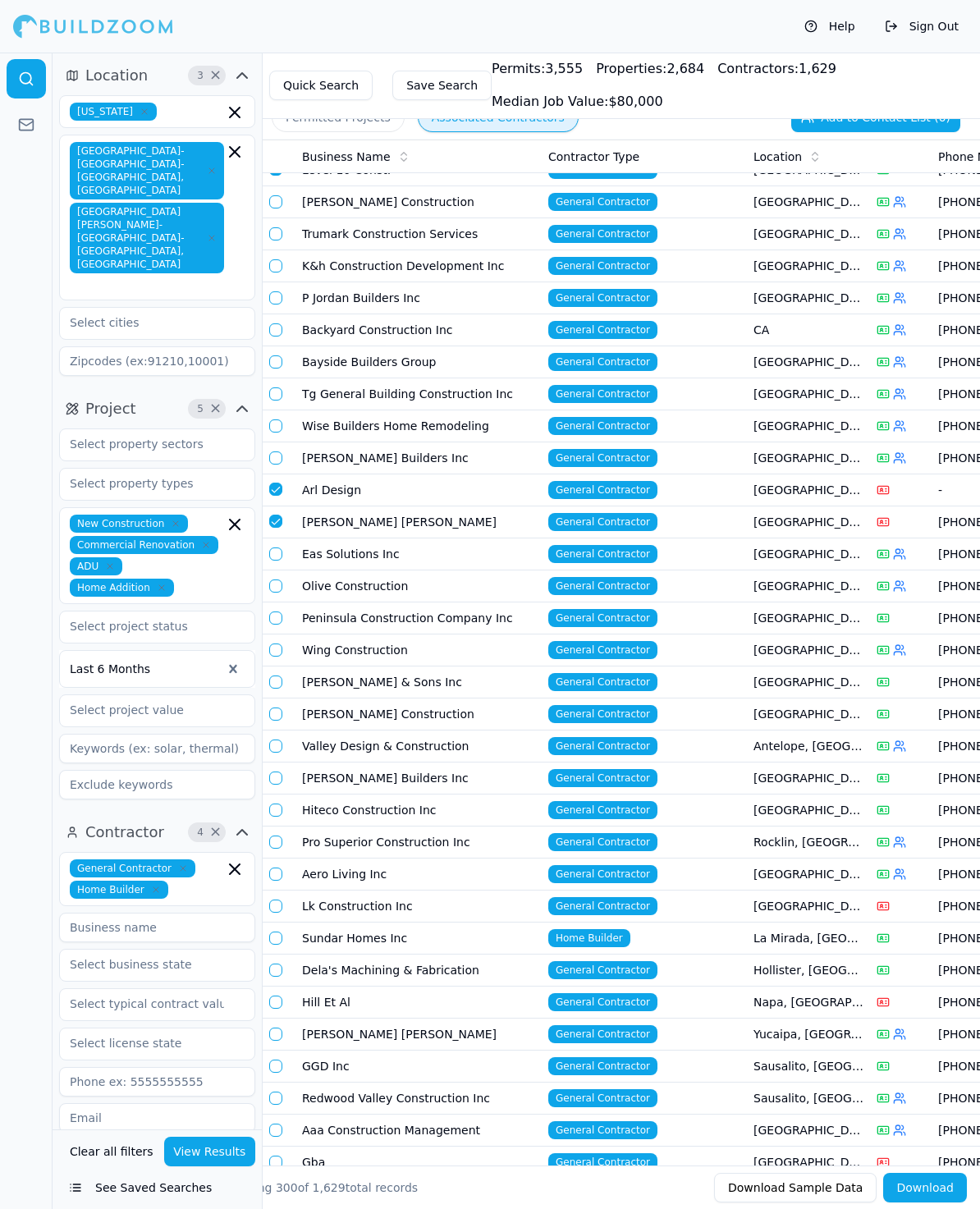
scroll to position [6013, 0]
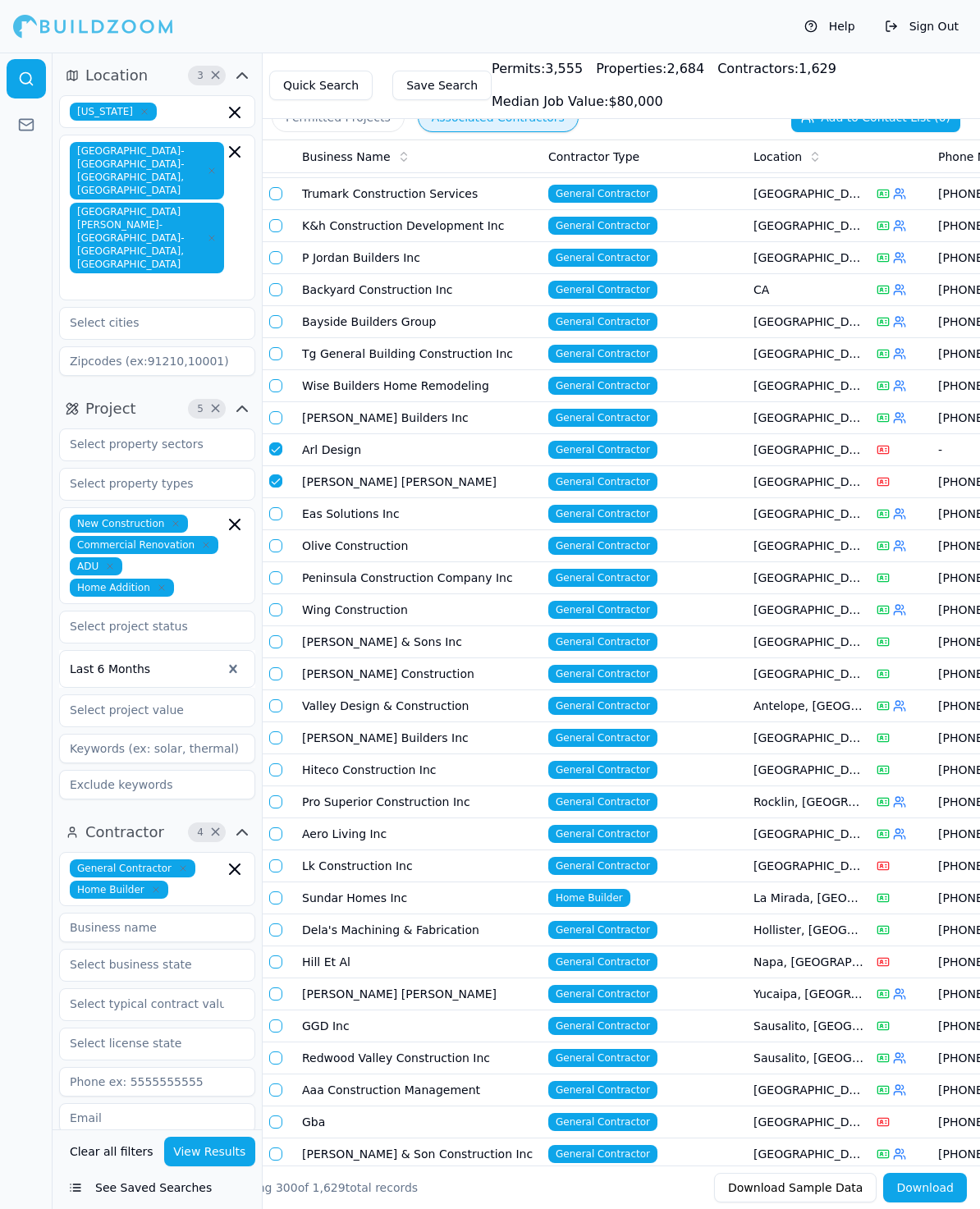
click at [278, 571] on button "button" at bounding box center [276, 578] width 13 height 13
click at [277, 636] on button "button" at bounding box center [276, 642] width 13 height 13
click at [274, 667] on button "button" at bounding box center [276, 674] width 13 height 13
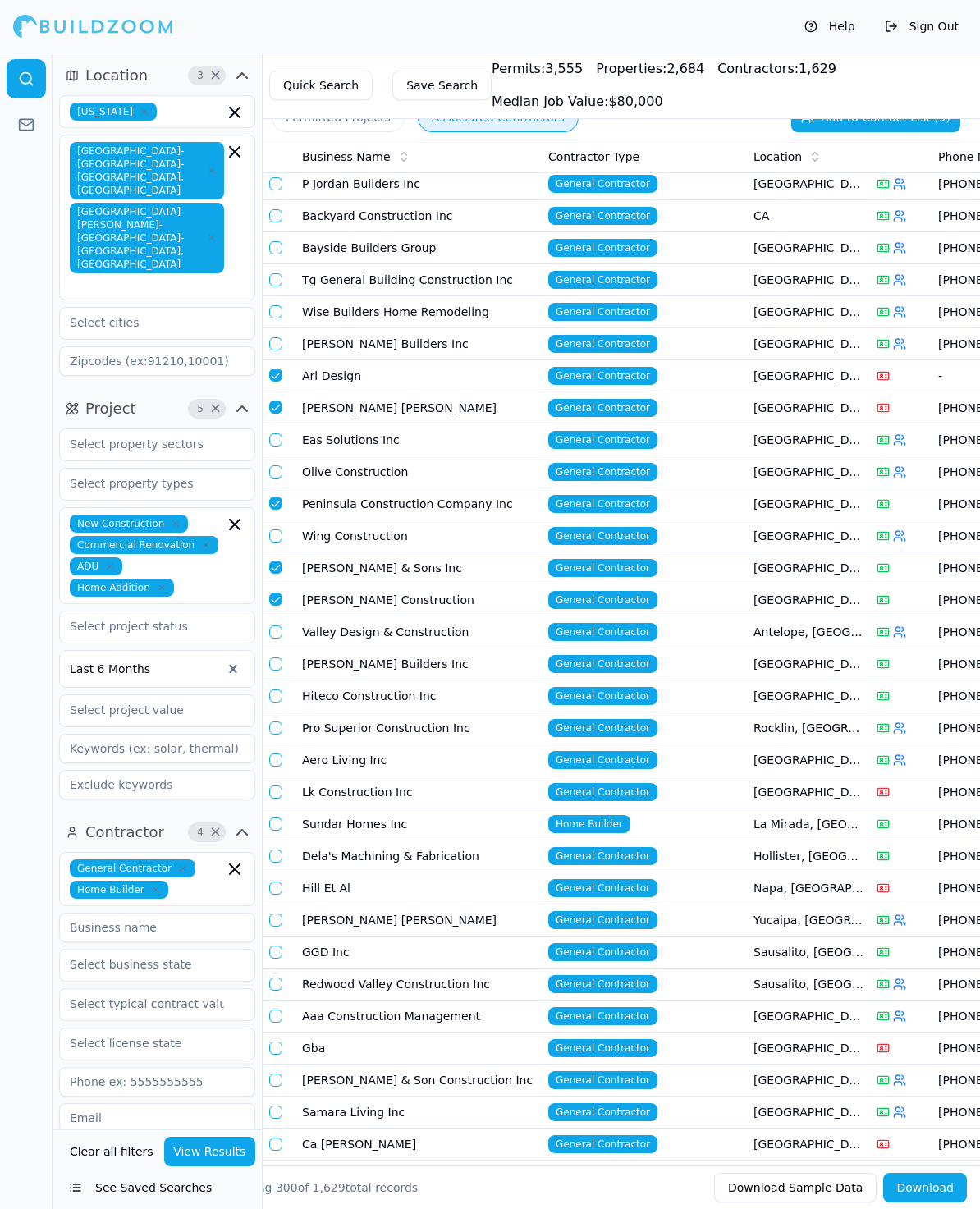
scroll to position [6120, 0]
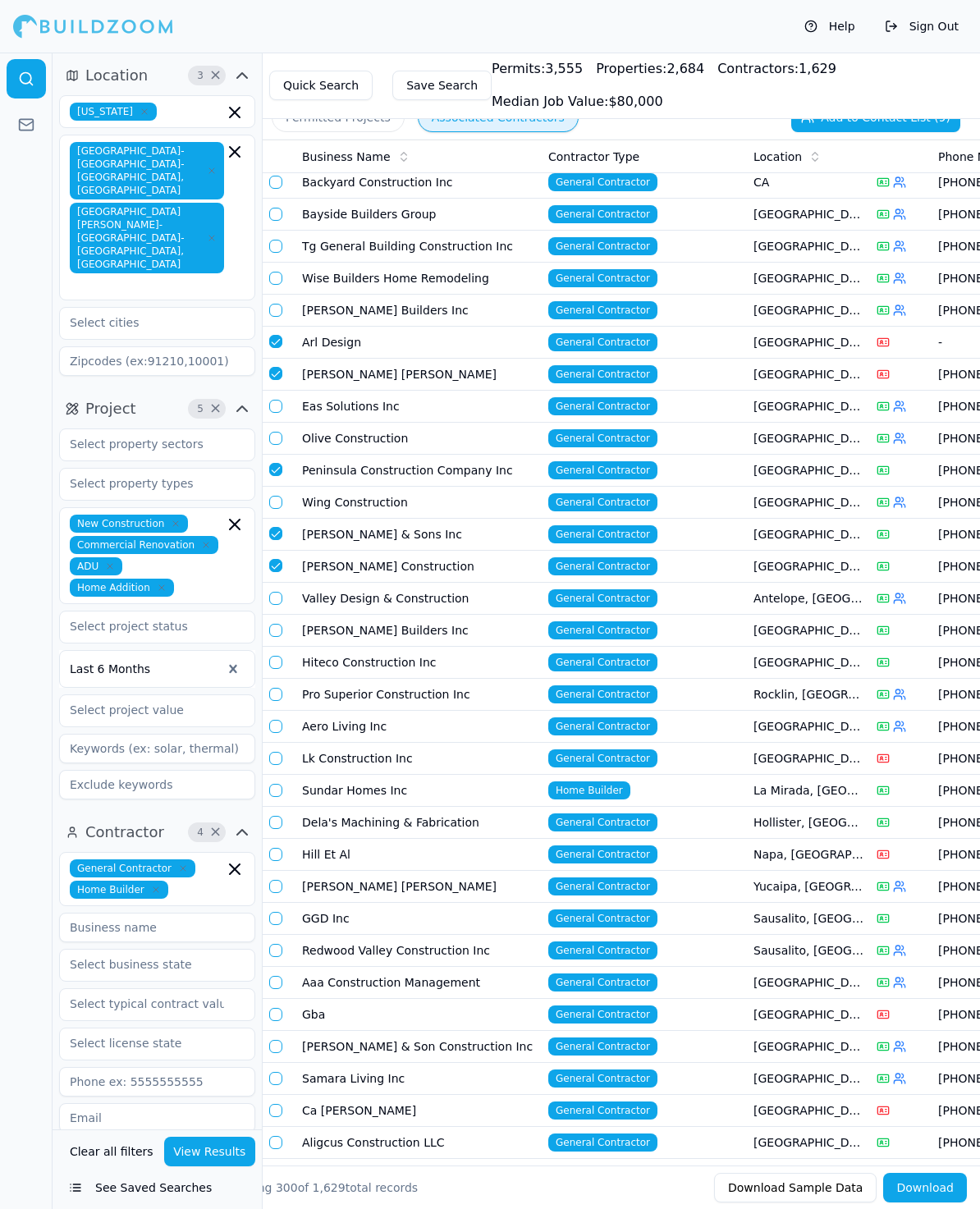
click at [275, 624] on button "button" at bounding box center [276, 630] width 13 height 13
click at [274, 656] on button "button" at bounding box center [276, 662] width 13 height 13
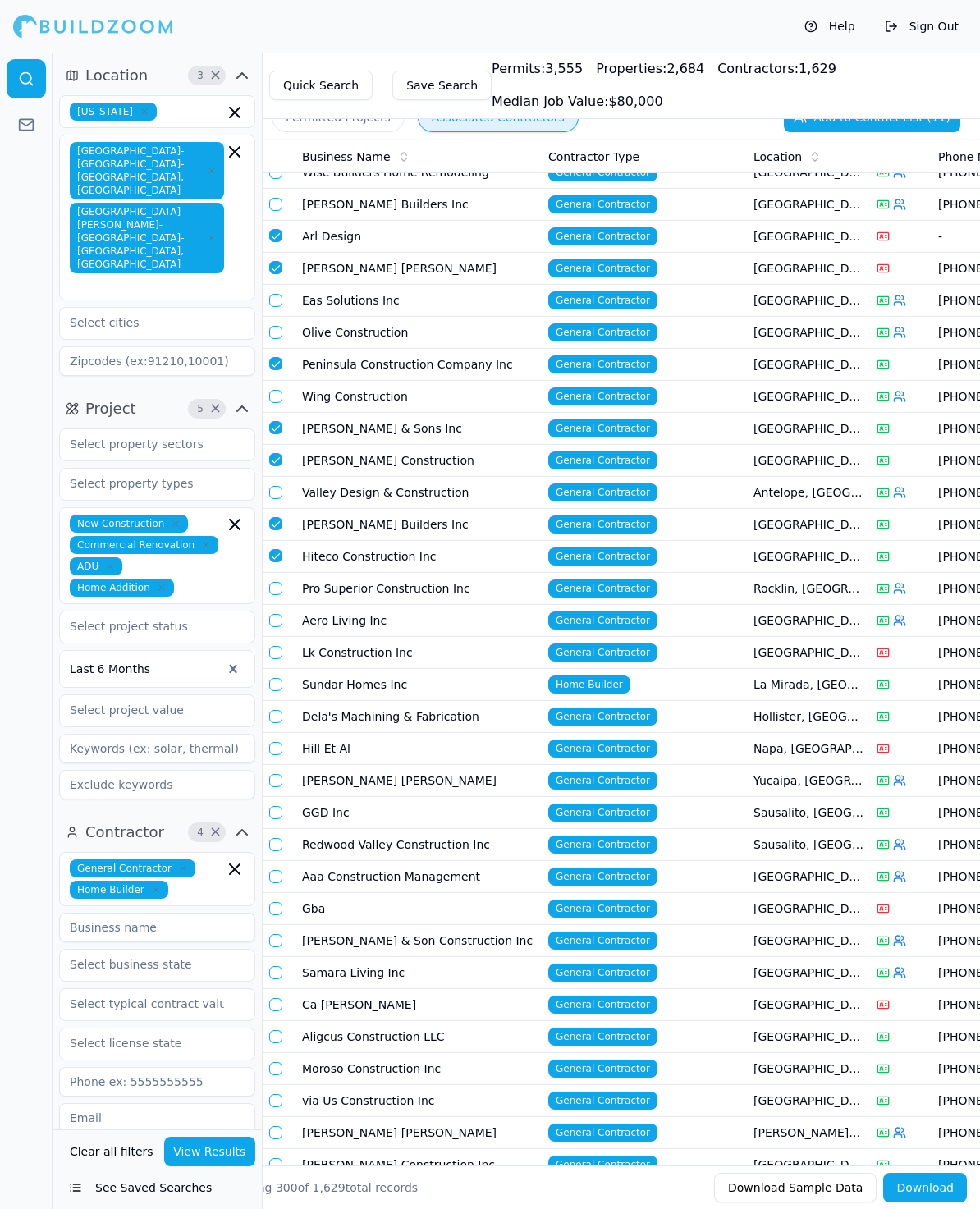
scroll to position [6278, 0]
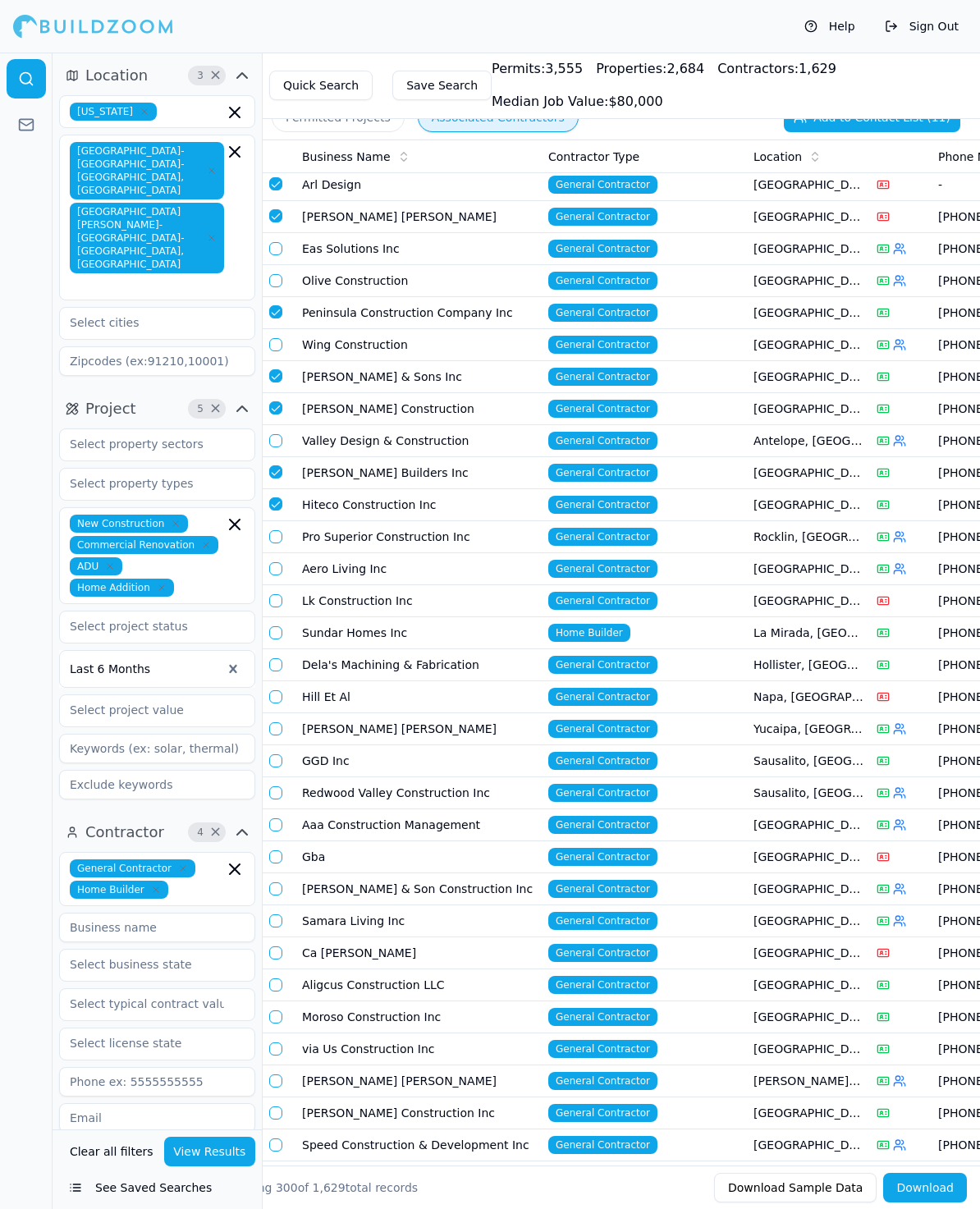
click at [273, 594] on button "button" at bounding box center [276, 601] width 13 height 13
click at [272, 626] on button "button" at bounding box center [276, 633] width 13 height 13
click at [276, 658] on button "button" at bounding box center [276, 665] width 13 height 13
click at [276, 690] on button "button" at bounding box center [276, 697] width 13 height 13
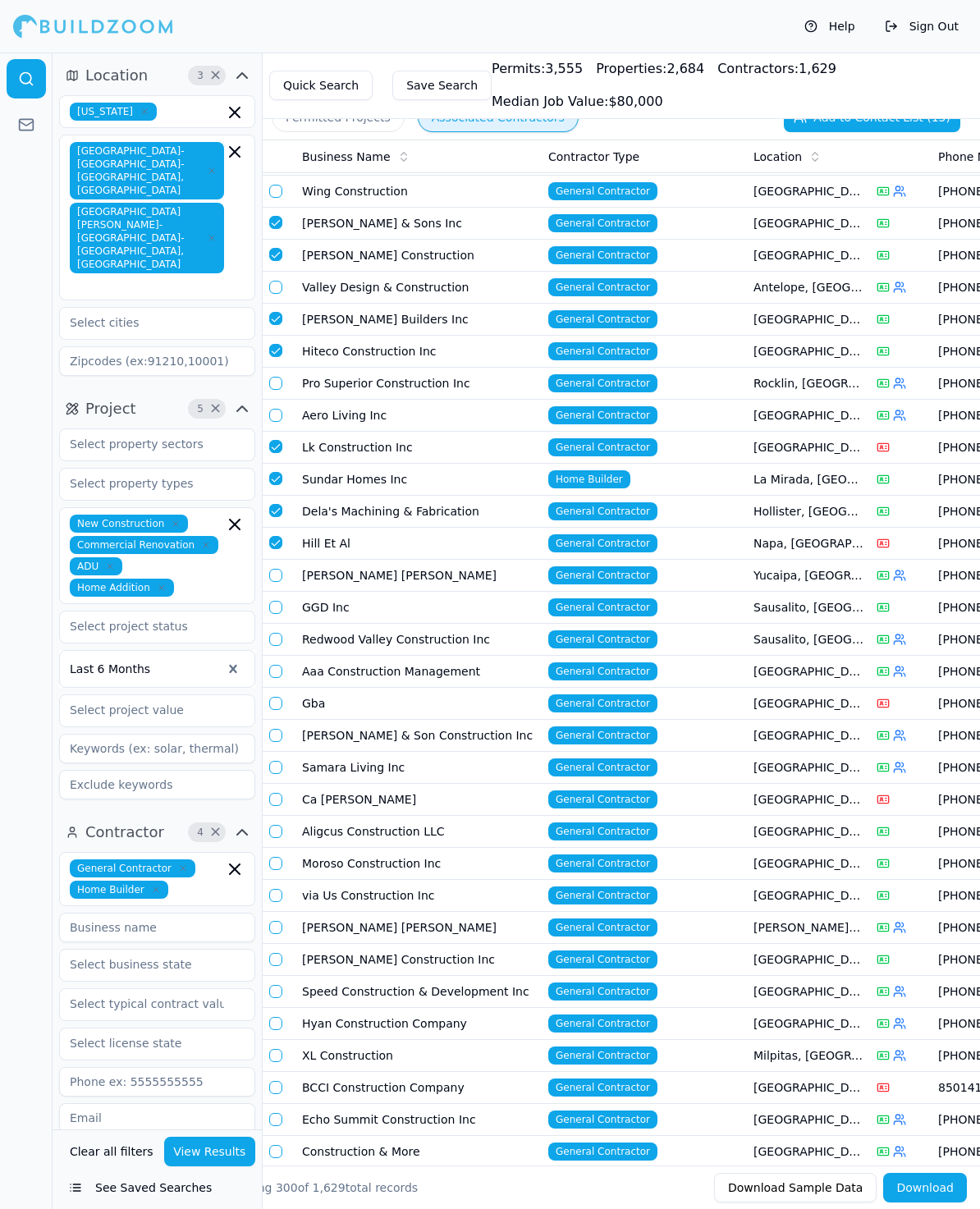
scroll to position [6433, 0]
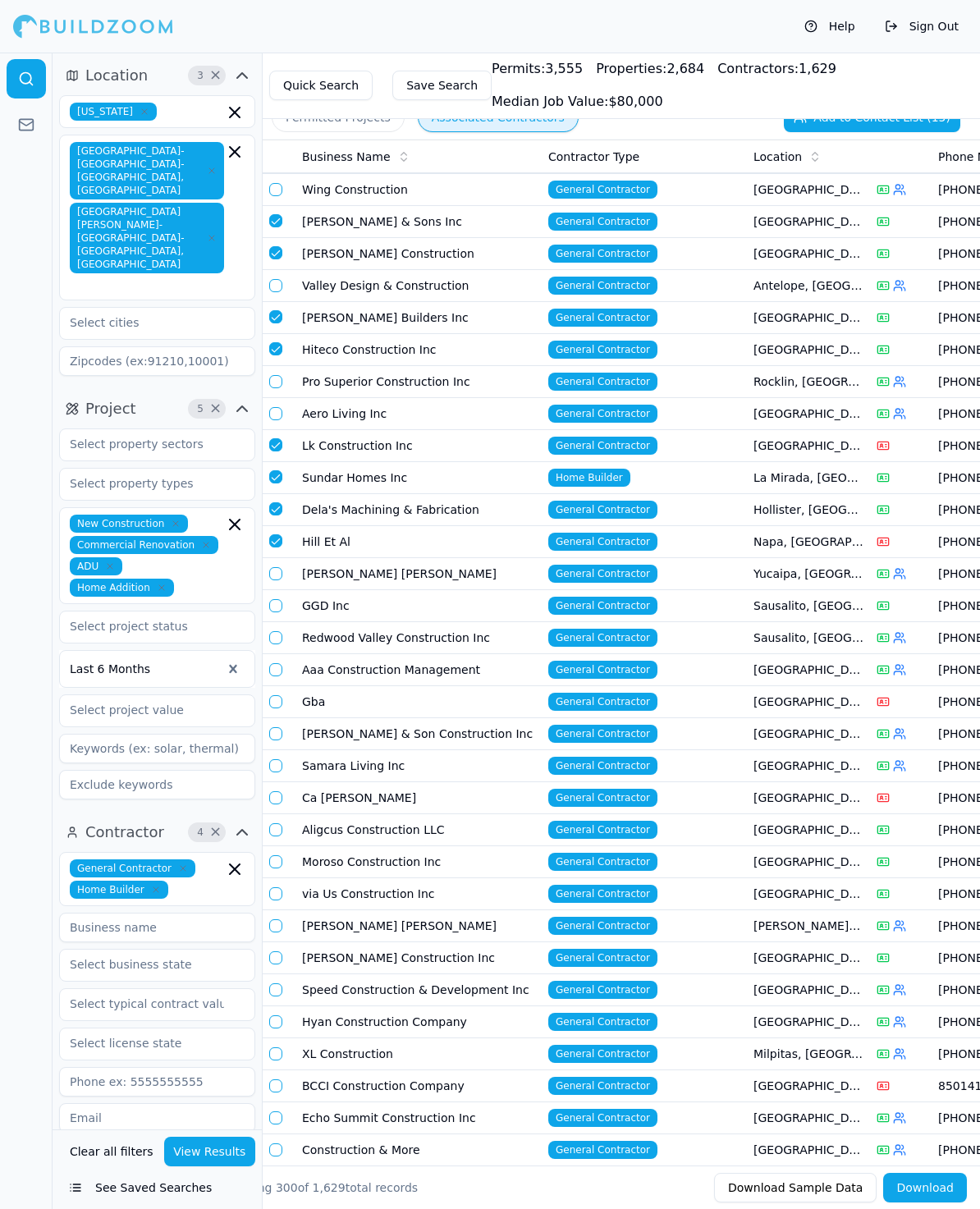
click at [275, 590] on td at bounding box center [278, 606] width 33 height 32
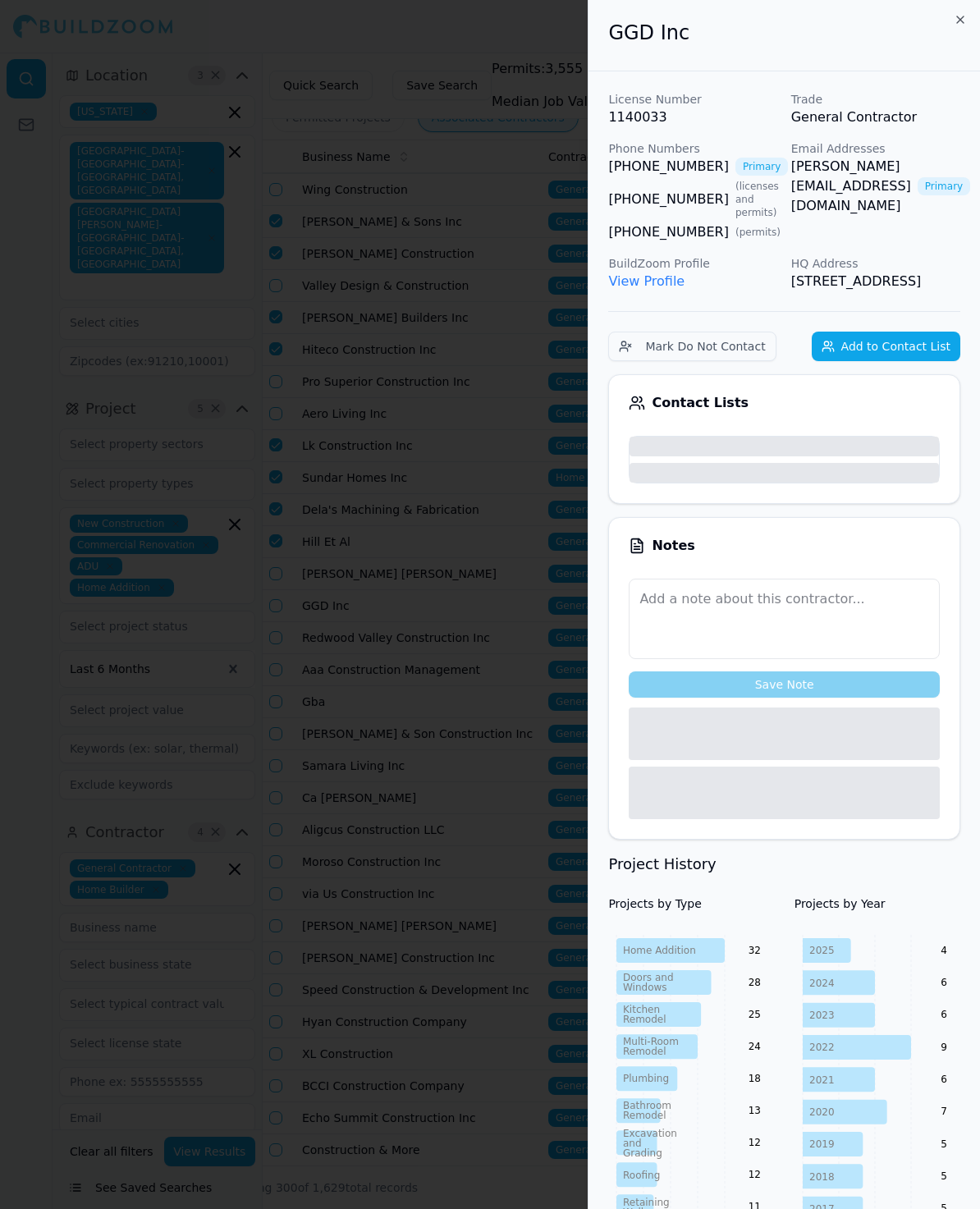
click at [302, 501] on div at bounding box center [490, 604] width 980 height 1209
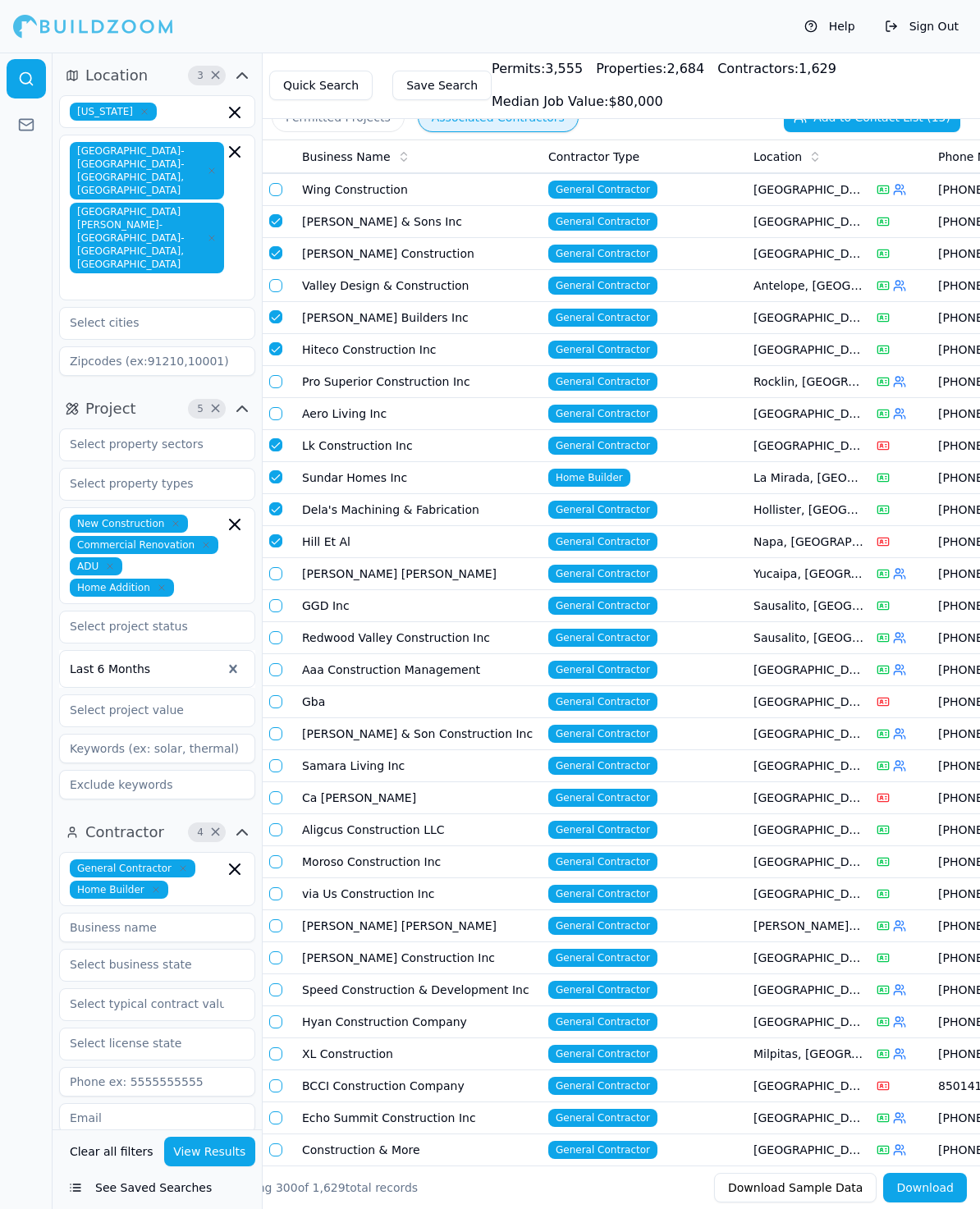
click at [275, 599] on button "button" at bounding box center [276, 606] width 13 height 13
click at [275, 695] on button "button" at bounding box center [276, 702] width 13 height 13
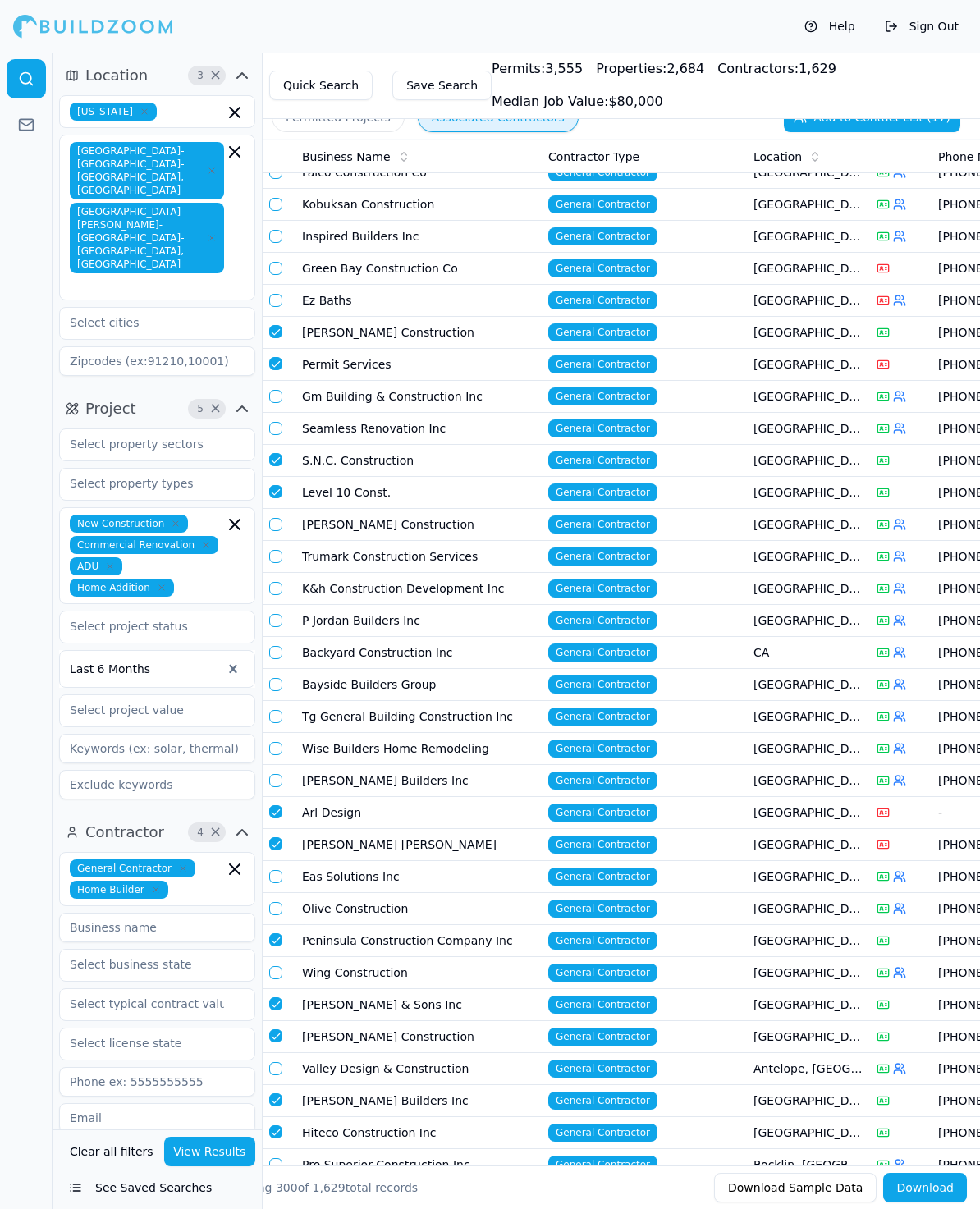
scroll to position [5514, 0]
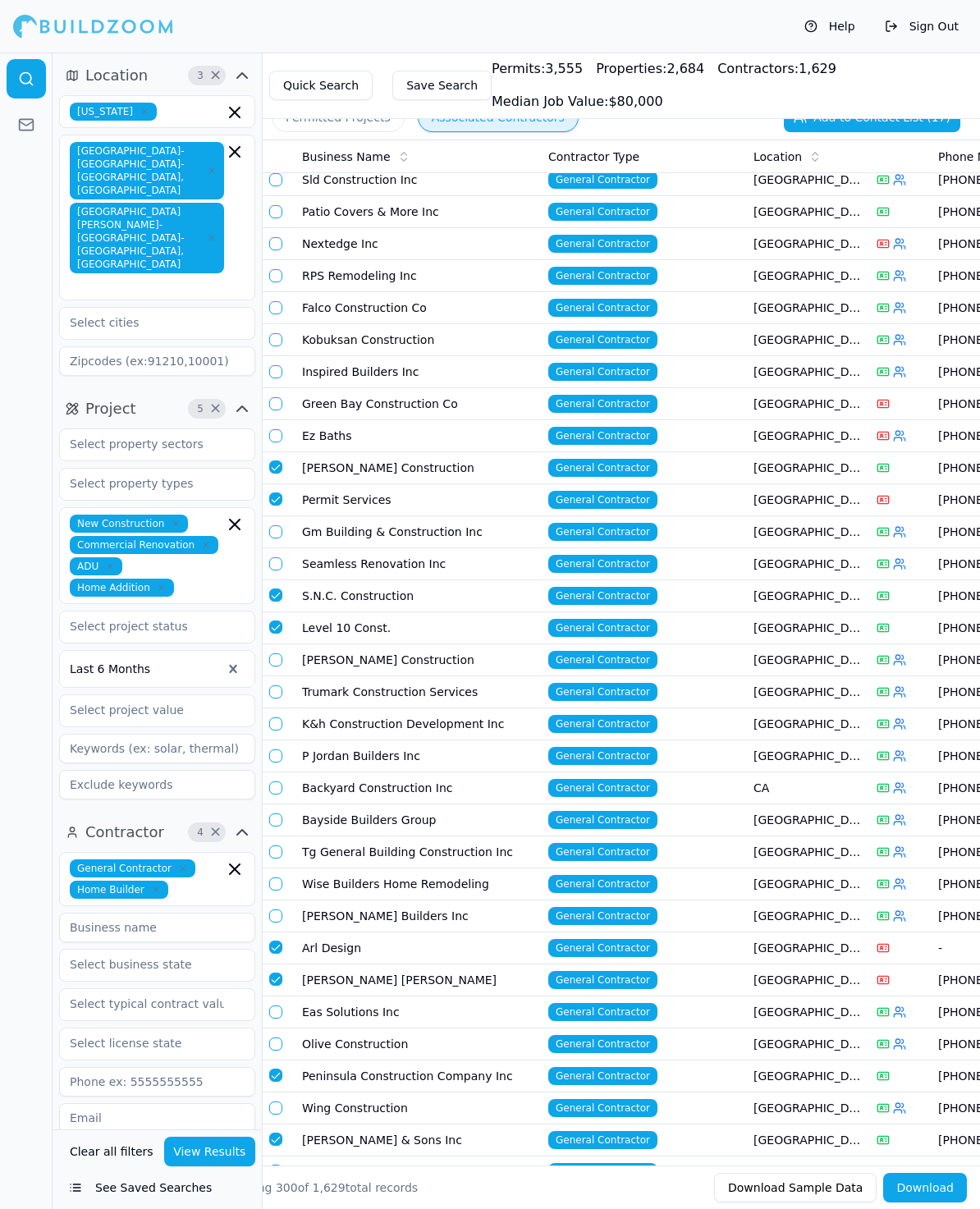
click at [830, 128] on button "Add to Contact List (17)" at bounding box center [872, 117] width 176 height 29
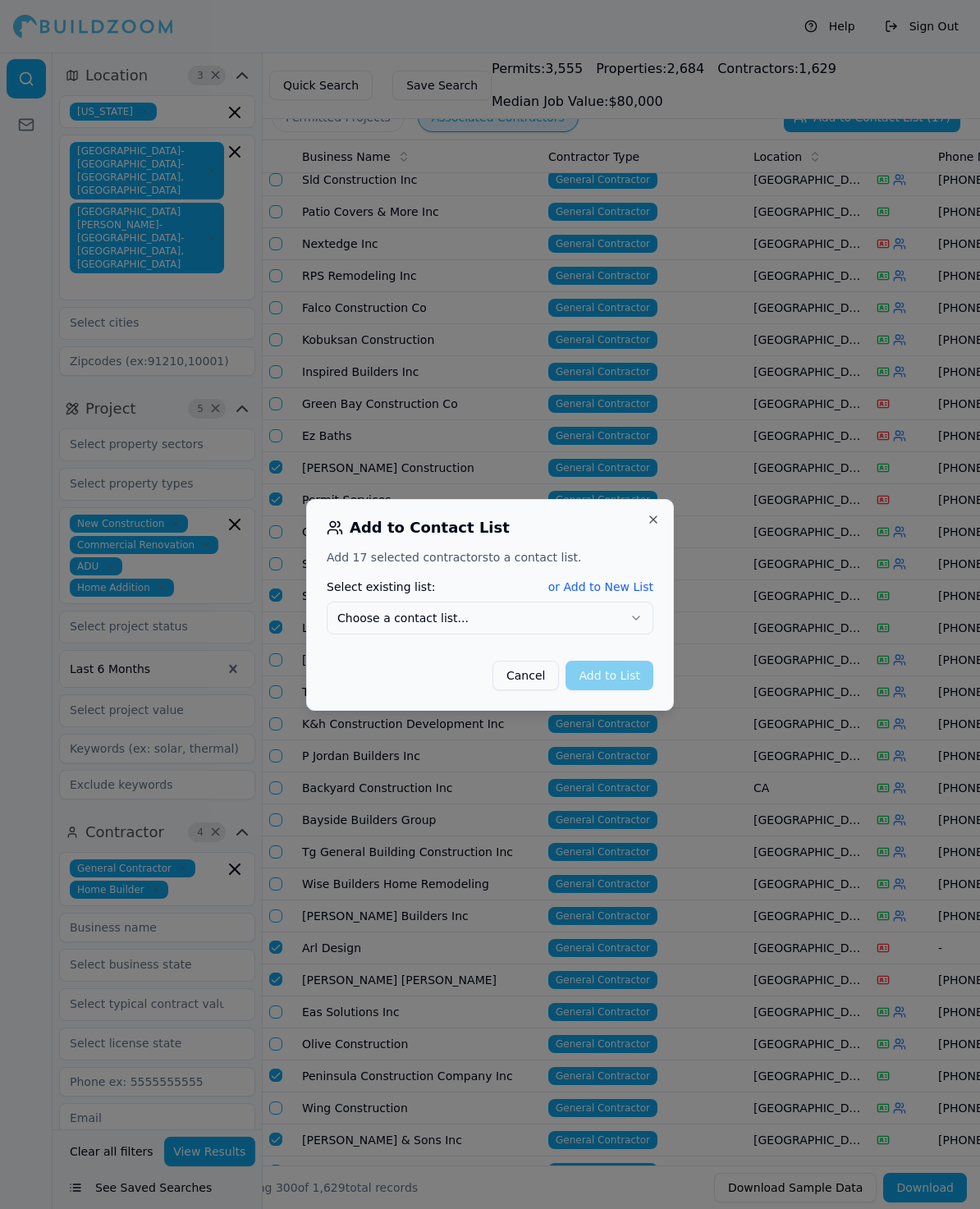
click at [578, 604] on button "Choose a contact list..." at bounding box center [490, 618] width 327 height 33
click at [595, 672] on button "Add to List" at bounding box center [609, 675] width 88 height 29
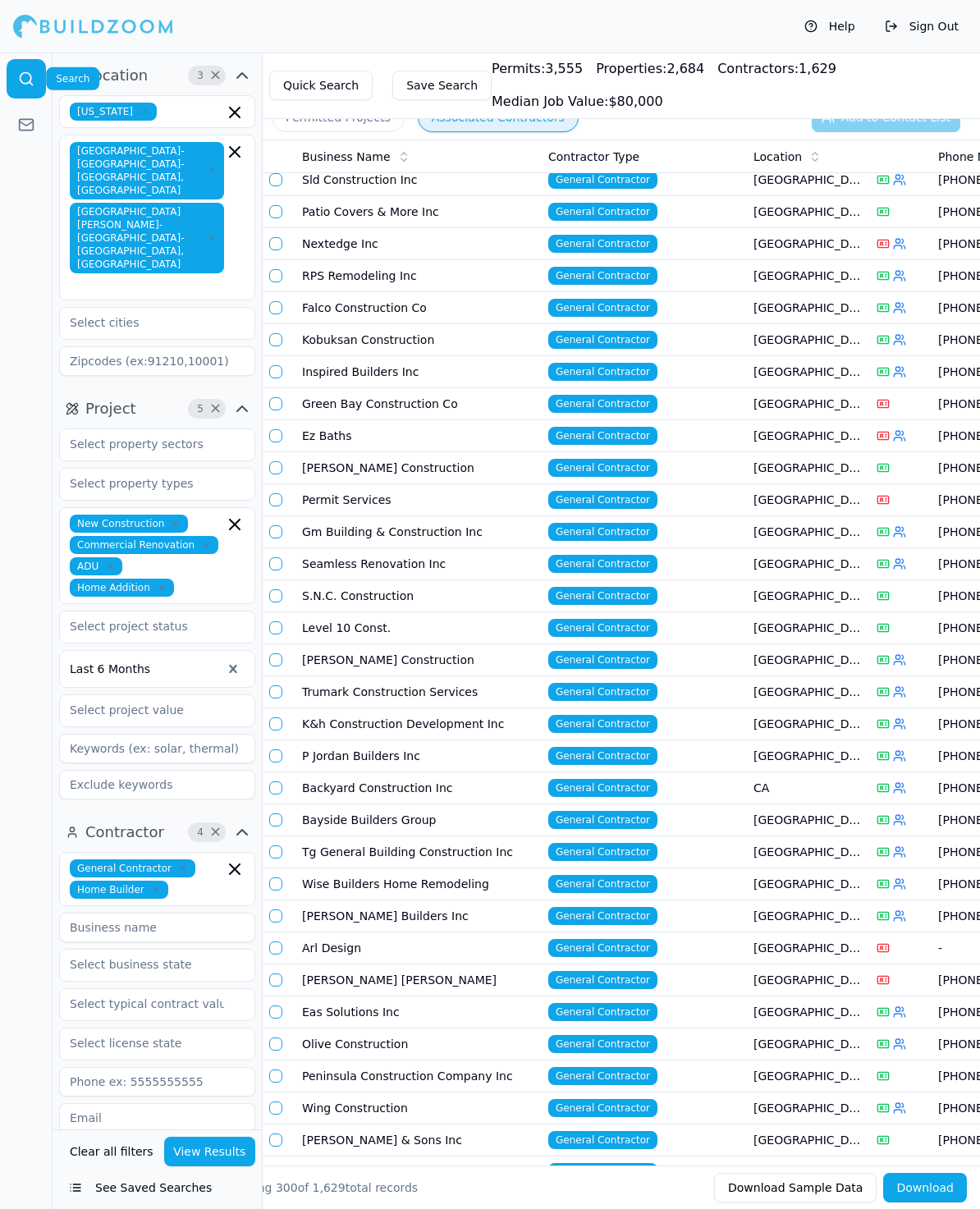
click at [28, 100] on div at bounding box center [26, 101] width 52 height 98
click at [28, 128] on icon at bounding box center [27, 125] width 17 height 17
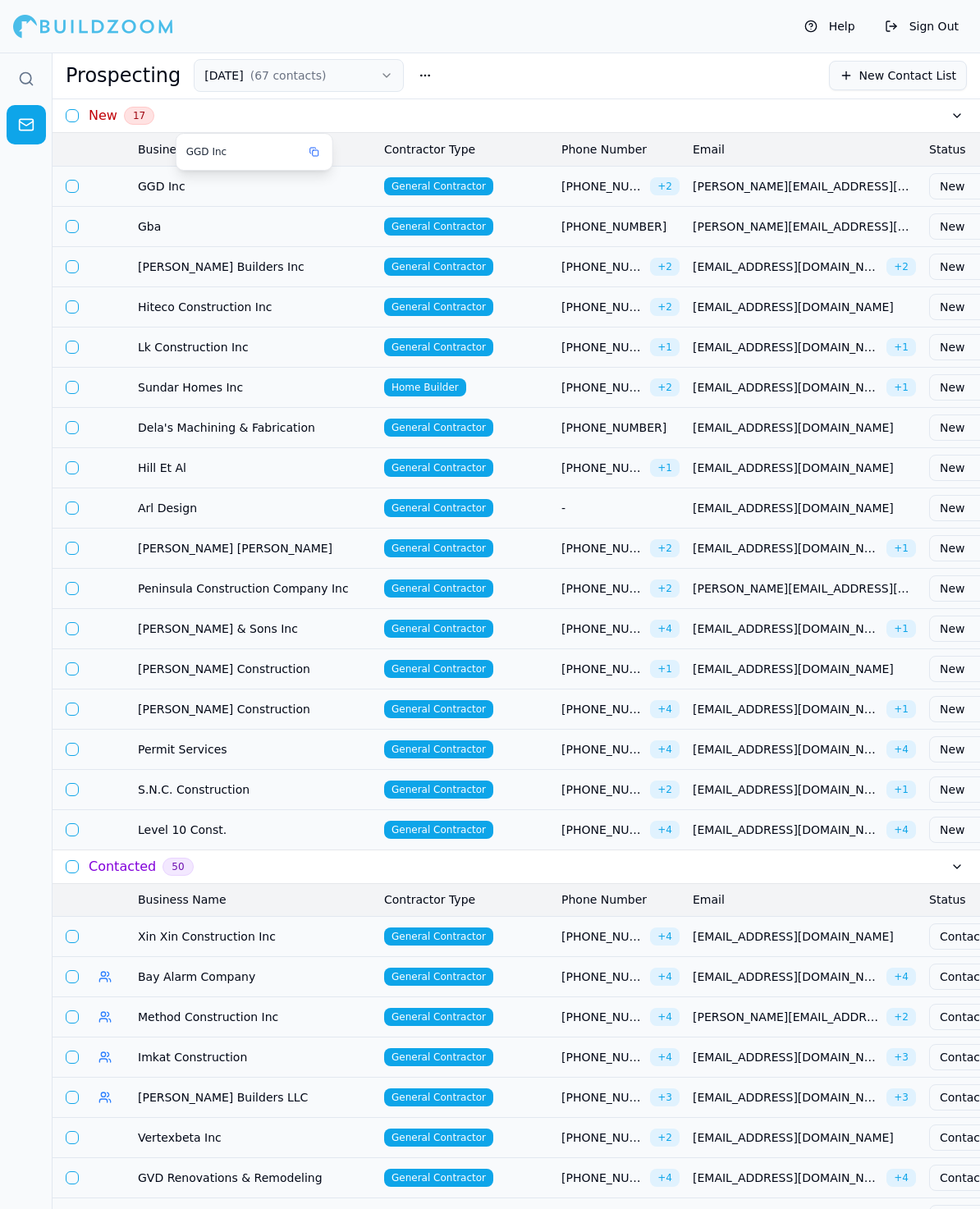
click at [226, 186] on span "GGD Inc" at bounding box center [254, 186] width 233 height 17
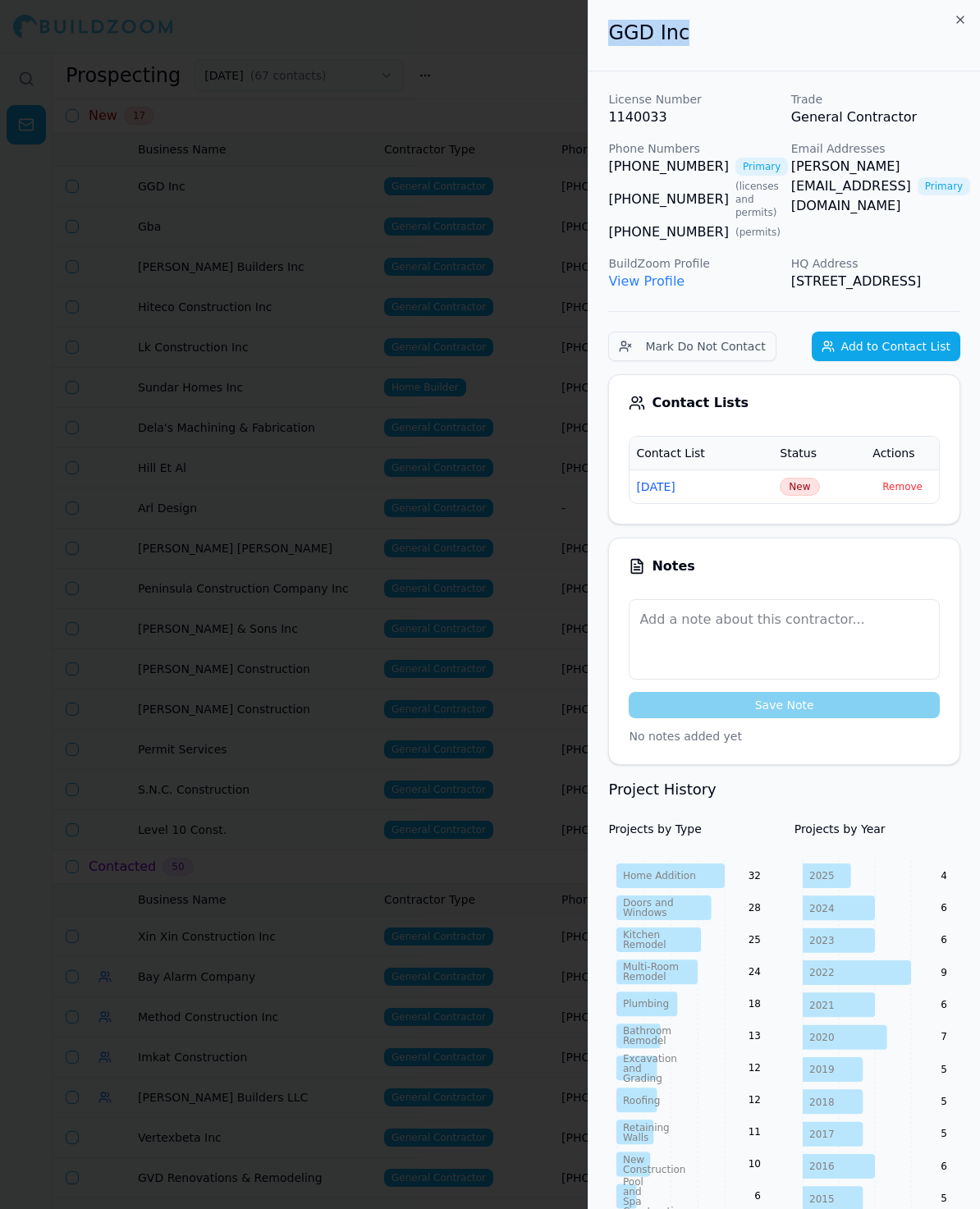
drag, startPoint x: 707, startPoint y: 41, endPoint x: 609, endPoint y: 41, distance: 98.0
click at [609, 41] on h2 "GGD Inc" at bounding box center [784, 32] width 352 height 26
click at [804, 496] on span "New" at bounding box center [799, 487] width 39 height 18
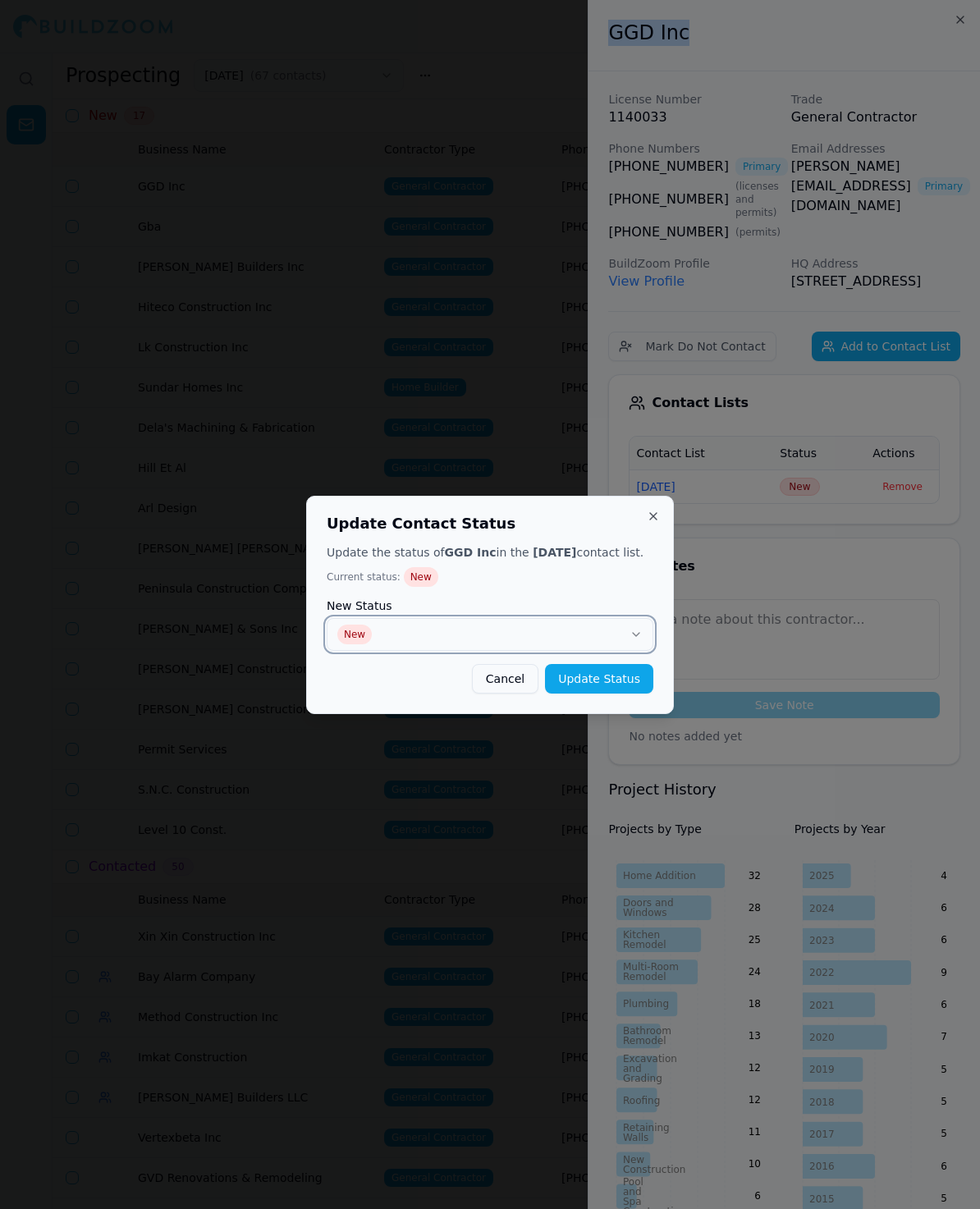
click at [576, 637] on button "New" at bounding box center [490, 634] width 327 height 33
click at [601, 701] on div "Update Contact Status Update the status of GGD Inc in the [DATE] contact list. …" at bounding box center [490, 604] width 368 height 218
click at [602, 690] on button "Update Status" at bounding box center [599, 678] width 108 height 29
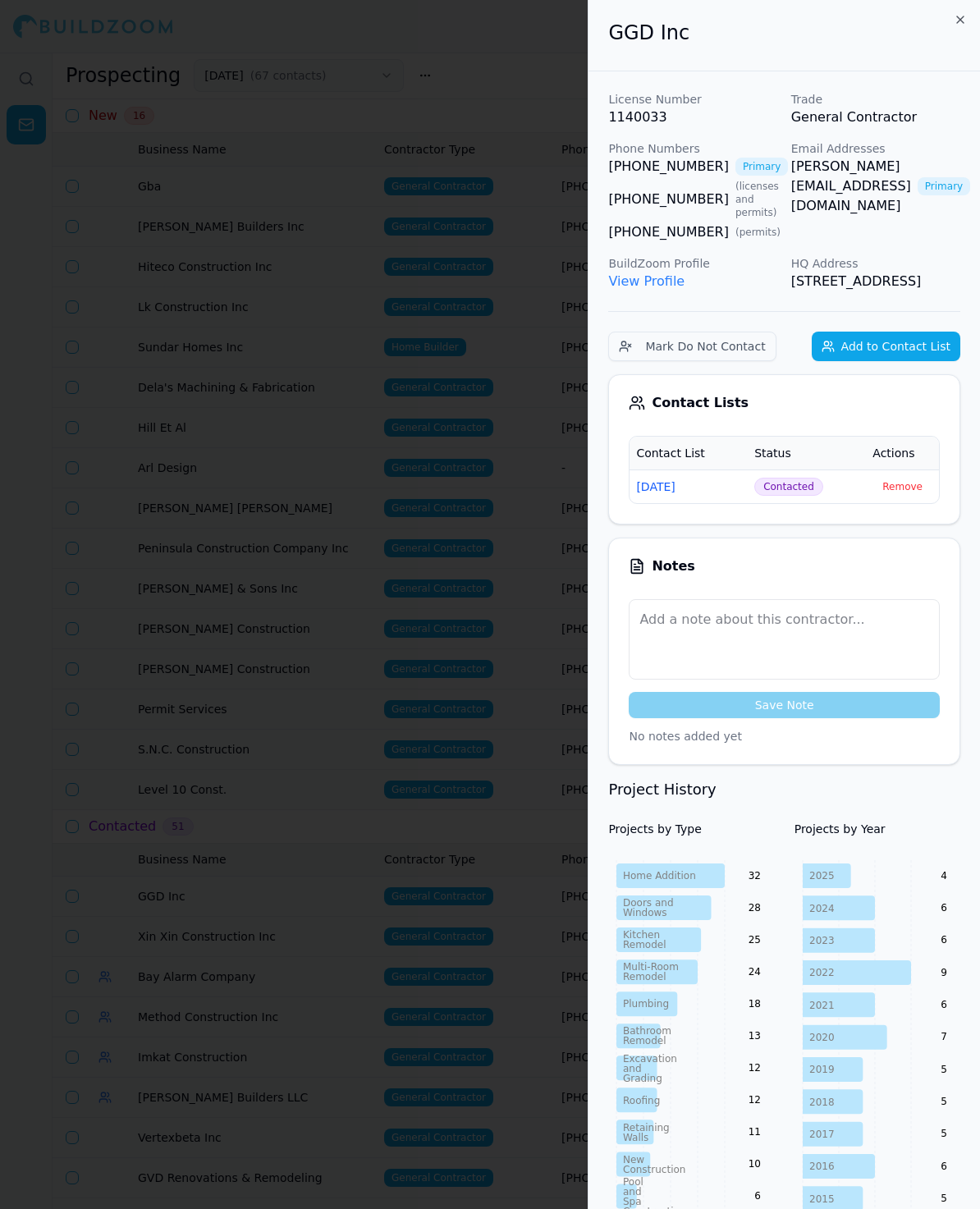
click at [371, 306] on div at bounding box center [490, 604] width 980 height 1209
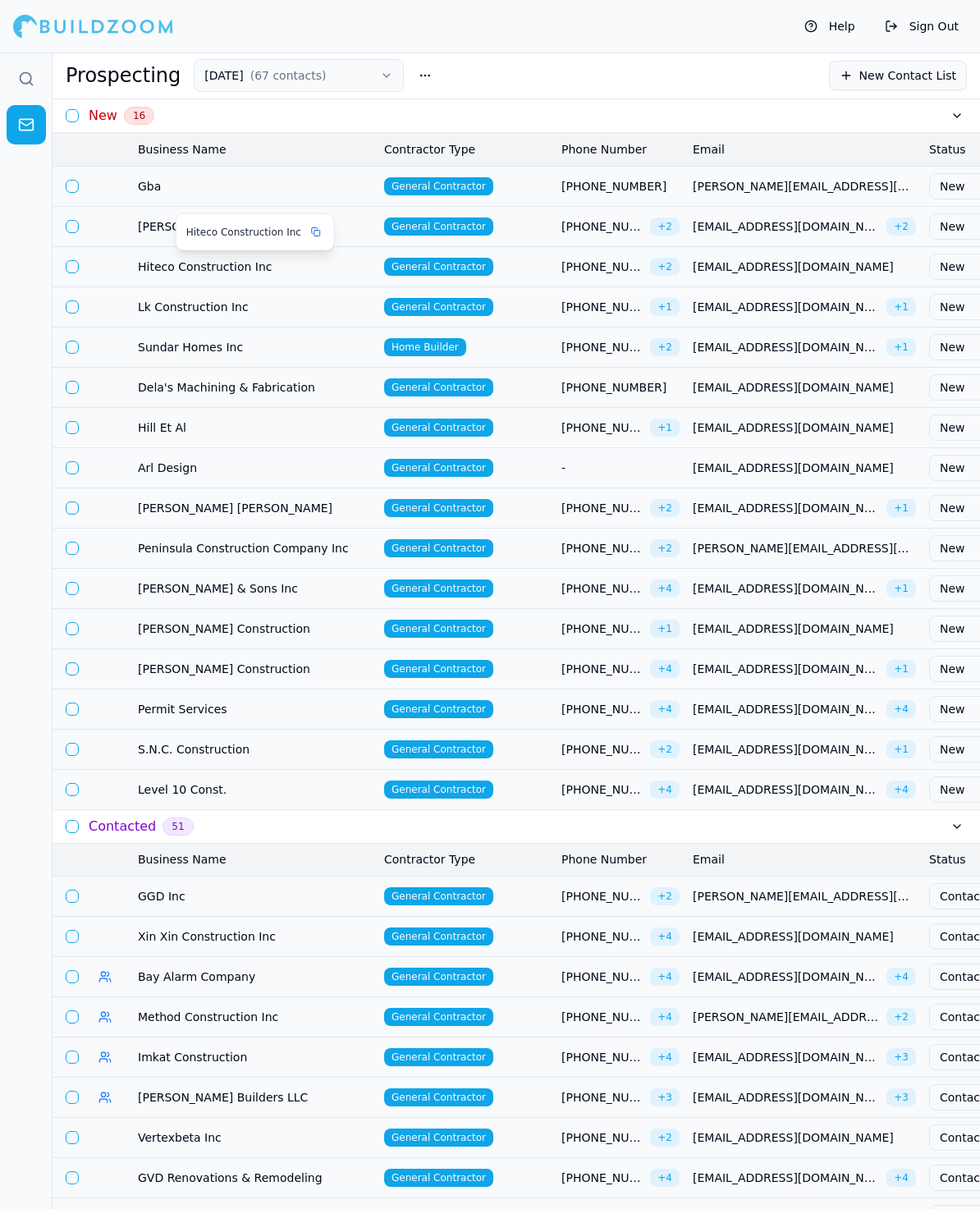
click at [143, 267] on span "Hiteco Construction Inc" at bounding box center [254, 267] width 233 height 17
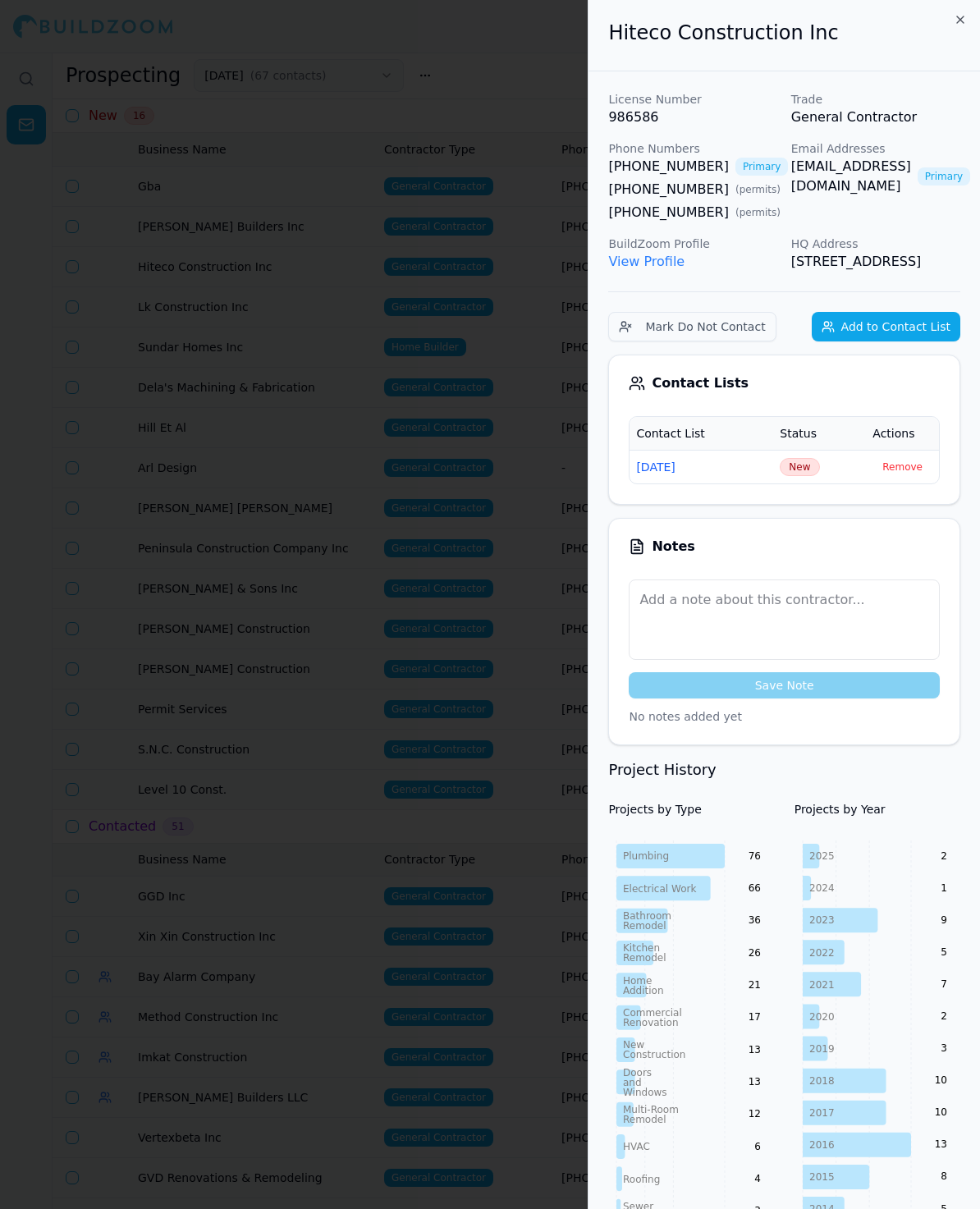
drag, startPoint x: 683, startPoint y: 190, endPoint x: 639, endPoint y: 199, distance: 44.9
drag, startPoint x: 830, startPoint y: 48, endPoint x: 608, endPoint y: 35, distance: 222.4
click at [608, 35] on div "Hiteco Construction Inc" at bounding box center [784, 35] width 391 height 71
click at [797, 476] on span "New" at bounding box center [799, 467] width 39 height 18
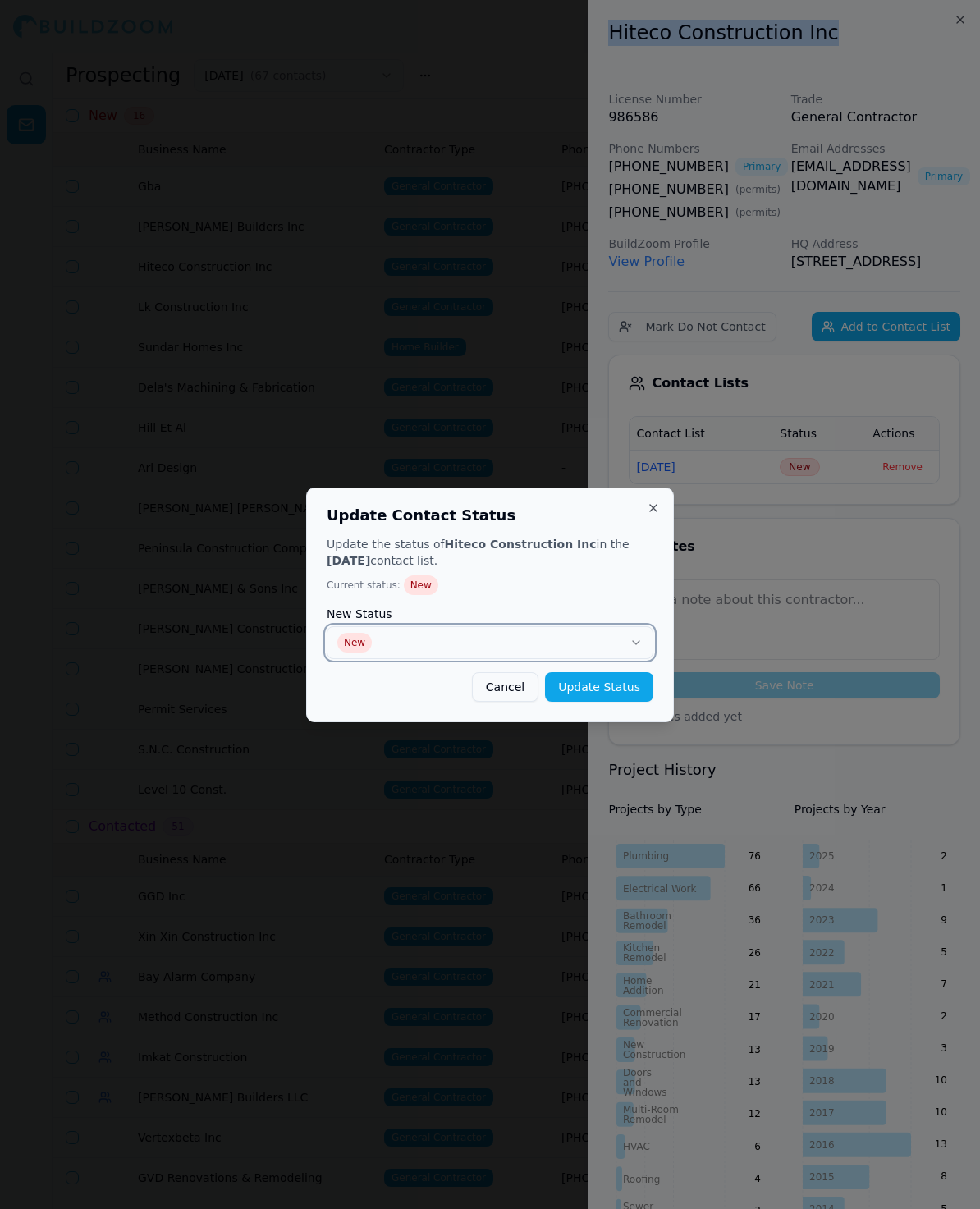
click at [521, 646] on button "New" at bounding box center [490, 642] width 327 height 33
click at [578, 696] on button "Update Status" at bounding box center [599, 687] width 108 height 29
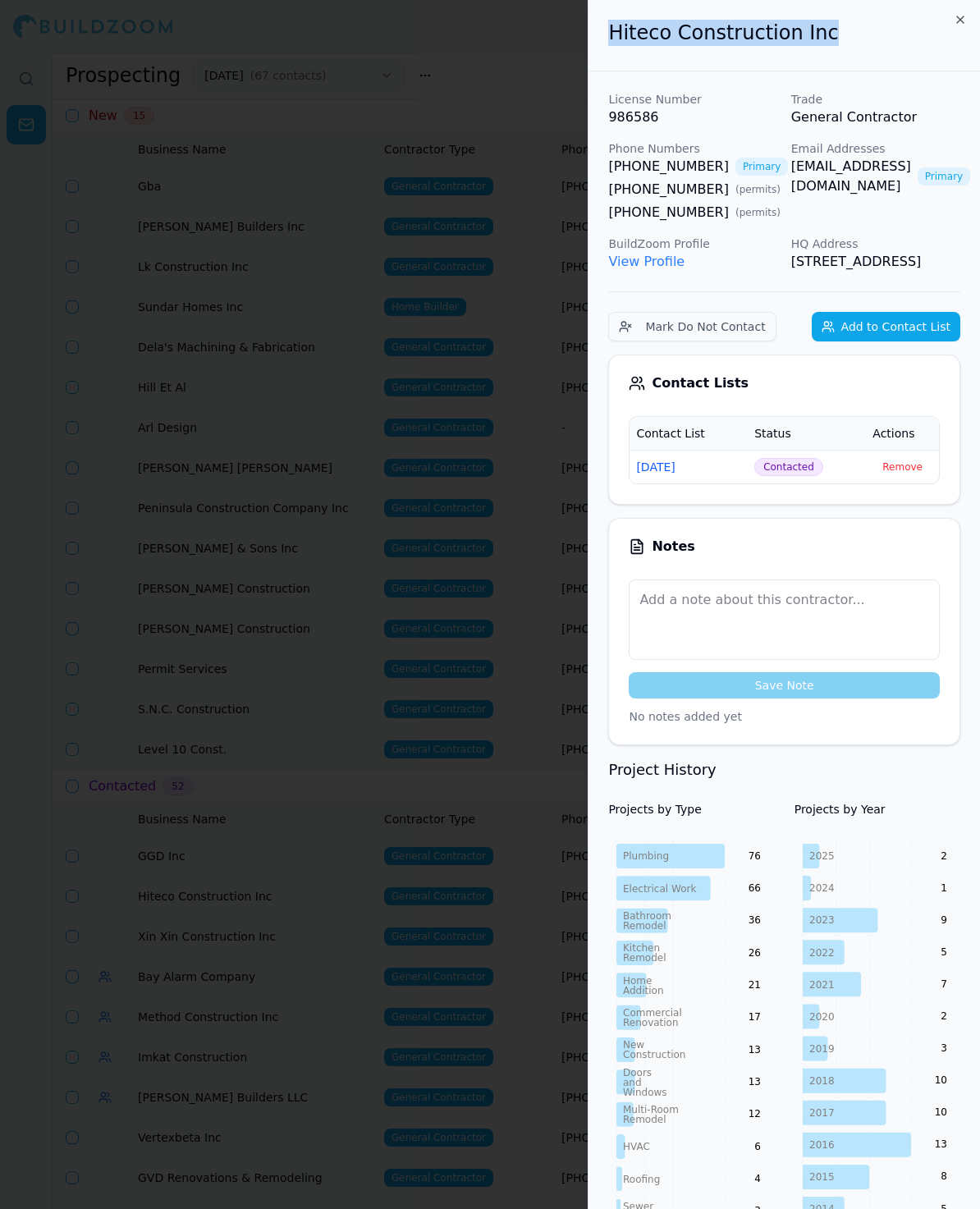
click at [232, 448] on div at bounding box center [490, 604] width 980 height 1209
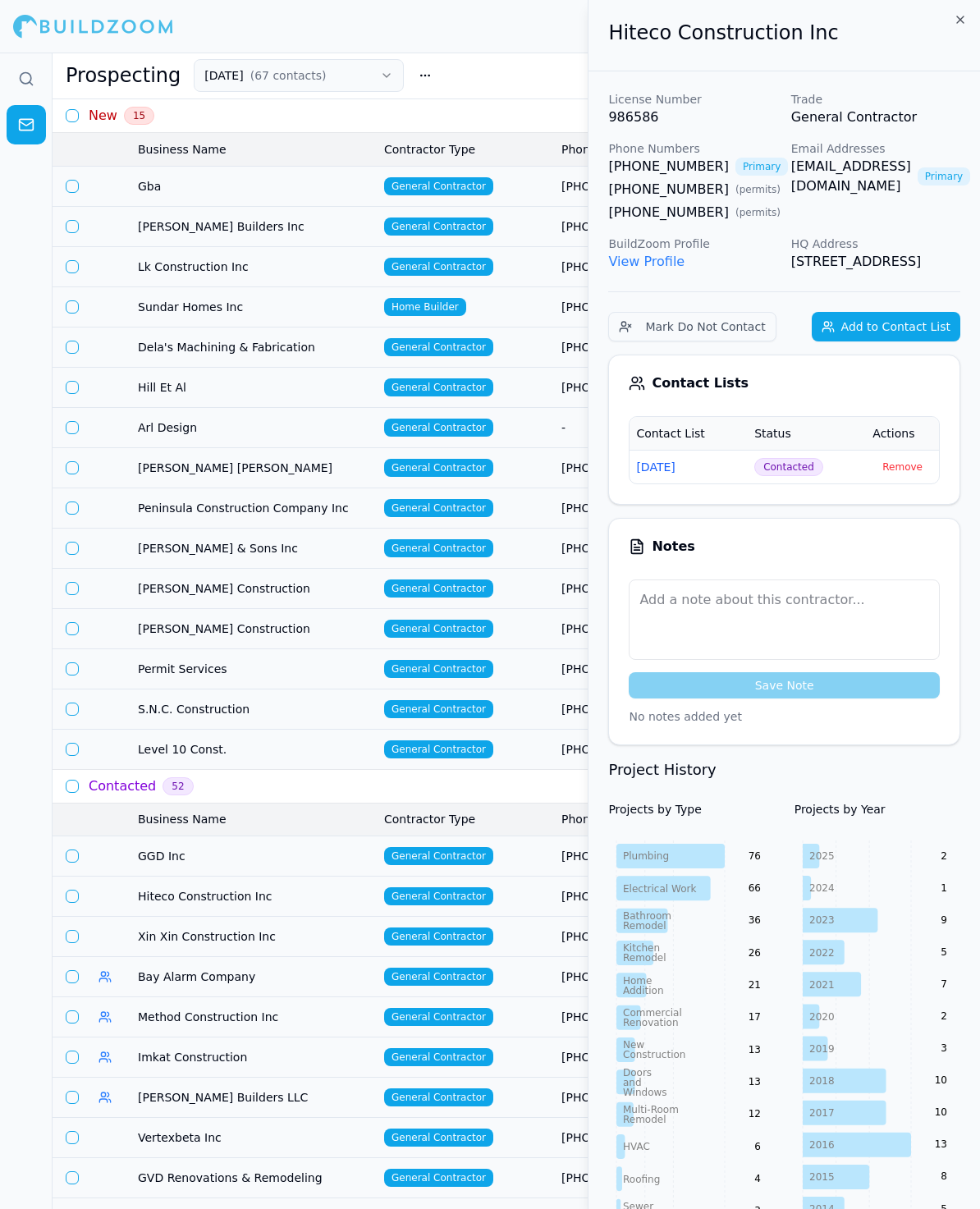
click at [170, 436] on td "Arl Design" at bounding box center [255, 428] width 246 height 40
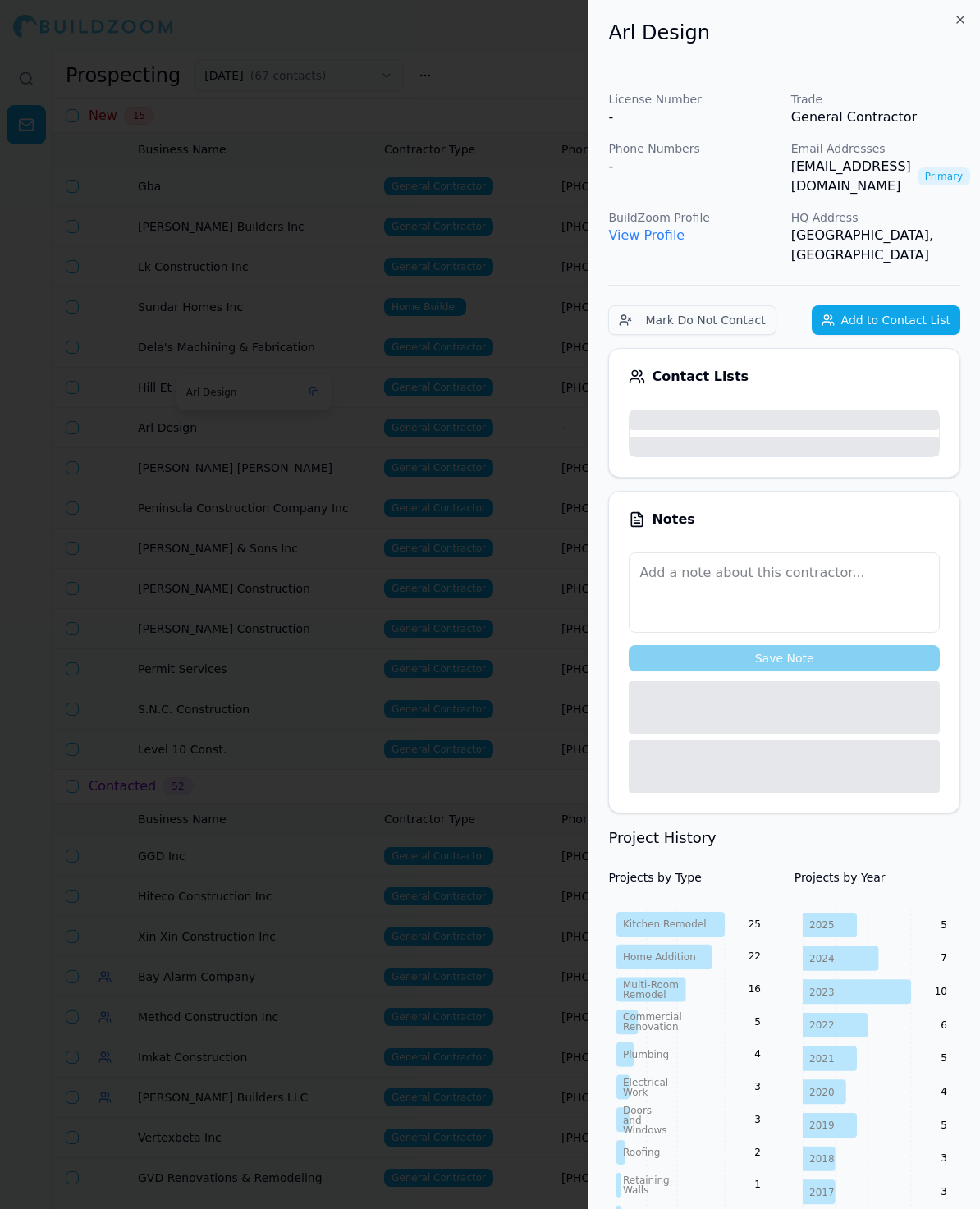
click at [162, 422] on div at bounding box center [490, 604] width 980 height 1209
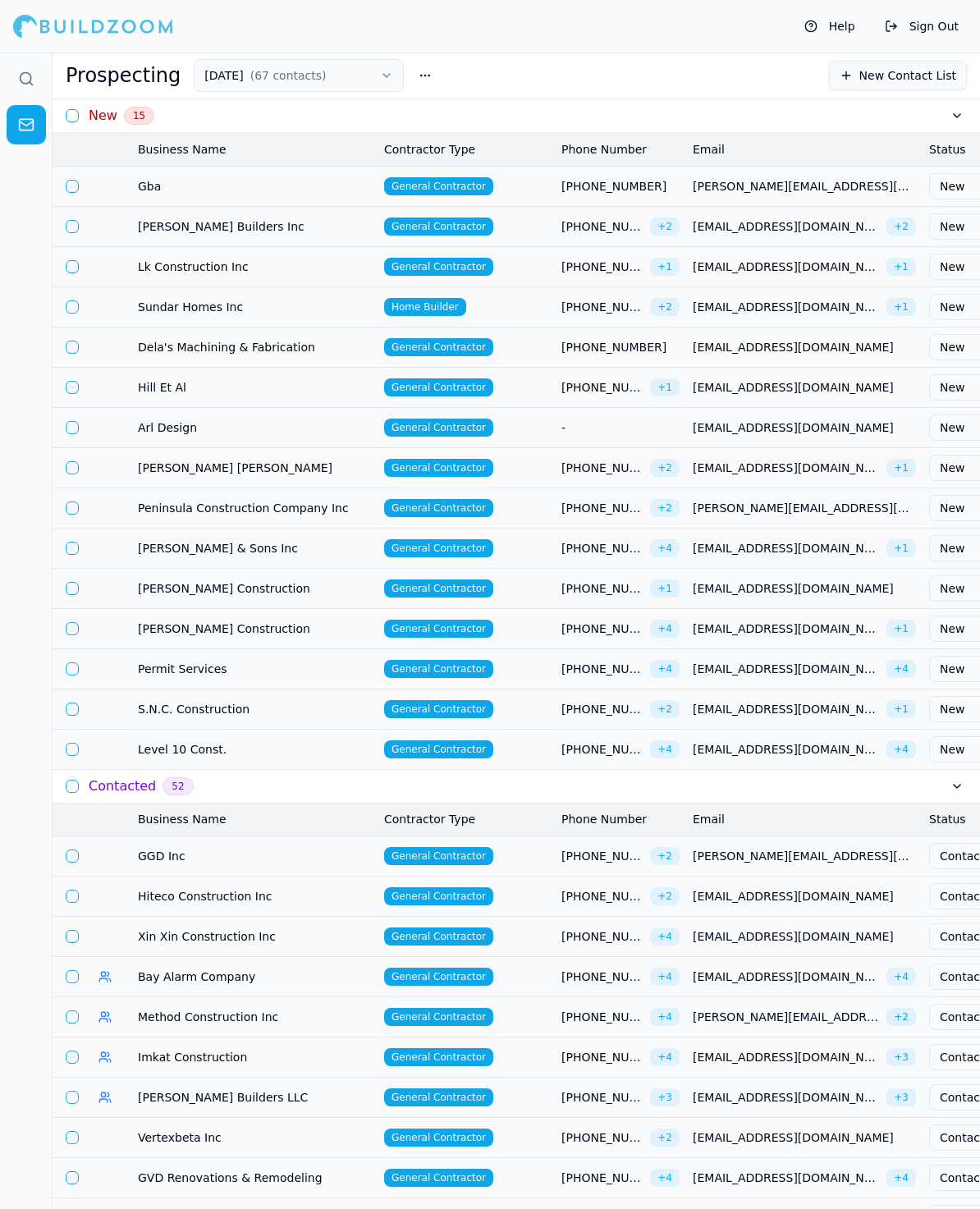
click at [162, 422] on span "Arl Design" at bounding box center [254, 428] width 233 height 17
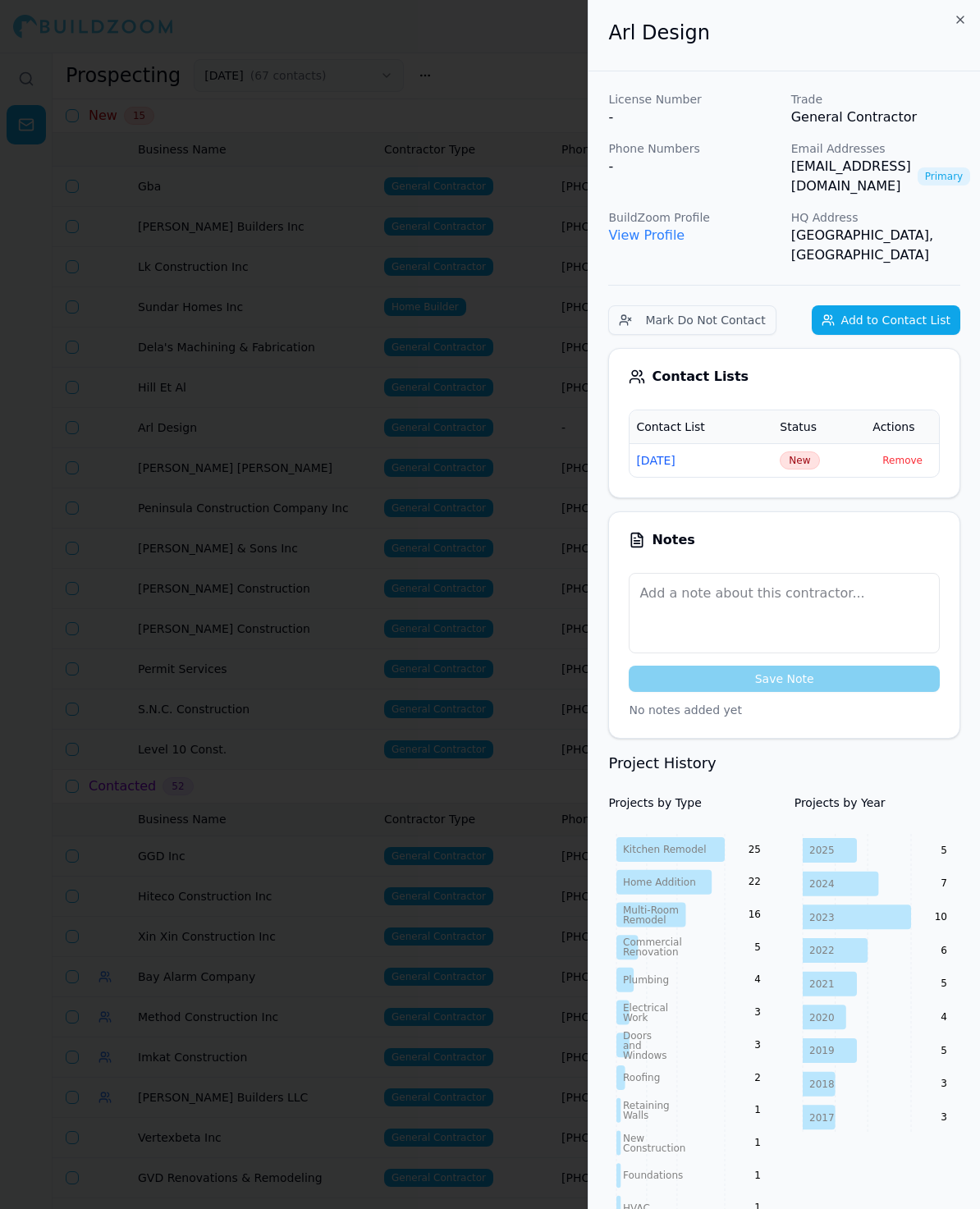
click at [750, 59] on div "Arl Design" at bounding box center [784, 35] width 391 height 71
drag, startPoint x: 714, startPoint y: 29, endPoint x: 572, endPoint y: 29, distance: 142.0
click at [572, 53] on body "Help Sign Out Prospecting [DATE] ( 67 contacts ) New Contact List New 15 Busine…" at bounding box center [490, 630] width 980 height 1156
click at [796, 451] on span "New" at bounding box center [799, 460] width 39 height 18
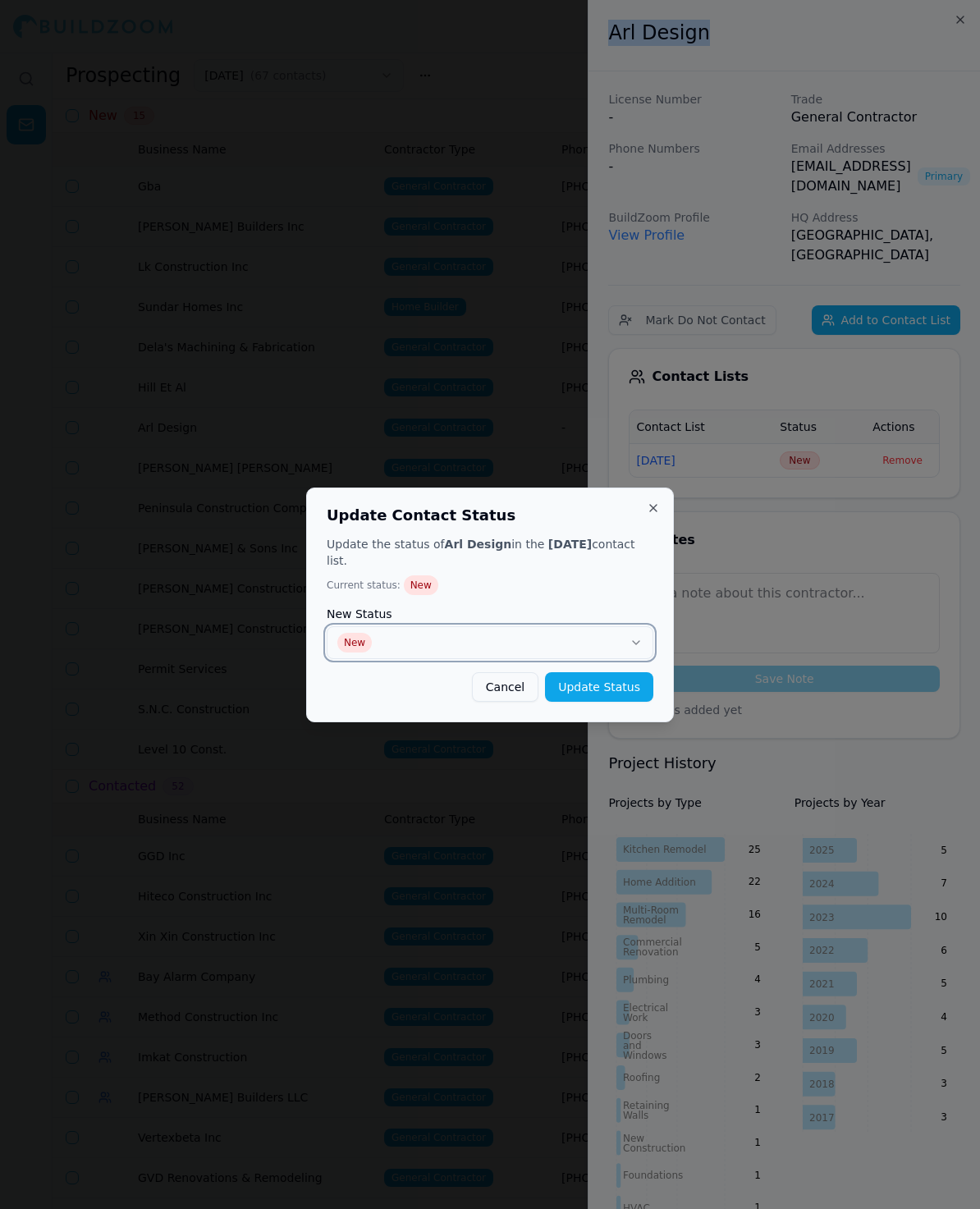
click at [535, 632] on button "New" at bounding box center [490, 642] width 327 height 33
click at [603, 660] on div "Update the status of Arl Design in the [DATE] contact list. Current status: New…" at bounding box center [490, 619] width 327 height 166
click at [589, 672] on button "Update Status" at bounding box center [599, 687] width 108 height 29
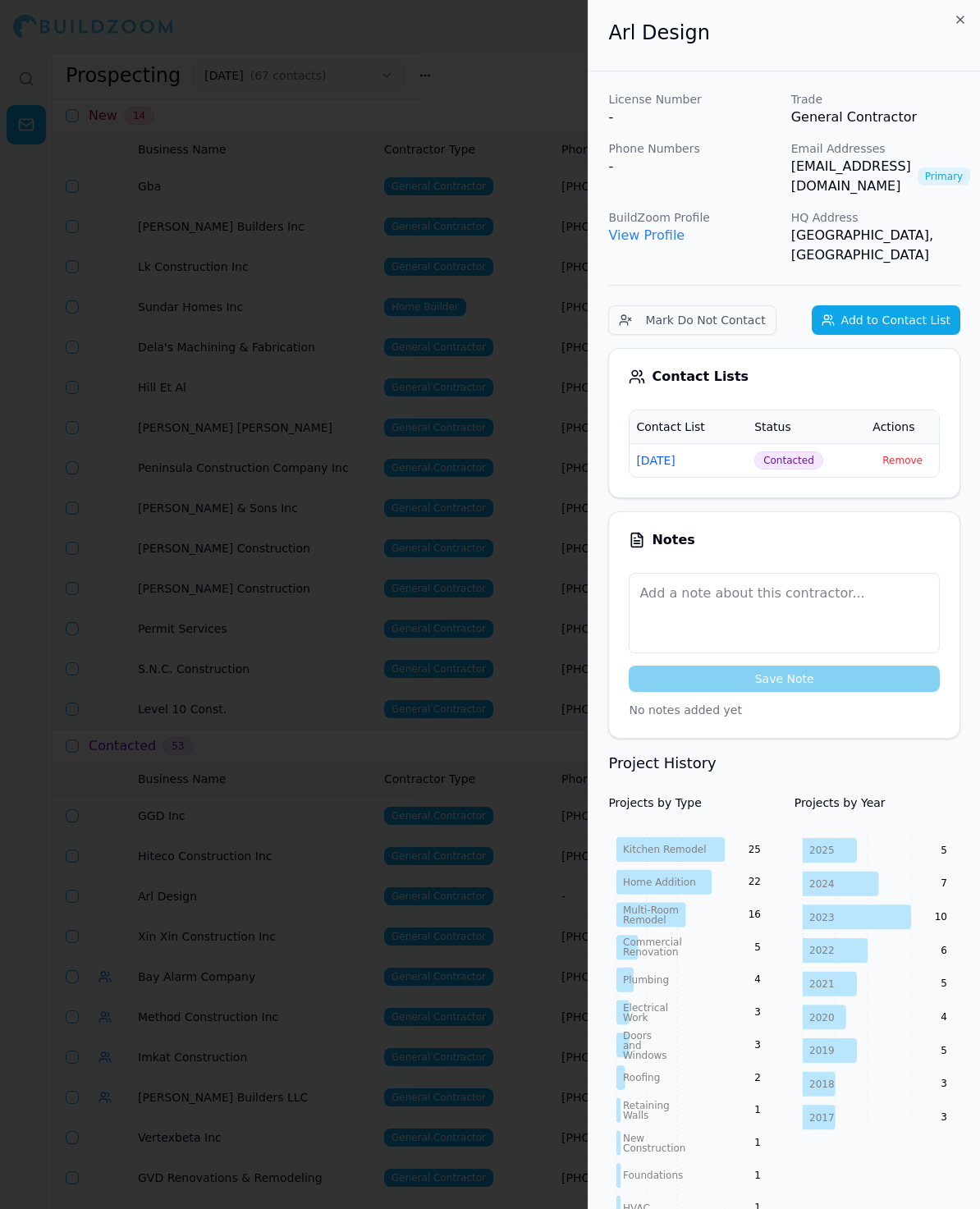
click at [407, 565] on div at bounding box center [490, 604] width 980 height 1209
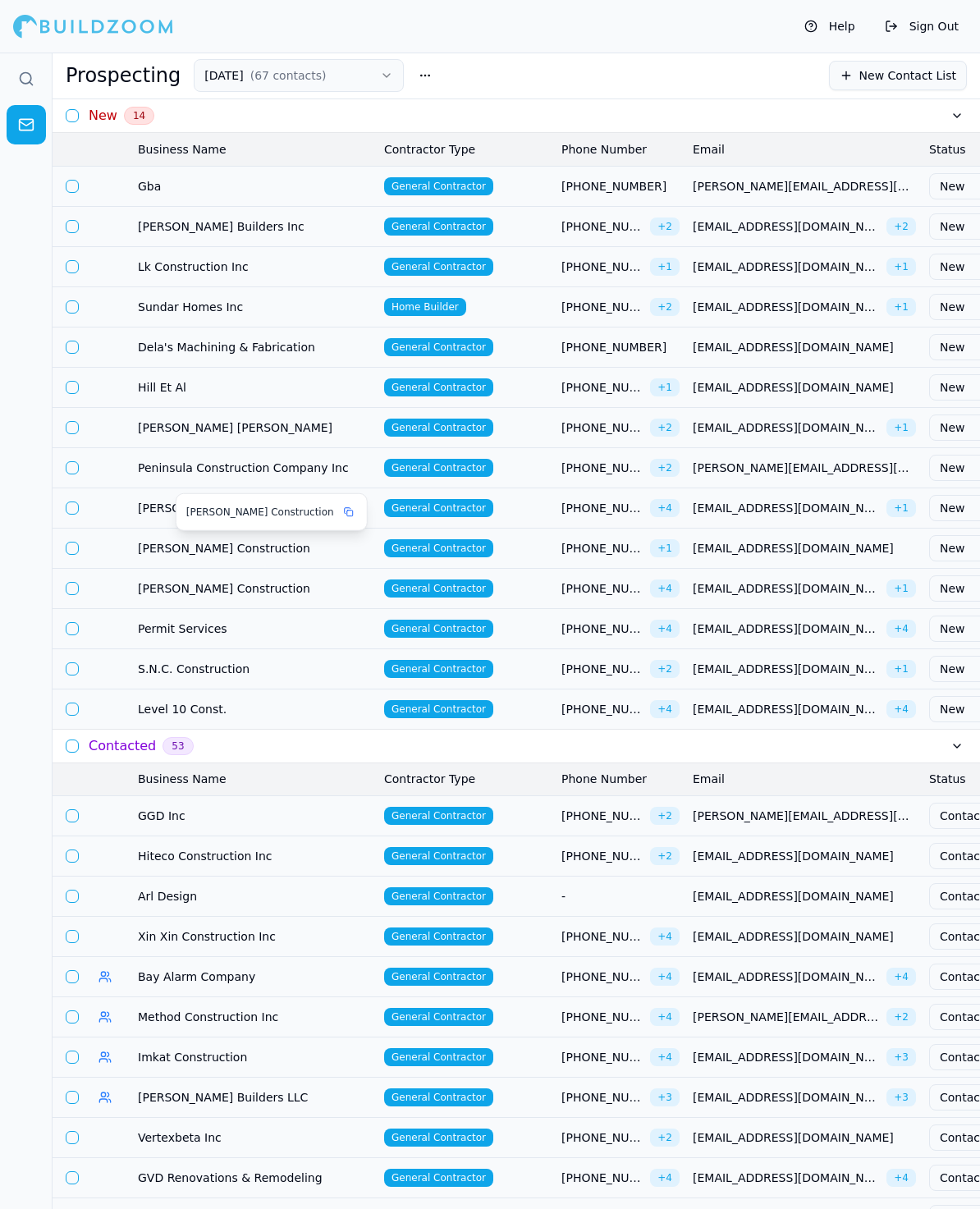
click at [216, 542] on span "[PERSON_NAME] Construction" at bounding box center [254, 548] width 233 height 17
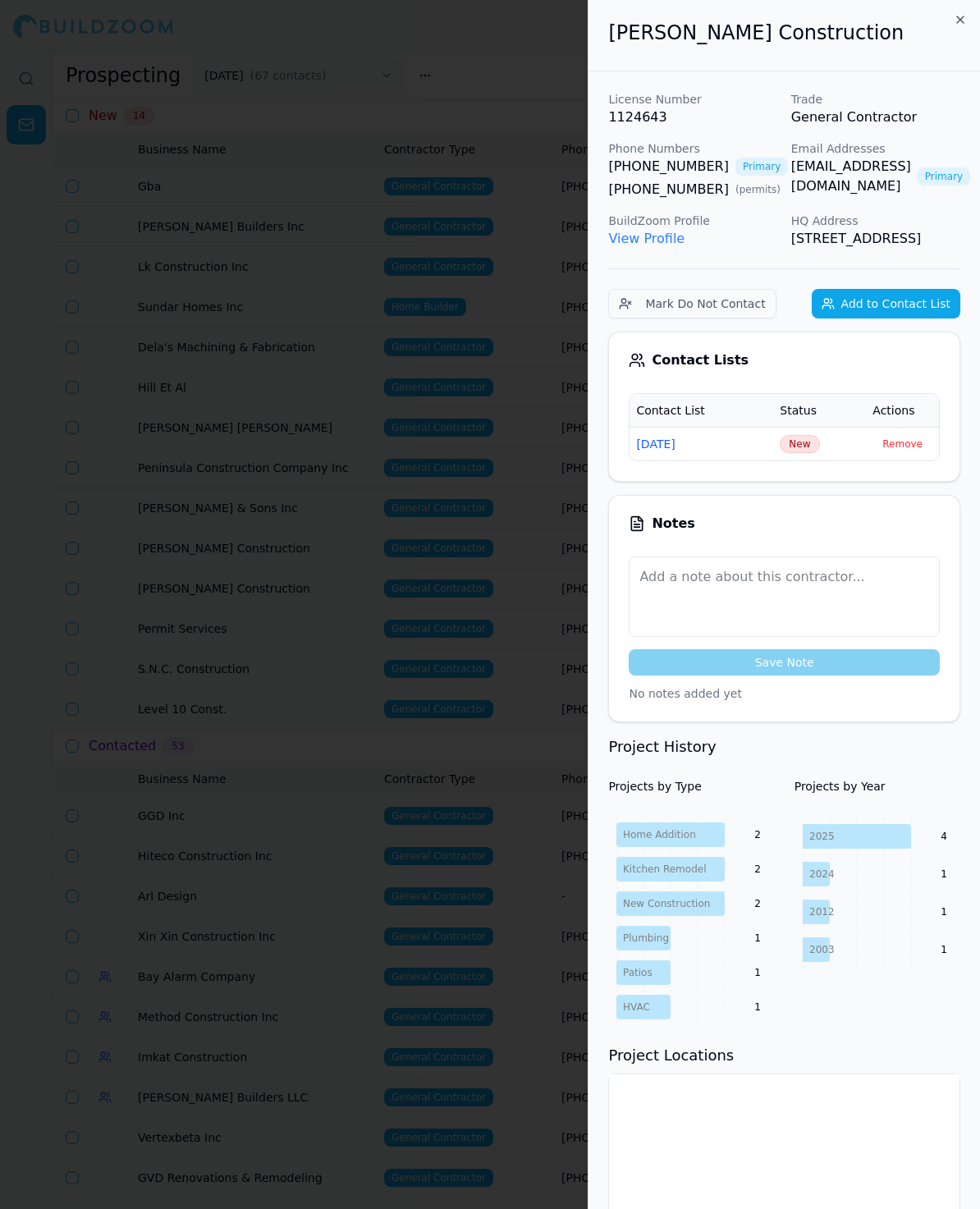
click at [793, 453] on span "New" at bounding box center [799, 444] width 39 height 18
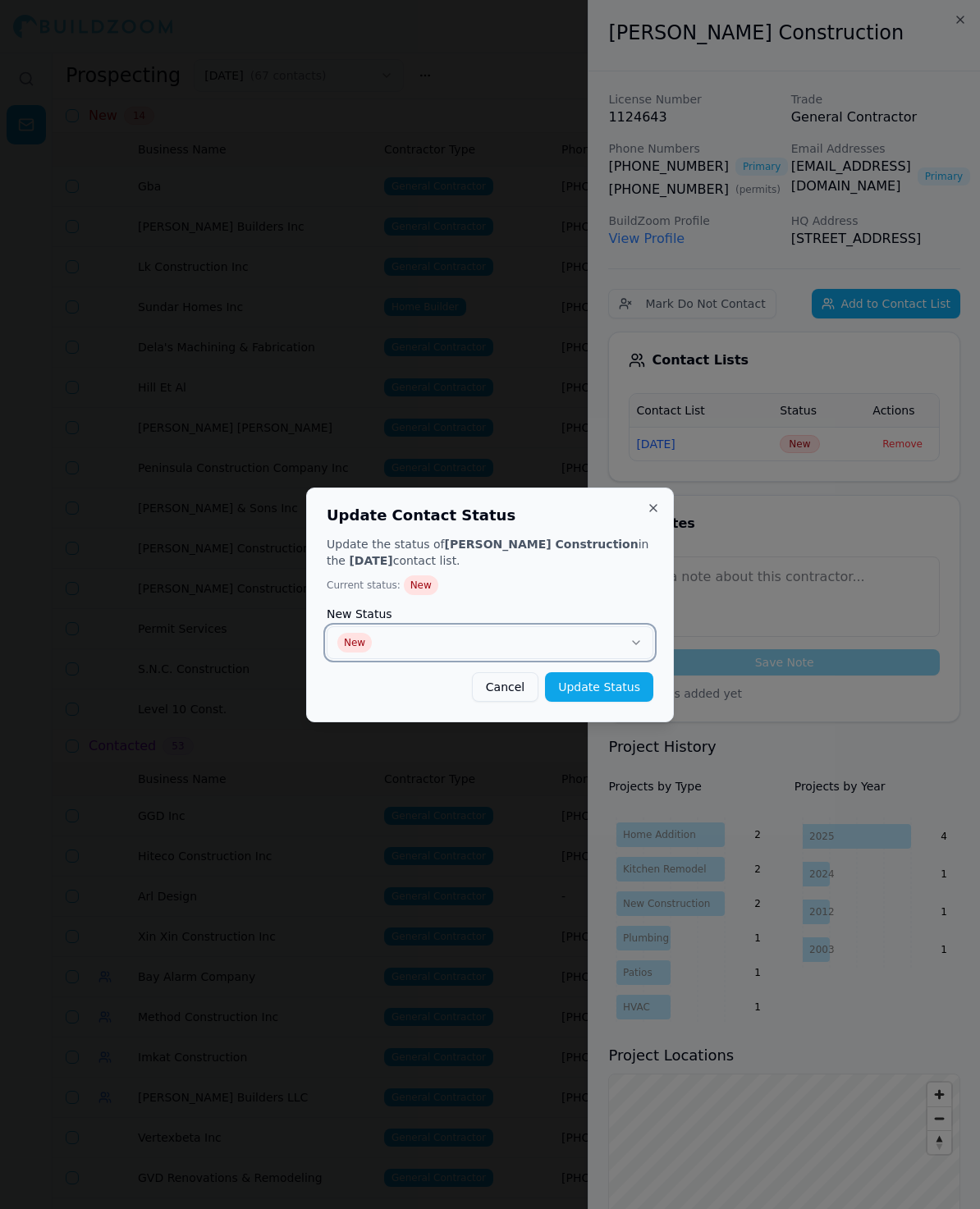
click at [537, 639] on button "New" at bounding box center [490, 642] width 327 height 33
click at [580, 690] on button "Update Status" at bounding box center [599, 687] width 108 height 29
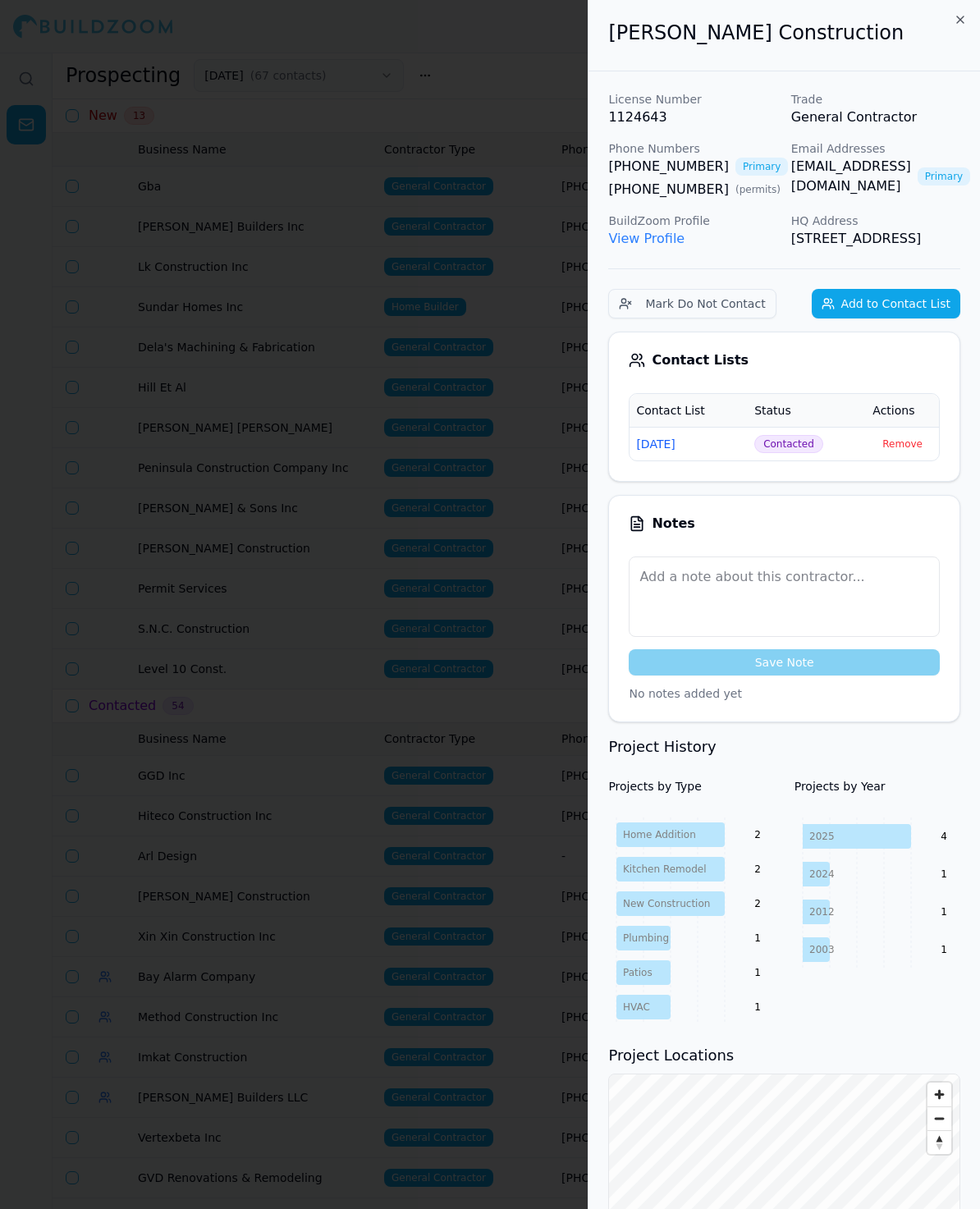
click at [830, 62] on div "[PERSON_NAME] Construction" at bounding box center [784, 35] width 391 height 71
click at [791, 23] on h2 "[PERSON_NAME] Construction" at bounding box center [784, 32] width 352 height 26
drag, startPoint x: 791, startPoint y: 23, endPoint x: 625, endPoint y: 24, distance: 166.0
click at [625, 24] on h2 "[PERSON_NAME] Construction" at bounding box center [784, 32] width 352 height 26
click at [889, 56] on div "[PERSON_NAME] Construction" at bounding box center [784, 35] width 391 height 71
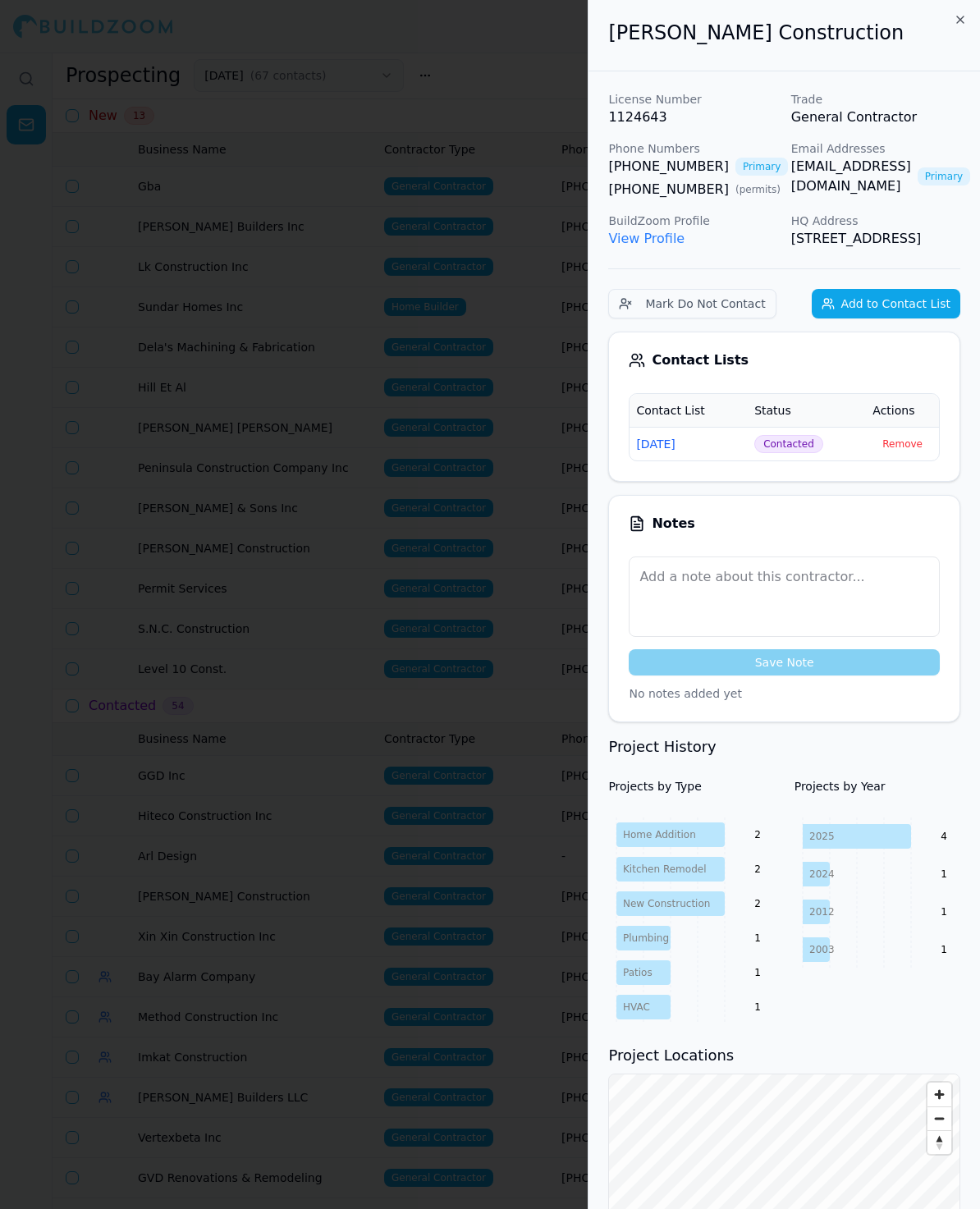
click at [167, 246] on div at bounding box center [490, 604] width 980 height 1209
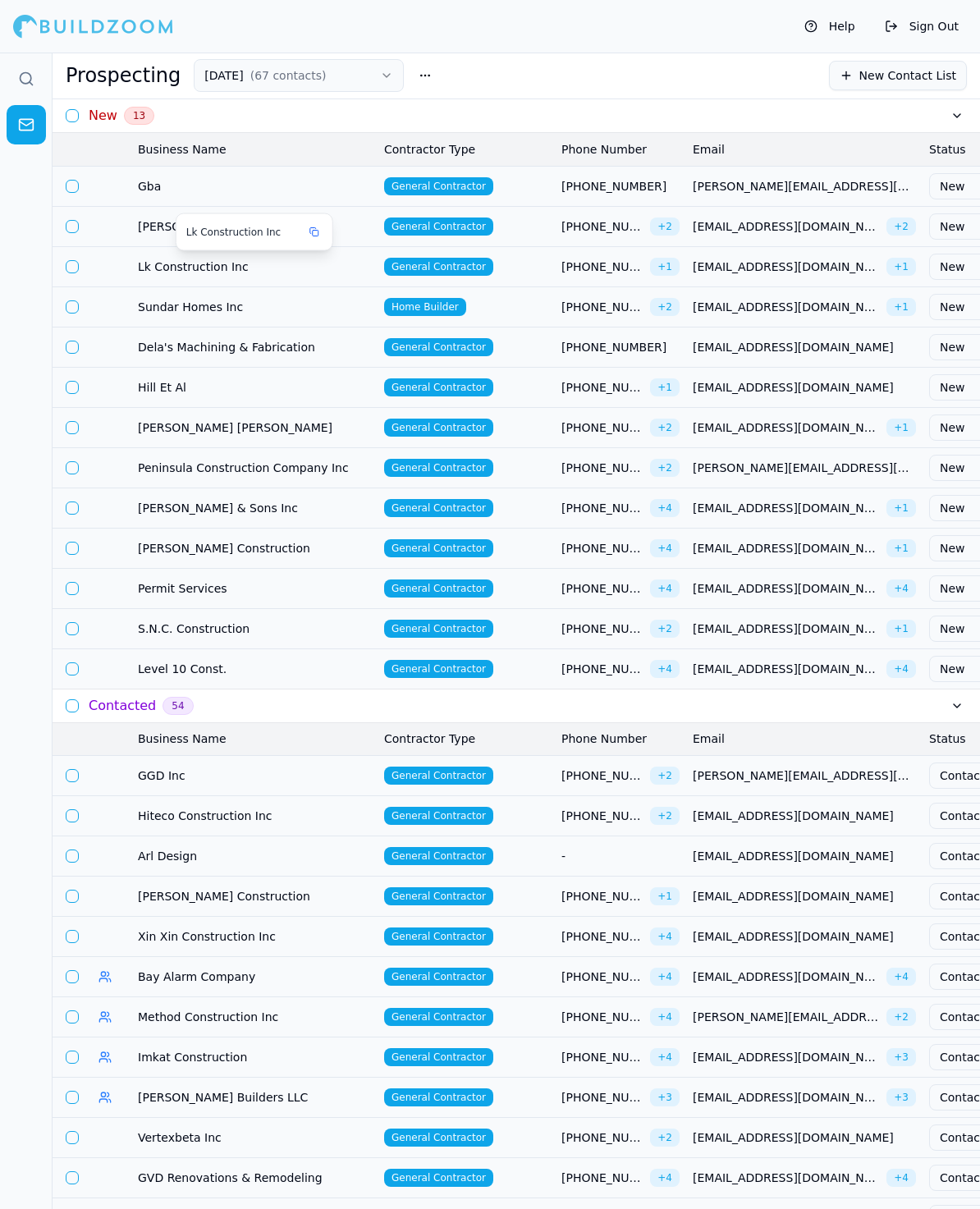
click at [160, 262] on span "Lk Construction Inc" at bounding box center [254, 267] width 233 height 17
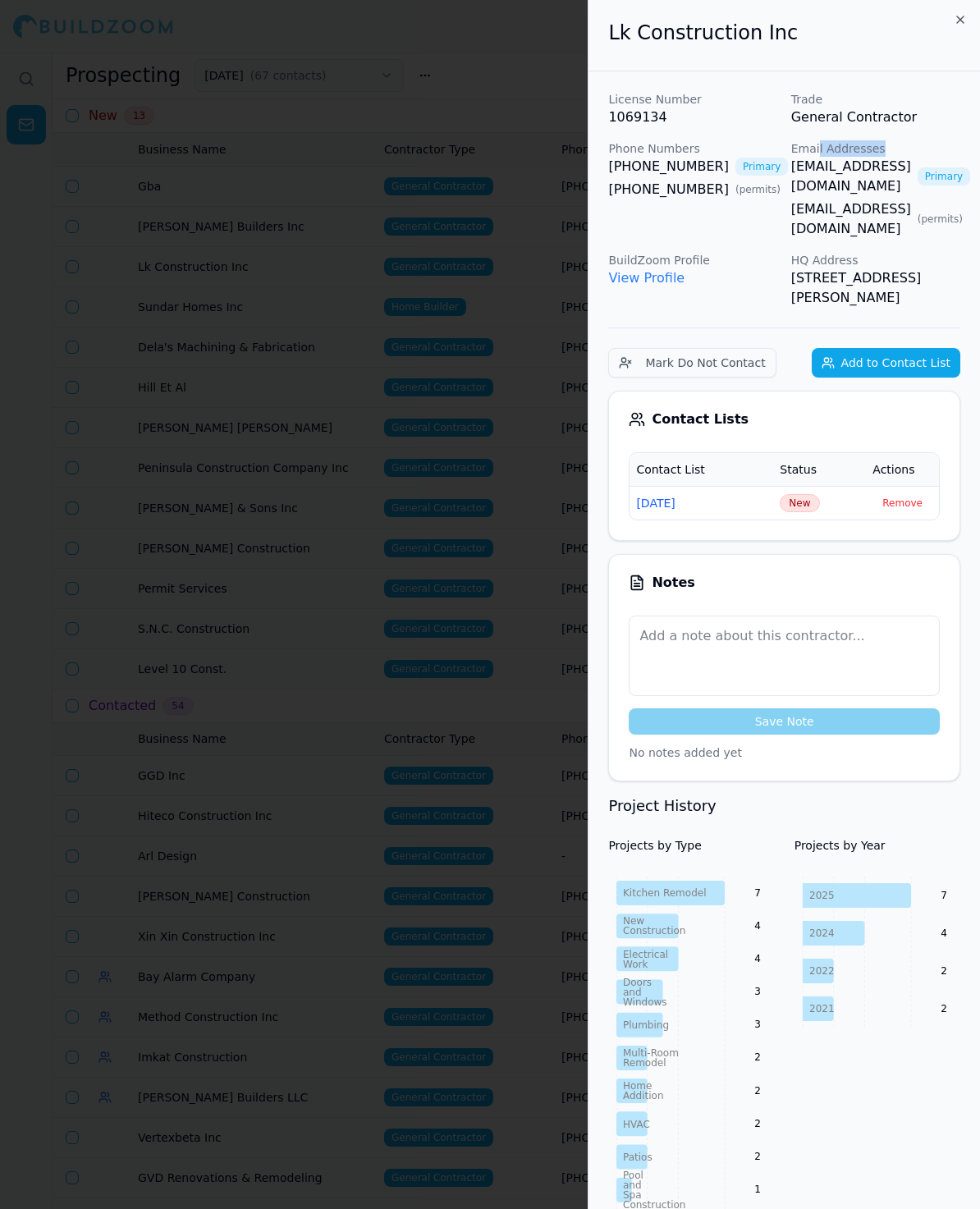
drag, startPoint x: 816, startPoint y: 155, endPoint x: 888, endPoint y: 153, distance: 72.0
click at [888, 153] on p "Email Addresses" at bounding box center [876, 148] width 169 height 17
click at [744, 209] on div "License Number 1069134 Trade General Contractor Phone Numbers [PHONE_NUMBER] Pr…" at bounding box center [784, 200] width 352 height 216
drag, startPoint x: 796, startPoint y: 29, endPoint x: 607, endPoint y: 43, distance: 189.5
click at [608, 43] on h2 "Lk Construction Inc" at bounding box center [784, 32] width 352 height 26
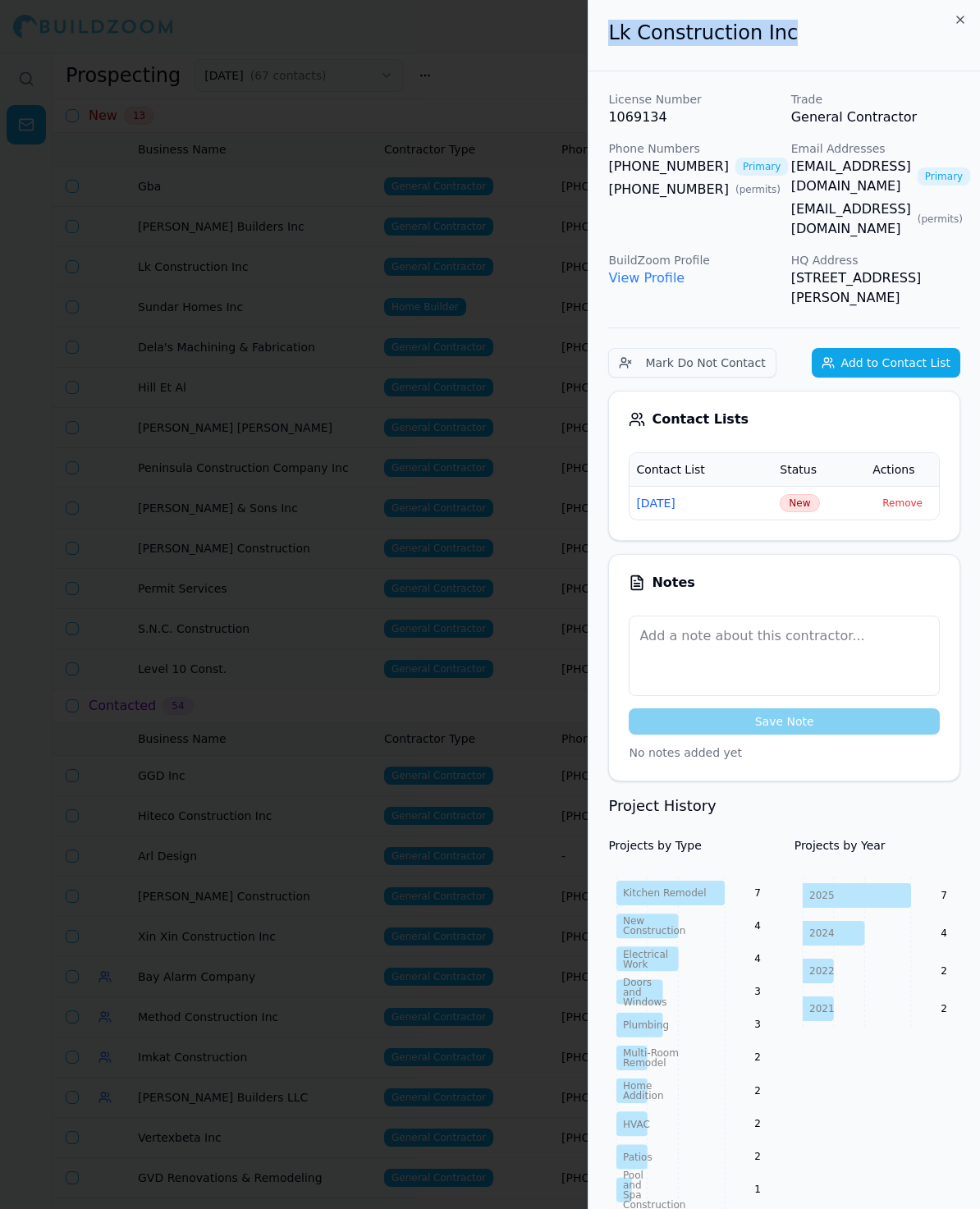
click at [798, 494] on span "New" at bounding box center [799, 503] width 39 height 18
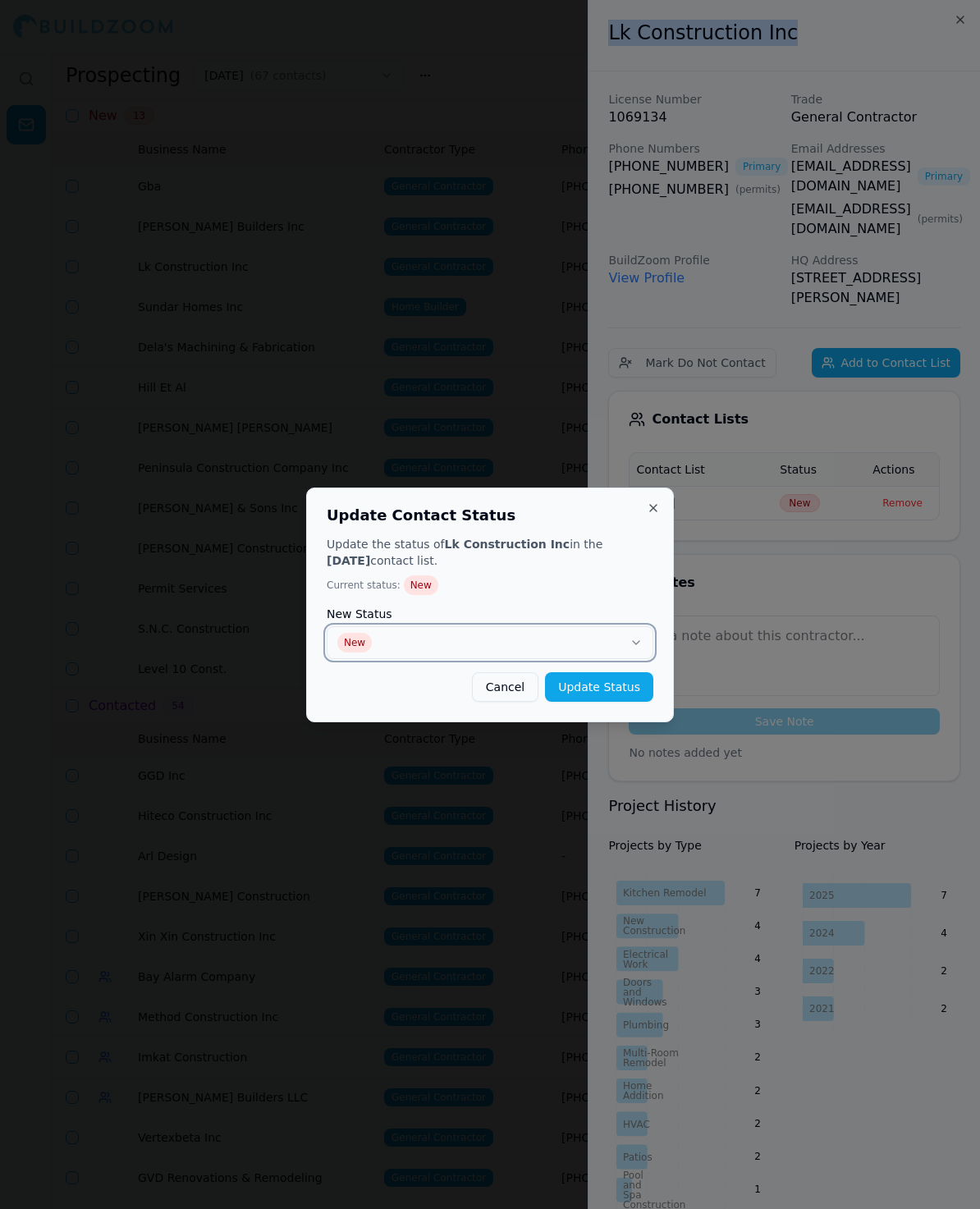
click at [406, 638] on button "New" at bounding box center [490, 642] width 327 height 33
click at [609, 690] on button "Update Status" at bounding box center [599, 687] width 108 height 29
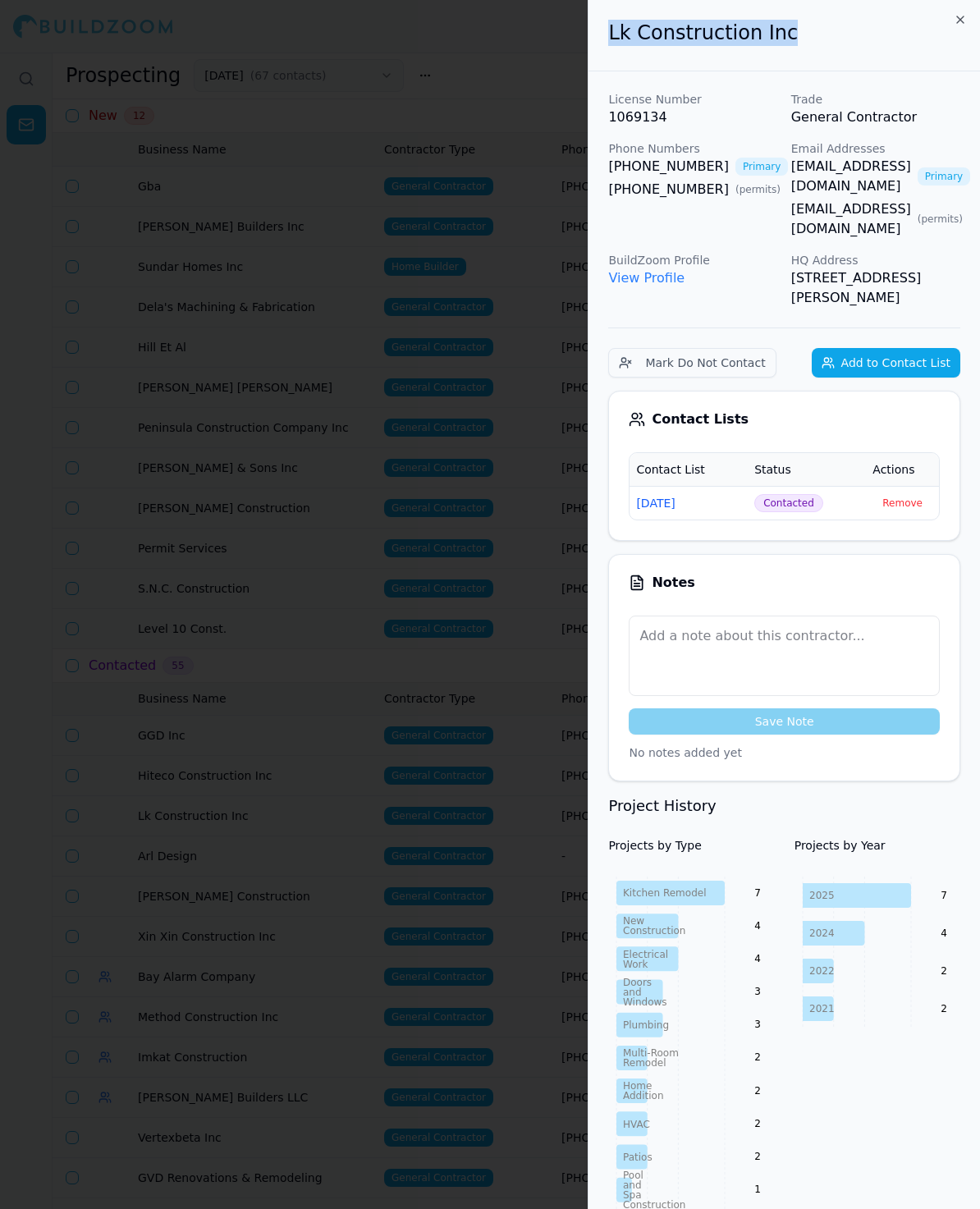
click at [265, 413] on div at bounding box center [490, 604] width 980 height 1209
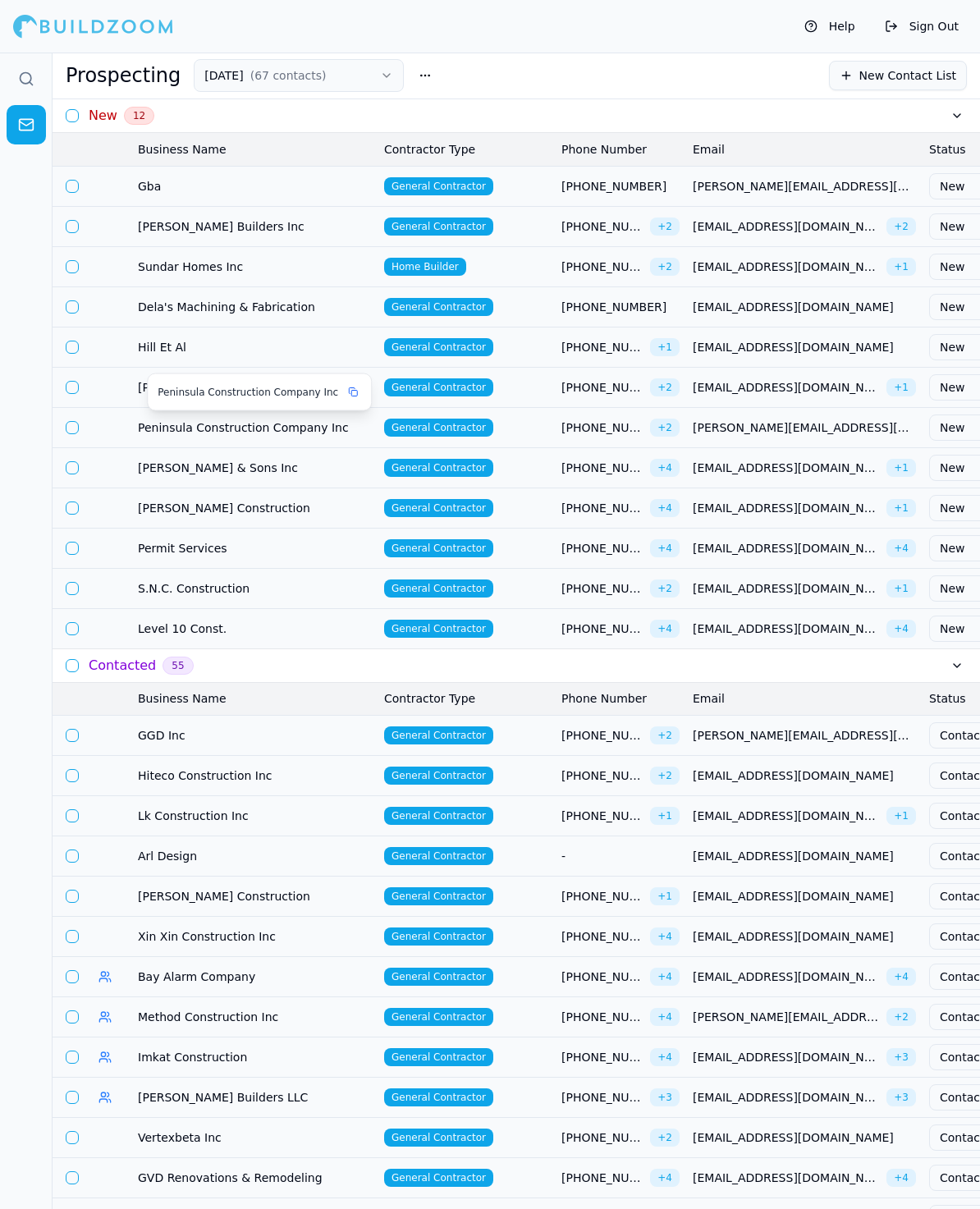
click at [203, 419] on span "Peninsula Construction Company Inc" at bounding box center [254, 428] width 233 height 17
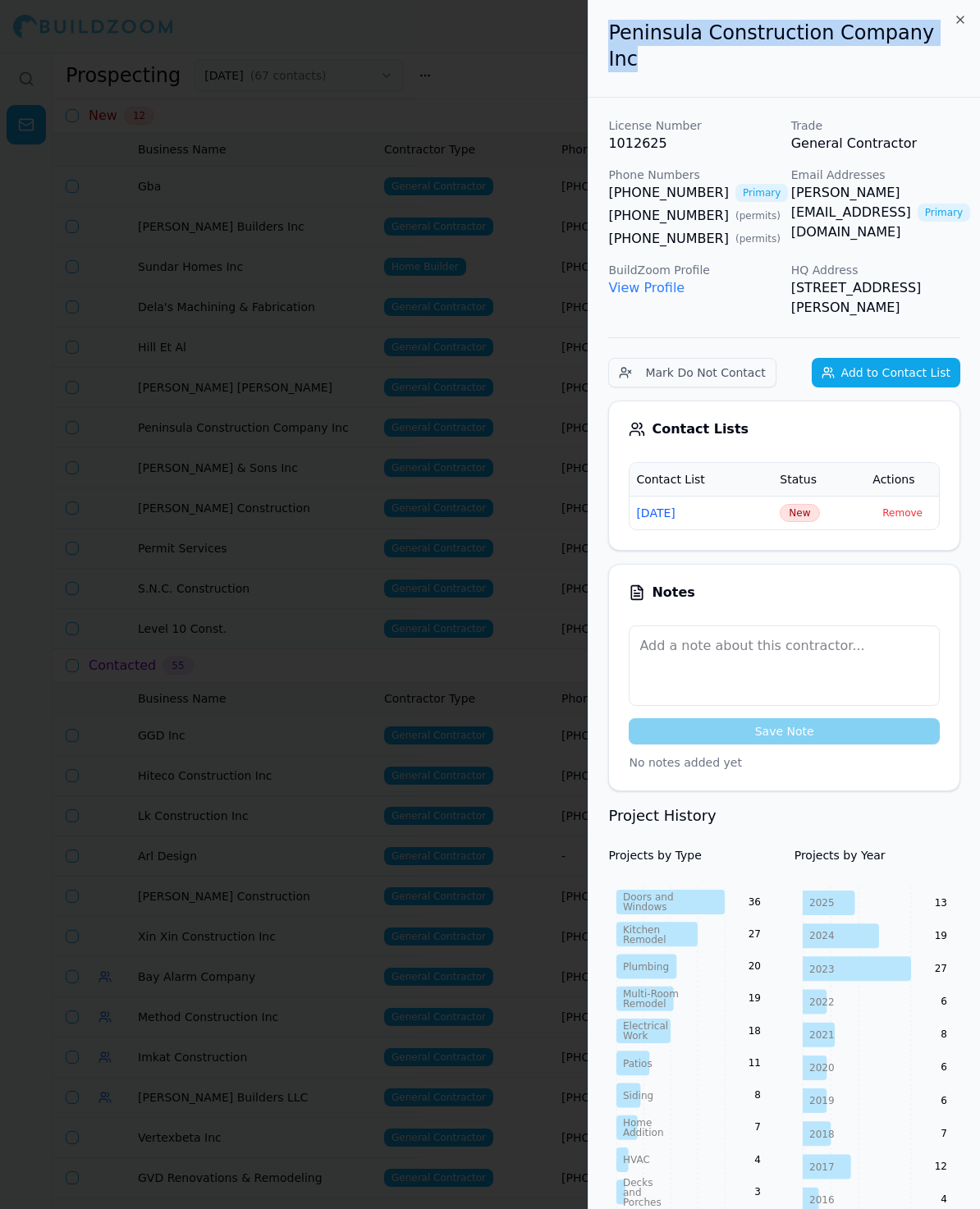
drag, startPoint x: 932, startPoint y: 29, endPoint x: 543, endPoint y: 24, distance: 389.0
click at [543, 53] on body "Help Sign Out Prospecting [DATE] ( 67 contacts ) New Contact List New 12 Busine…" at bounding box center [490, 630] width 980 height 1156
click at [766, 134] on p "1012625" at bounding box center [692, 143] width 169 height 19
drag, startPoint x: 700, startPoint y: 154, endPoint x: 945, endPoint y: 108, distance: 249.3
click at [926, 117] on div "License Number 1012625 Trade General Contractor Phone Numbers [PHONE_NUMBER] Pr…" at bounding box center [784, 217] width 352 height 200
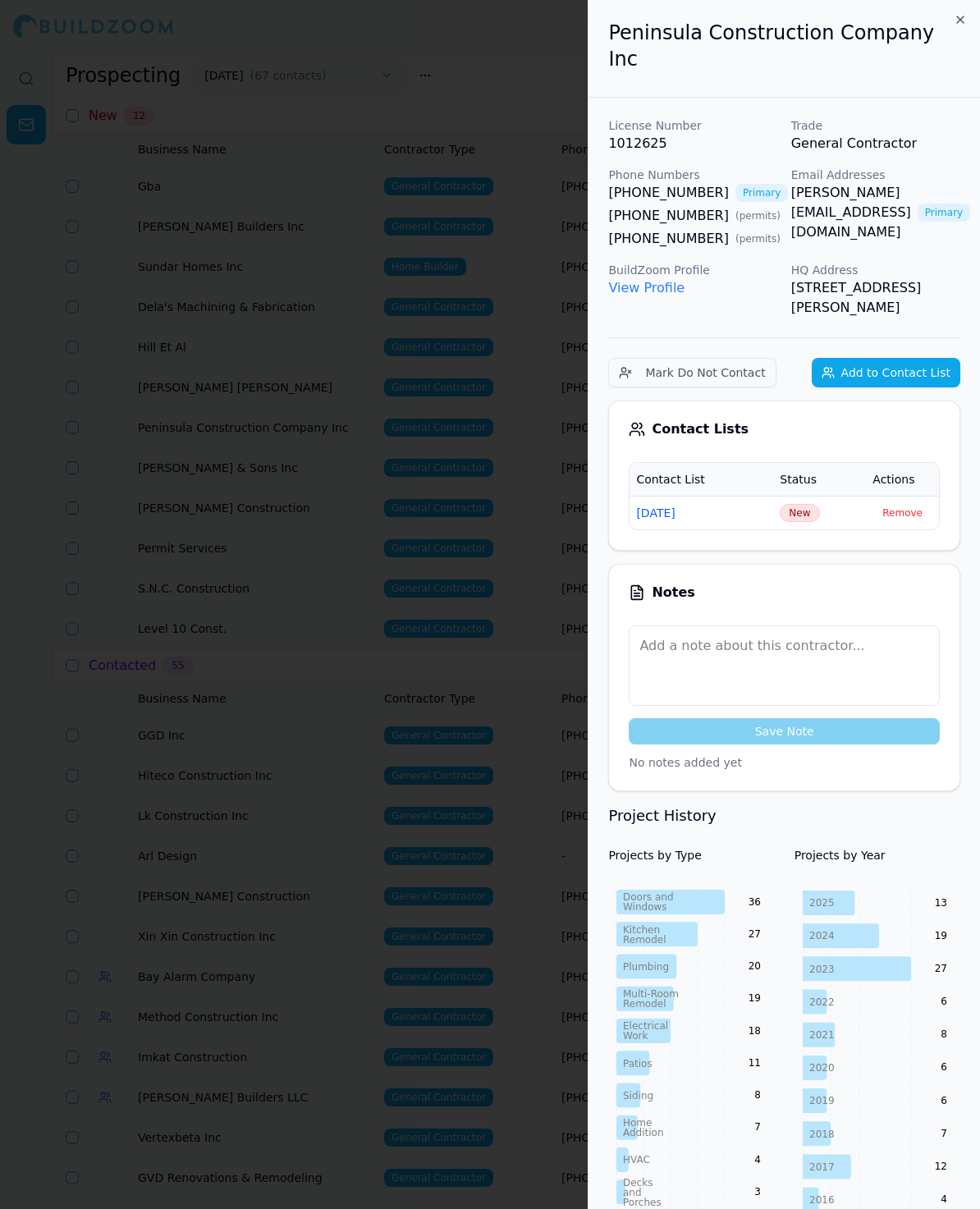
click at [780, 215] on div "License Number 1012625 Trade General Contractor Phone Numbers [PHONE_NUMBER] Pr…" at bounding box center [784, 217] width 352 height 200
click at [677, 200] on div "[PHONE_NUMBER] Primary [PHONE_NUMBER] ( permits ) [PHONE_NUMBER] ( permits )" at bounding box center [692, 215] width 169 height 65
click at [802, 504] on span "New" at bounding box center [799, 513] width 39 height 18
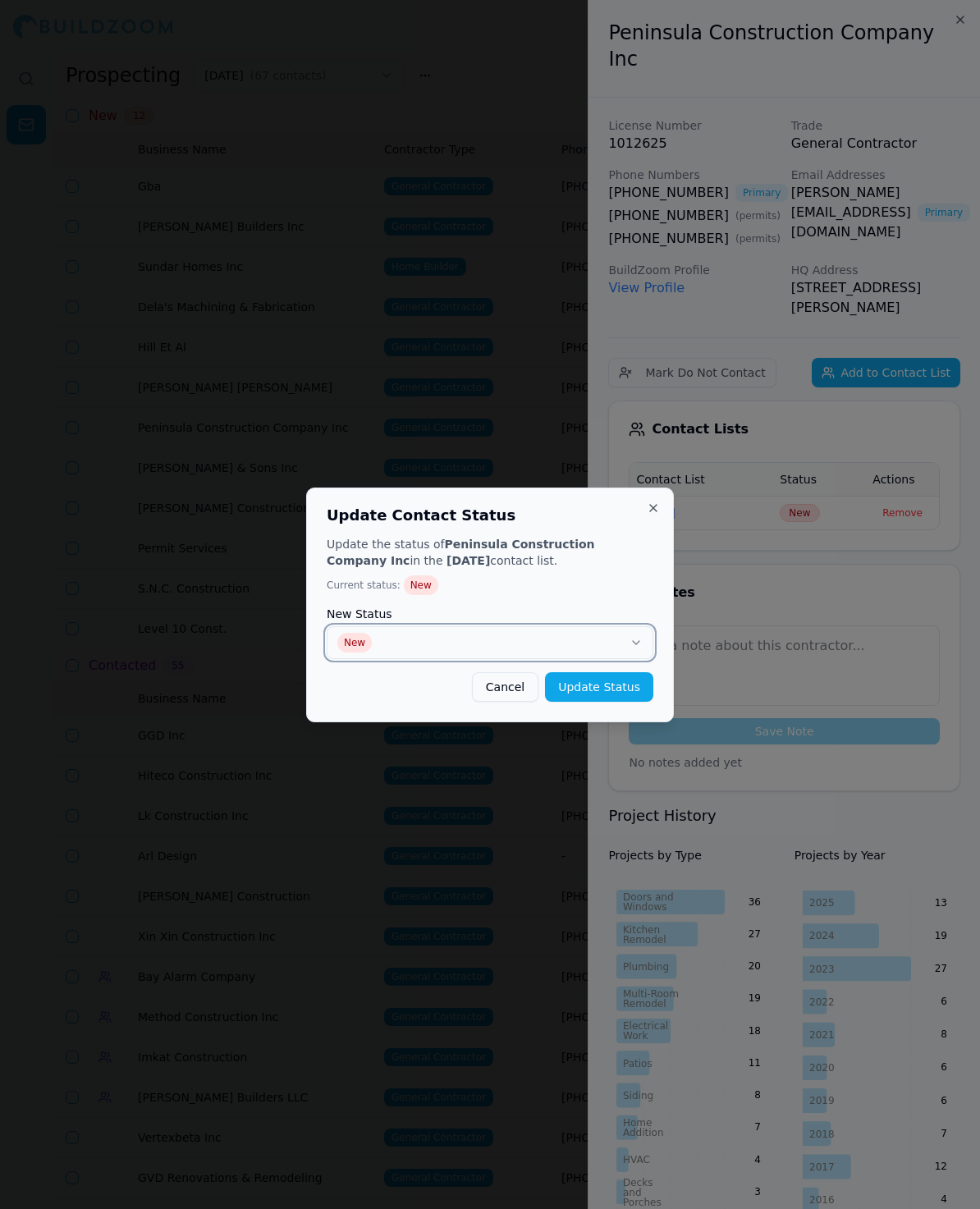
click at [412, 630] on button "New" at bounding box center [490, 642] width 327 height 33
click at [620, 670] on div "Update the status of Peninsula Construction Company Inc in the [DATE] contact l…" at bounding box center [490, 619] width 327 height 166
click at [603, 679] on button "Update Status" at bounding box center [599, 687] width 108 height 29
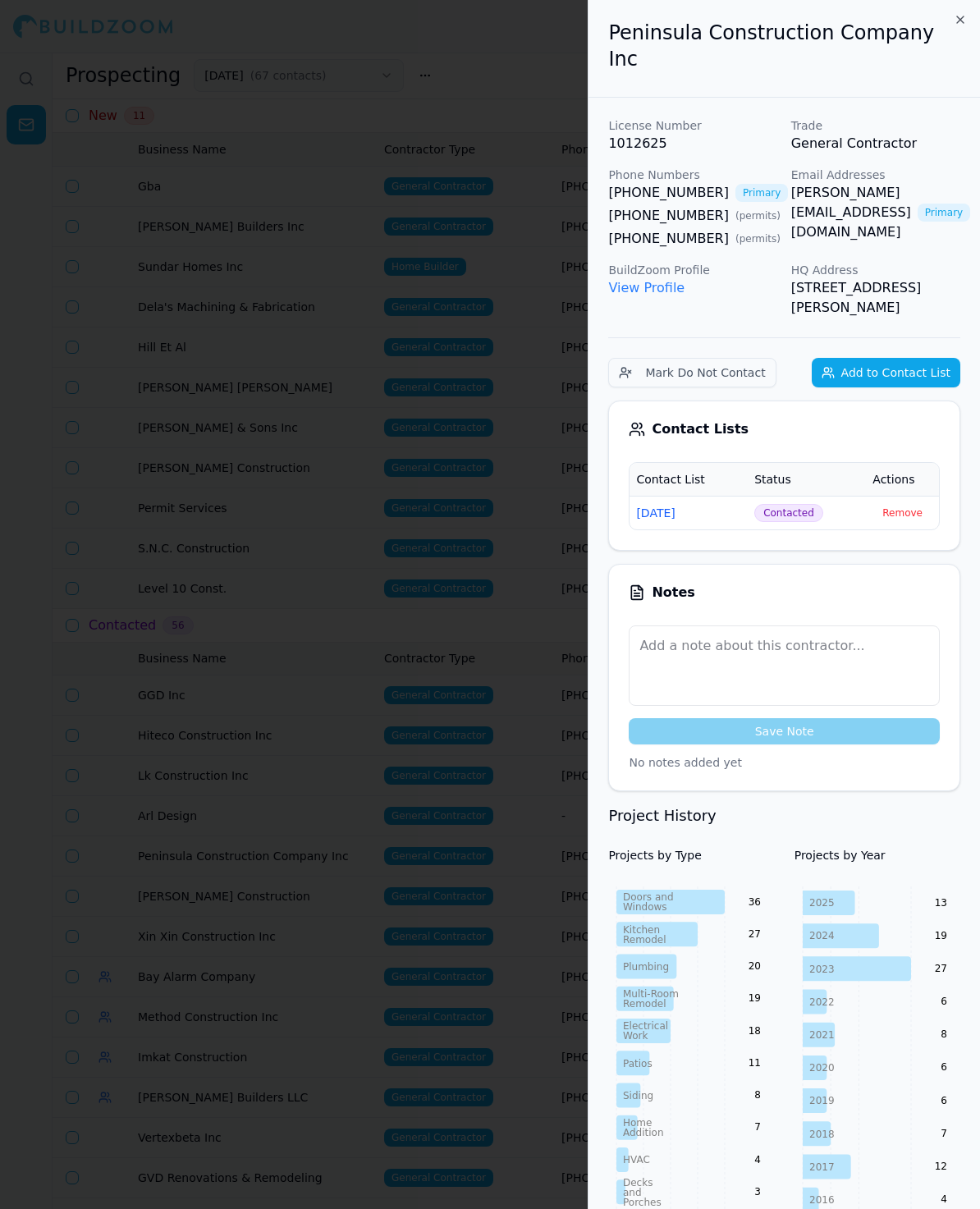
click at [446, 456] on div at bounding box center [490, 604] width 980 height 1209
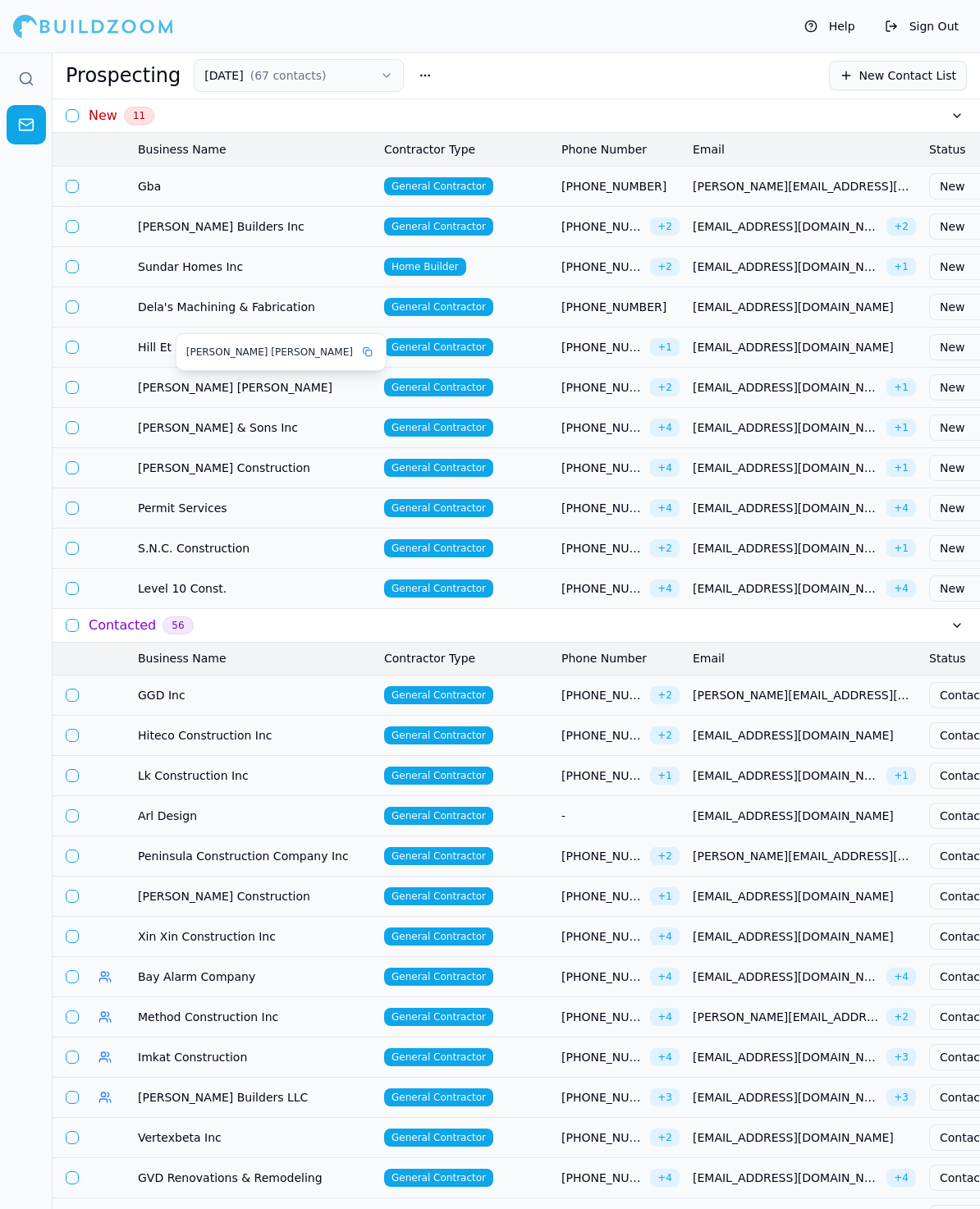
click at [207, 384] on span "[PERSON_NAME] [PERSON_NAME]" at bounding box center [254, 387] width 233 height 17
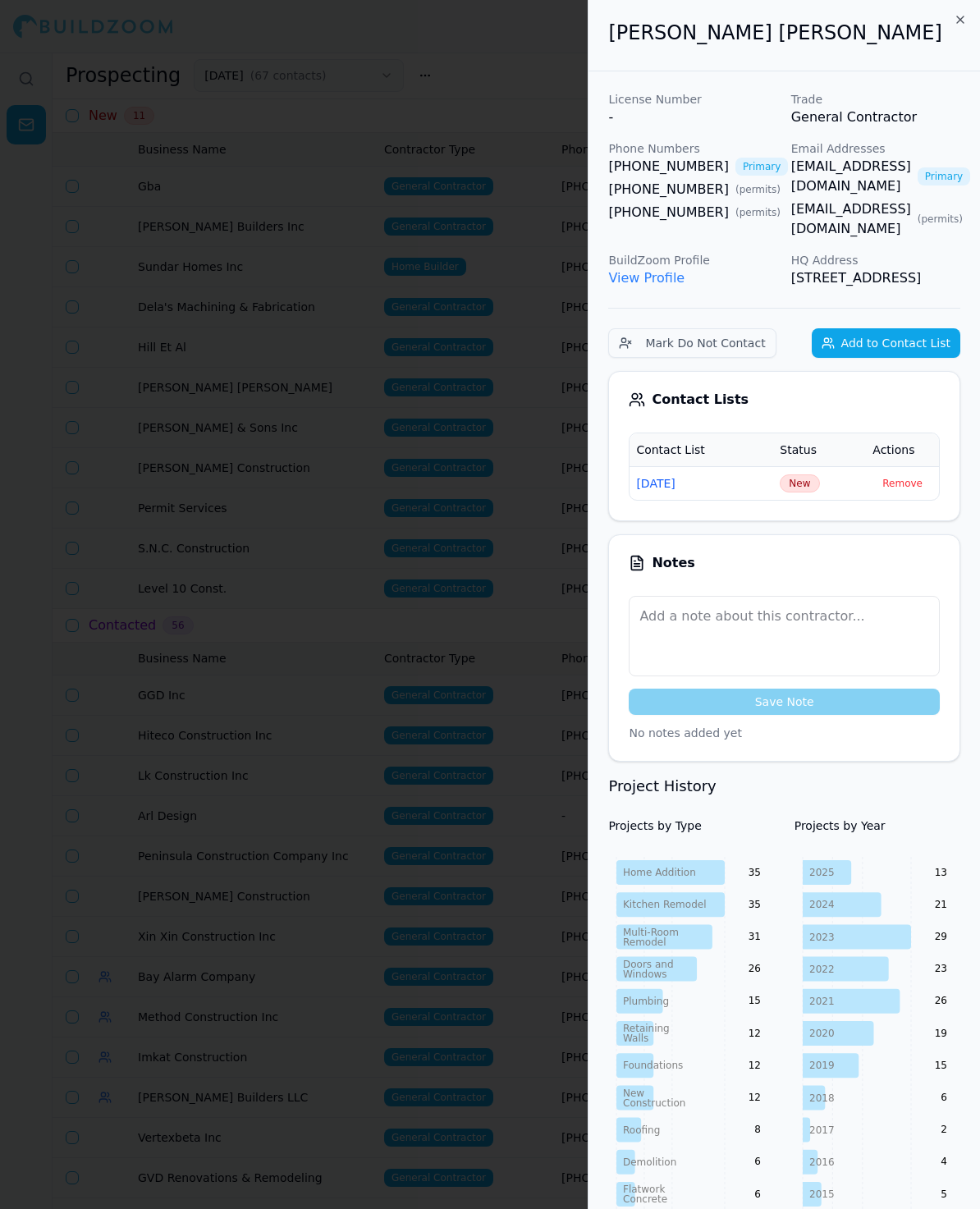
click at [822, 232] on div "License Number - Trade General Contractor Phone Numbers [PHONE_NUMBER] Primary …" at bounding box center [784, 189] width 352 height 197
drag, startPoint x: 781, startPoint y: 27, endPoint x: 605, endPoint y: 25, distance: 176.0
click at [605, 25] on div "[PERSON_NAME] [PERSON_NAME]" at bounding box center [784, 35] width 391 height 71
click at [804, 483] on span "New" at bounding box center [799, 484] width 39 height 18
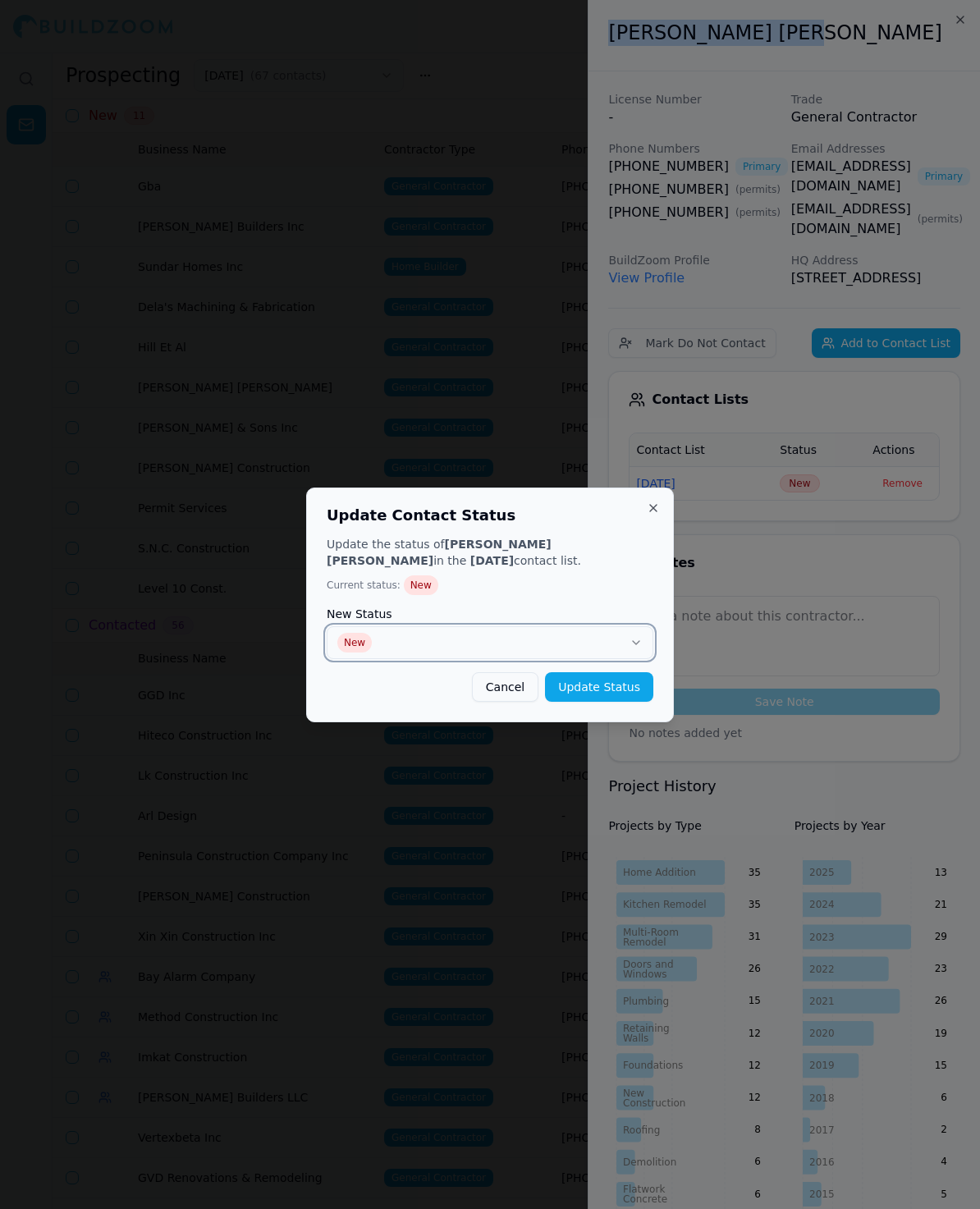
click at [463, 647] on button "New" at bounding box center [490, 642] width 327 height 33
click at [590, 678] on button "Update Status" at bounding box center [599, 687] width 108 height 29
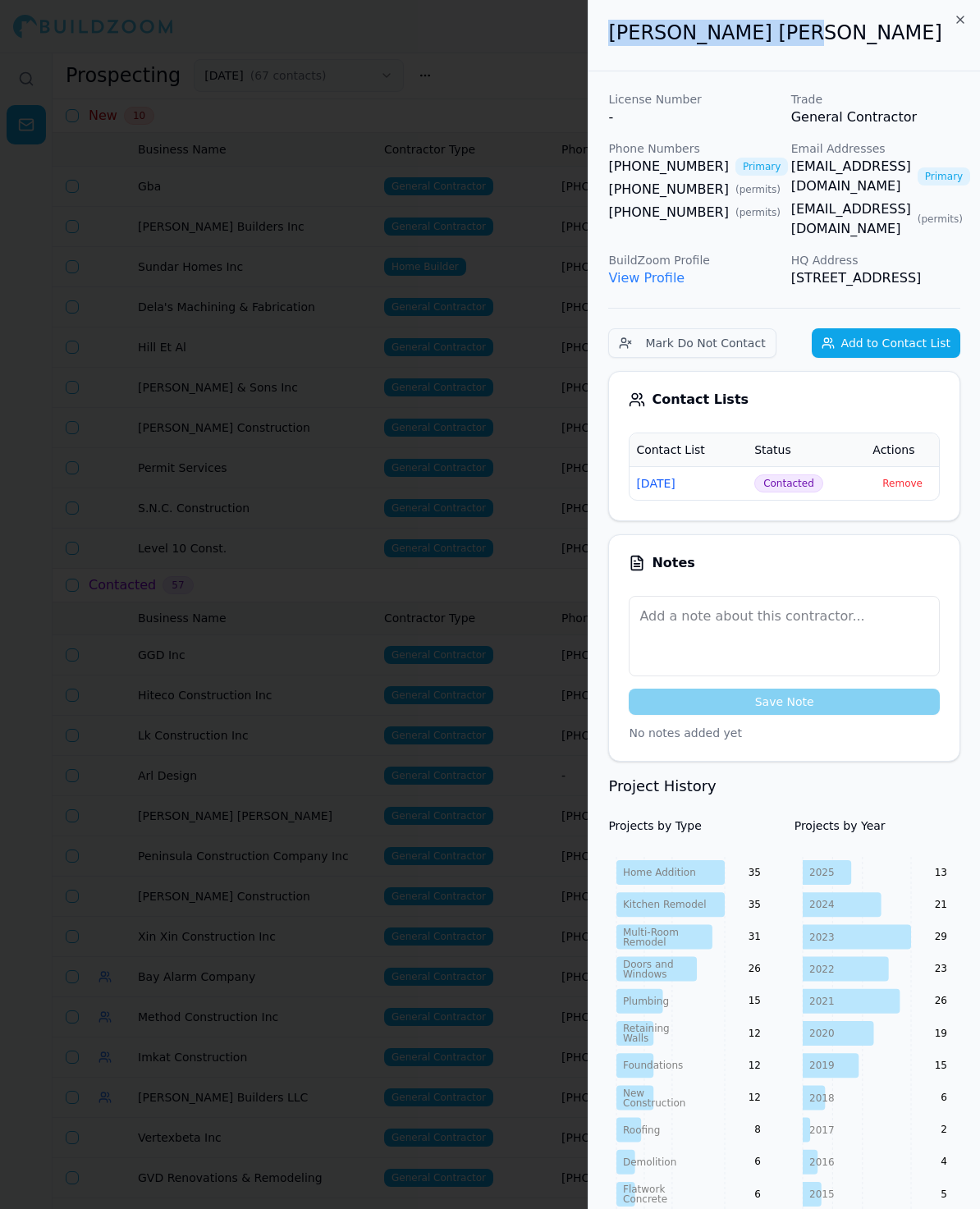
click at [313, 456] on div at bounding box center [490, 604] width 980 height 1209
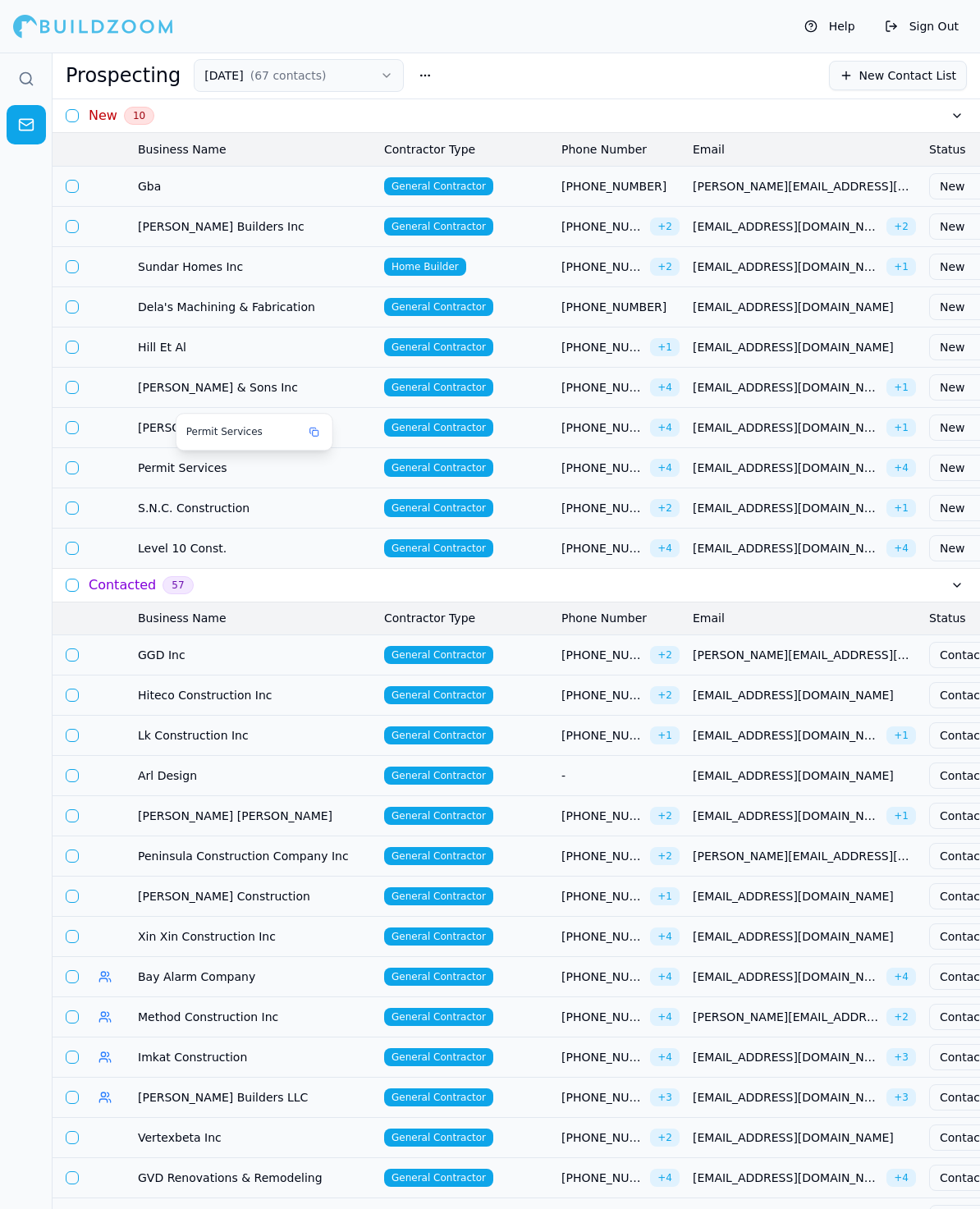
click at [172, 384] on span "[PERSON_NAME] & Sons Inc" at bounding box center [254, 387] width 233 height 17
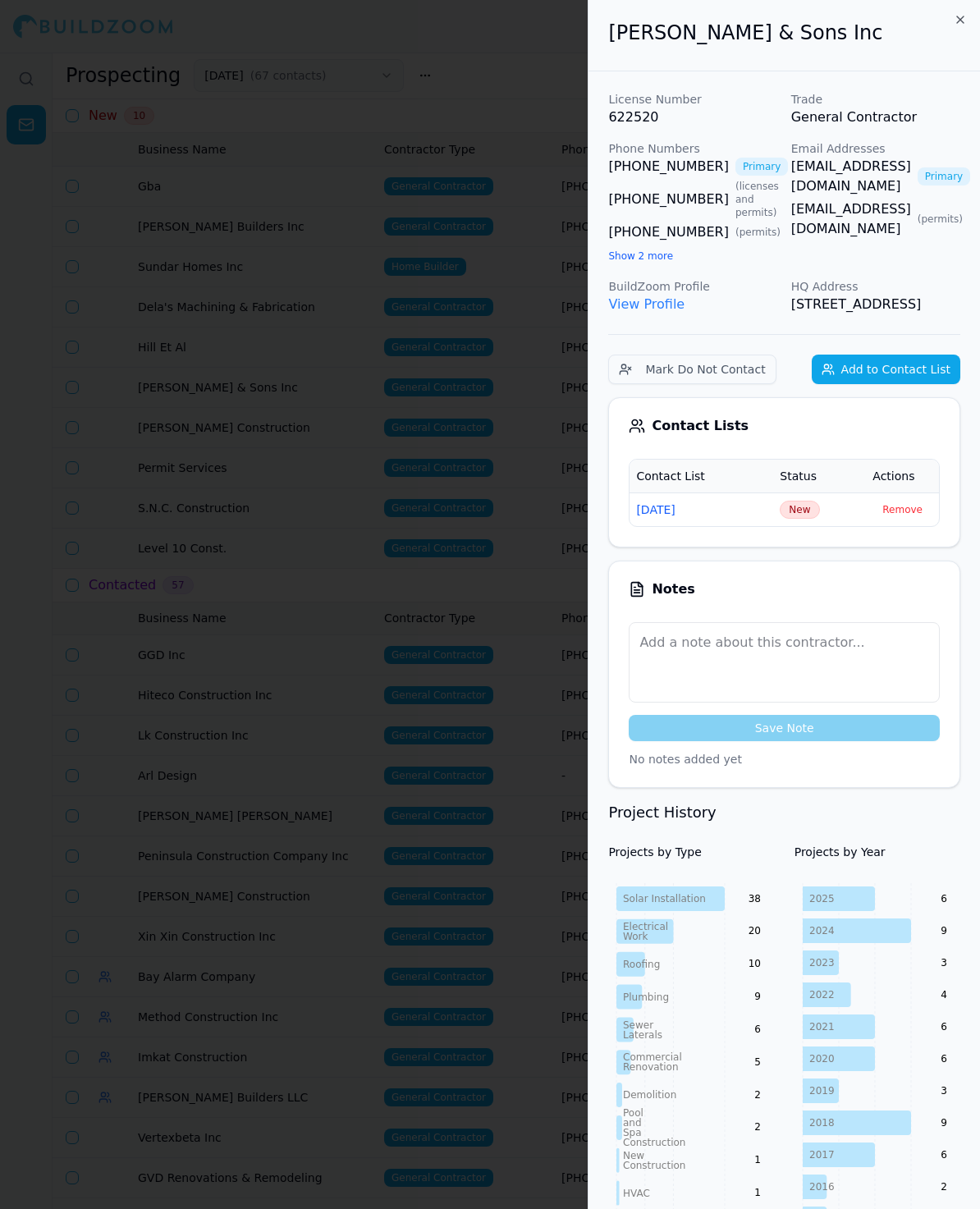
click at [832, 91] on p "Trade" at bounding box center [876, 100] width 169 height 17
drag, startPoint x: 785, startPoint y: 41, endPoint x: 604, endPoint y: 34, distance: 181.1
click at [604, 34] on div "[PERSON_NAME] & Sons Inc" at bounding box center [784, 35] width 391 height 71
click at [826, 31] on h2 "[PERSON_NAME] & Sons Inc" at bounding box center [784, 32] width 352 height 26
click at [647, 257] on button "Show 2 more" at bounding box center [640, 257] width 65 height 13
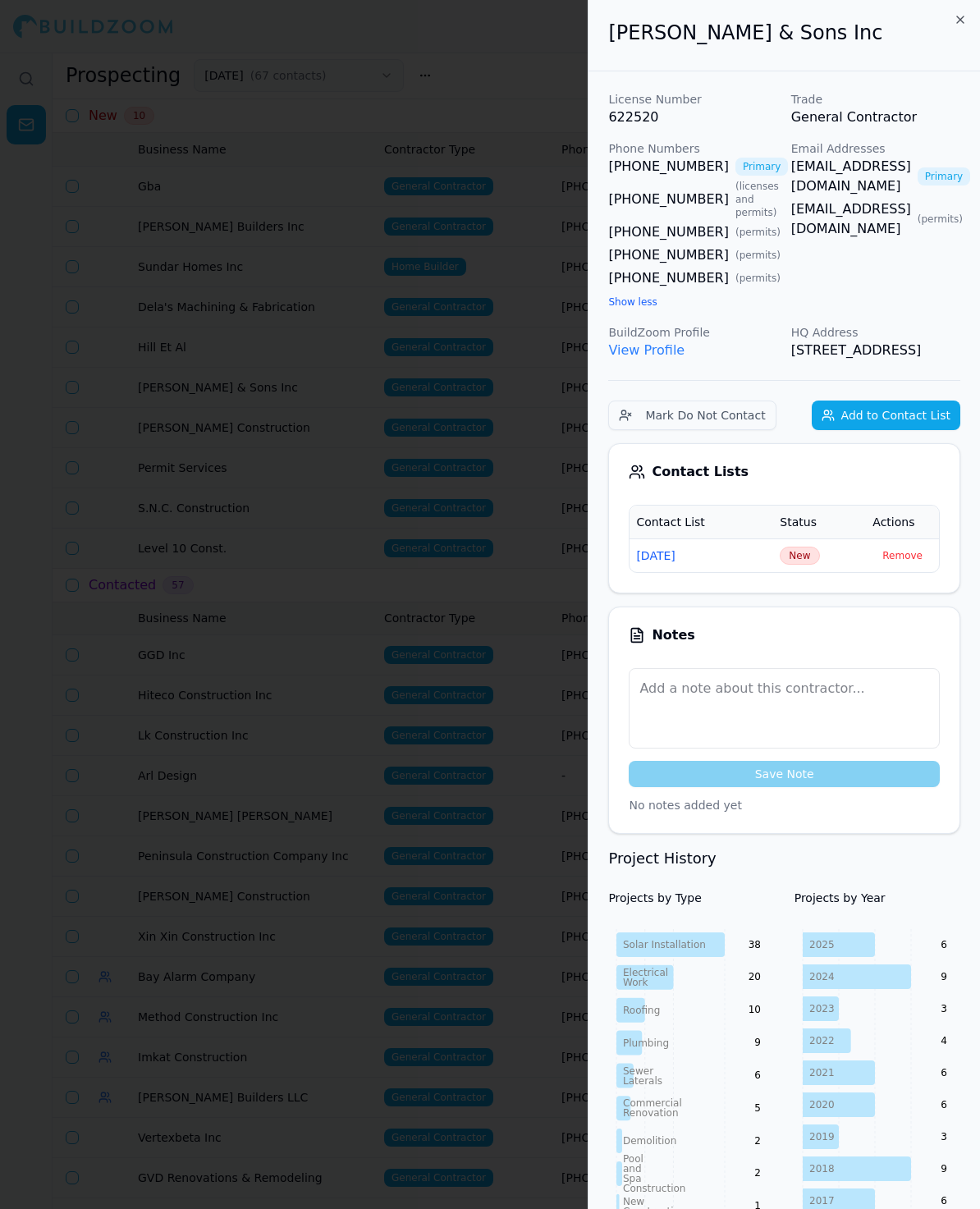
click at [786, 565] on span "New" at bounding box center [799, 556] width 39 height 18
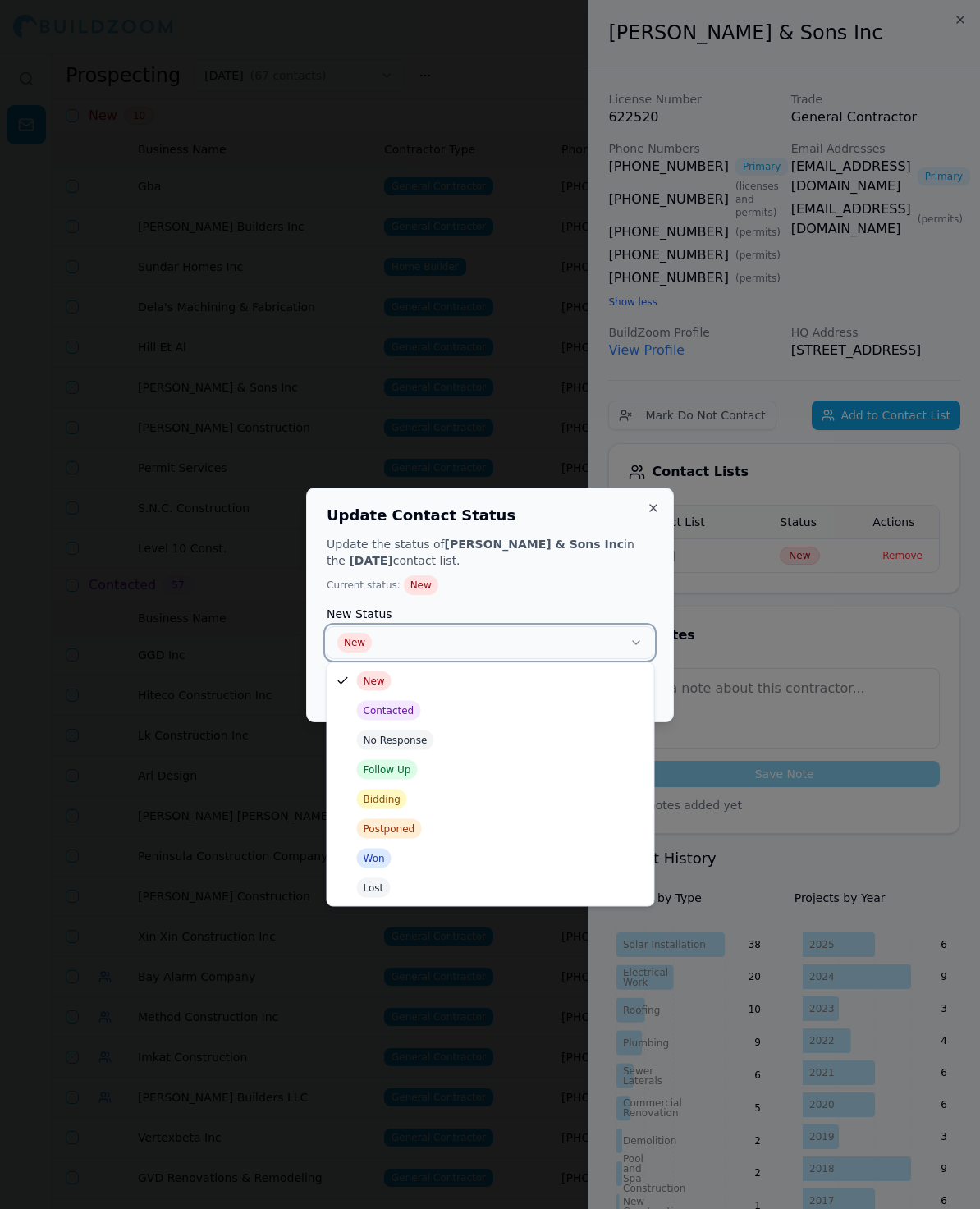
click at [469, 634] on button "New" at bounding box center [490, 642] width 327 height 33
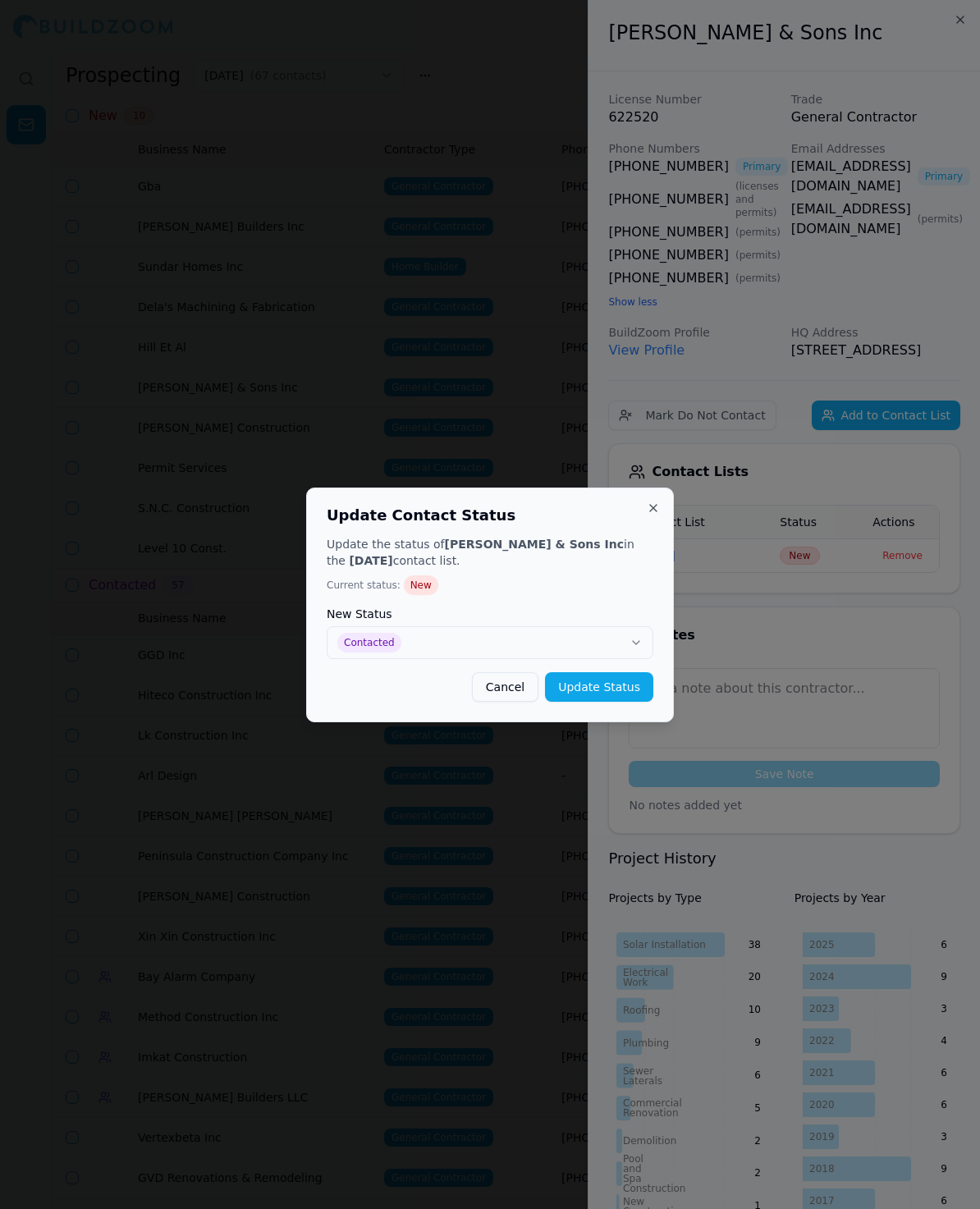
click at [617, 701] on div "Update Contact Status Update the status of [PERSON_NAME] & Sons Inc in the [DAT…" at bounding box center [490, 604] width 368 height 235
click at [621, 693] on button "Update Status" at bounding box center [599, 687] width 108 height 29
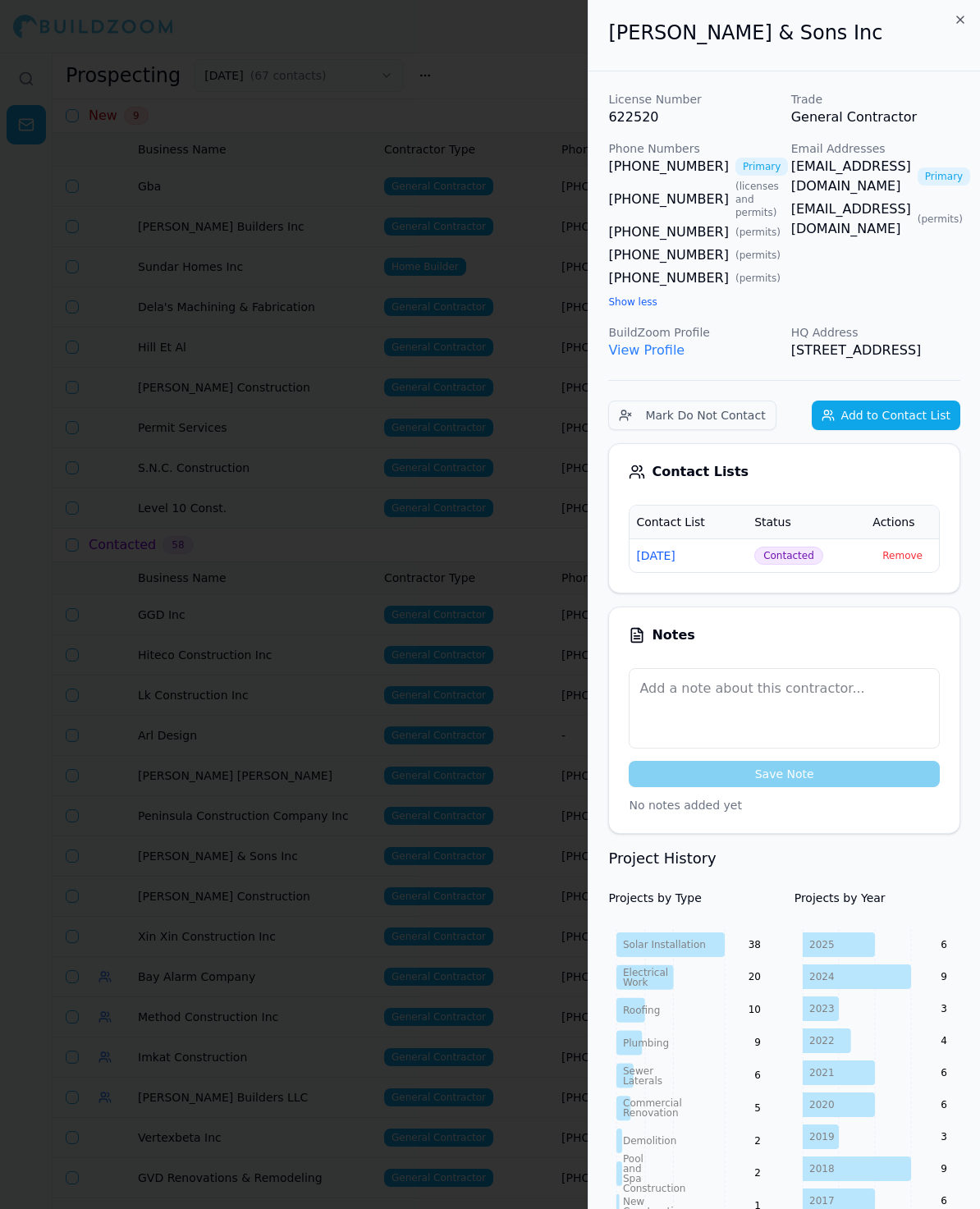
click at [311, 461] on div at bounding box center [490, 604] width 980 height 1209
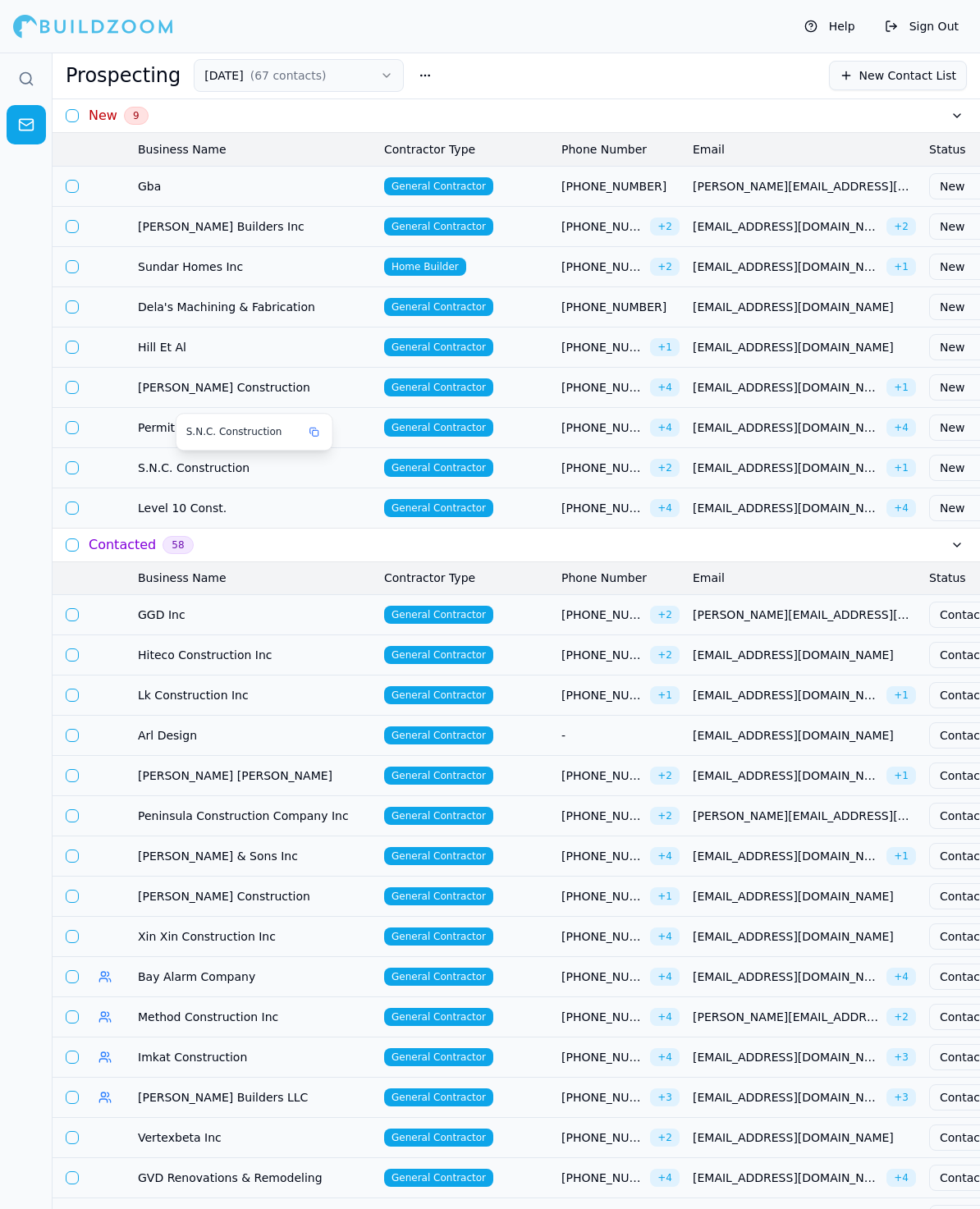
click at [222, 438] on span "S.N.C. Construction" at bounding box center [242, 432] width 113 height 13
click at [151, 390] on span "[PERSON_NAME] Construction" at bounding box center [254, 387] width 233 height 17
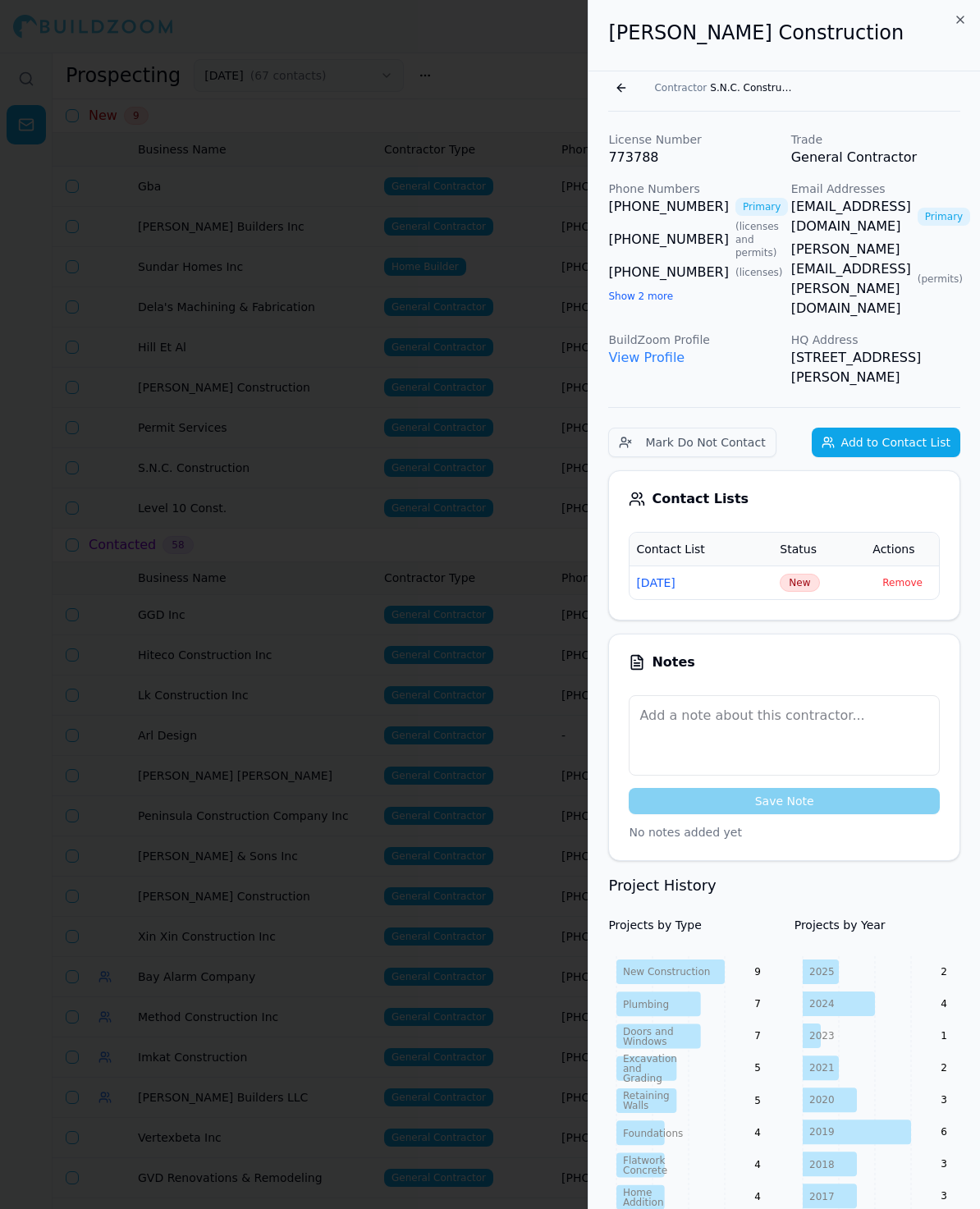
click at [876, 81] on div "Go back Contractor S.N.C. Construction" at bounding box center [784, 87] width 352 height 26
drag, startPoint x: 876, startPoint y: 40, endPoint x: 573, endPoint y: 40, distance: 303.0
click at [573, 53] on body "Help Sign Out Prospecting [DATE] ( 67 contacts ) New Contact List New 9 Busines…" at bounding box center [490, 630] width 980 height 1156
click at [864, 274] on div "Email Addresses [EMAIL_ADDRESS][DOMAIN_NAME] Primary [EMAIL_ADDRESS][PERSON_NAM…" at bounding box center [876, 249] width 169 height 138
drag, startPoint x: 639, startPoint y: 217, endPoint x: 621, endPoint y: 217, distance: 18.0
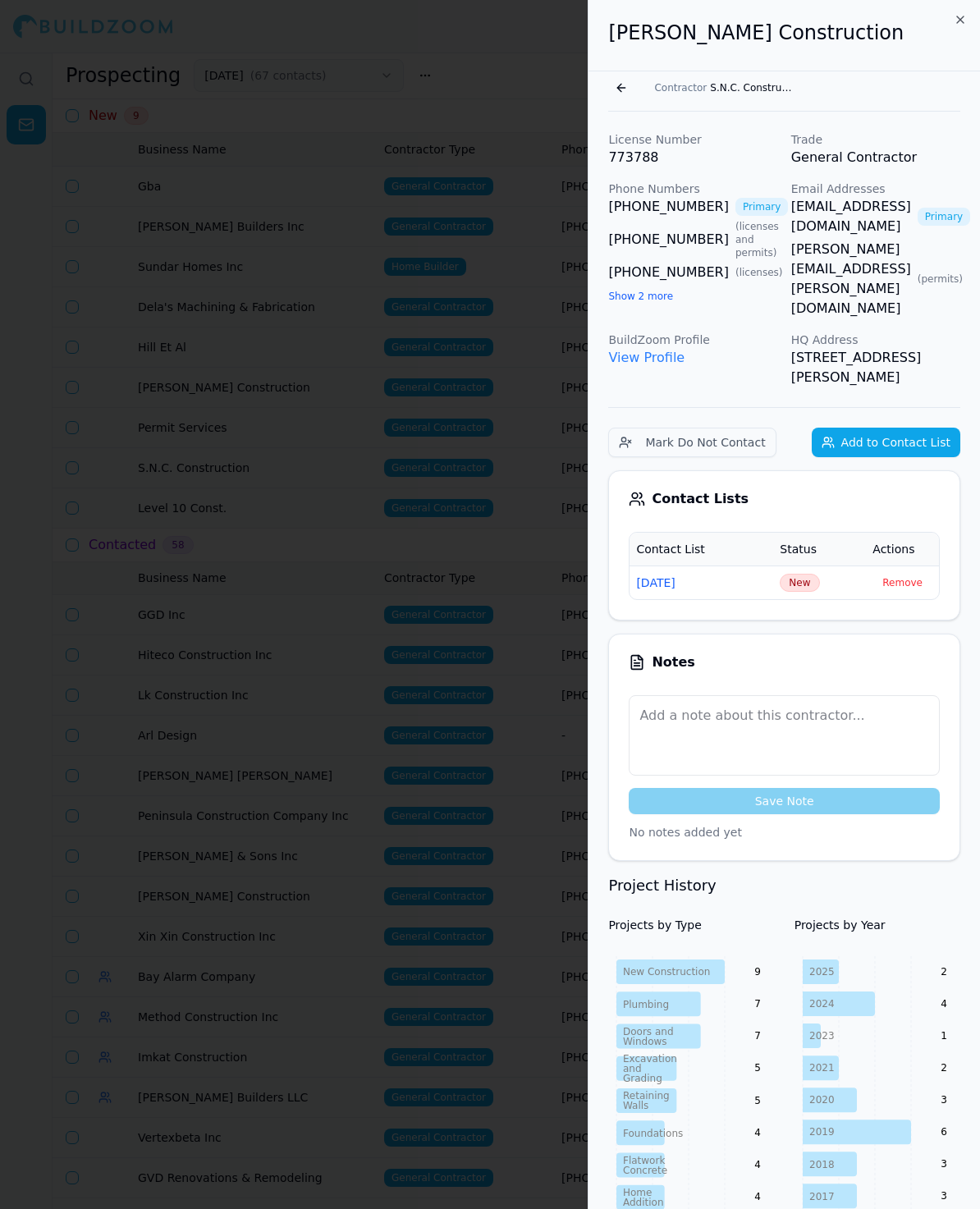
click at [621, 217] on div "[PHONE_NUMBER] Primary [PHONE_NUMBER] ( licenses and permits ) [PHONE_NUMBER] (…" at bounding box center [692, 251] width 169 height 108
click at [640, 297] on button "Show 2 more" at bounding box center [640, 297] width 65 height 13
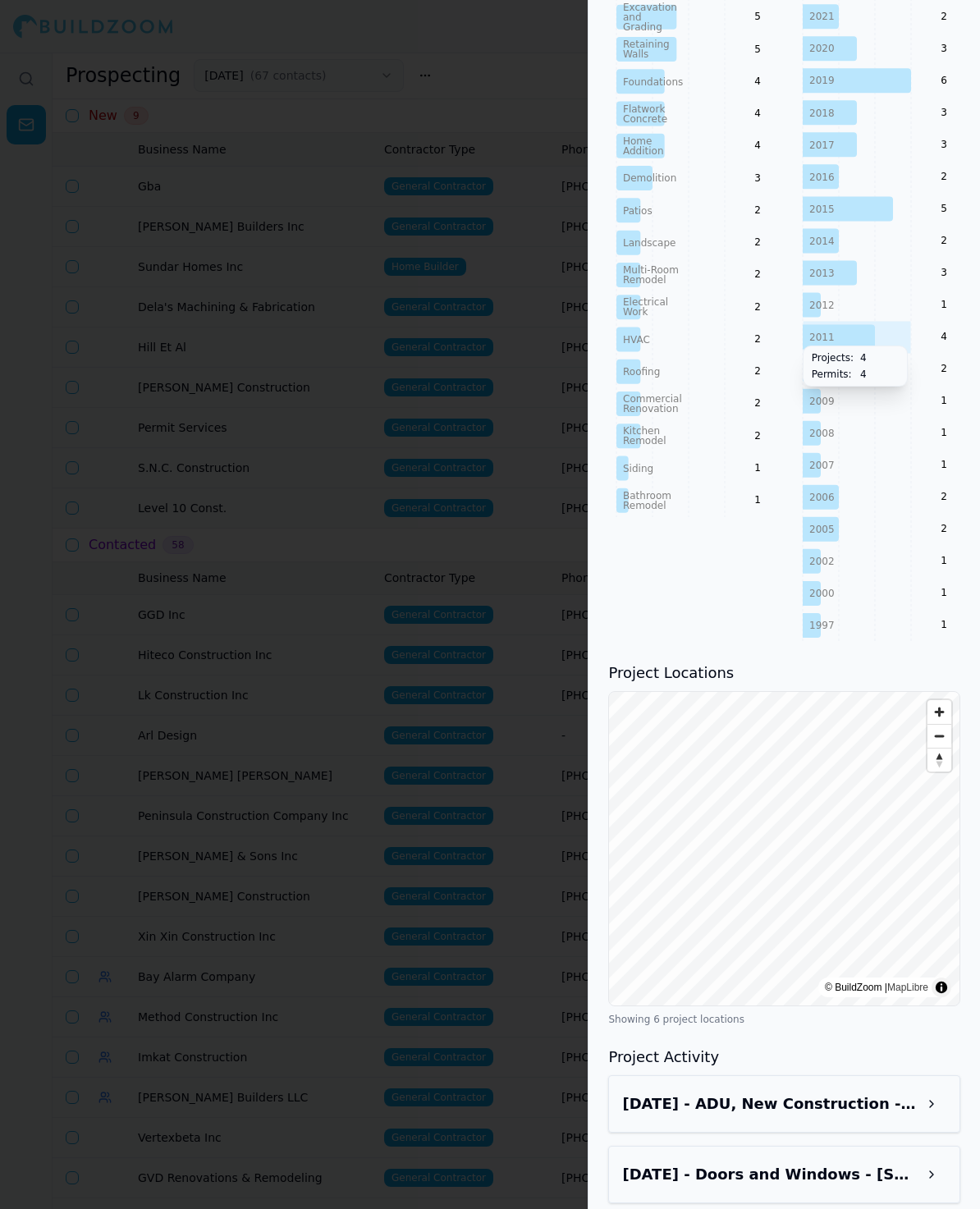
scroll to position [1393, 0]
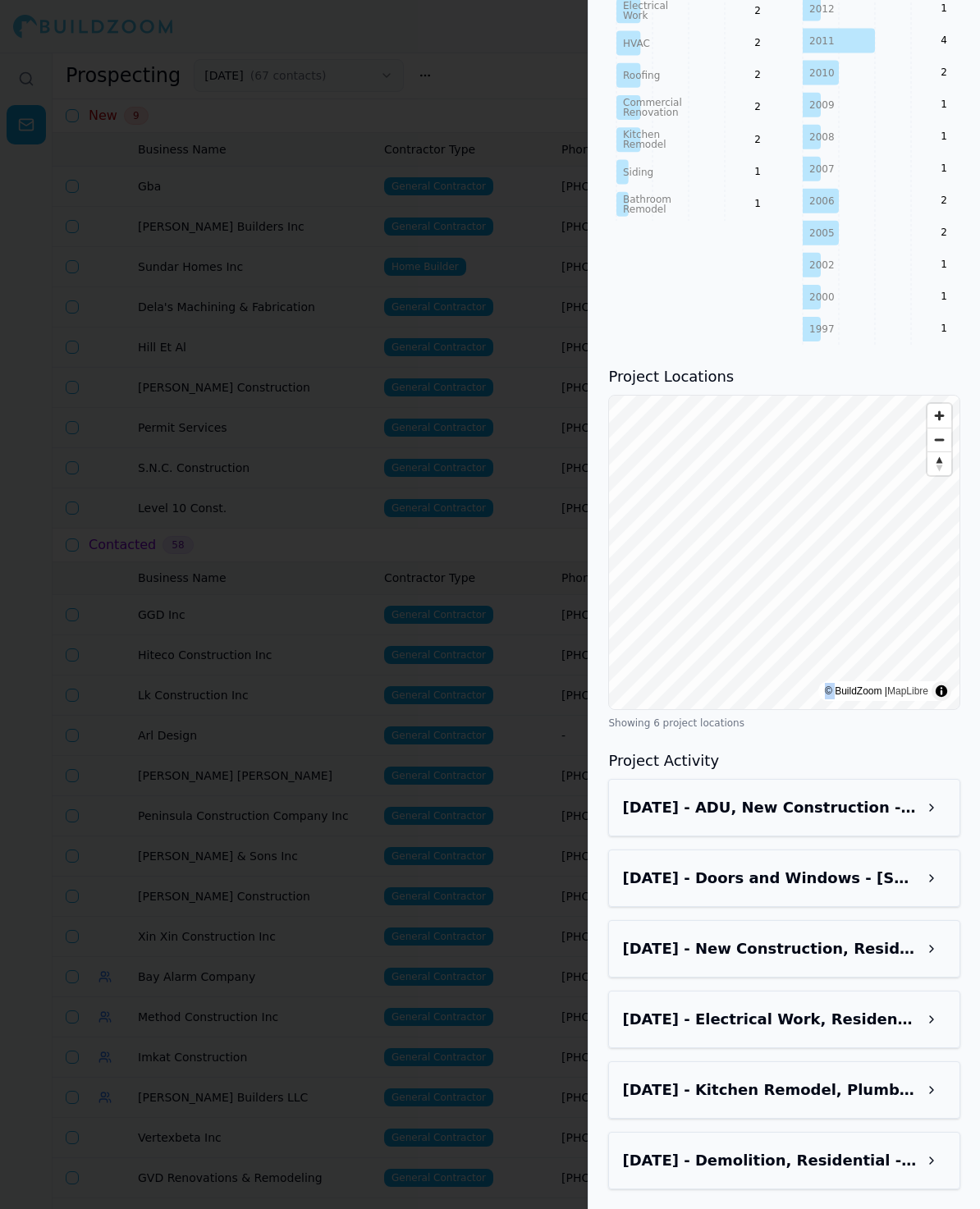
drag, startPoint x: 626, startPoint y: 375, endPoint x: 836, endPoint y: 668, distance: 360.5
click at [836, 677] on div "Project Locations © BuildZoom | MapLibre Showing 6 project locations" at bounding box center [784, 547] width 352 height 365
click at [979, 804] on html "Help Sign Out Prospecting [DATE] ( 67 contacts ) New Contact List New 9 Busines…" at bounding box center [490, 604] width 980 height 1209
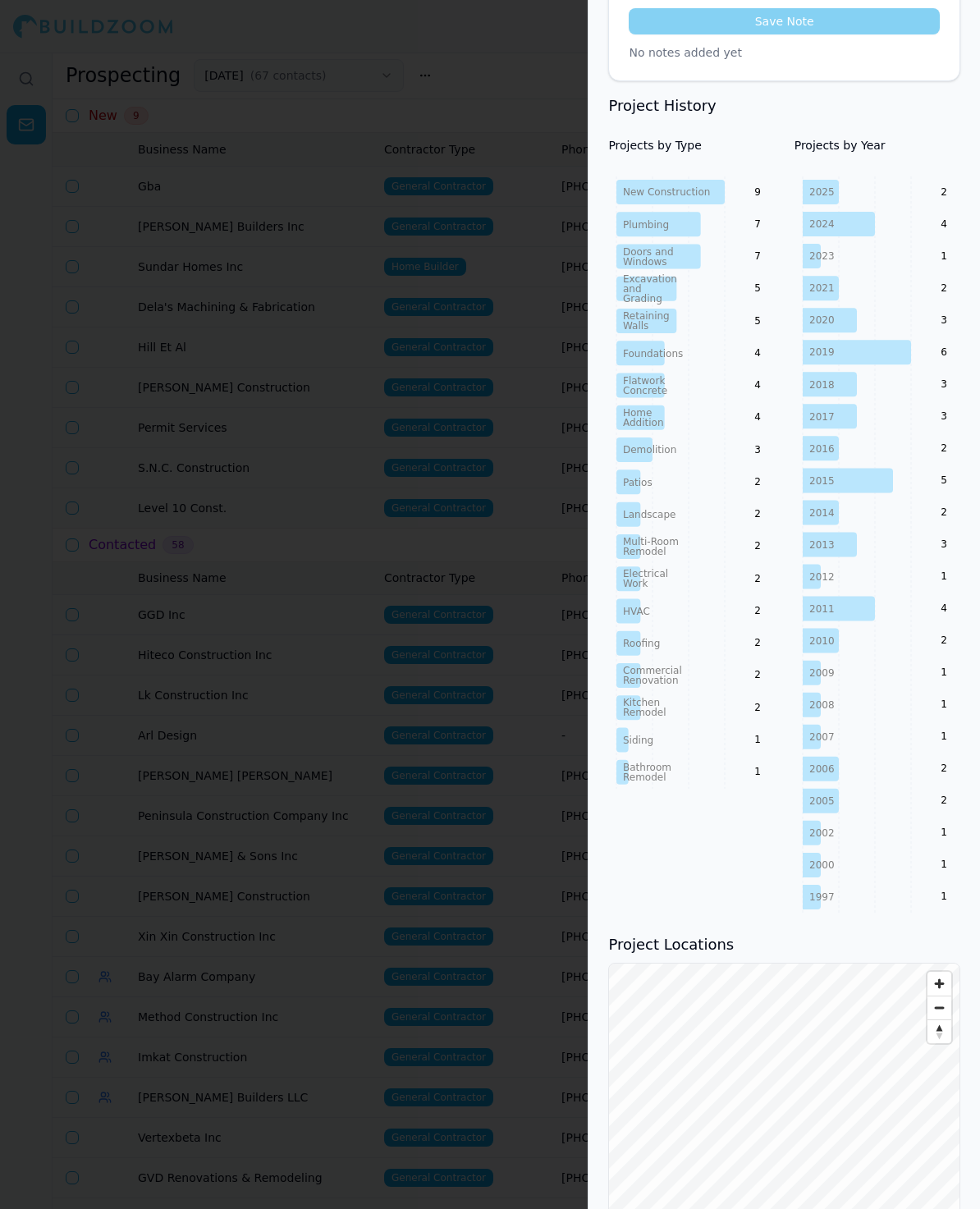
scroll to position [0, 0]
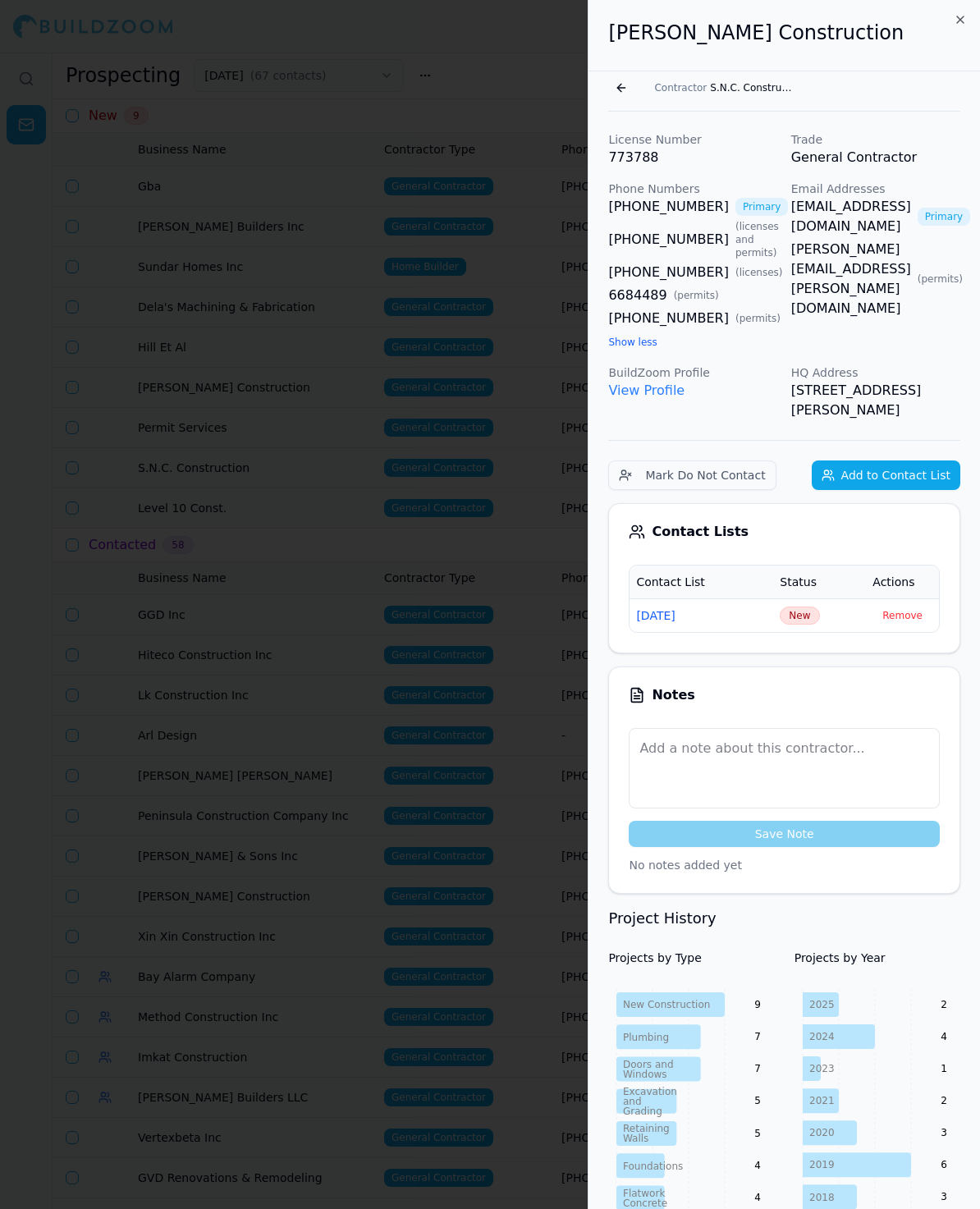
click at [792, 617] on span "New" at bounding box center [799, 615] width 39 height 18
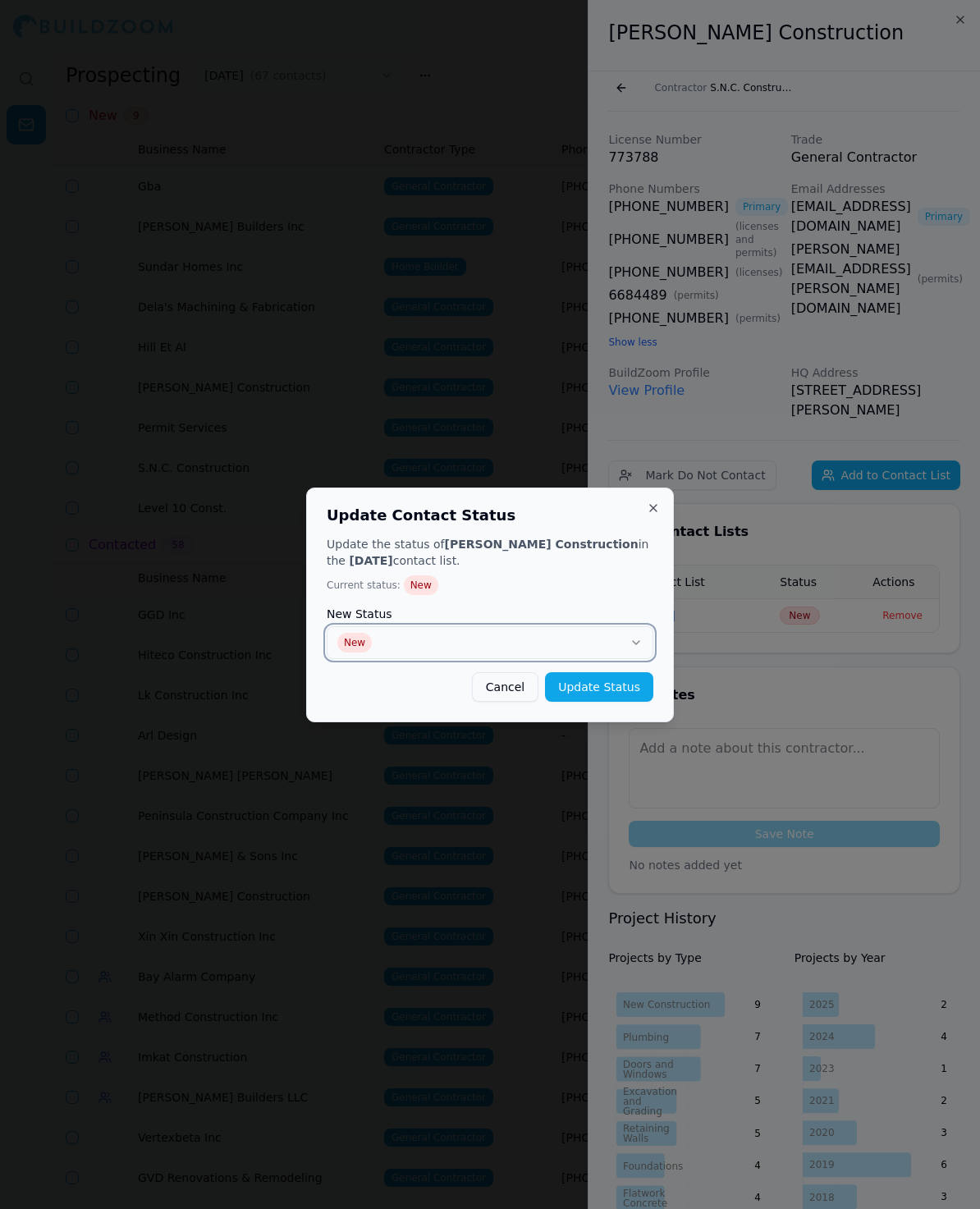
click at [543, 650] on button "New" at bounding box center [490, 642] width 327 height 33
click at [601, 691] on button "Update Status" at bounding box center [599, 687] width 108 height 29
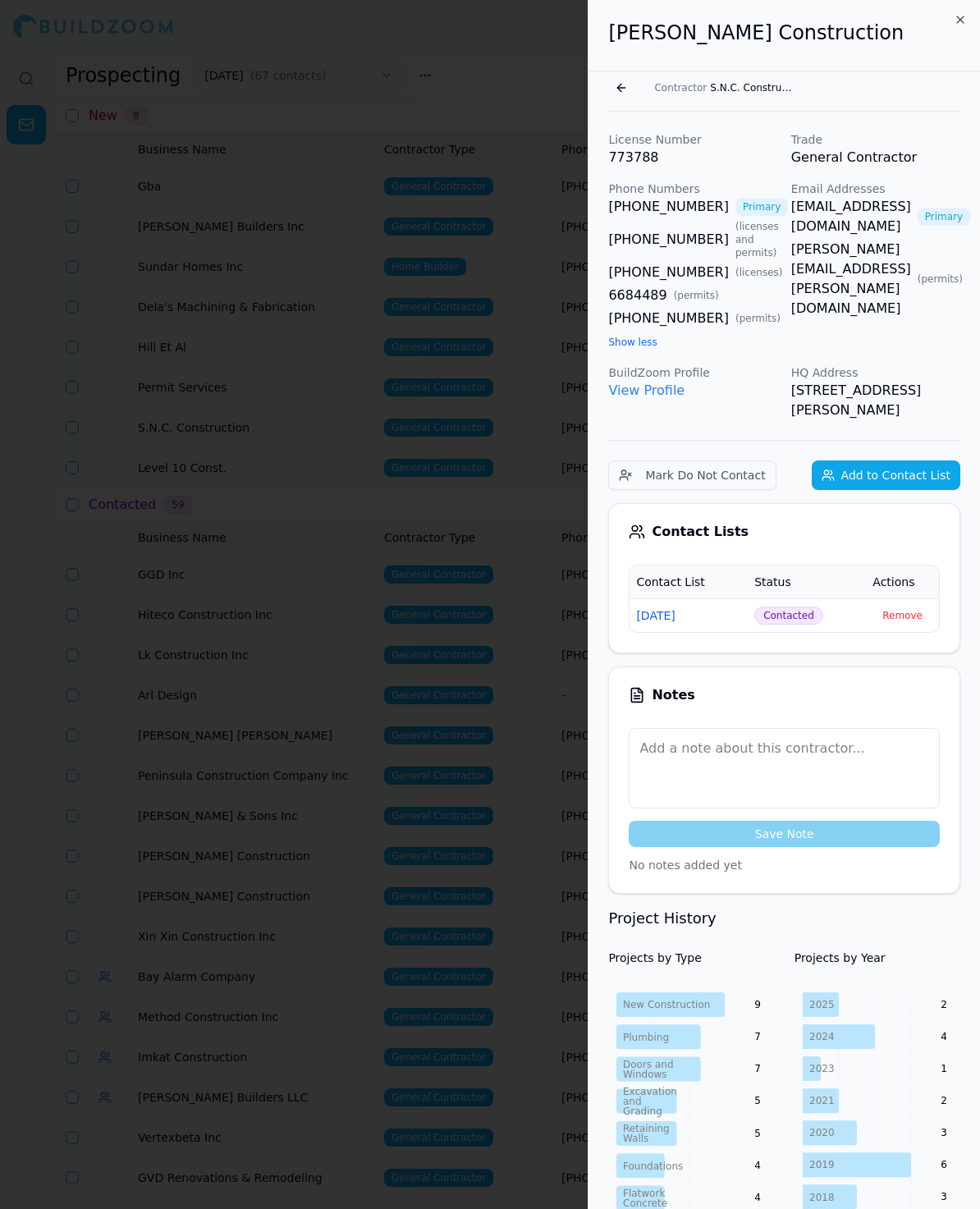
click at [143, 384] on div at bounding box center [490, 604] width 980 height 1209
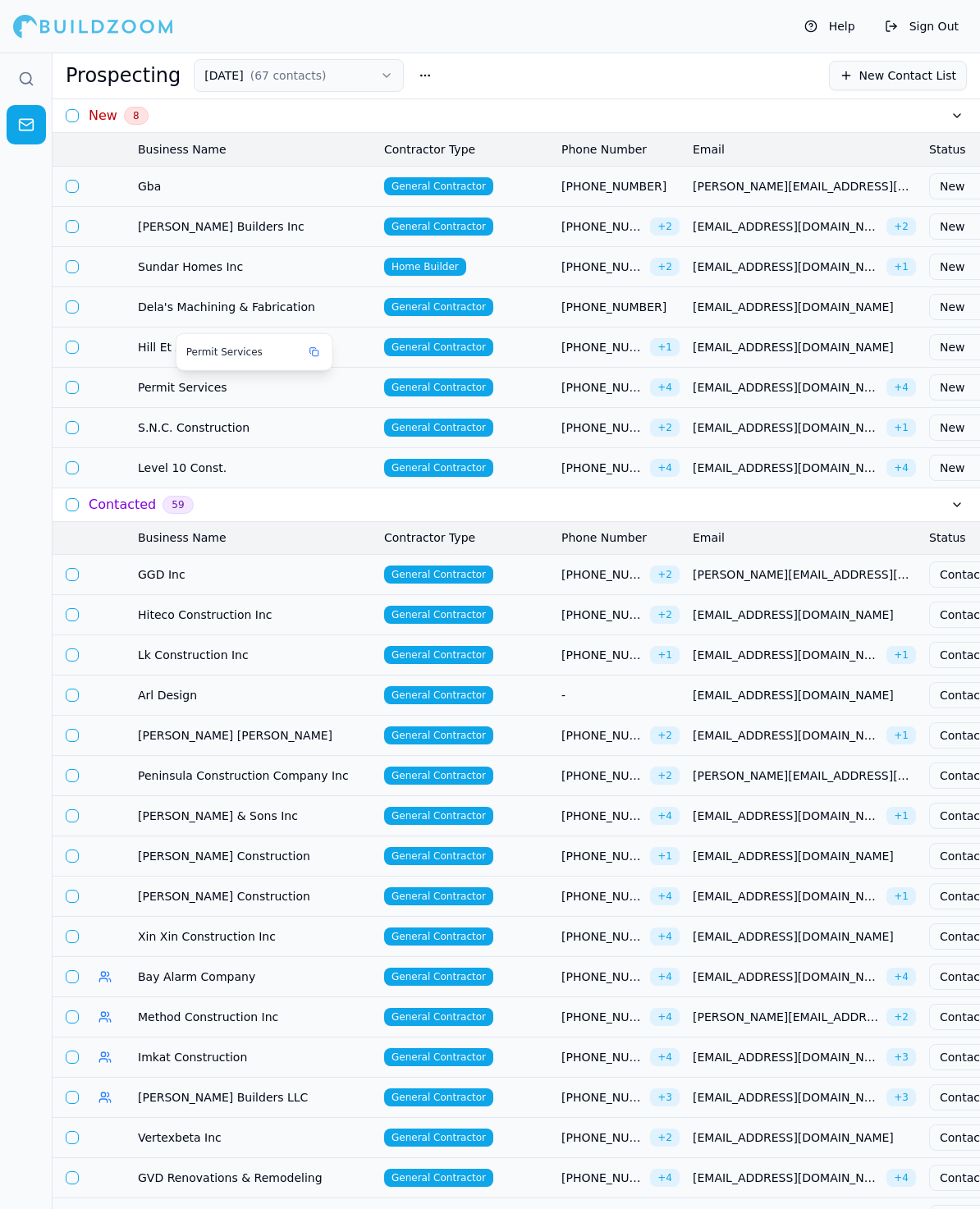
click at [172, 384] on span "Permit Services" at bounding box center [254, 387] width 233 height 17
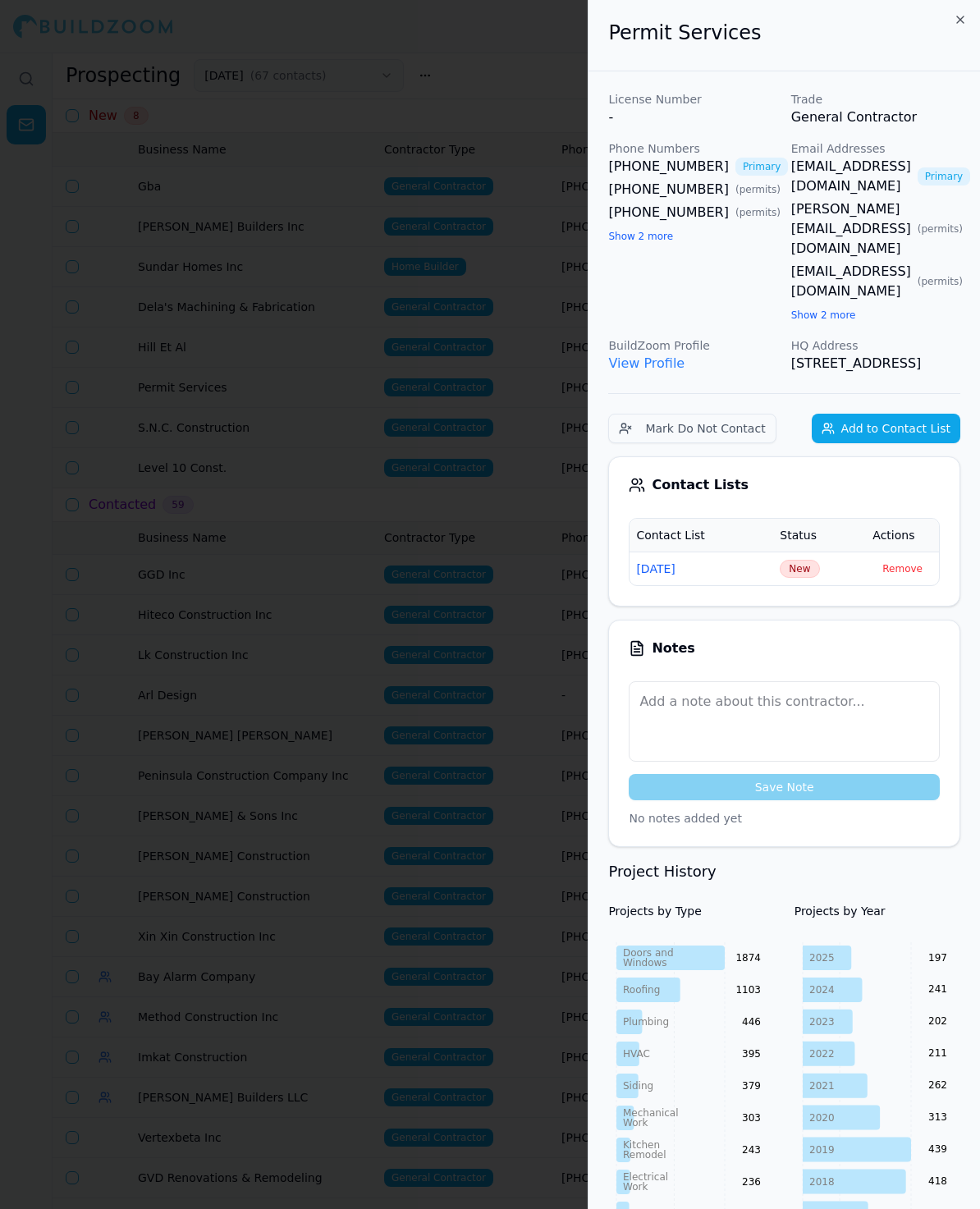
click at [642, 236] on button "Show 2 more" at bounding box center [640, 236] width 65 height 13
click at [842, 309] on button "Show 2 more" at bounding box center [823, 315] width 65 height 13
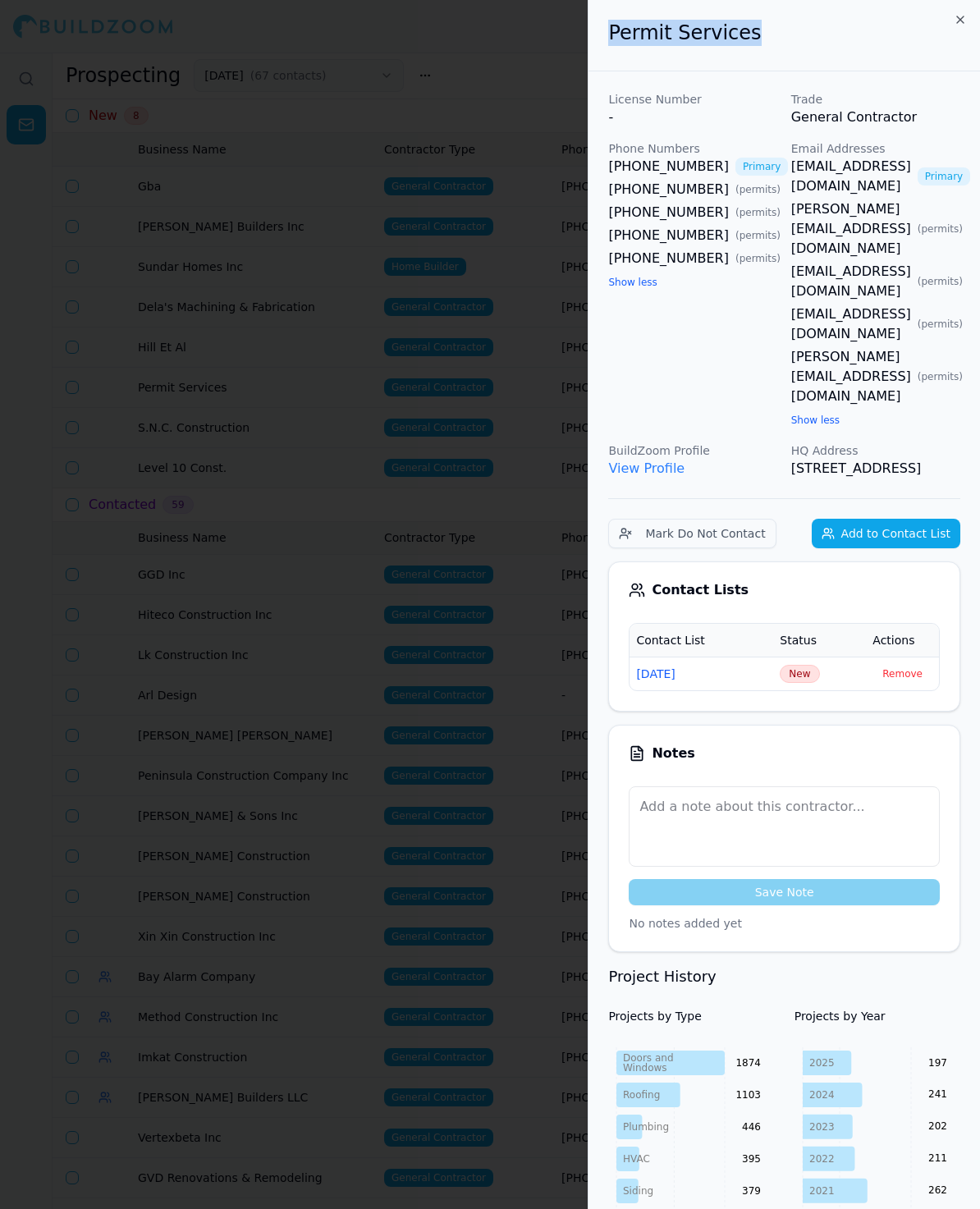
drag, startPoint x: 752, startPoint y: 31, endPoint x: 573, endPoint y: 32, distance: 179.0
click at [573, 53] on body "Help Sign Out Prospecting [DATE] ( 67 contacts ) New Contact List New 8 Busines…" at bounding box center [490, 630] width 980 height 1156
click at [788, 665] on span "New" at bounding box center [799, 674] width 39 height 18
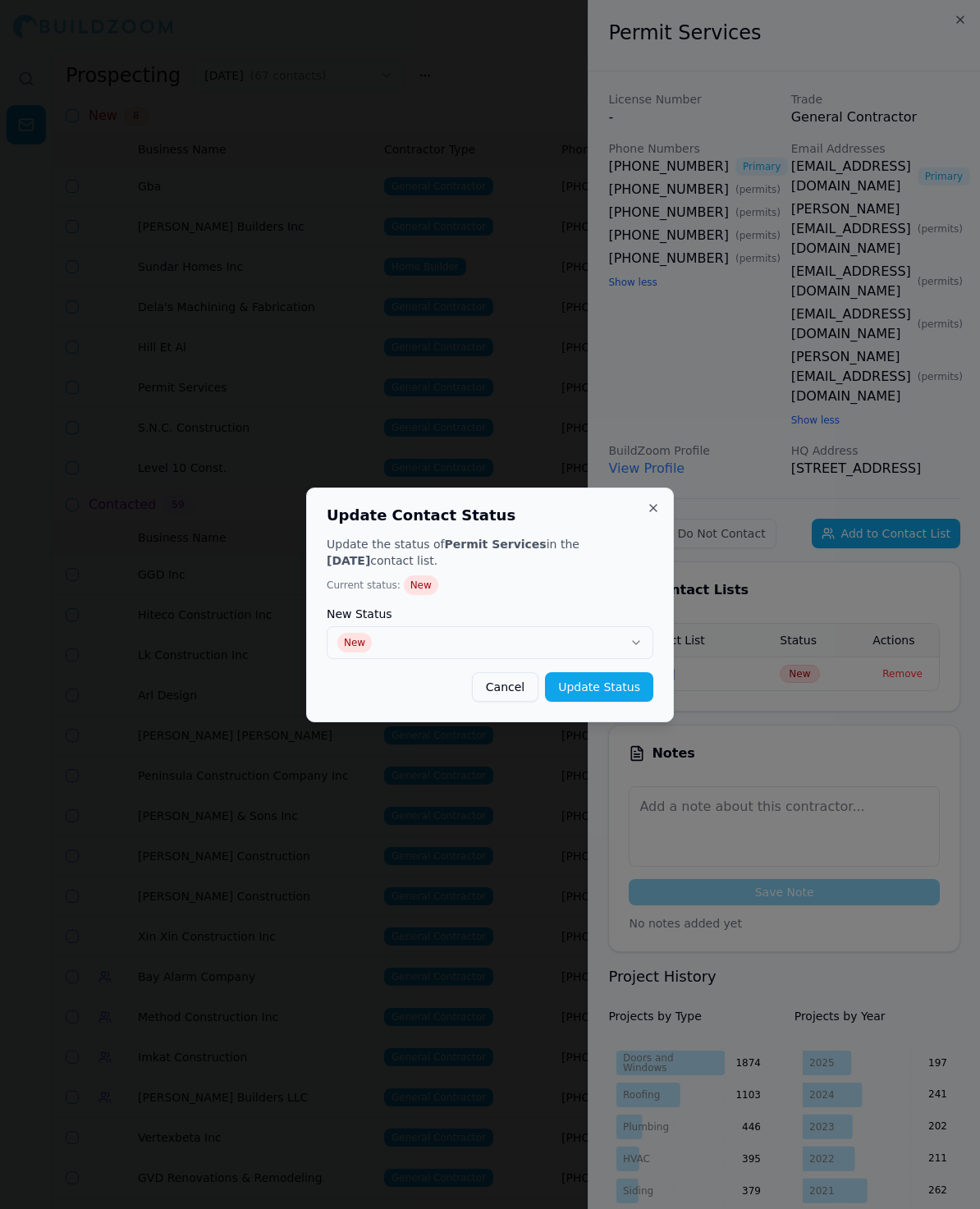
click at [555, 623] on div "New Status New" at bounding box center [490, 633] width 327 height 51
click at [550, 646] on button "New" at bounding box center [490, 642] width 327 height 33
click at [578, 683] on button "Update Status" at bounding box center [599, 687] width 108 height 29
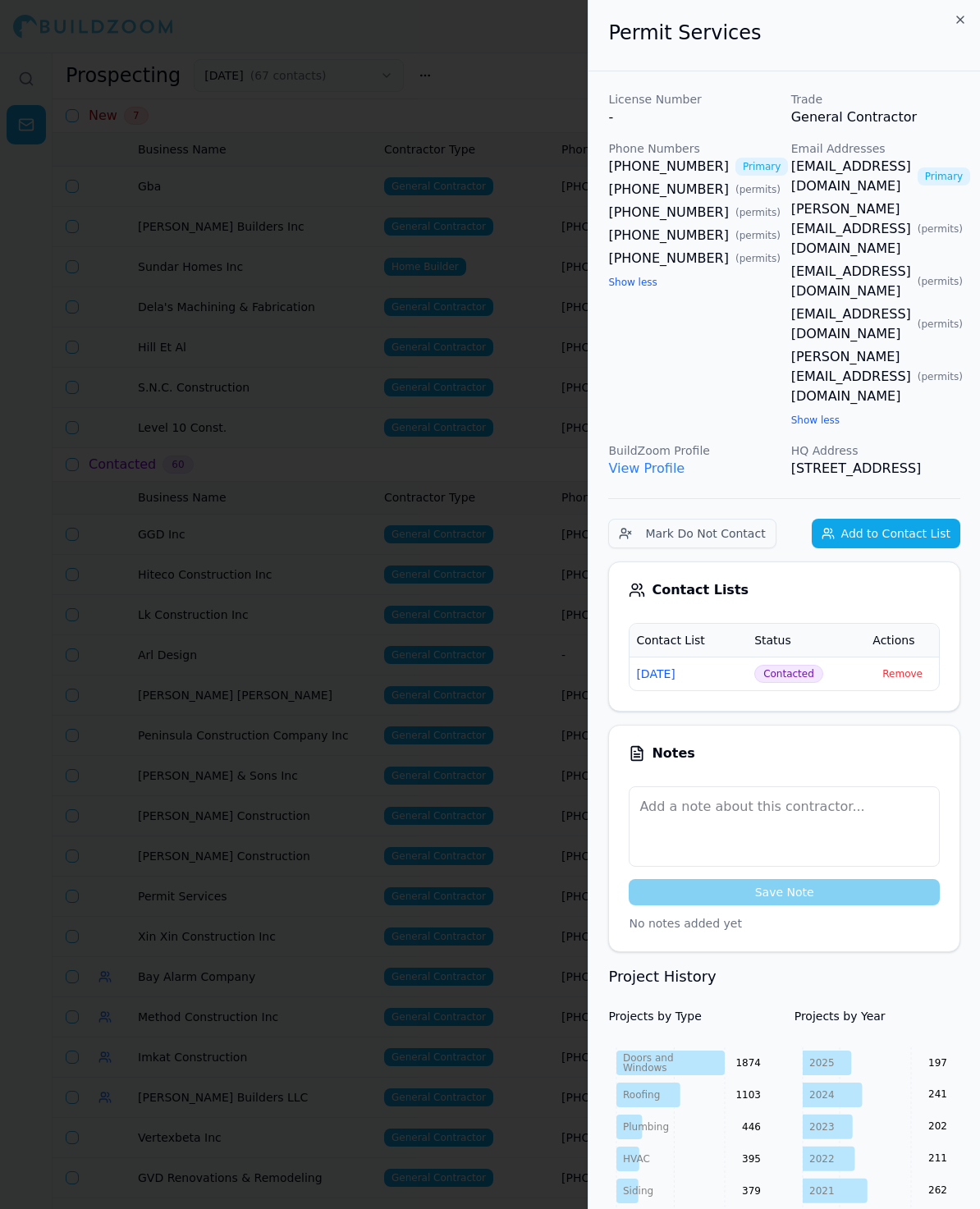
click at [299, 445] on div at bounding box center [490, 604] width 980 height 1209
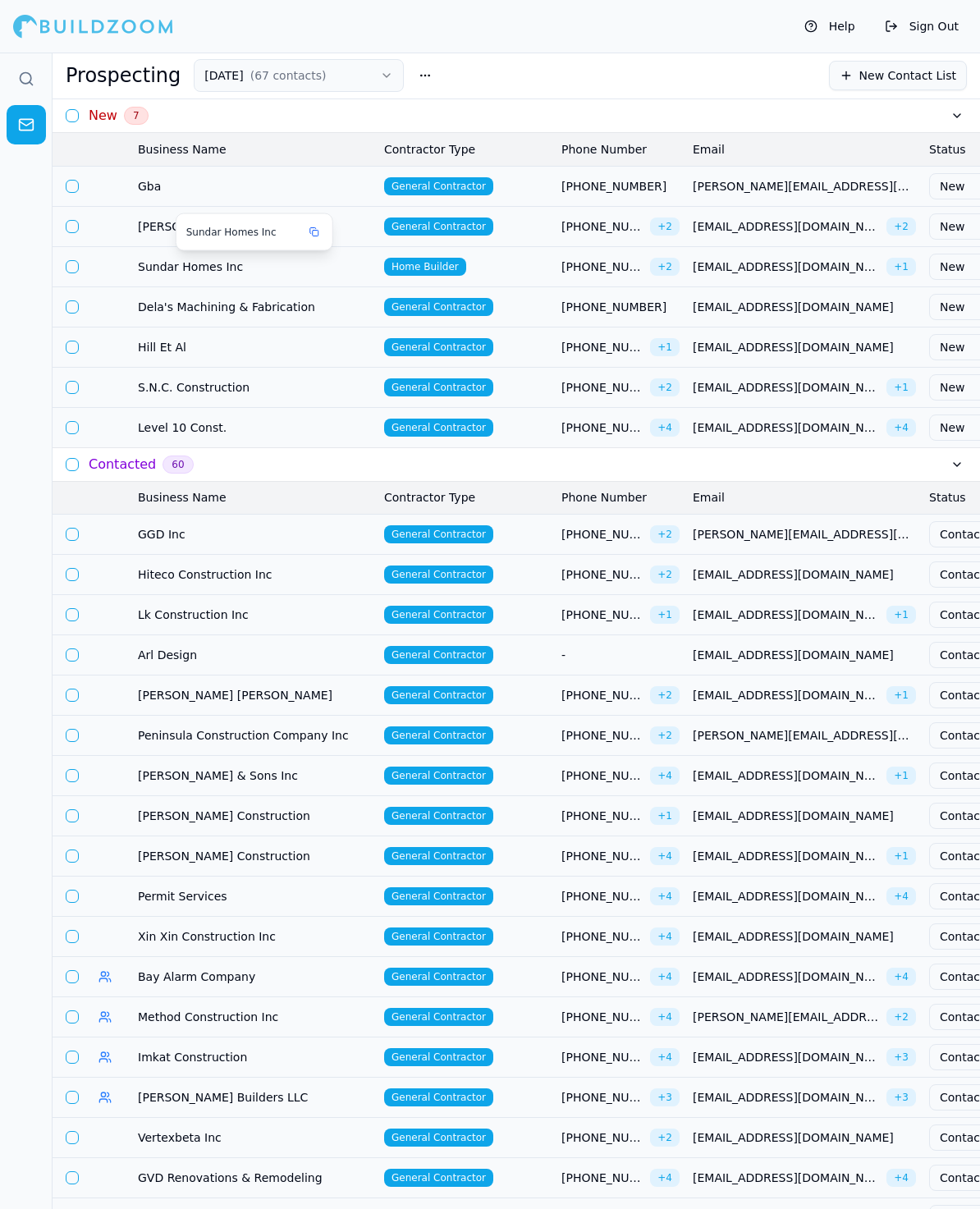
click at [147, 184] on span "Gba" at bounding box center [254, 186] width 233 height 17
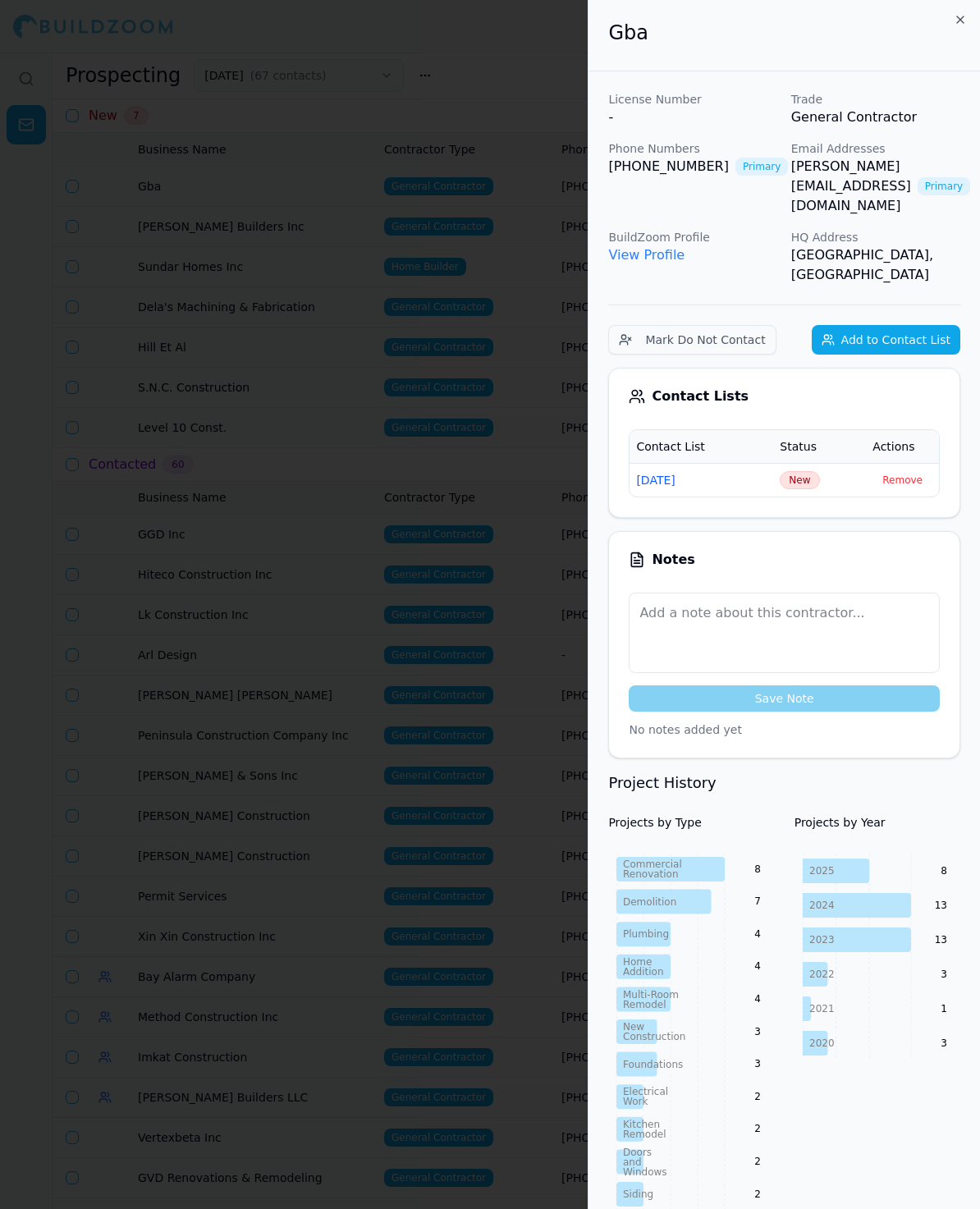
click at [545, 91] on div at bounding box center [490, 604] width 980 height 1209
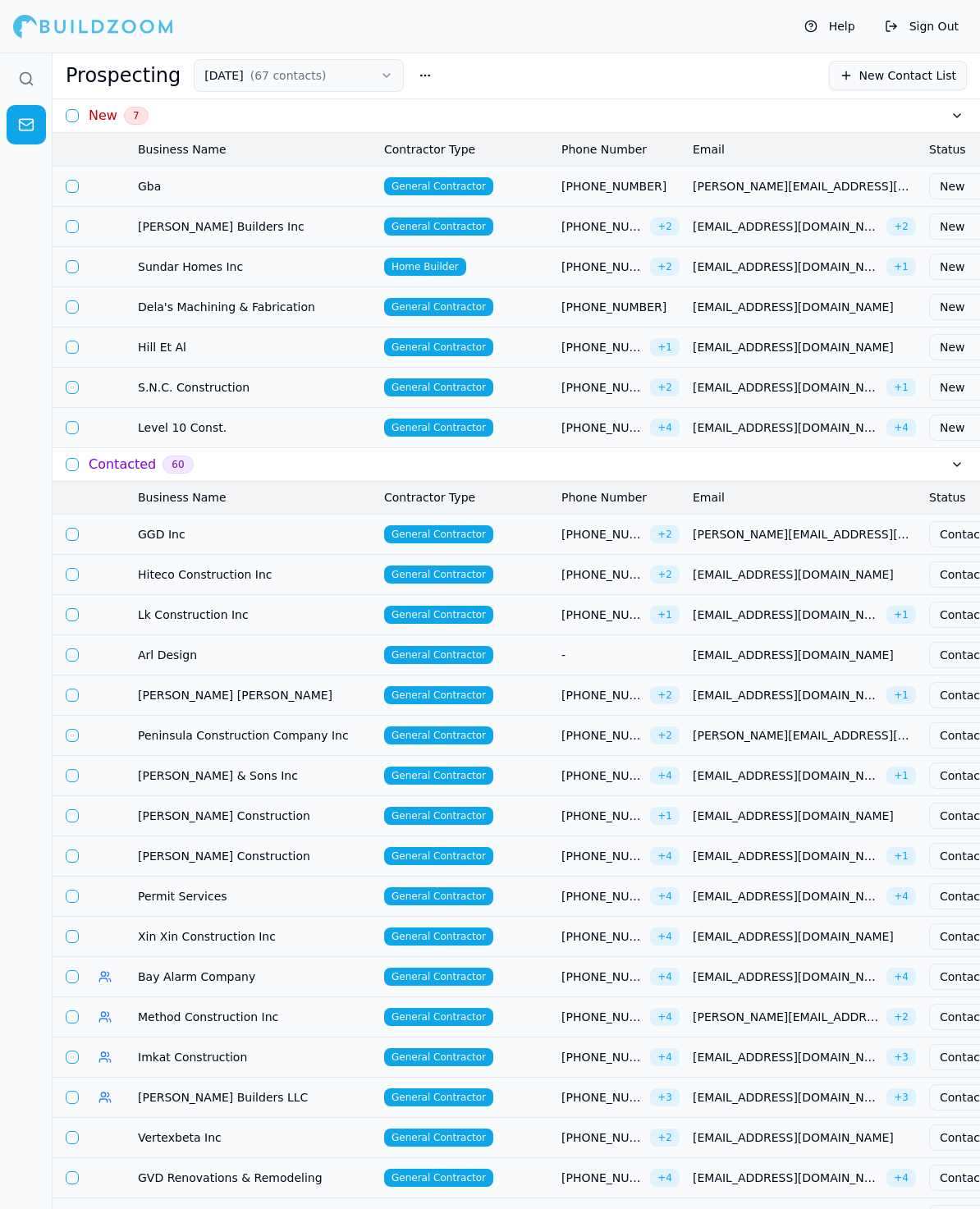
click at [167, 374] on td "S.N.C. Construction" at bounding box center [255, 387] width 246 height 40
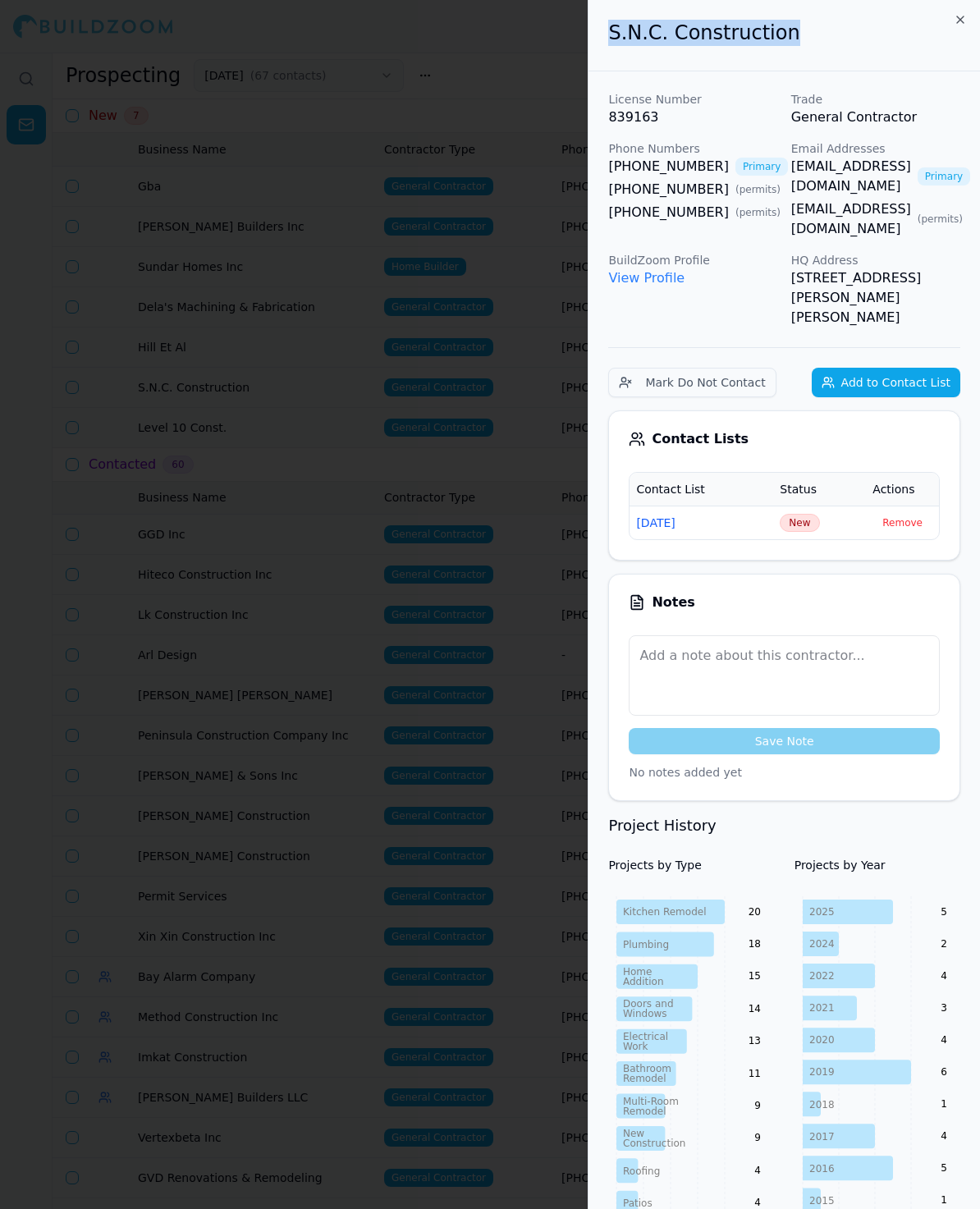
drag, startPoint x: 781, startPoint y: 30, endPoint x: 601, endPoint y: 35, distance: 180.1
click at [601, 35] on div "S.N.C. Construction" at bounding box center [784, 35] width 391 height 71
click at [852, 59] on div "S.N.C. Construction" at bounding box center [784, 35] width 391 height 71
click at [804, 514] on span "New" at bounding box center [799, 523] width 39 height 18
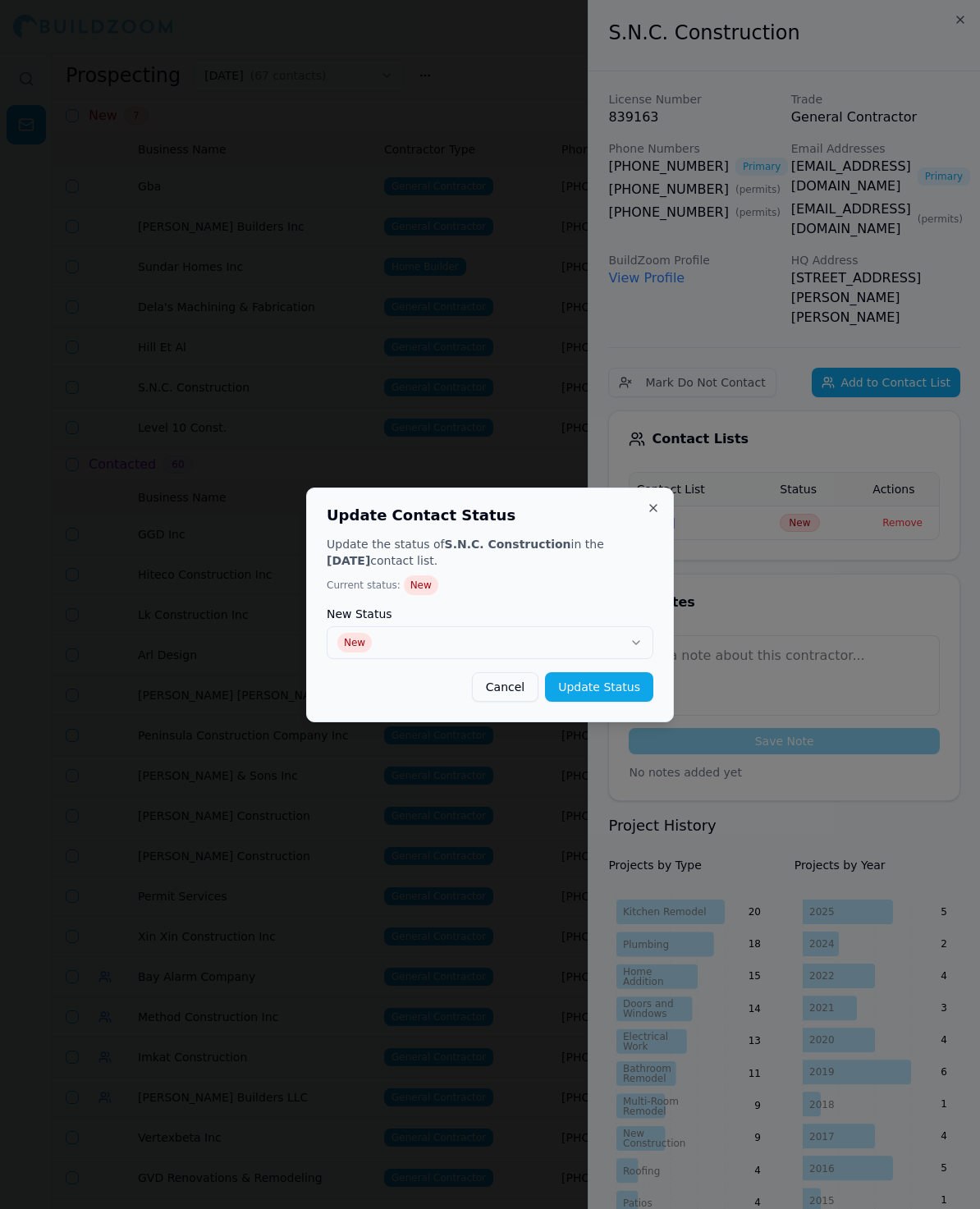
click at [804, 480] on div at bounding box center [490, 604] width 980 height 1209
click at [457, 658] on div "Update the status of S.N.C. Construction in the [DATE] contact list. Current st…" at bounding box center [490, 619] width 327 height 166
click at [423, 646] on button "New" at bounding box center [490, 642] width 327 height 33
click at [579, 688] on button "Update Status" at bounding box center [599, 687] width 108 height 29
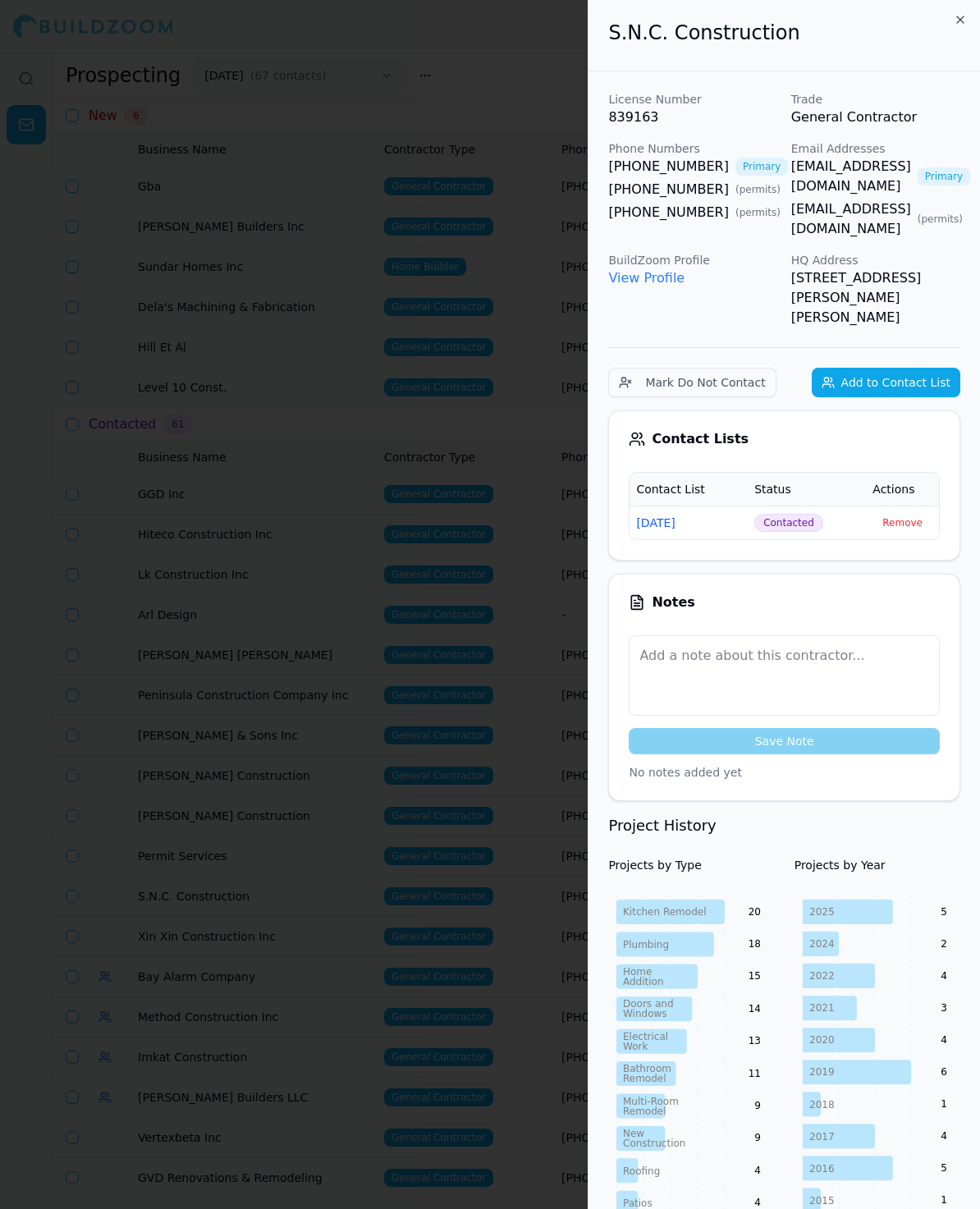
click at [347, 506] on div at bounding box center [490, 604] width 980 height 1209
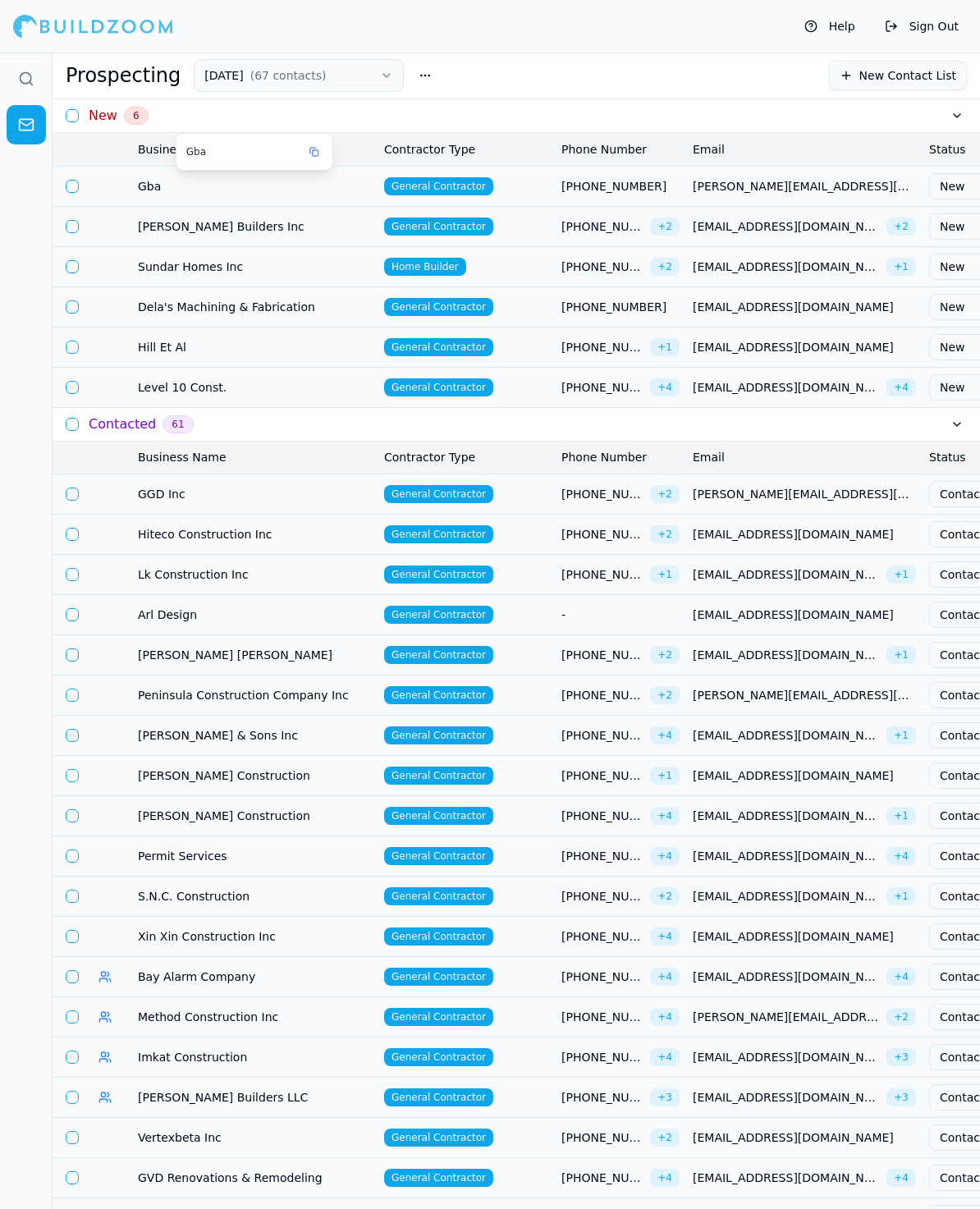
click at [158, 184] on span "Gba" at bounding box center [254, 186] width 233 height 17
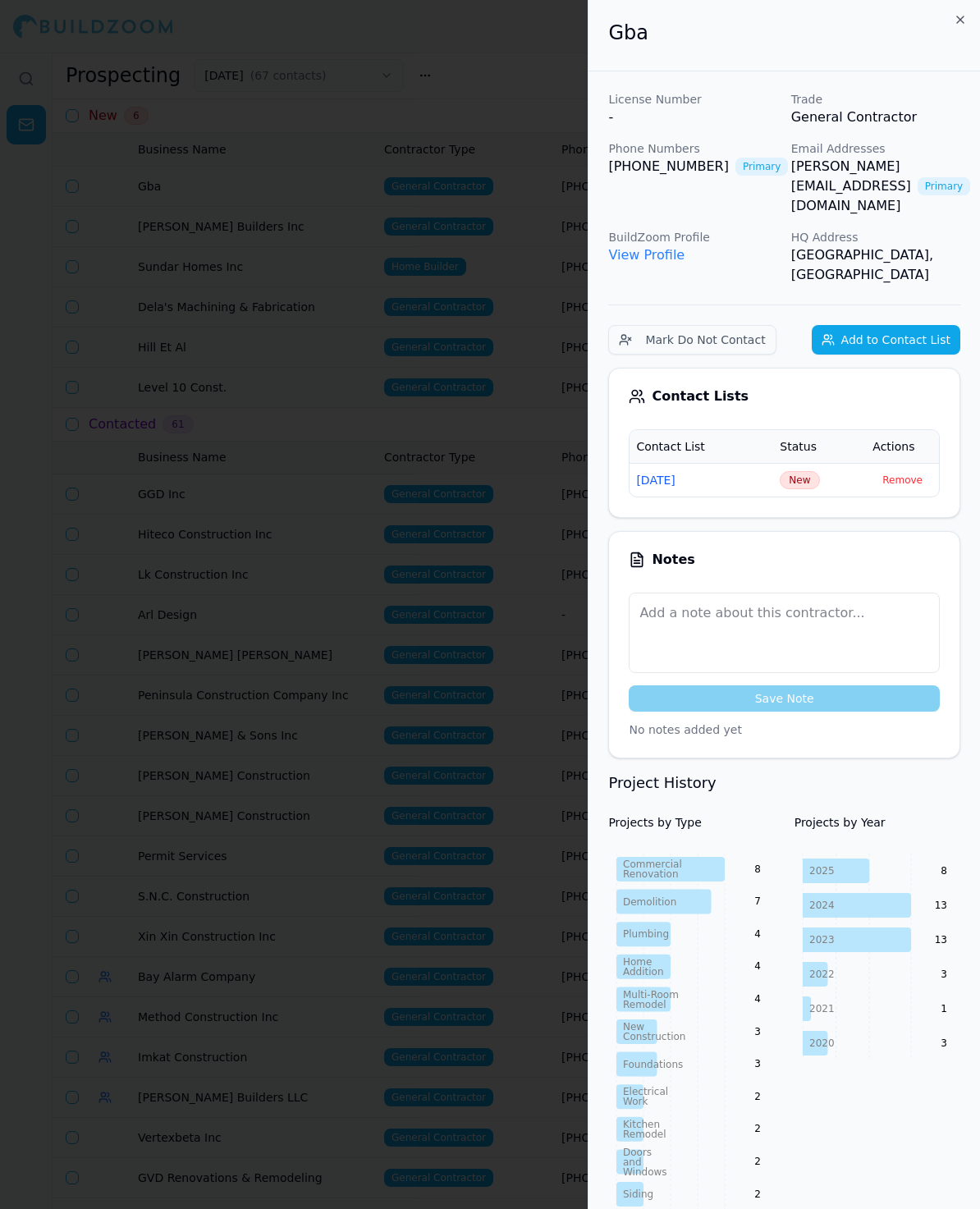
click at [639, 24] on h2 "Gba" at bounding box center [784, 32] width 352 height 26
click at [636, 34] on h2 "Gba" at bounding box center [784, 32] width 352 height 26
click at [791, 59] on div "Gba" at bounding box center [784, 35] width 391 height 71
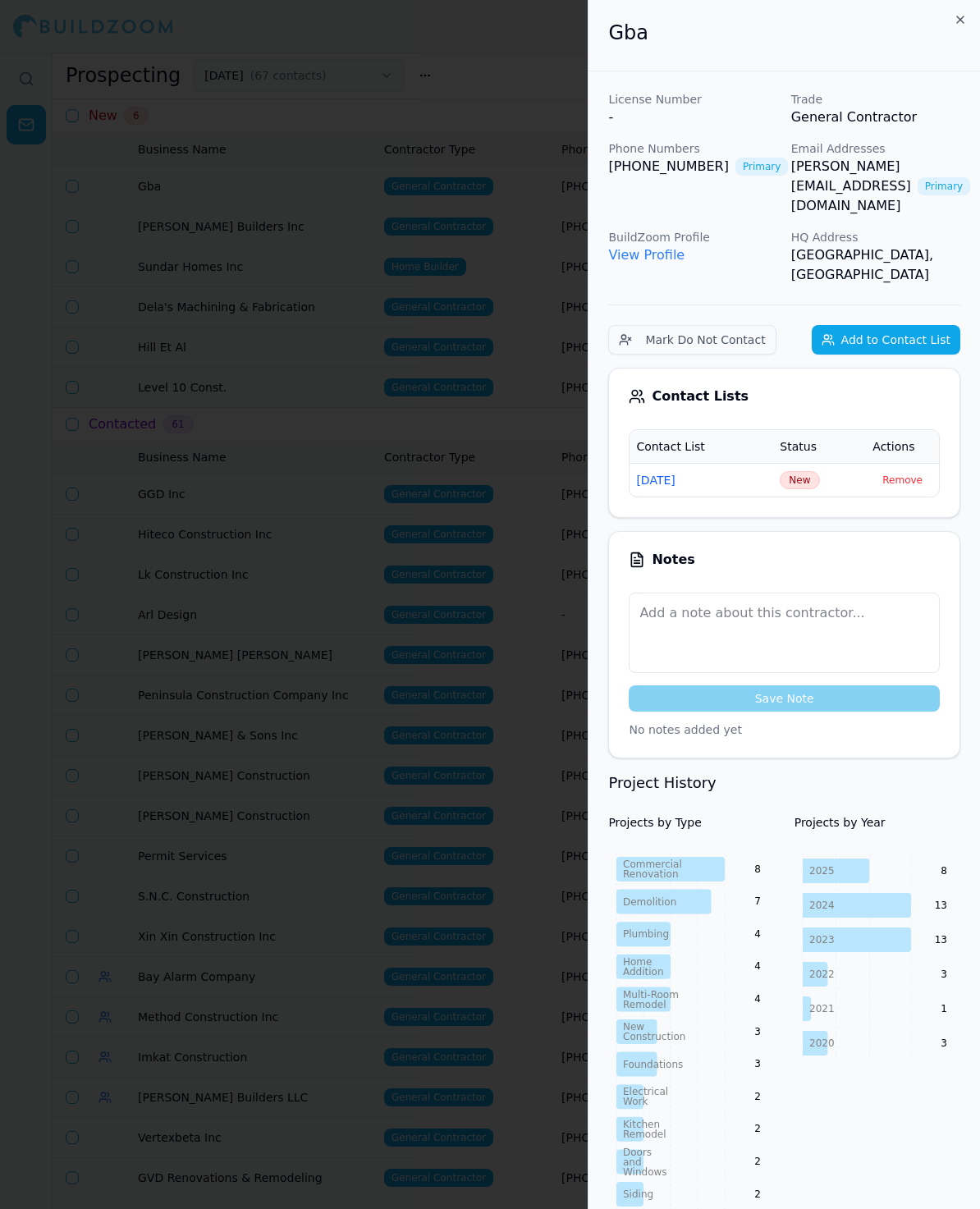
drag, startPoint x: 674, startPoint y: 168, endPoint x: -673, endPoint y: 713, distance: 1453.1
click at [825, 463] on td "New" at bounding box center [819, 480] width 93 height 34
click at [798, 471] on span "New" at bounding box center [799, 480] width 39 height 18
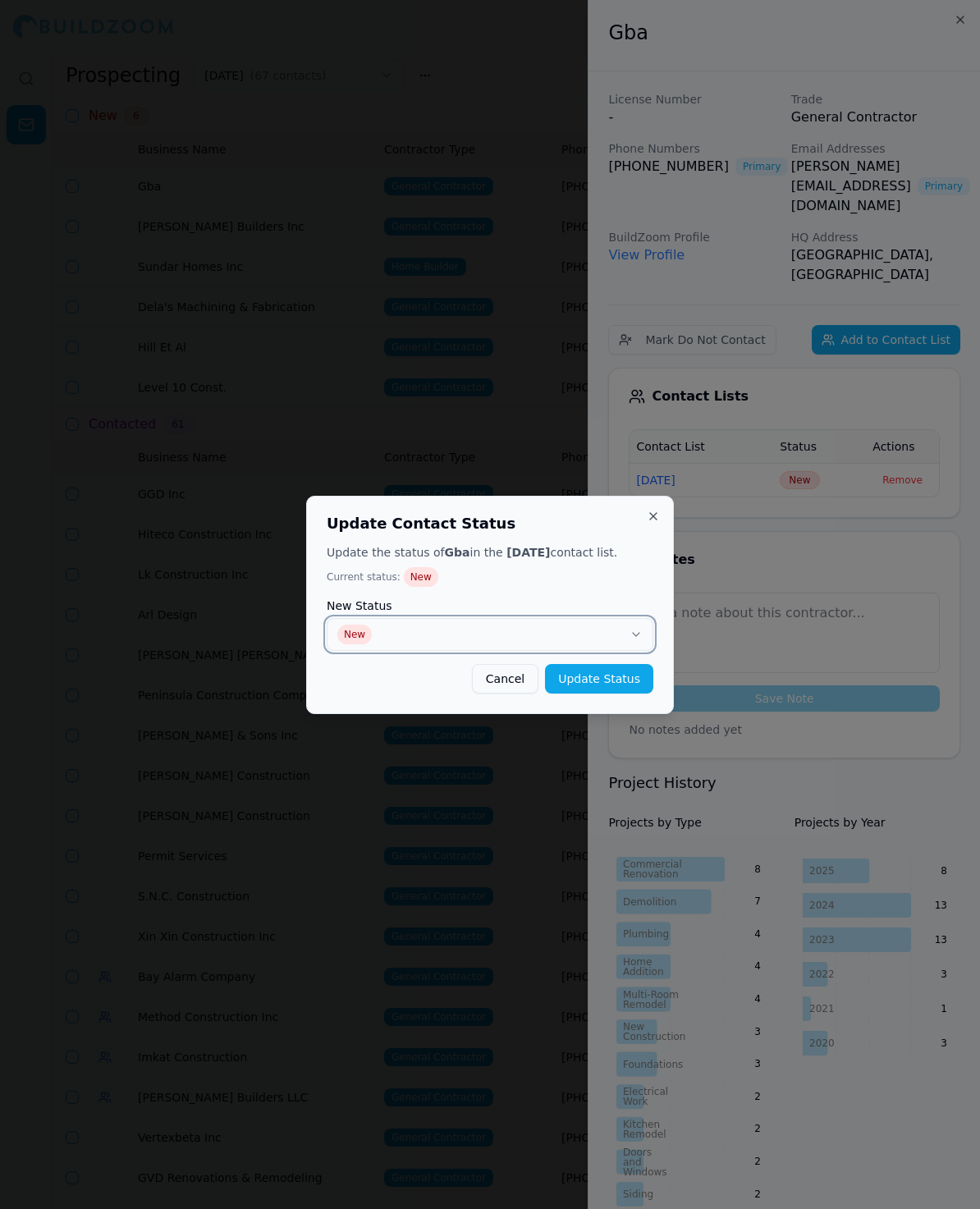
click at [419, 622] on button "New" at bounding box center [490, 634] width 327 height 33
click at [659, 693] on div "Update Contact Status Update the status of Gba in the [DATE] contact list. Curr…" at bounding box center [490, 604] width 368 height 218
click at [628, 684] on button "Update Status" at bounding box center [599, 678] width 108 height 29
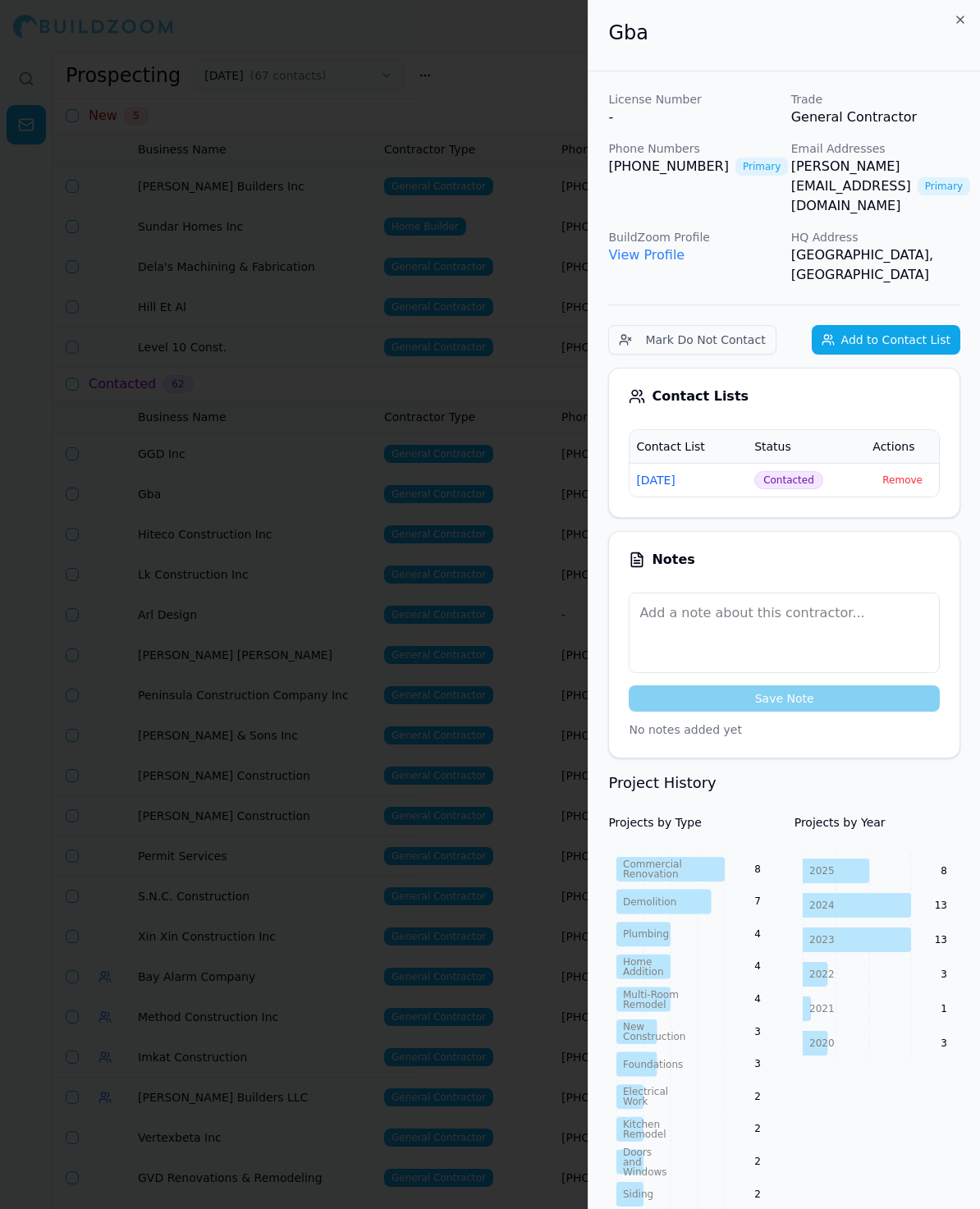
click at [226, 283] on div at bounding box center [490, 604] width 980 height 1209
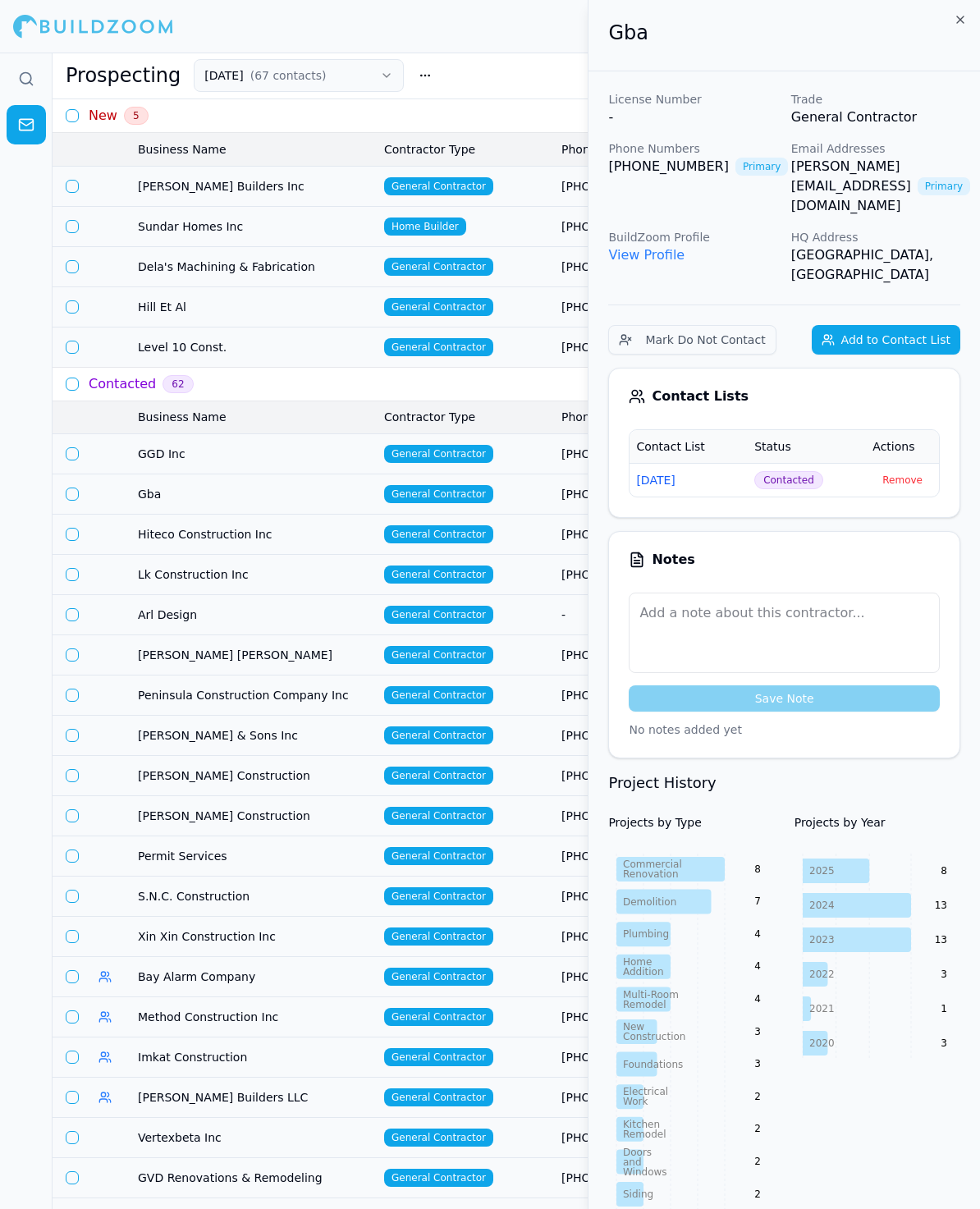
click at [197, 274] on td "Dela's Machining & Fabrication" at bounding box center [255, 267] width 246 height 40
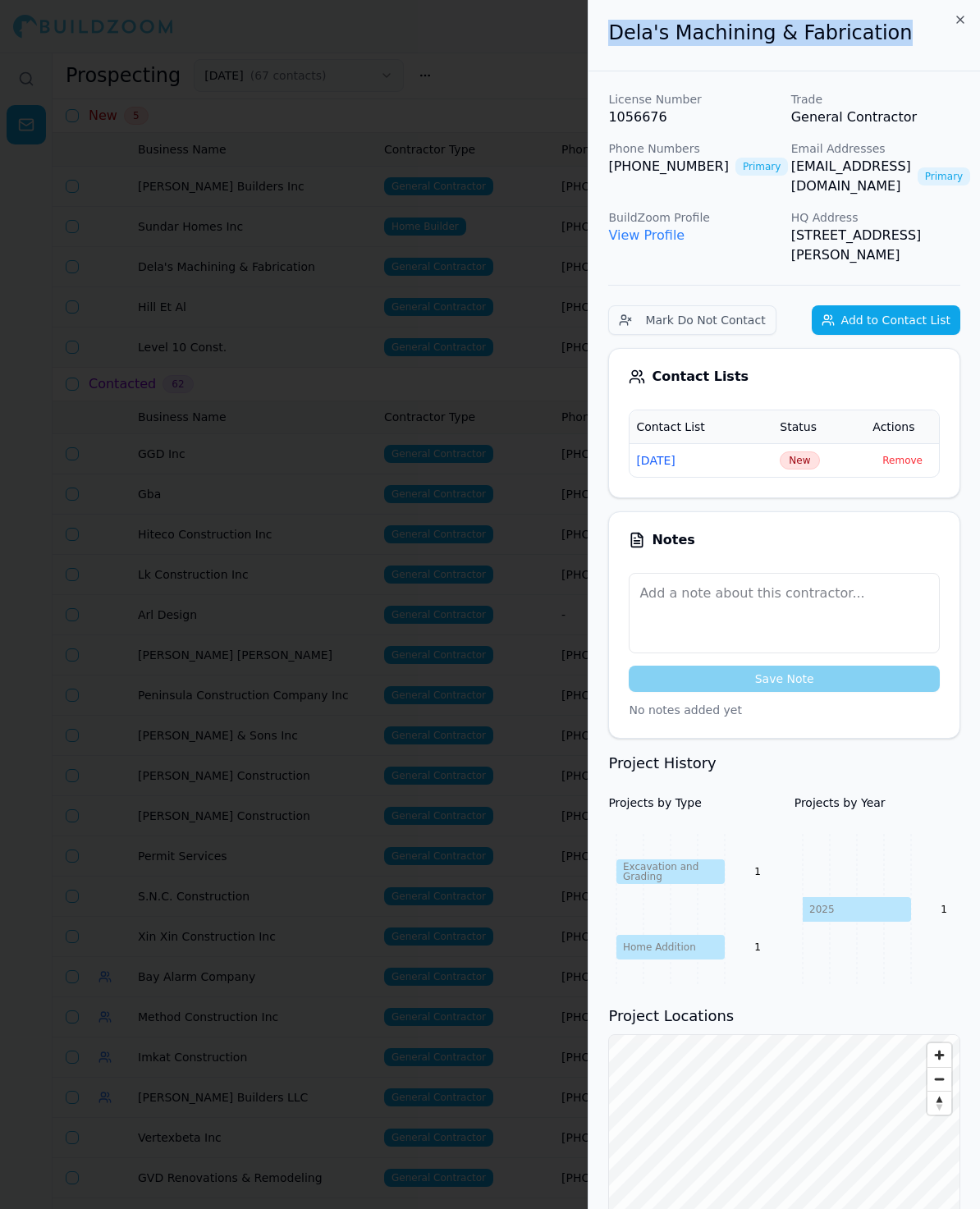
drag, startPoint x: 884, startPoint y: 39, endPoint x: 599, endPoint y: 39, distance: 285.0
click at [597, 39] on div "Dela's Machining & Fabrication" at bounding box center [784, 35] width 391 height 71
click at [730, 127] on p "1056676" at bounding box center [692, 117] width 169 height 19
click at [797, 451] on span "New" at bounding box center [799, 460] width 39 height 18
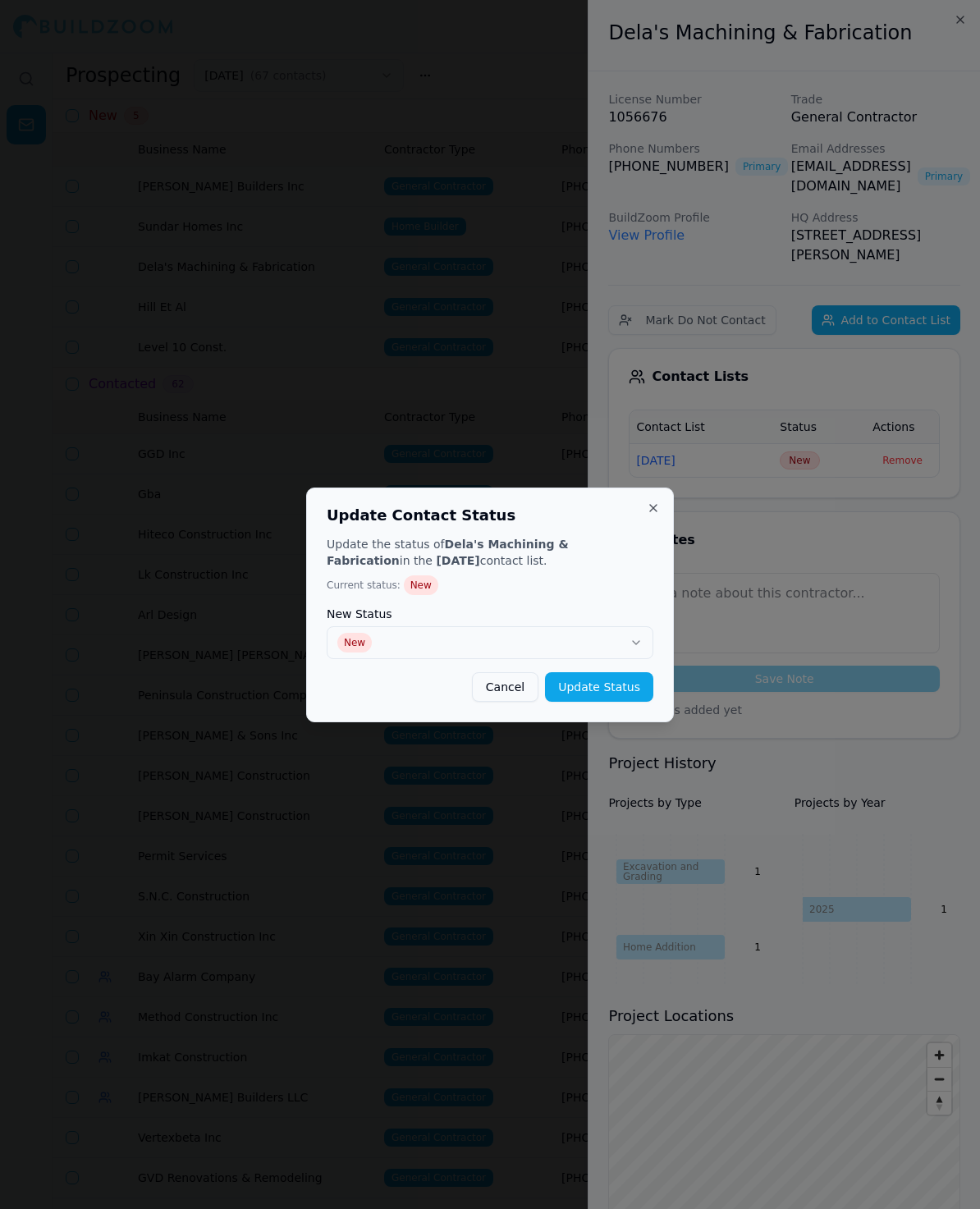
click at [396, 662] on div "Update the status of [PERSON_NAME]'s Machining & Fabrication in the [DATE] cont…" at bounding box center [490, 619] width 327 height 166
click at [390, 655] on button "New" at bounding box center [490, 642] width 327 height 33
click at [627, 695] on button "Update Status" at bounding box center [599, 687] width 108 height 29
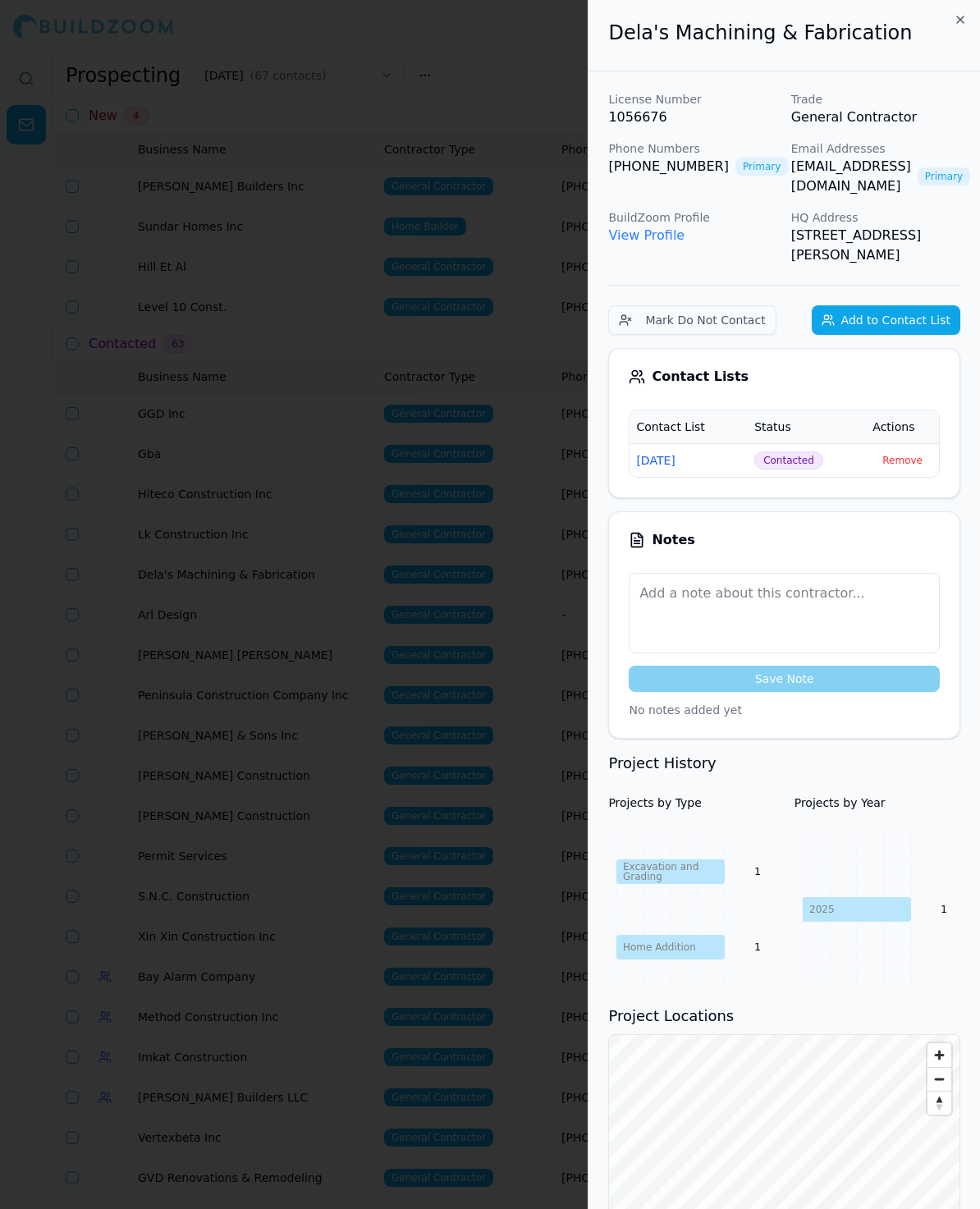
click at [430, 168] on div at bounding box center [490, 604] width 980 height 1209
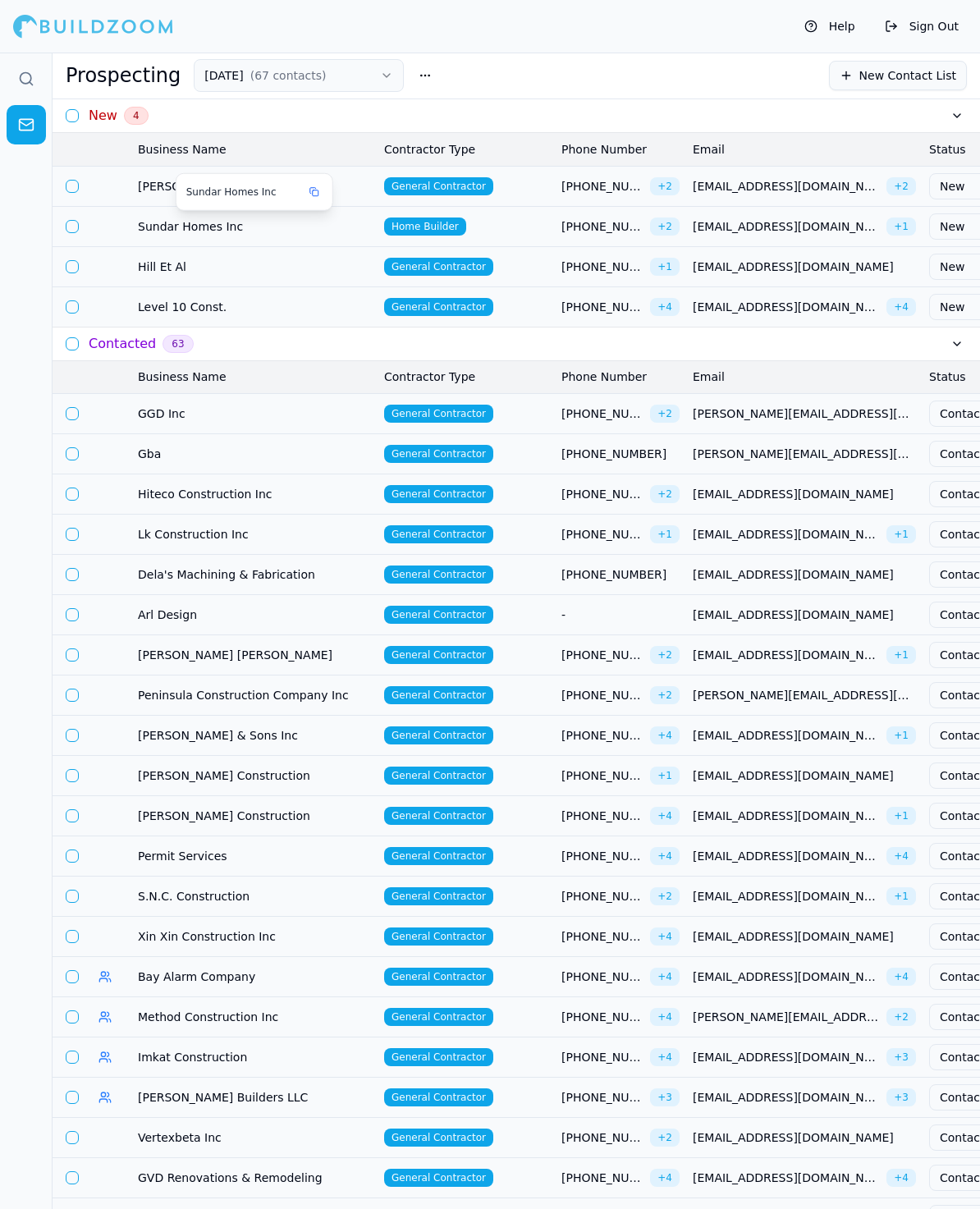
click at [182, 219] on span "Sundar Homes Inc" at bounding box center [254, 226] width 233 height 17
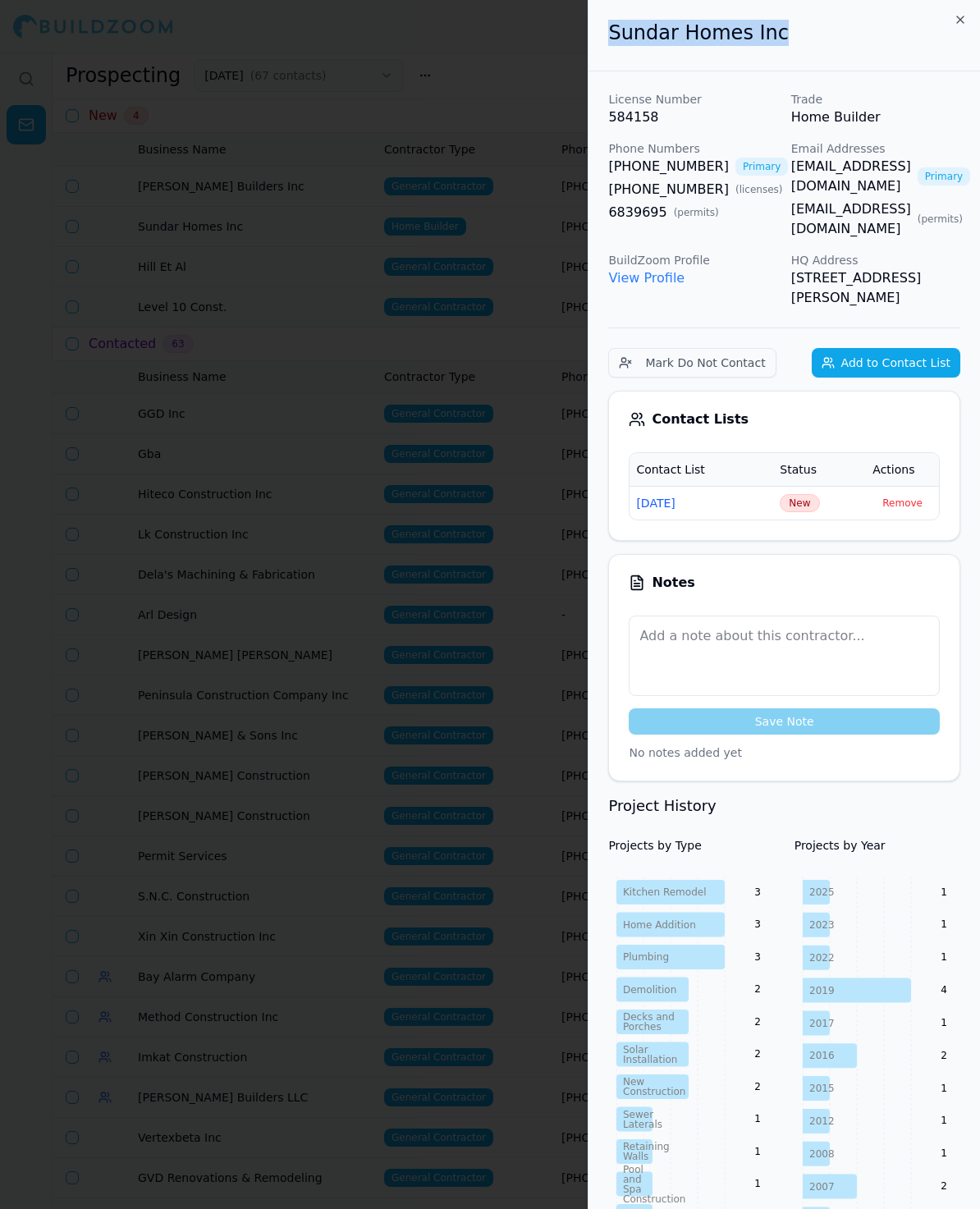
drag, startPoint x: 782, startPoint y: 30, endPoint x: 602, endPoint y: 26, distance: 180.0
click at [602, 26] on div "Sundar Homes Inc" at bounding box center [784, 35] width 391 height 71
click at [901, 62] on div "Sundar Homes Inc" at bounding box center [784, 35] width 391 height 71
drag, startPoint x: 854, startPoint y: 184, endPoint x: 838, endPoint y: 184, distance: 16.0
click at [812, 494] on span "New" at bounding box center [799, 503] width 39 height 18
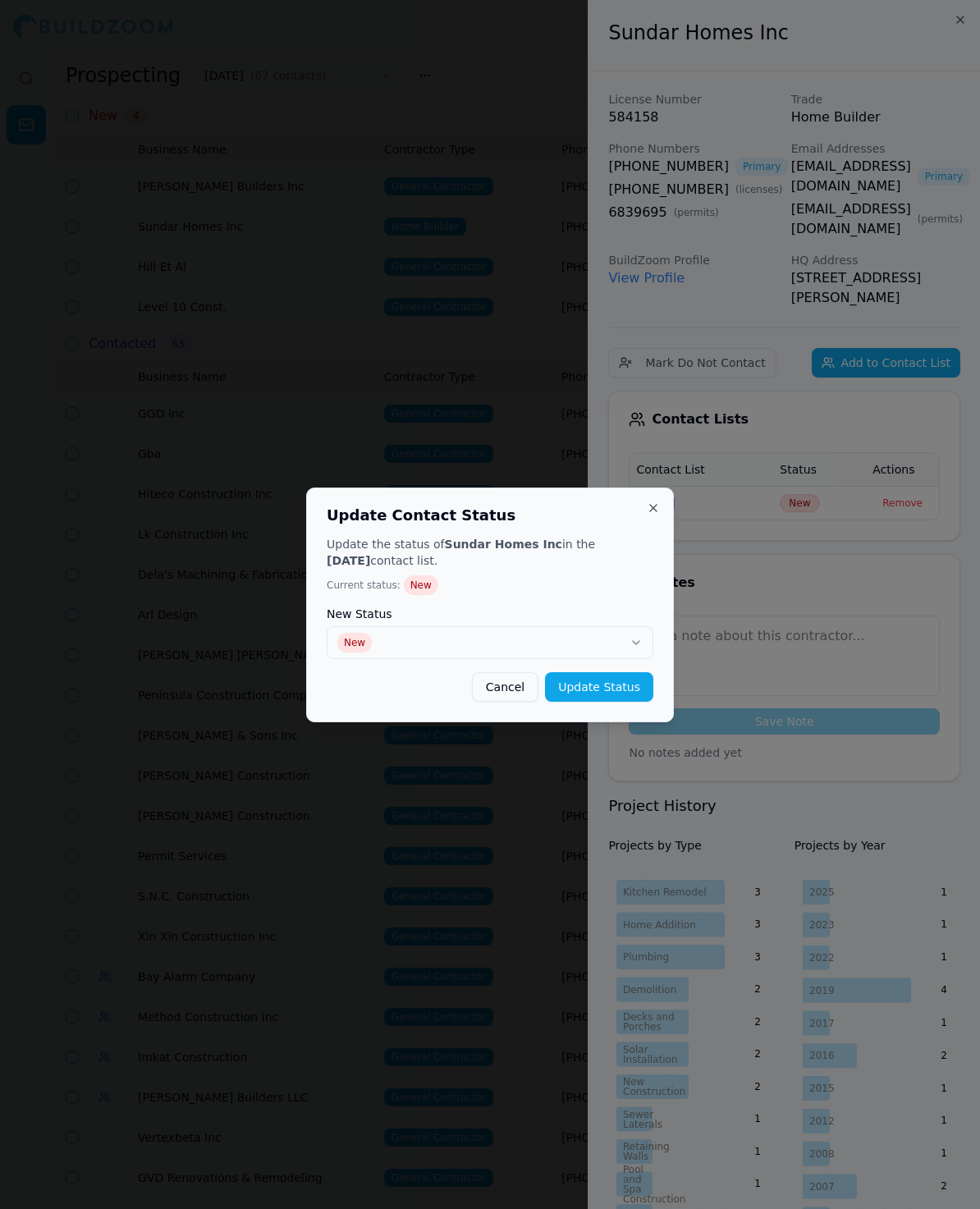
click at [415, 667] on div "Update the status of Sundar Homes Inc in the [DATE] contact list. Current statu…" at bounding box center [490, 619] width 327 height 166
click at [581, 676] on button "Update Status" at bounding box center [599, 687] width 108 height 29
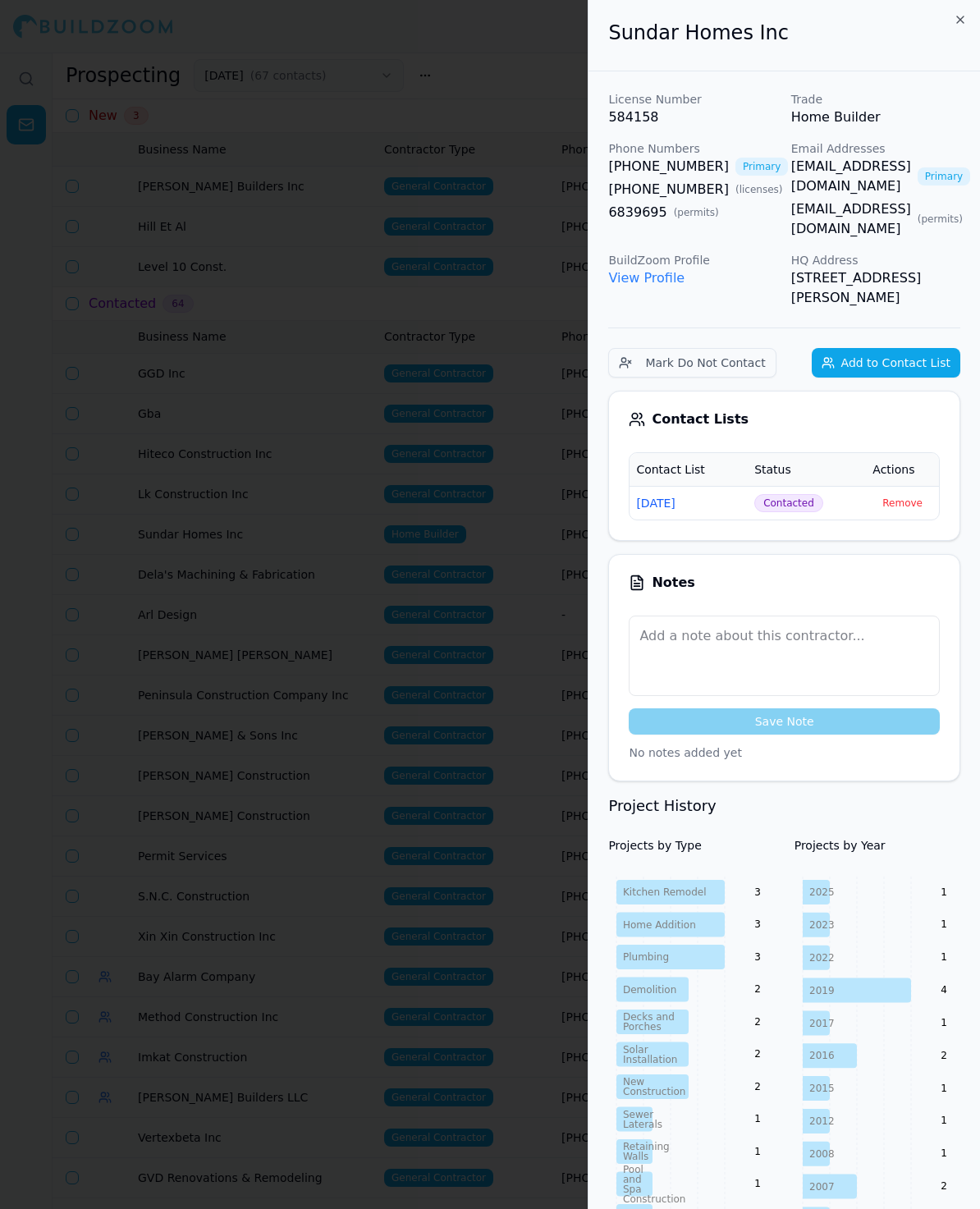
click at [215, 227] on div at bounding box center [490, 604] width 980 height 1209
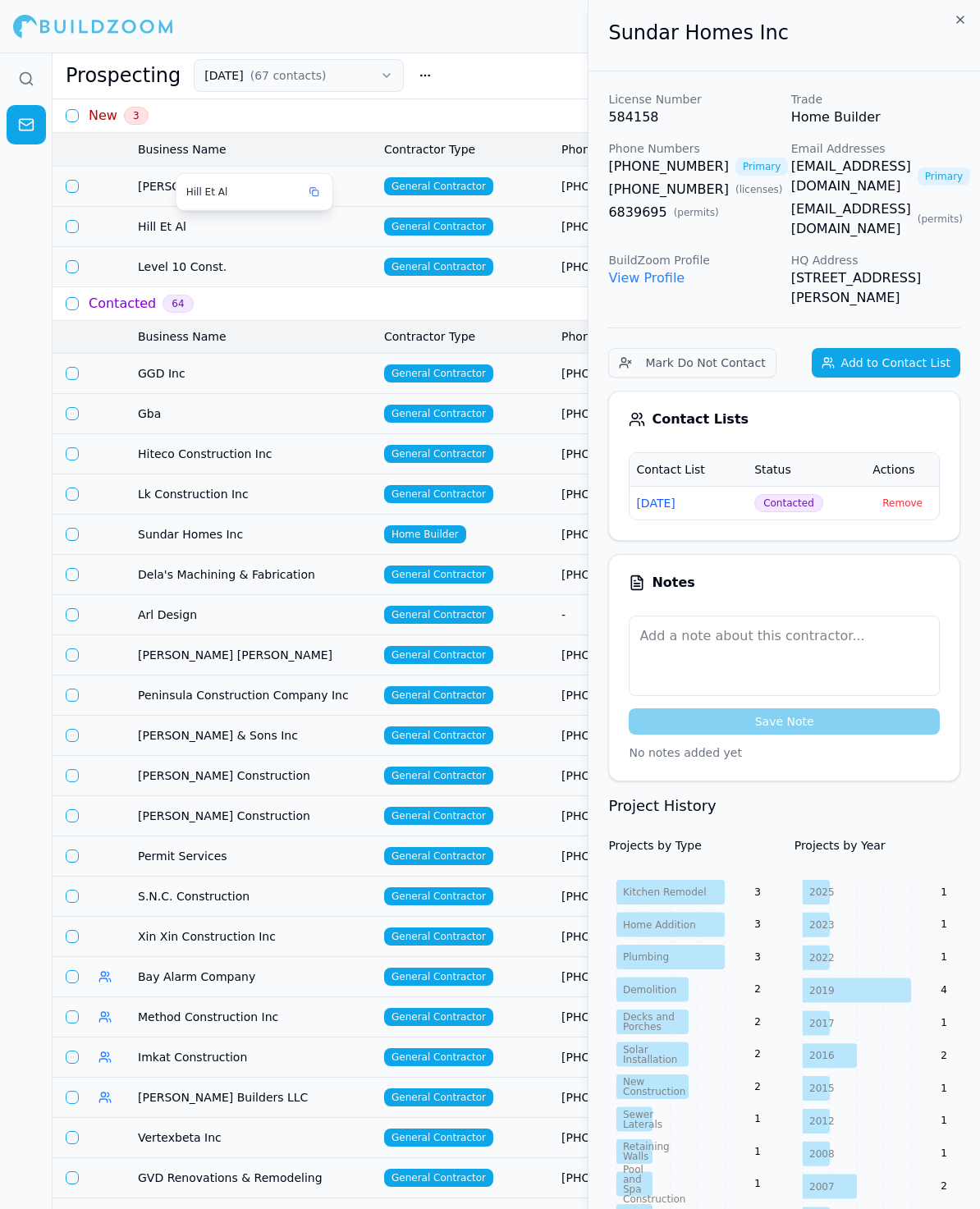
click at [144, 228] on span "Hill Et Al" at bounding box center [254, 226] width 233 height 17
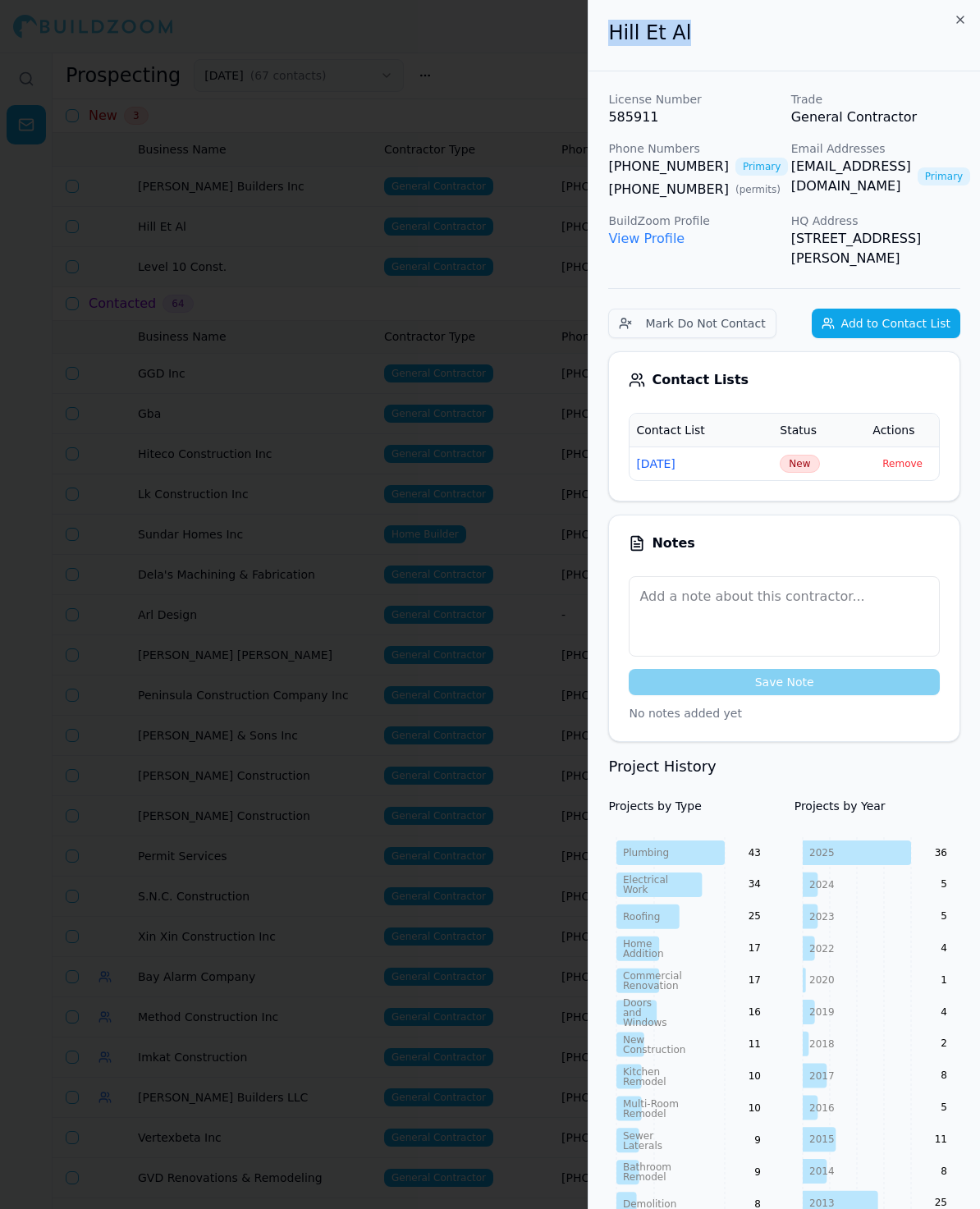
drag, startPoint x: 691, startPoint y: 22, endPoint x: 583, endPoint y: 22, distance: 108.0
click at [583, 53] on body "Help Sign Out Prospecting 9/16/25 ( 67 contacts ) New Contact List New 3 Busine…" at bounding box center [490, 630] width 980 height 1156
copy body "Hill Et Al"
click at [800, 465] on span "New" at bounding box center [799, 464] width 39 height 18
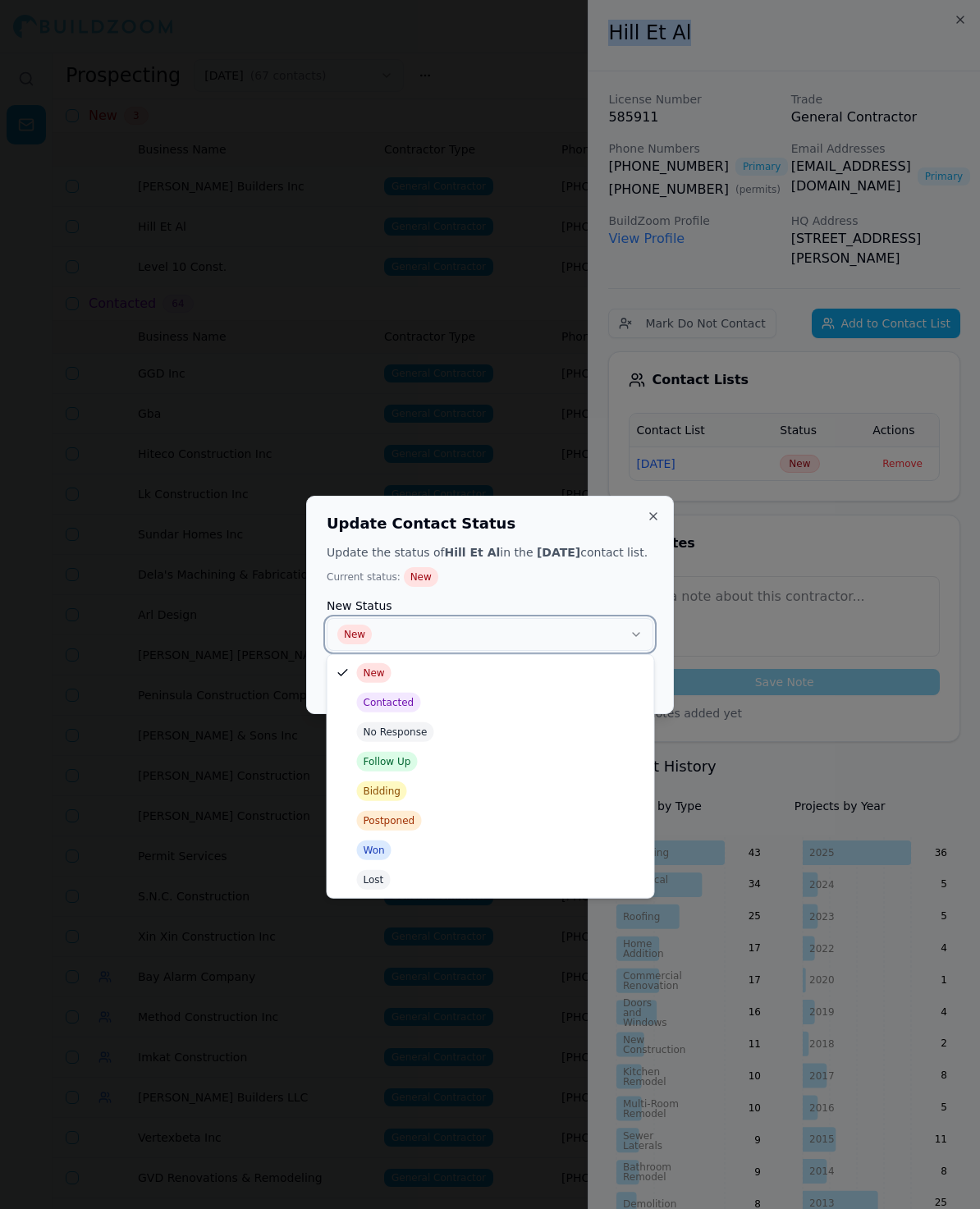
click at [355, 640] on button "New" at bounding box center [490, 634] width 327 height 33
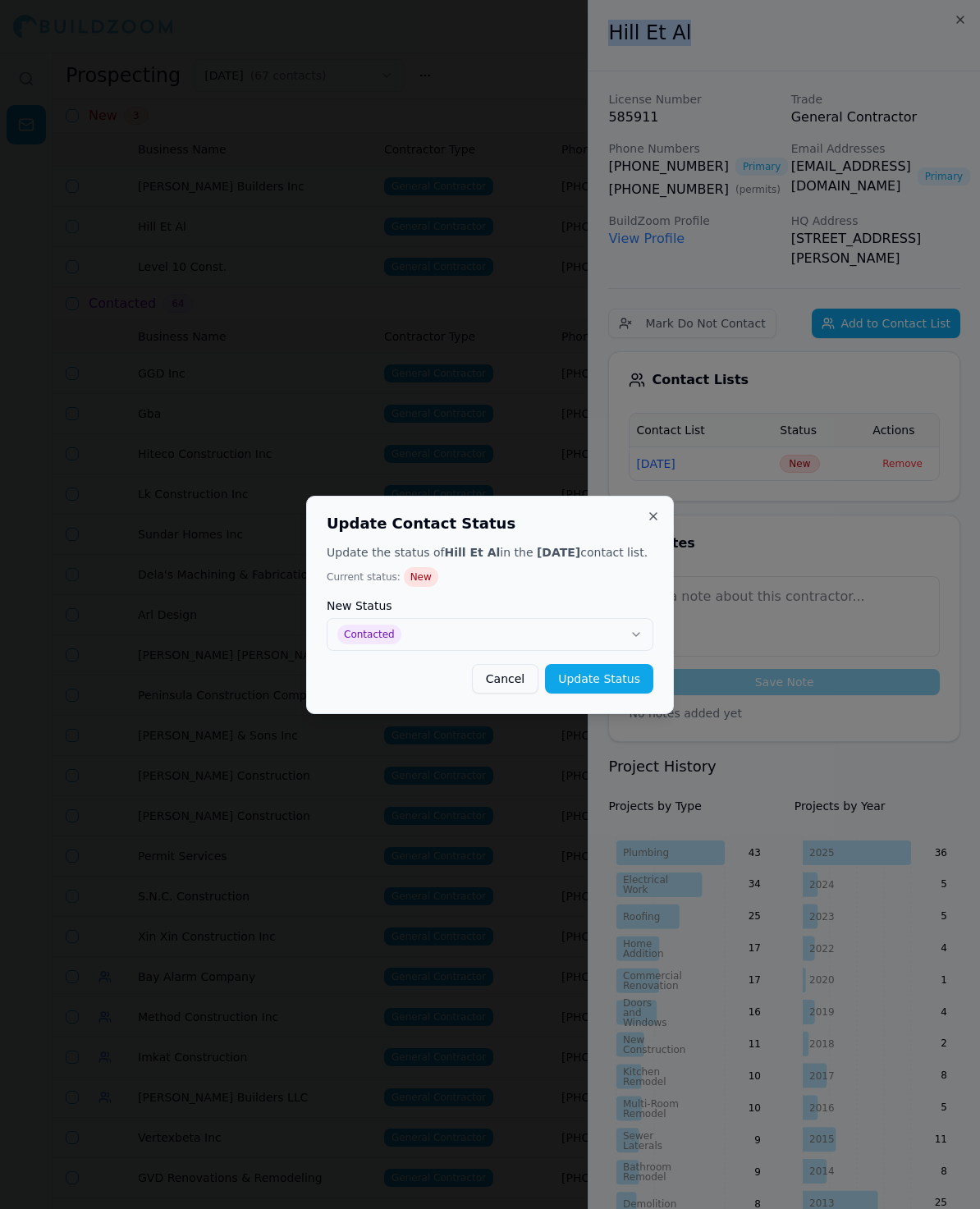
click at [604, 684] on button "Update Status" at bounding box center [599, 678] width 108 height 29
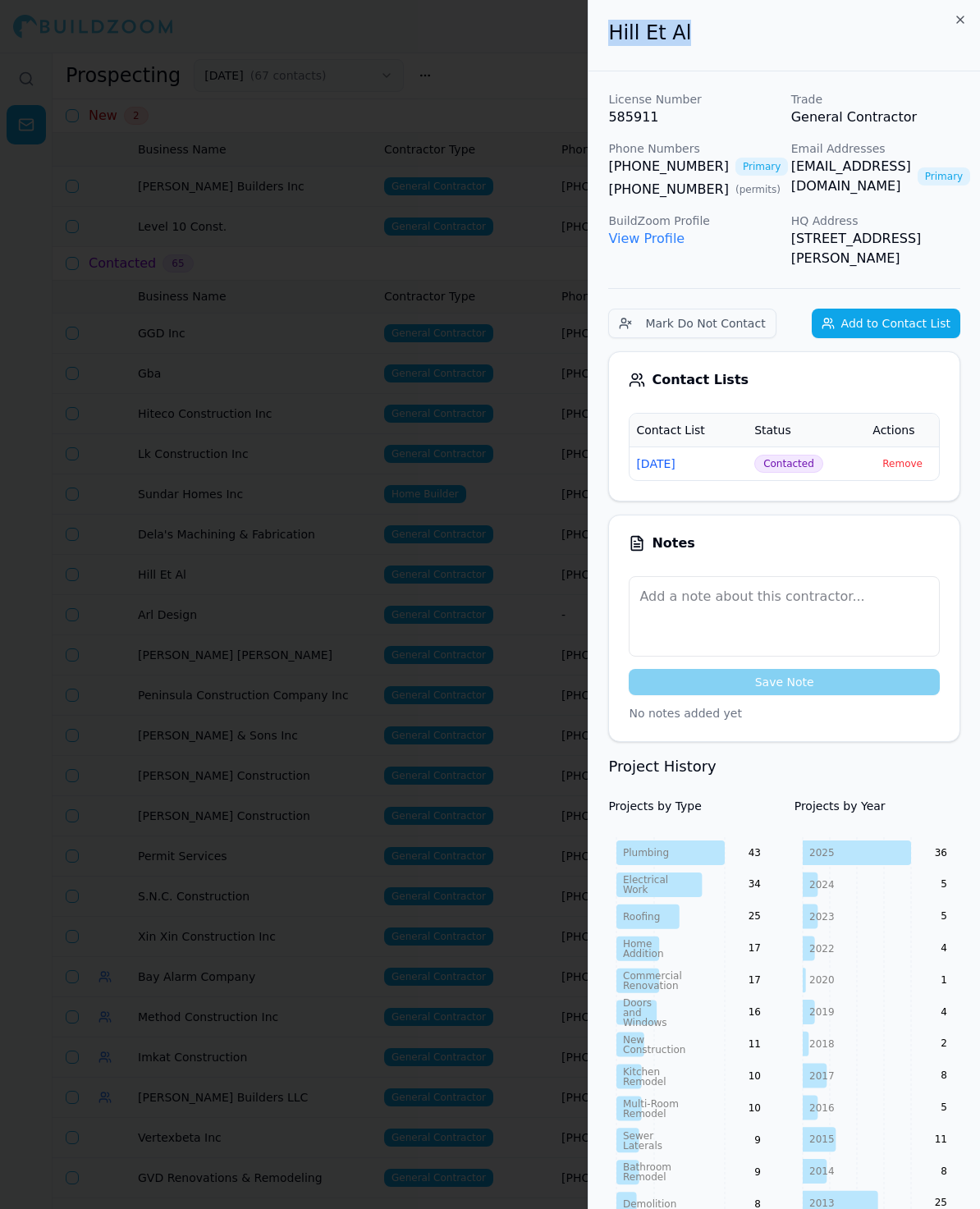
click at [270, 309] on div at bounding box center [490, 604] width 980 height 1209
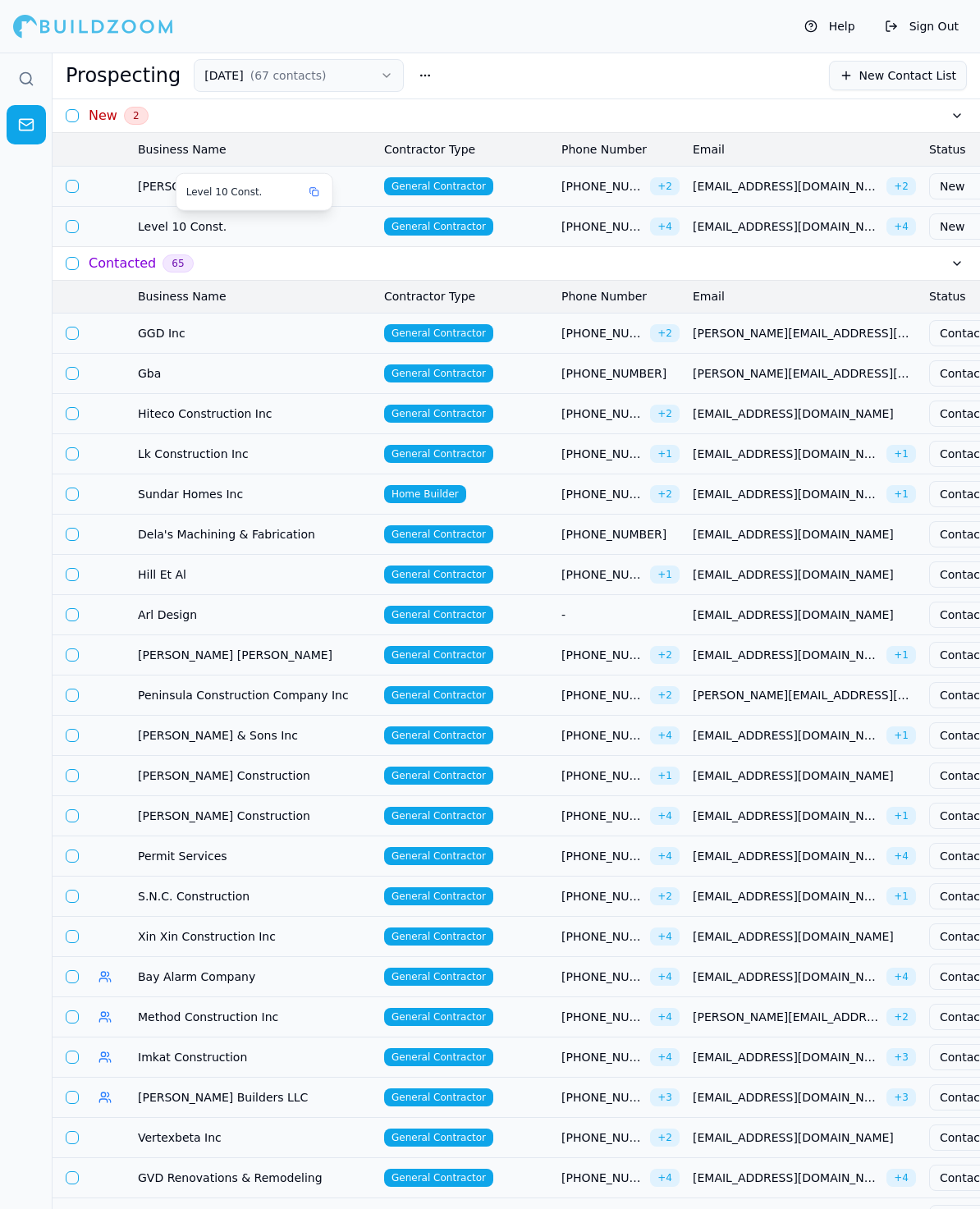
click at [163, 227] on span "Level 10 Const." at bounding box center [254, 226] width 233 height 17
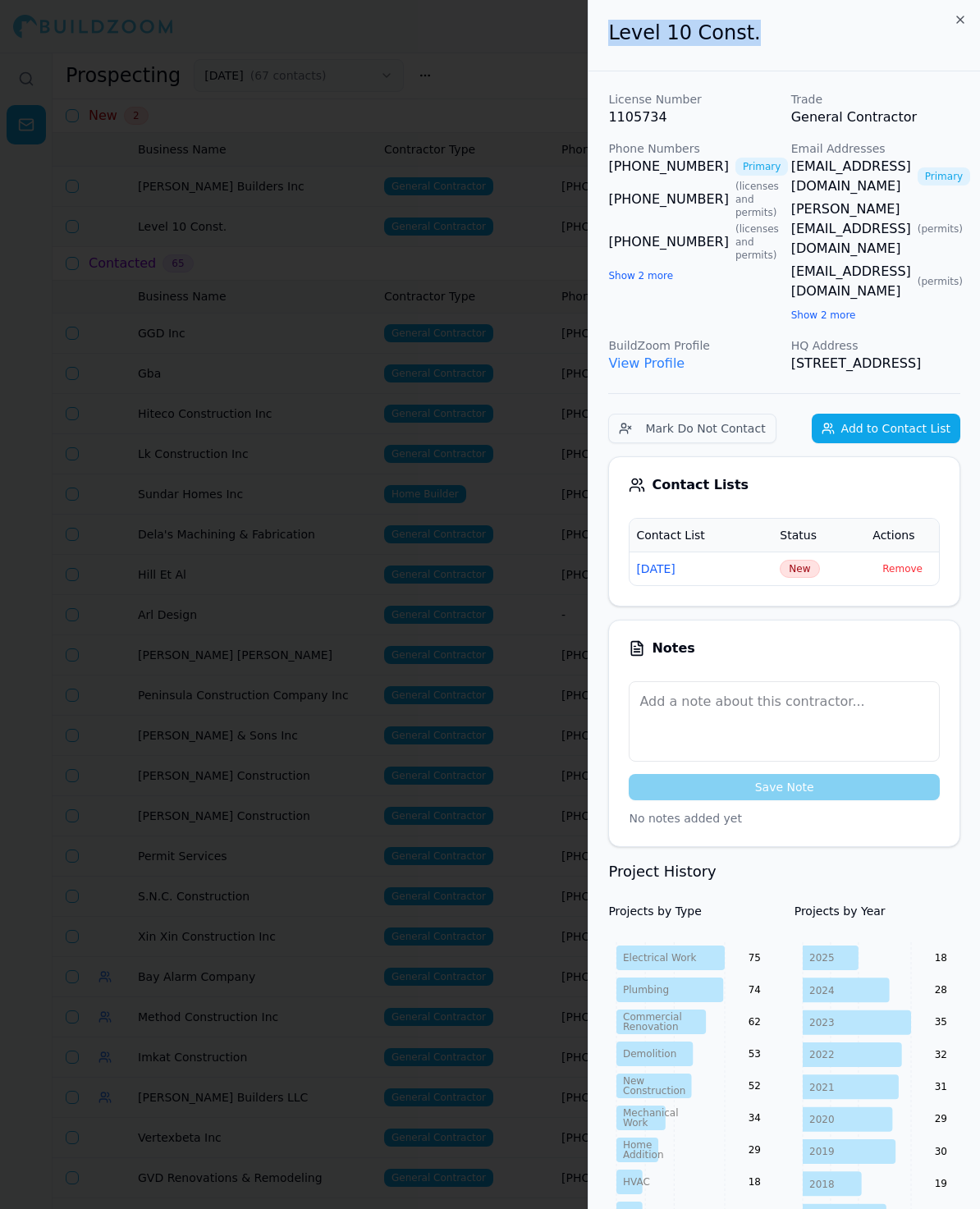
drag, startPoint x: 775, startPoint y: 34, endPoint x: 584, endPoint y: 34, distance: 191.0
click at [584, 53] on body "Help Sign Out Prospecting 9/16/25 ( 67 contacts ) New Contact List New 2 Busine…" at bounding box center [490, 630] width 980 height 1156
copy body "Level 10 Const."
click at [835, 309] on button "Show 2 more" at bounding box center [823, 315] width 65 height 13
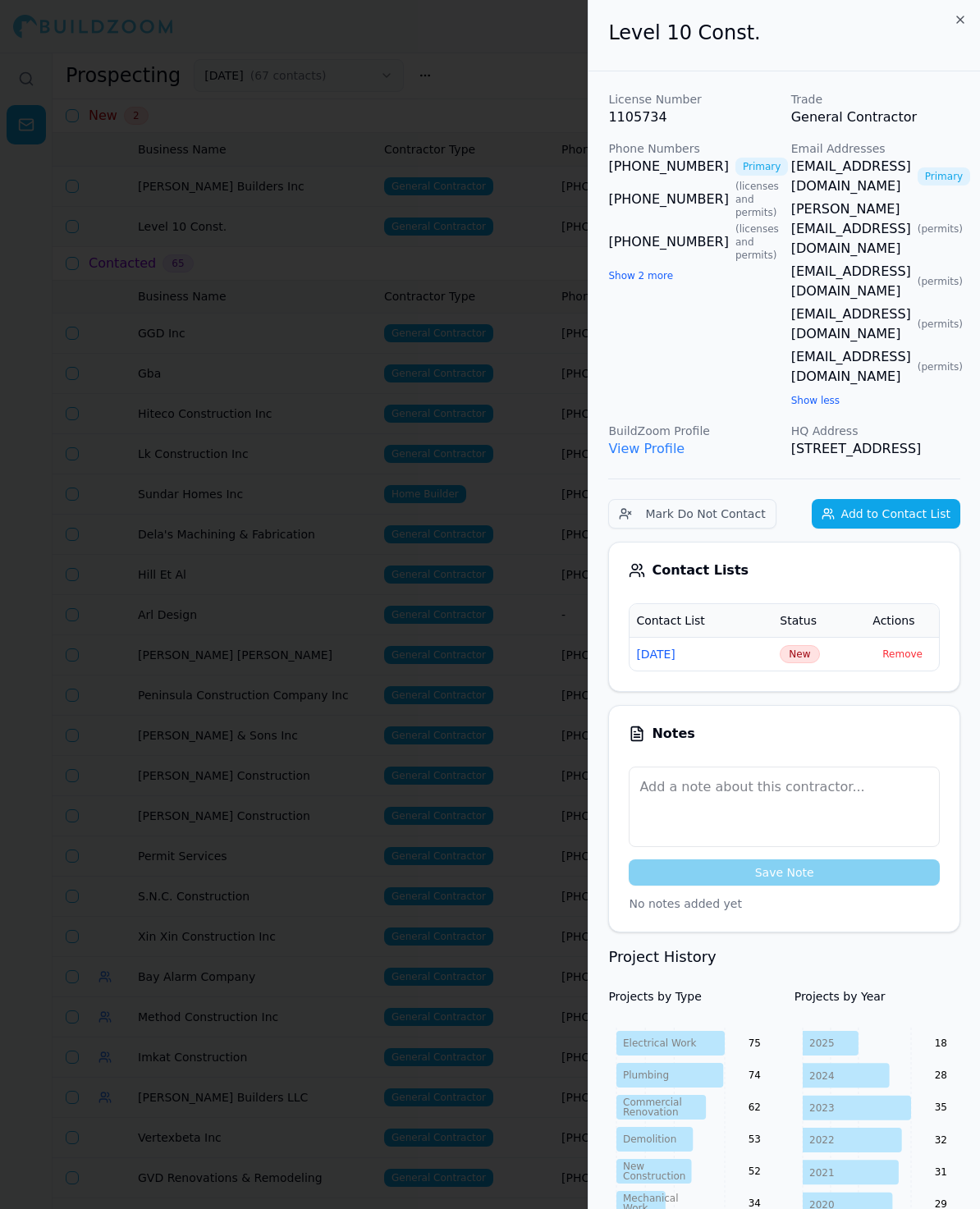
click at [643, 276] on button "Show 2 more" at bounding box center [640, 276] width 65 height 13
click at [889, 297] on div "Email Addresses rschwinghammer@level10gc.com Primary bolson@level10gc.com ( per…" at bounding box center [876, 274] width 169 height 269
click at [714, 98] on p "License Number" at bounding box center [692, 100] width 169 height 17
drag, startPoint x: 664, startPoint y: 271, endPoint x: 654, endPoint y: 271, distance: 10.0
click at [798, 637] on td "New" at bounding box center [819, 654] width 93 height 34
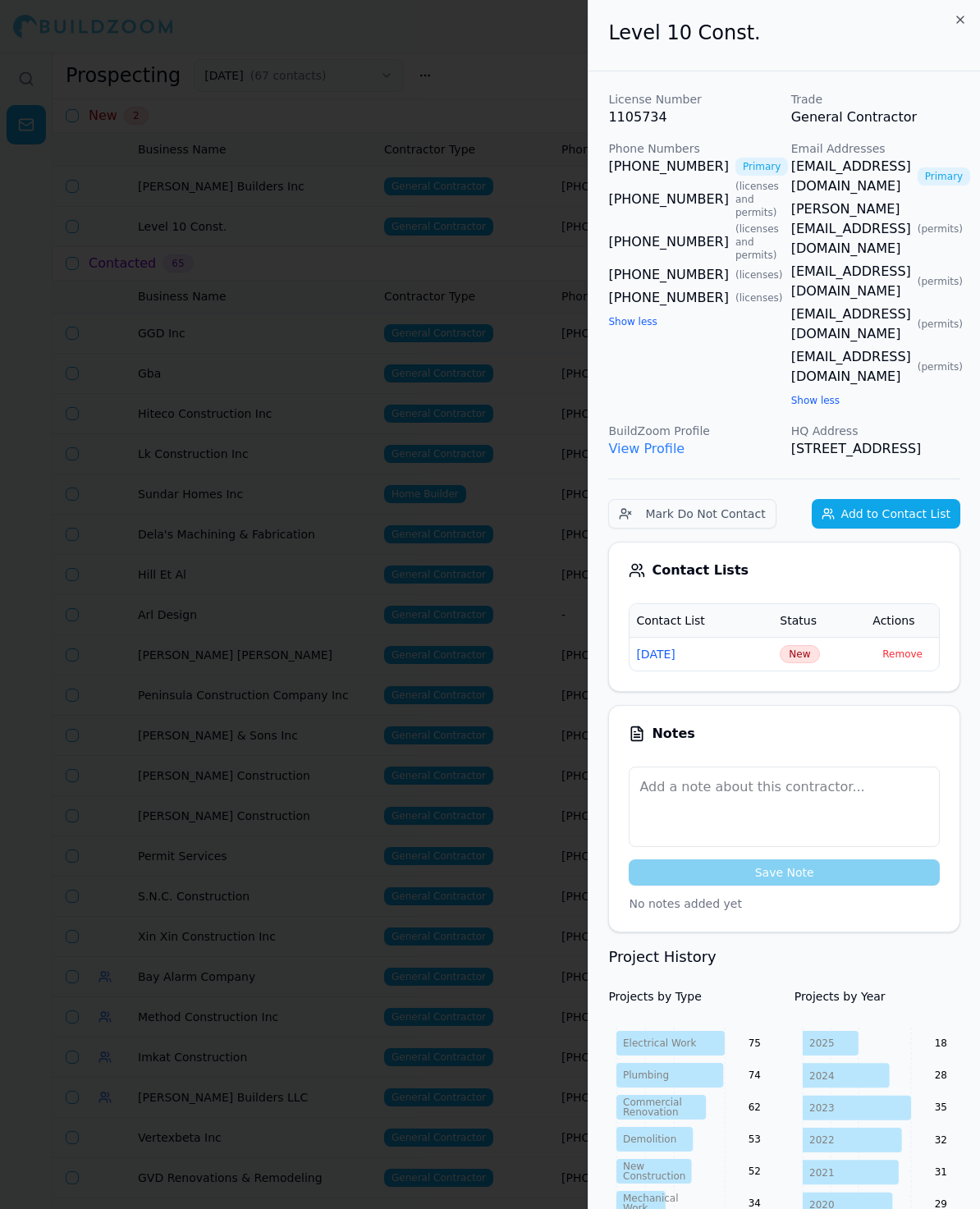
click at [796, 645] on span "New" at bounding box center [799, 654] width 39 height 18
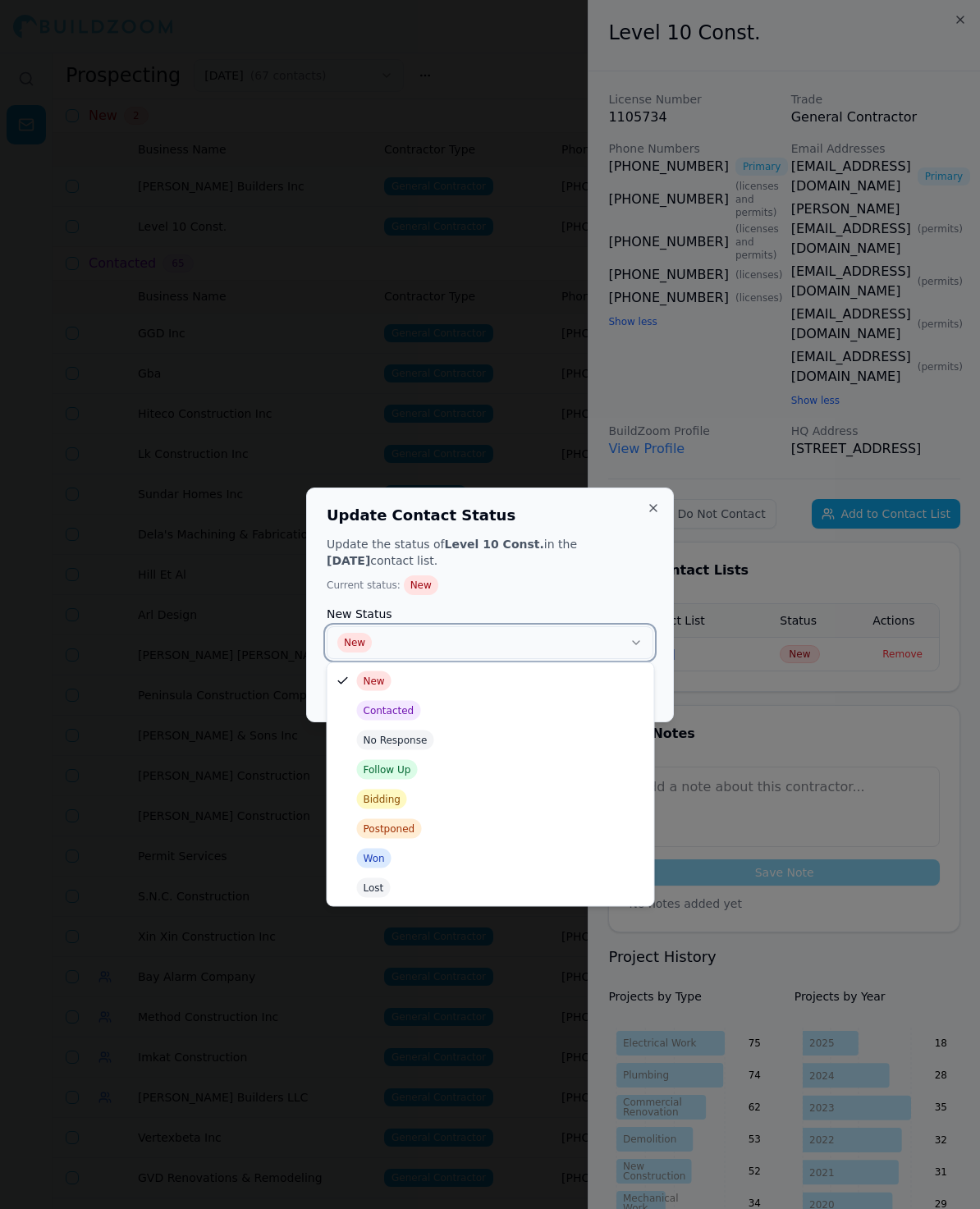
click at [422, 640] on button "New" at bounding box center [490, 642] width 327 height 33
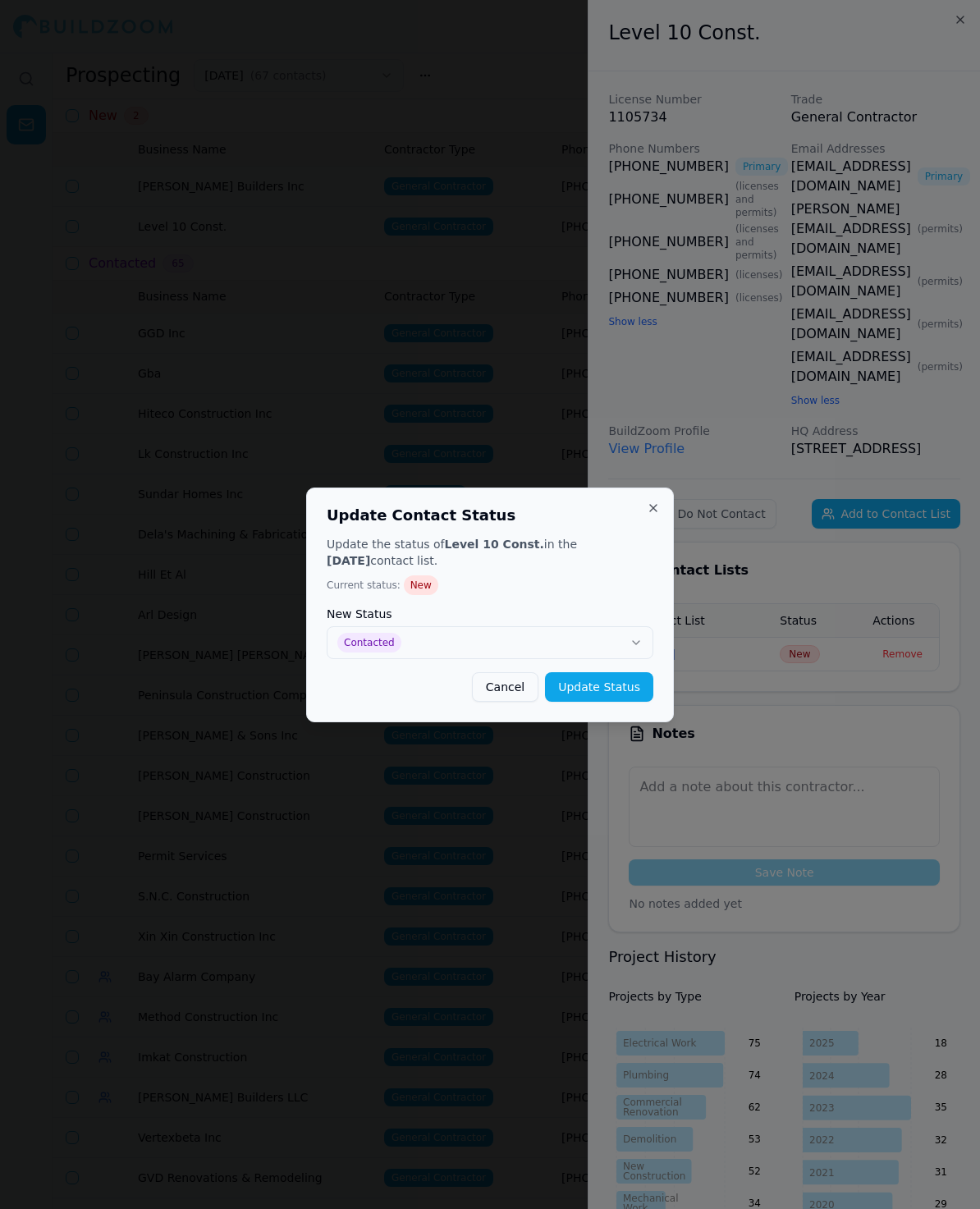
click at [576, 689] on button "Update Status" at bounding box center [599, 687] width 108 height 29
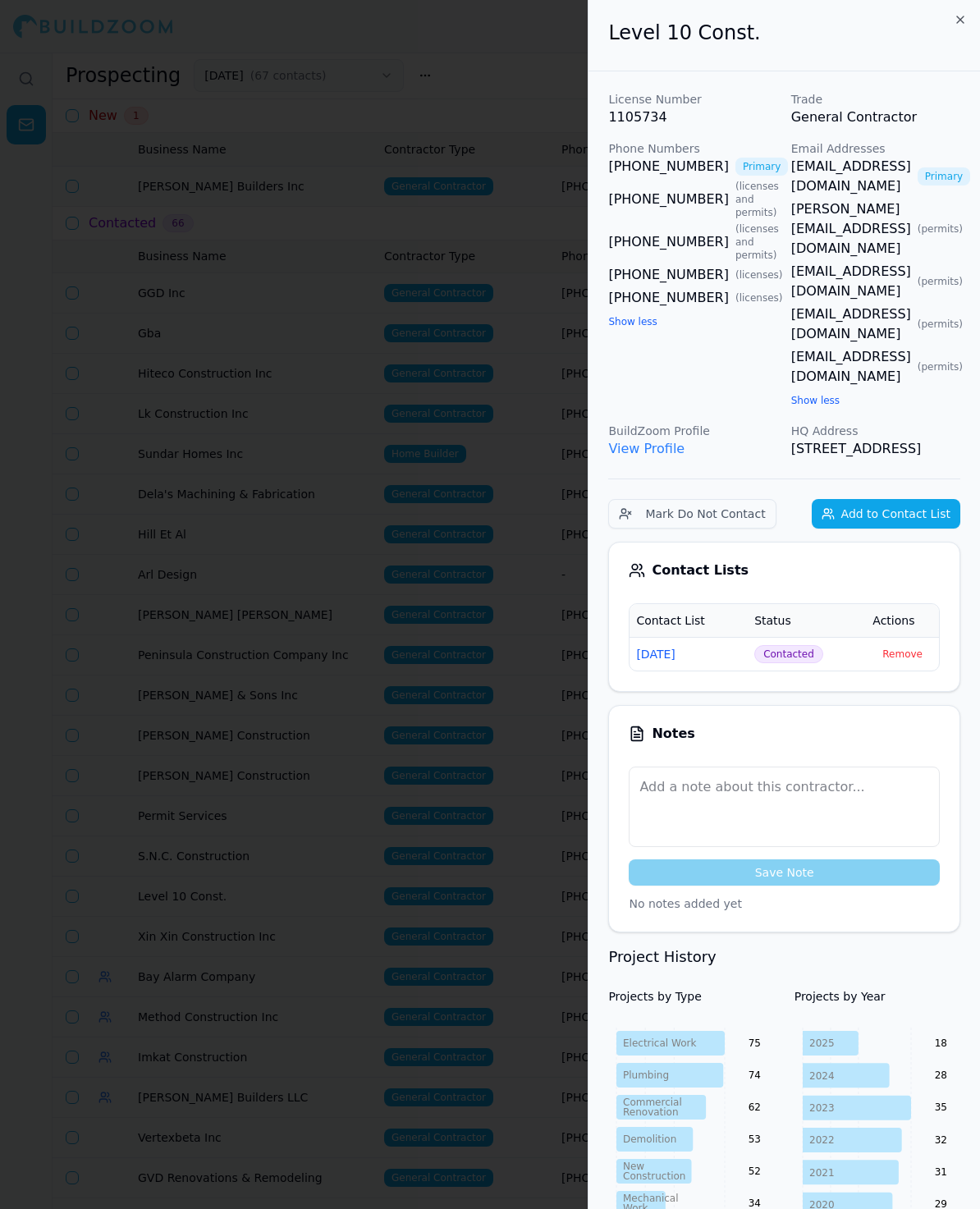
click at [417, 404] on div at bounding box center [490, 604] width 980 height 1209
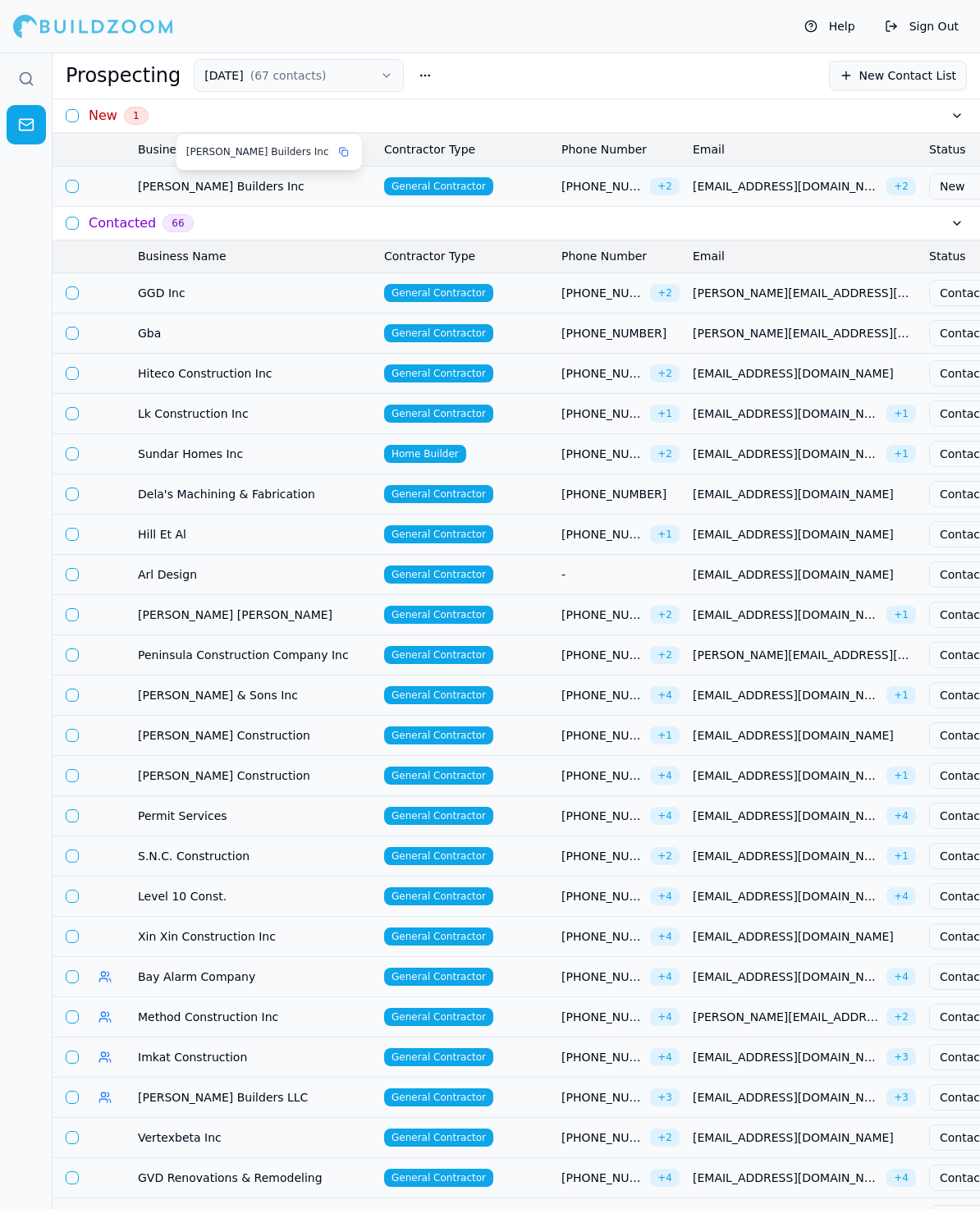
click at [160, 175] on td "[PERSON_NAME] Builders Inc" at bounding box center [255, 186] width 246 height 40
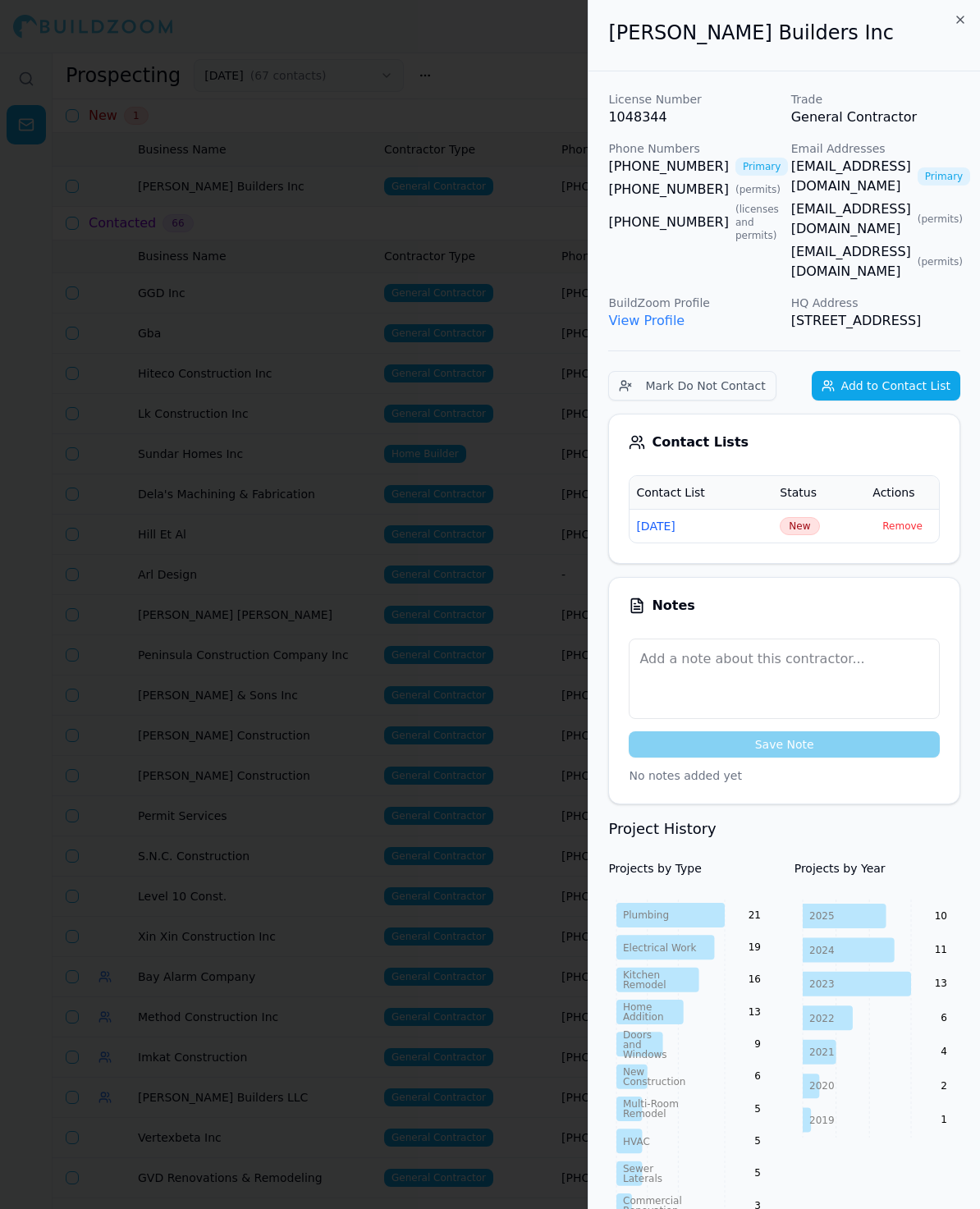
drag, startPoint x: 827, startPoint y: 163, endPoint x: 811, endPoint y: 163, distance: 16.0
drag, startPoint x: 804, startPoint y: 214, endPoint x: 786, endPoint y: 216, distance: 18.1
drag, startPoint x: 806, startPoint y: 23, endPoint x: 595, endPoint y: 11, distance: 211.3
click at [595, 11] on div "[PERSON_NAME] Builders Inc" at bounding box center [784, 35] width 391 height 71
copy h2 "[PERSON_NAME] Builders Inc"
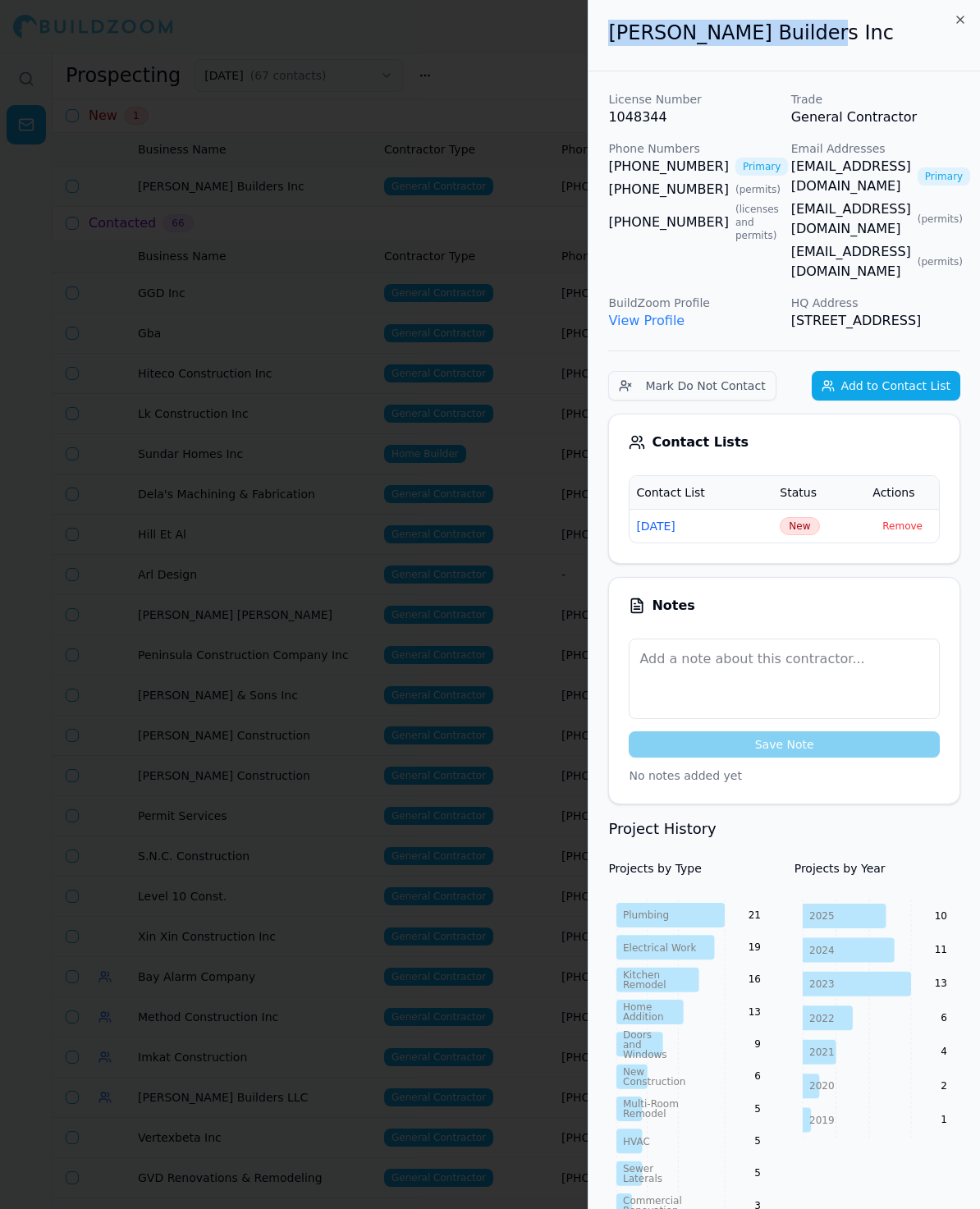
click at [804, 529] on span "New" at bounding box center [799, 527] width 39 height 18
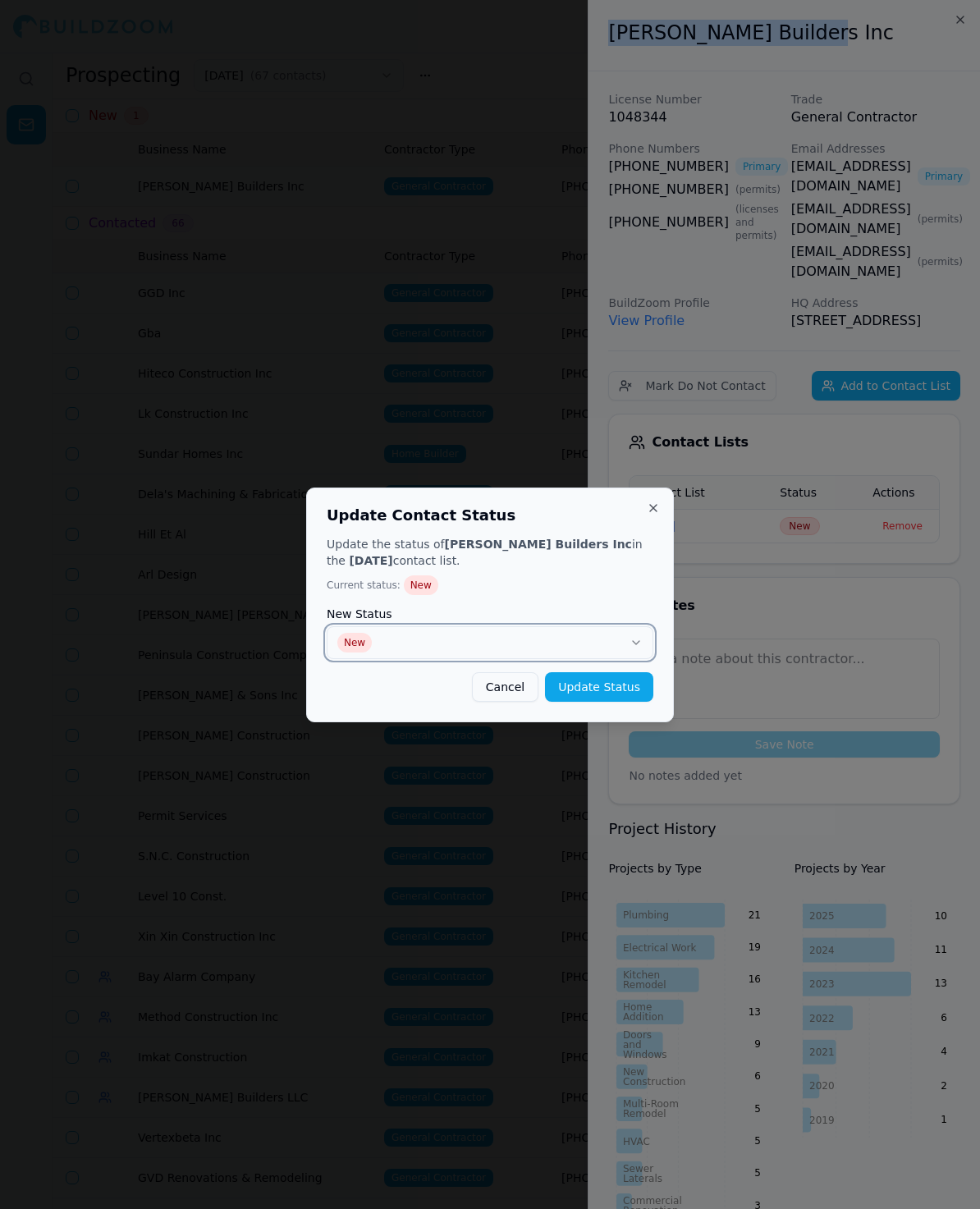
click at [441, 657] on button "New" at bounding box center [490, 642] width 327 height 33
click at [620, 687] on button "Update Status" at bounding box center [599, 687] width 108 height 29
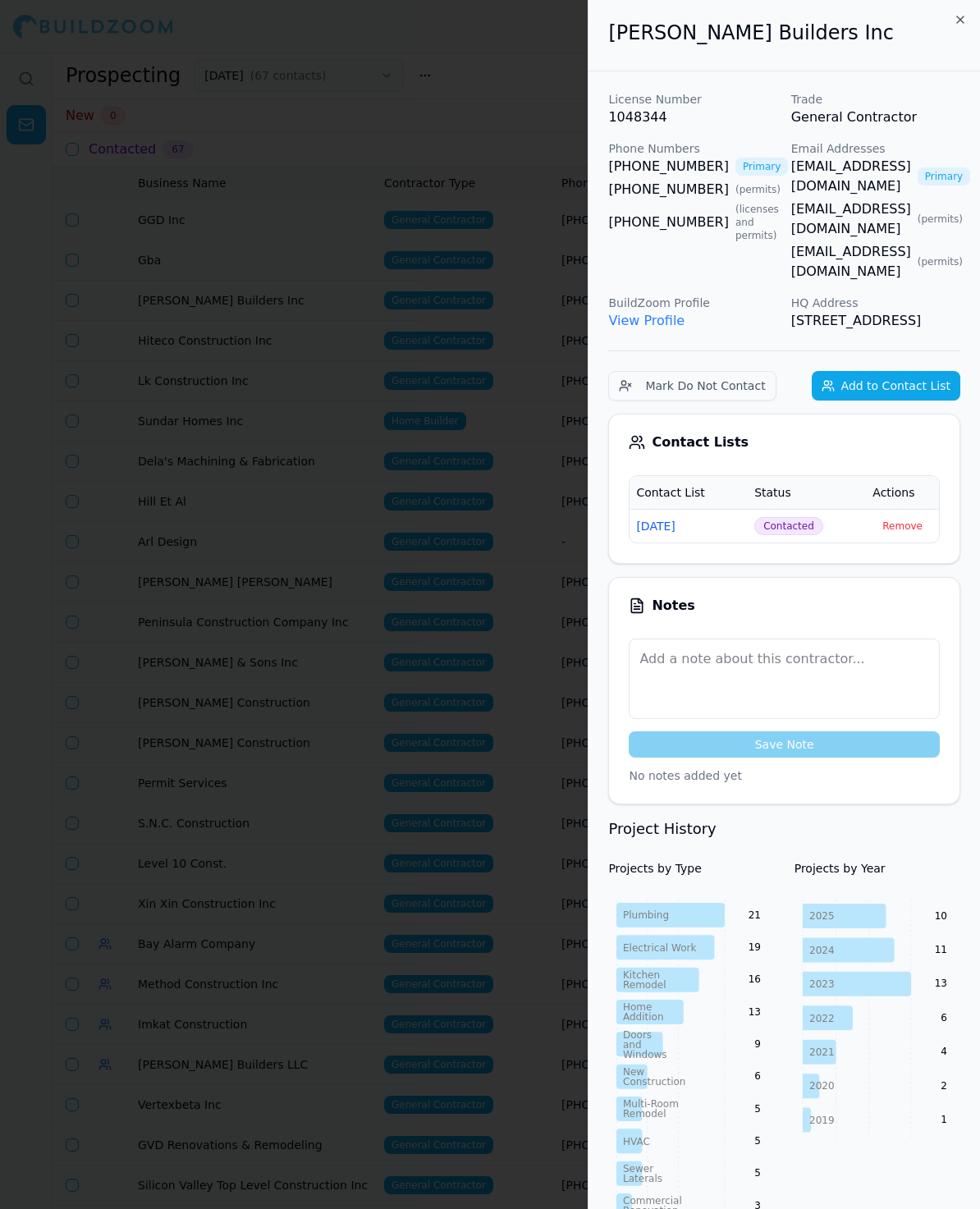
click at [146, 441] on div at bounding box center [490, 604] width 980 height 1209
